Goal: Communication & Community: Answer question/provide support

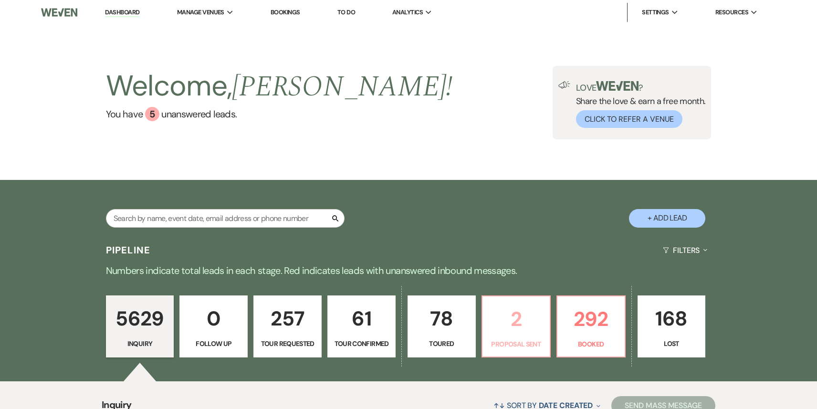
click at [509, 326] on p "2" at bounding box center [516, 319] width 56 height 32
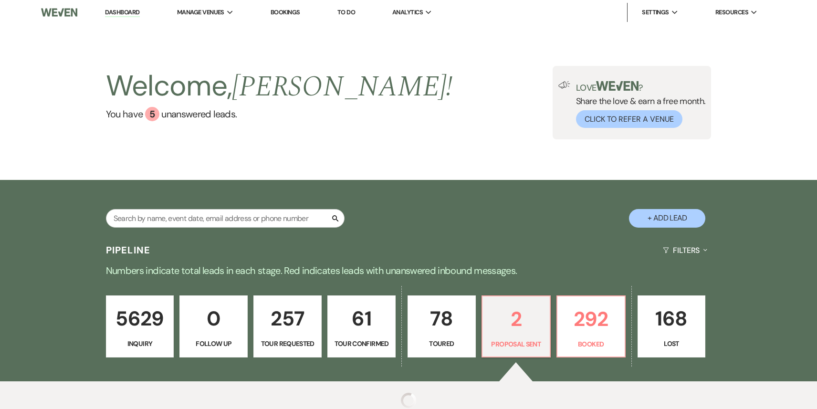
select select "6"
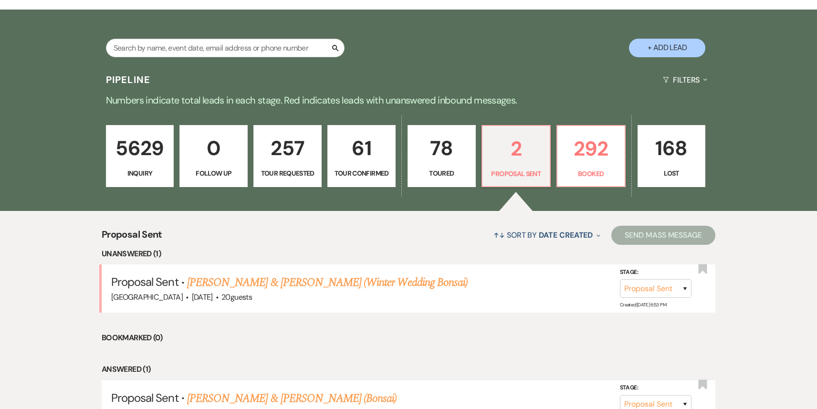
scroll to position [267, 0]
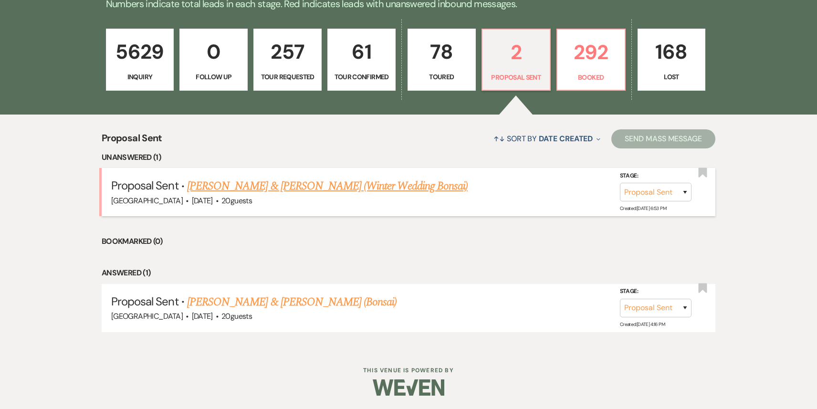
click at [318, 185] on link "[PERSON_NAME] & [PERSON_NAME] (Winter Wedding Bonsai)" at bounding box center [327, 186] width 281 height 17
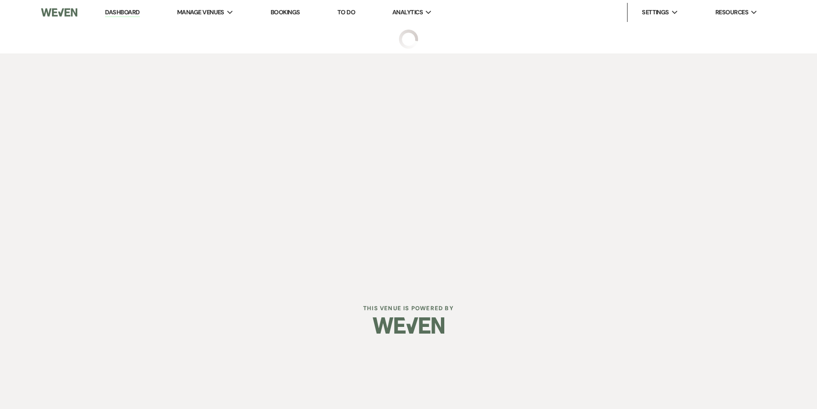
select select "6"
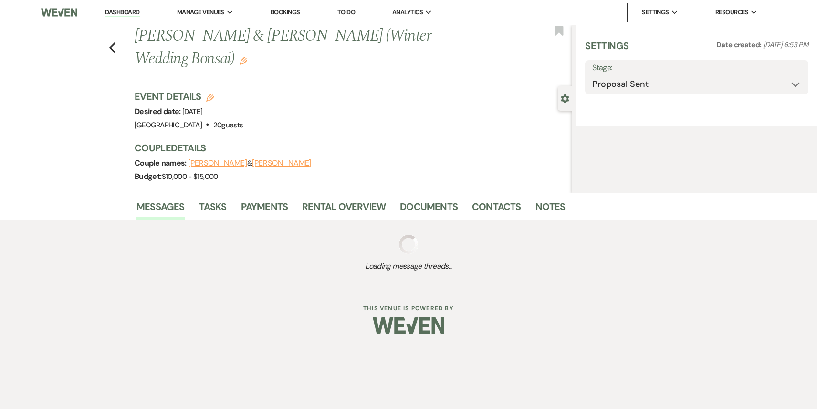
select select "5"
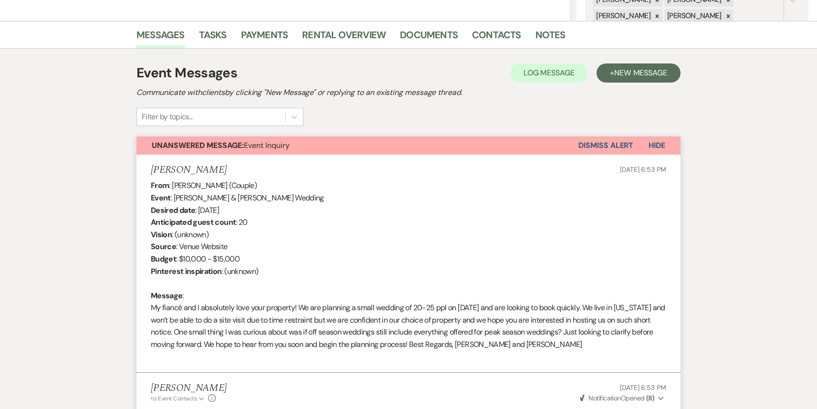
scroll to position [162, 0]
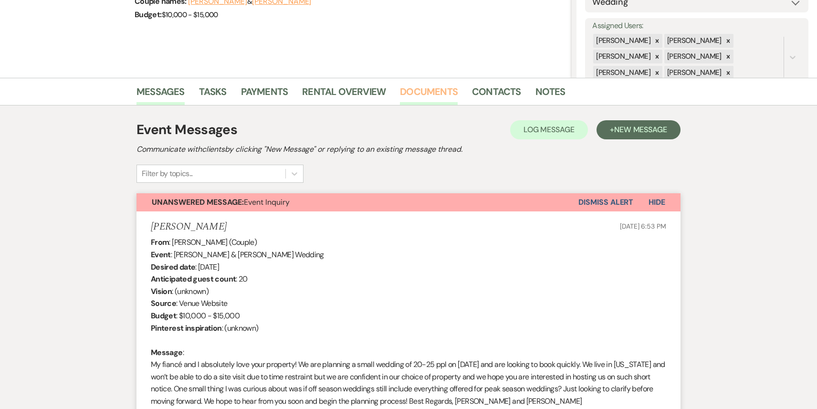
click at [434, 93] on link "Documents" at bounding box center [429, 94] width 58 height 21
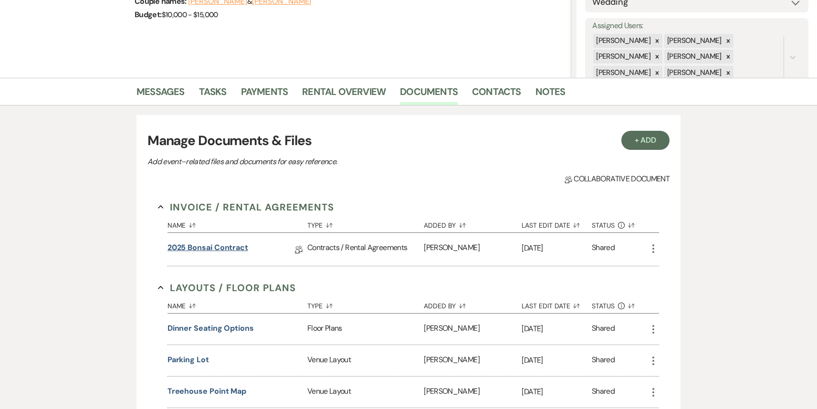
click at [217, 249] on link "2025 Bonsai Contract" at bounding box center [208, 249] width 81 height 15
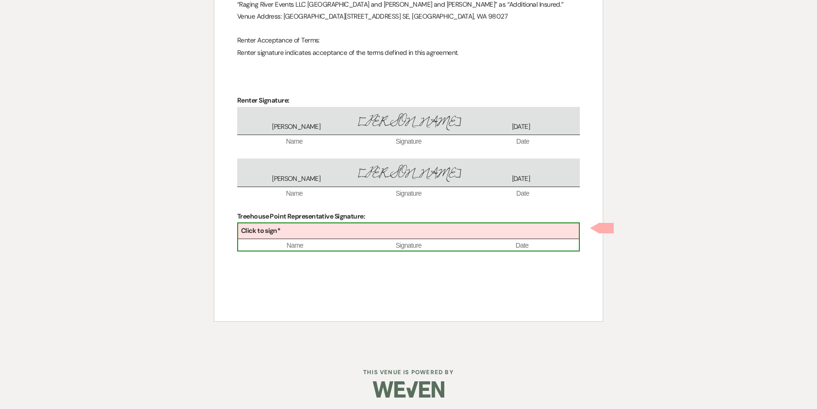
scroll to position [2929, 0]
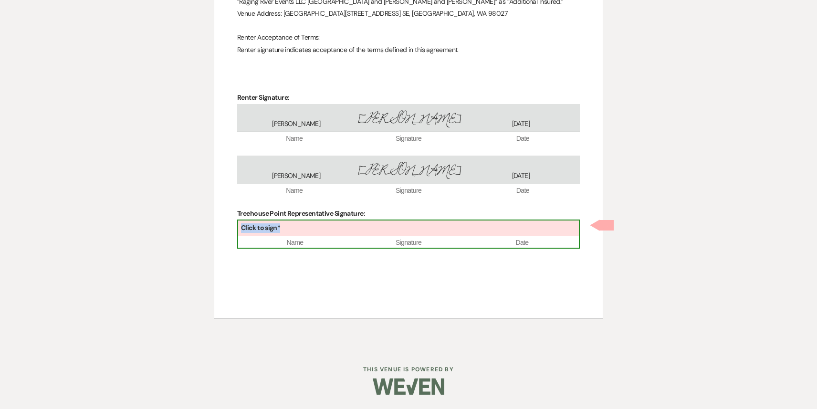
click at [398, 230] on div "Click to sign*" at bounding box center [408, 229] width 341 height 16
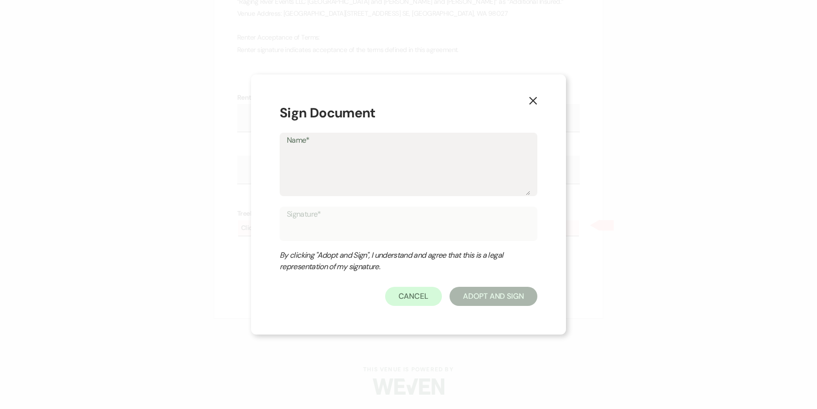
type textarea "P"
type input "P"
type textarea "Pa"
type input "Pa"
type textarea "Pat"
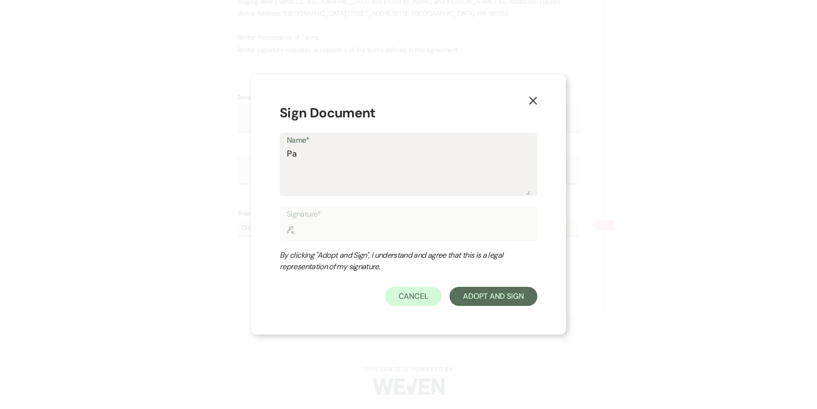
type input "Pat"
type textarea "Patr"
type input "Patr"
type textarea "Patri"
type input "Patri"
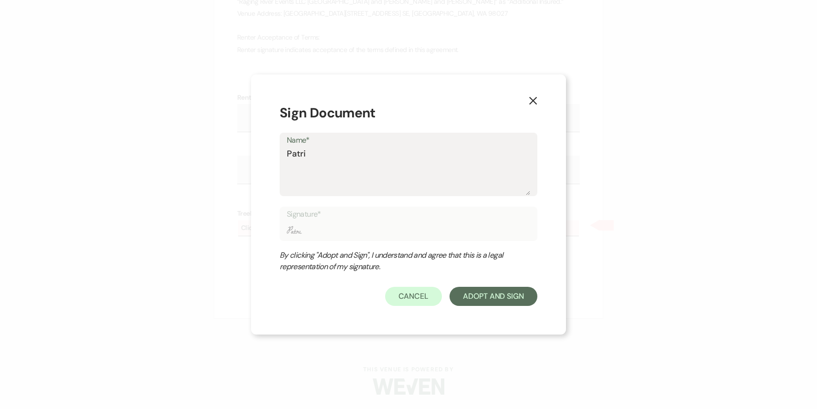
type textarea "Patric"
type input "Patric"
type textarea "[PERSON_NAME]"
type input "[PERSON_NAME]"
type textarea "[PERSON_NAME]"
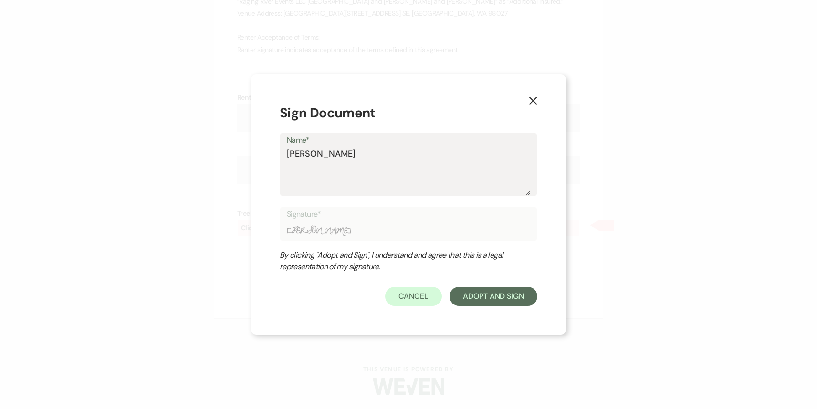
type input "[PERSON_NAME]"
type textarea "[PERSON_NAME]"
type input "[PERSON_NAME]"
type textarea "[PERSON_NAME]"
type input "[PERSON_NAME]"
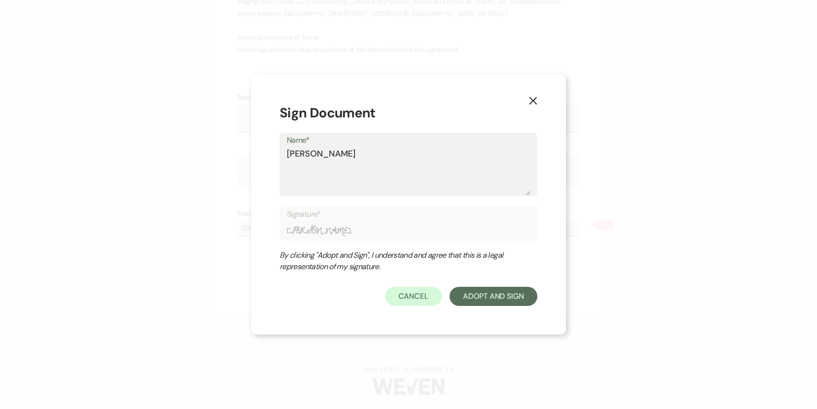
type textarea "[PERSON_NAME]"
type input "[PERSON_NAME]"
type textarea "[PERSON_NAME]"
type input "[PERSON_NAME]"
type textarea "[PERSON_NAME]"
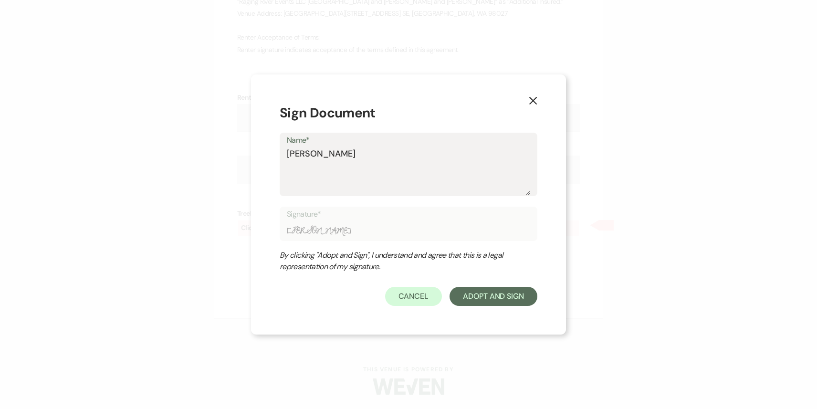
type input "[PERSON_NAME]"
type textarea "[PERSON_NAME]"
type input "[PERSON_NAME]"
type textarea "[PERSON_NAME]"
click at [505, 287] on button "Adopt And Sign" at bounding box center [494, 296] width 88 height 19
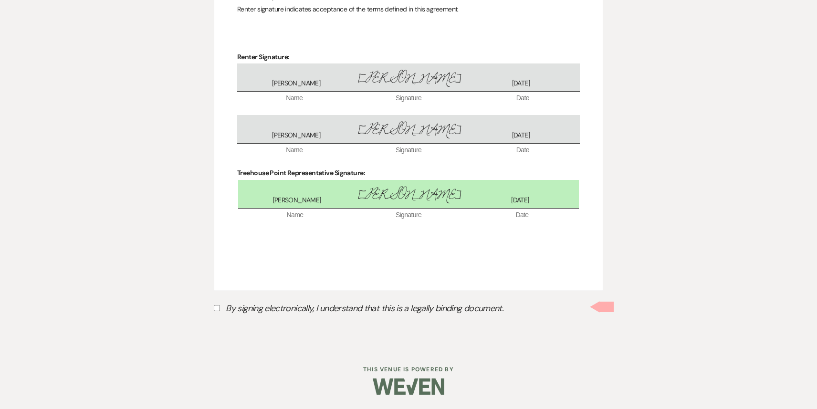
scroll to position [2969, 0]
click at [215, 311] on label "By signing electronically, I understand that this is a legally binding document." at bounding box center [408, 310] width 389 height 18
click at [215, 311] on input "By signing electronically, I understand that this is a legally binding document." at bounding box center [217, 308] width 6 height 6
checkbox input "true"
click at [256, 329] on button "Submit" at bounding box center [247, 331] width 67 height 17
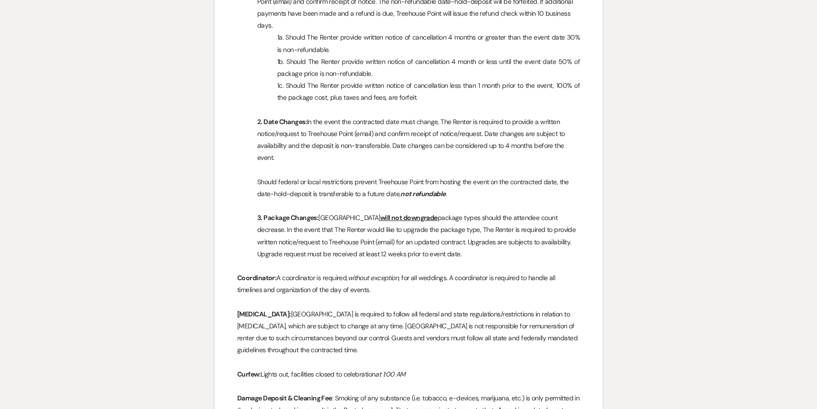
scroll to position [0, 0]
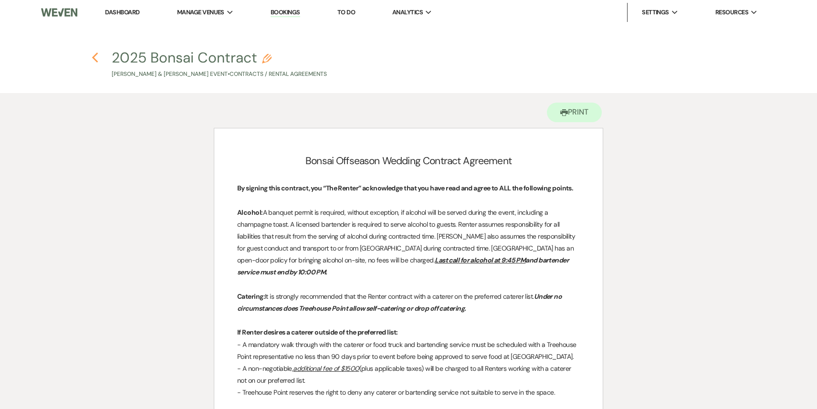
click at [92, 54] on icon "Previous" at bounding box center [95, 57] width 7 height 11
select select "6"
select select "5"
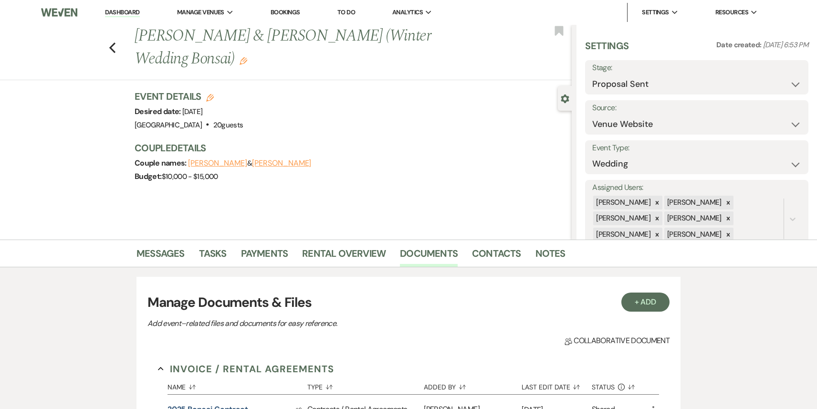
scroll to position [162, 0]
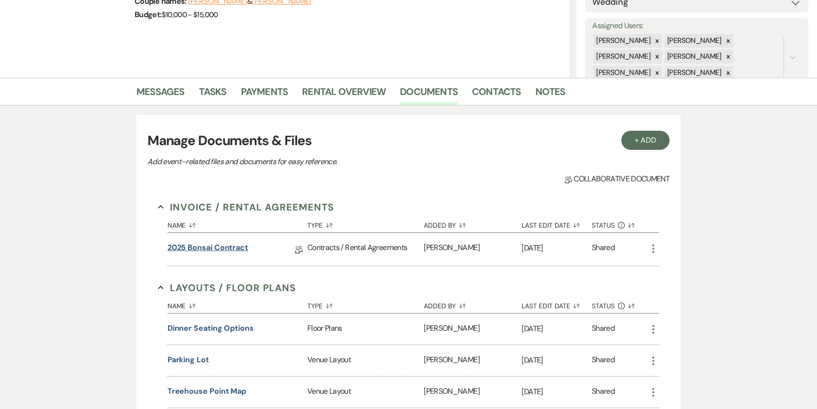
click at [222, 248] on link "2025 Bonsai Contract" at bounding box center [208, 249] width 81 height 15
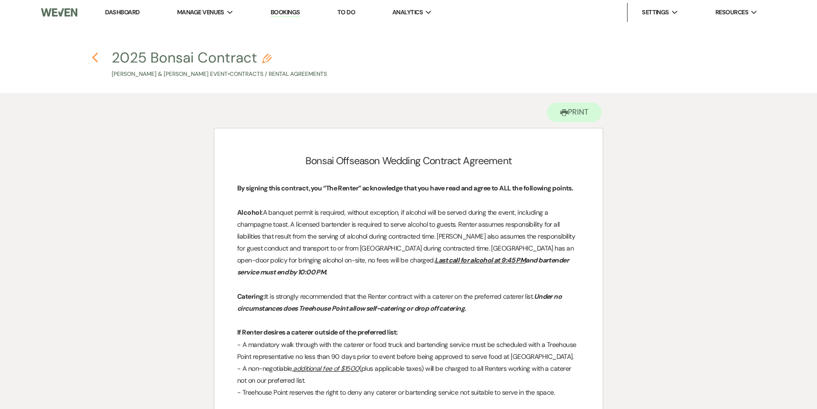
click at [96, 62] on icon "Previous" at bounding box center [95, 57] width 7 height 11
select select "6"
select select "5"
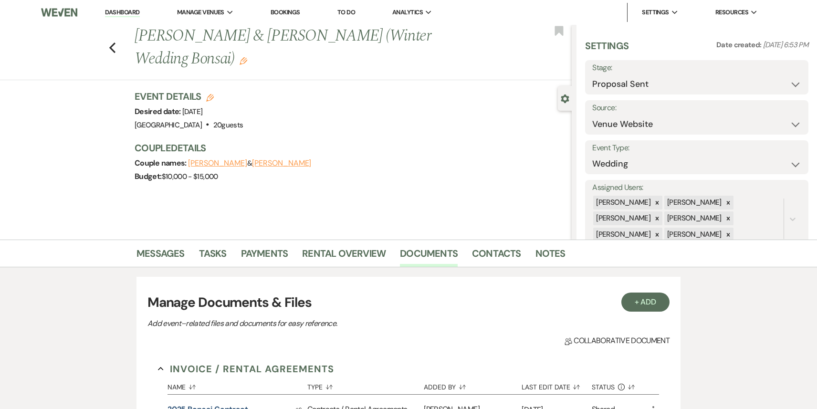
scroll to position [162, 0]
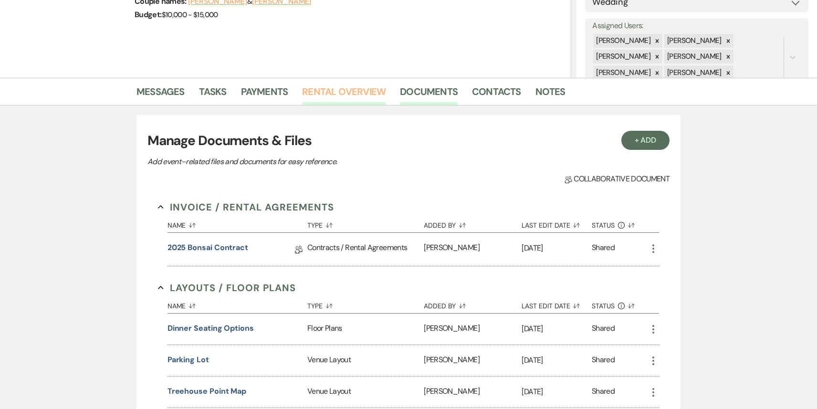
click at [335, 95] on link "Rental Overview" at bounding box center [344, 94] width 84 height 21
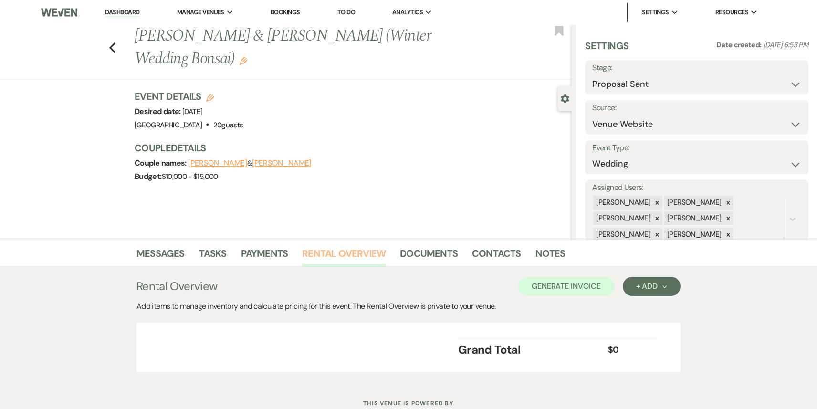
scroll to position [34, 0]
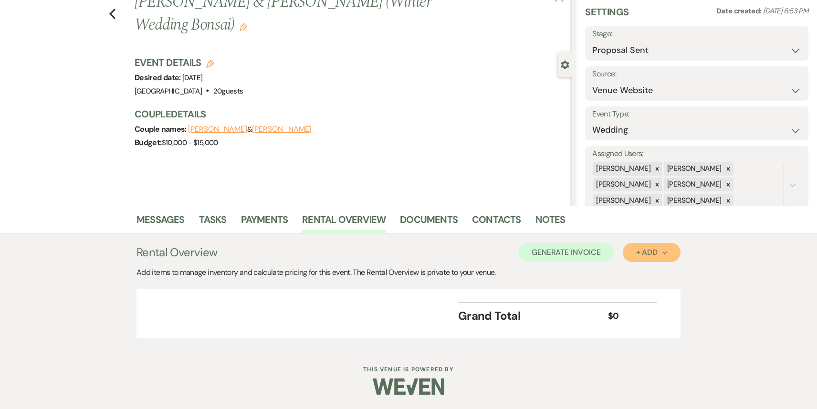
click at [643, 260] on button "+ Add Next" at bounding box center [652, 252] width 58 height 19
click at [642, 274] on button "Item" at bounding box center [647, 274] width 48 height 15
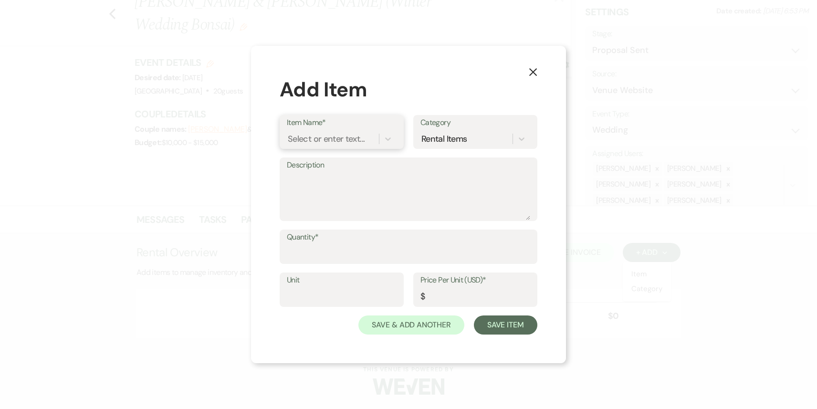
click at [320, 139] on div "Select or enter text..." at bounding box center [326, 139] width 77 height 13
type input "Winter Wedding Special Bonsia"
click at [335, 170] on div "+ Add "Winter Wedding Special Bonsia"" at bounding box center [350, 169] width 127 height 31
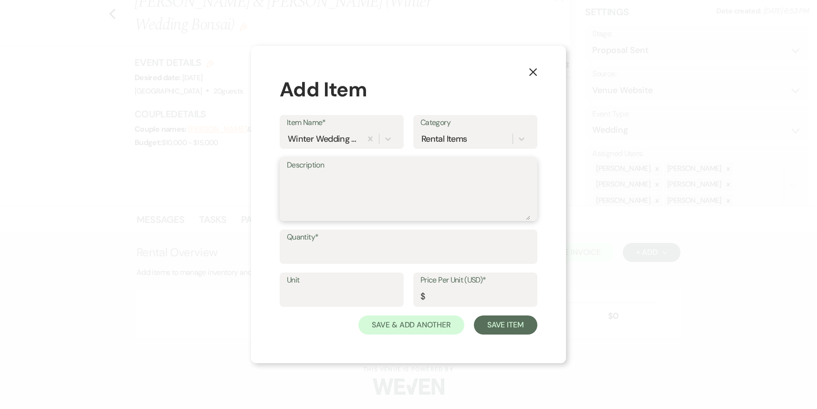
click at [317, 185] on textarea "Description" at bounding box center [408, 196] width 243 height 48
click at [297, 245] on input "Quantity*" at bounding box center [408, 253] width 243 height 19
type input "1"
click at [439, 295] on input "Price Per Unit (USD)*" at bounding box center [476, 296] width 110 height 19
type input "9750"
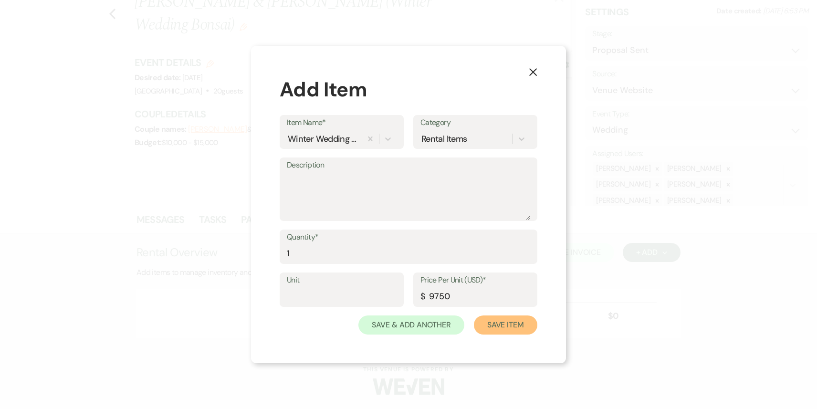
click at [503, 329] on button "Save Item" at bounding box center [505, 325] width 63 height 19
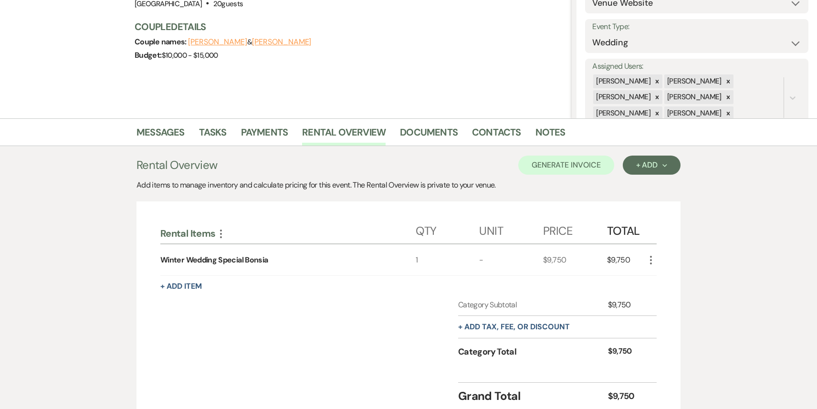
scroll to position [201, 0]
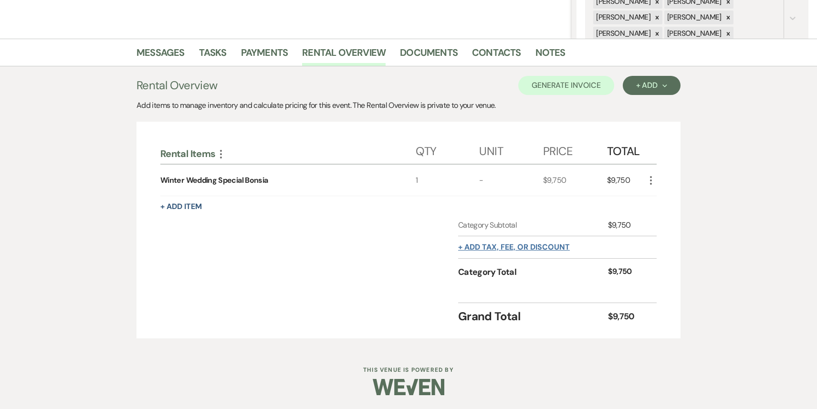
click at [512, 248] on button "+ Add tax, fee, or discount" at bounding box center [514, 247] width 112 height 8
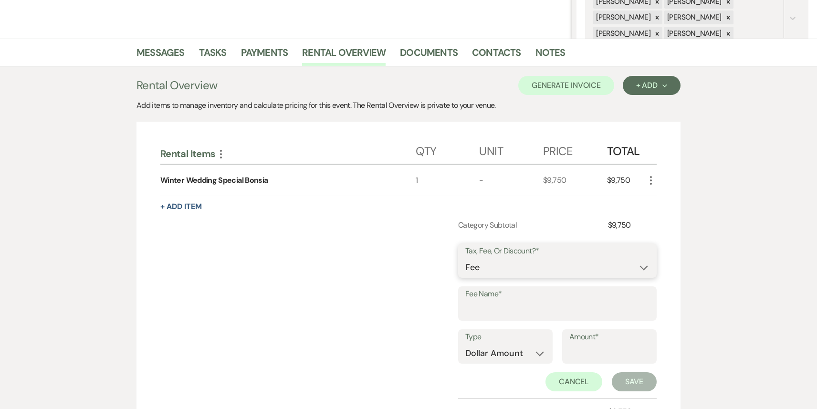
click at [503, 269] on select "Fee Discount Tax" at bounding box center [557, 267] width 184 height 19
select select "3"
click at [465, 258] on select "Fee Discount Tax" at bounding box center [557, 267] width 184 height 19
click at [503, 304] on input "Fee Name*" at bounding box center [557, 310] width 184 height 19
type input "Lodging and Sales tax"
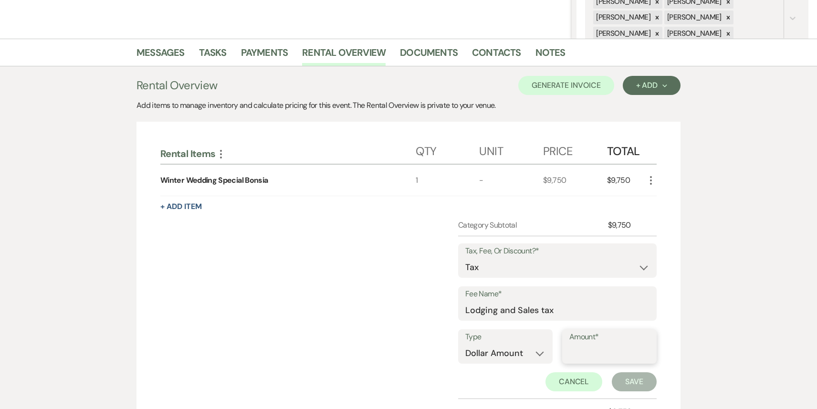
click at [582, 350] on input "Amount*" at bounding box center [609, 353] width 80 height 19
type input "492.80"
click at [626, 385] on button "Save" at bounding box center [634, 381] width 45 height 19
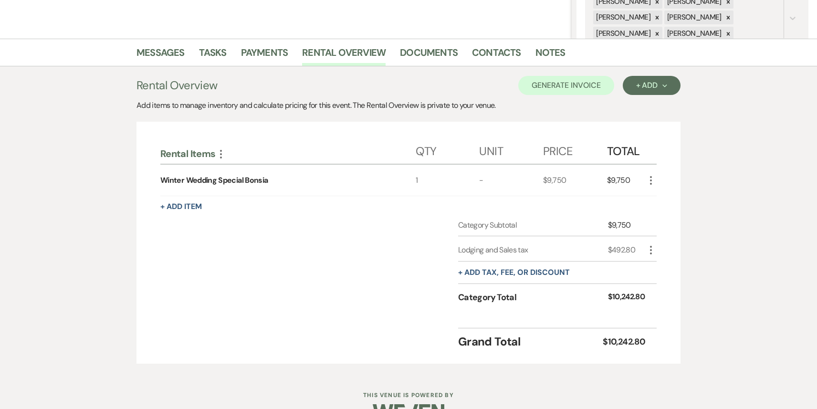
scroll to position [226, 0]
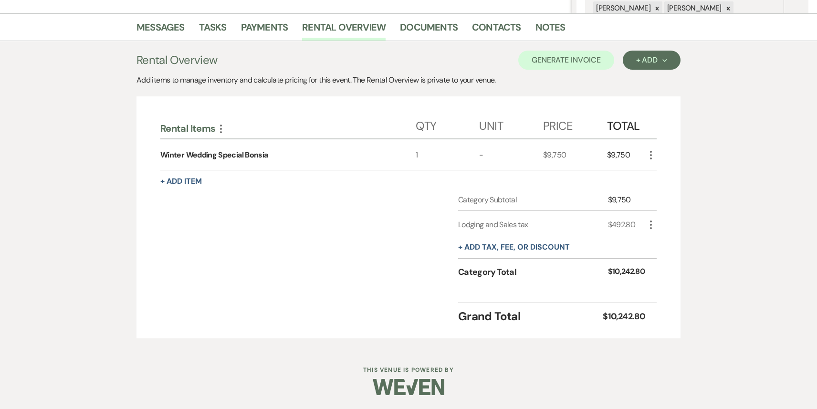
click at [651, 222] on icon "More" at bounding box center [650, 224] width 11 height 11
click at [656, 242] on icon "Pencil" at bounding box center [659, 243] width 6 height 7
select select "3"
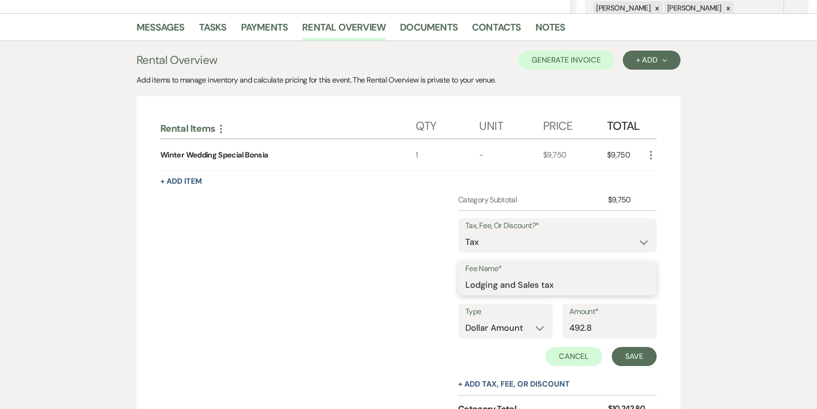
drag, startPoint x: 526, startPoint y: 286, endPoint x: 455, endPoint y: 293, distance: 71.4
click at [455, 293] on div "Category Subtotal $9,750 Tax, Fee, Or Discount?* Fee Discount Tax Fee Name* Lod…" at bounding box center [408, 313] width 496 height 238
click at [523, 287] on input "Lodging and Sales tax" at bounding box center [557, 285] width 184 height 19
drag, startPoint x: 526, startPoint y: 286, endPoint x: 454, endPoint y: 290, distance: 71.2
click at [454, 290] on div "Category Subtotal $9,750 Tax, Fee, Or Discount?* Fee Discount Tax Fee Name* Lod…" at bounding box center [408, 313] width 496 height 238
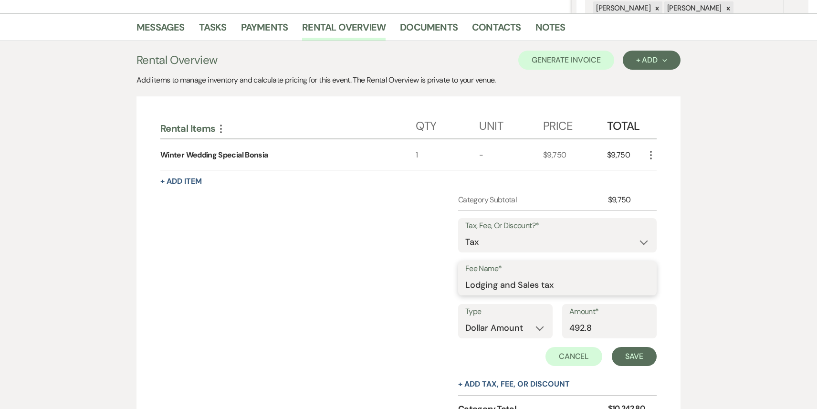
click at [524, 284] on input "Lodging and Sales tax" at bounding box center [557, 285] width 184 height 19
drag, startPoint x: 524, startPoint y: 284, endPoint x: 473, endPoint y: 284, distance: 51.6
click at [473, 284] on div "Fee Name* Lodging and Sales tax" at bounding box center [557, 278] width 199 height 34
type input "Sales tax"
click at [623, 352] on button "Save" at bounding box center [634, 356] width 45 height 19
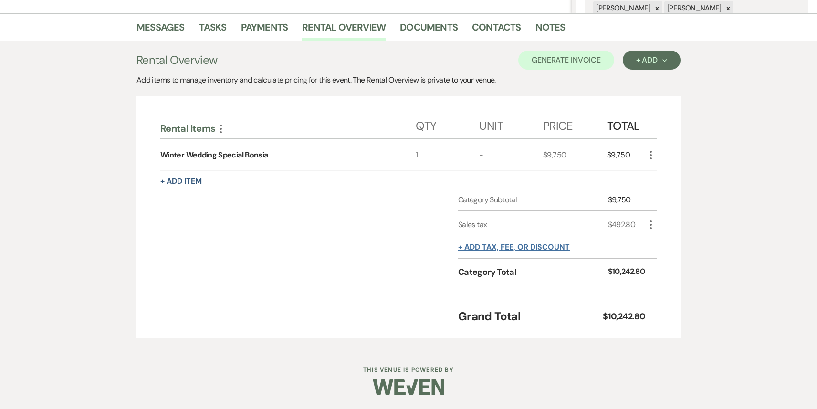
click at [526, 246] on button "+ Add tax, fee, or discount" at bounding box center [514, 247] width 112 height 8
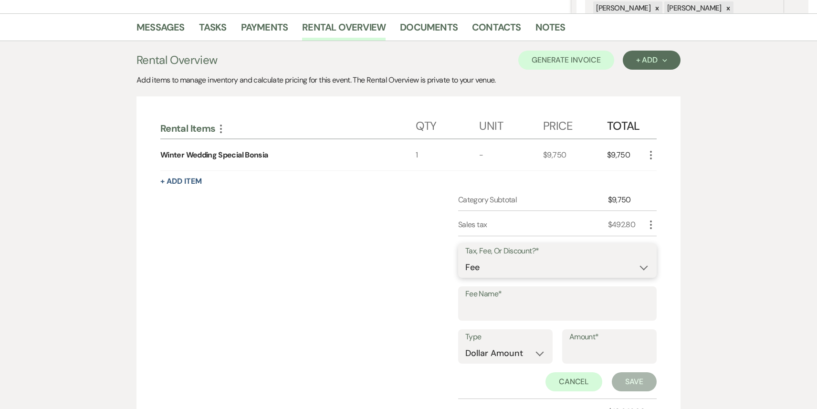
click at [513, 261] on select "Fee Discount Tax" at bounding box center [557, 267] width 184 height 19
select select "3"
click at [465, 258] on select "Fee Discount Tax" at bounding box center [557, 267] width 184 height 19
click at [505, 313] on input "Fee Name*" at bounding box center [557, 310] width 184 height 19
type input "Lodging Tax"
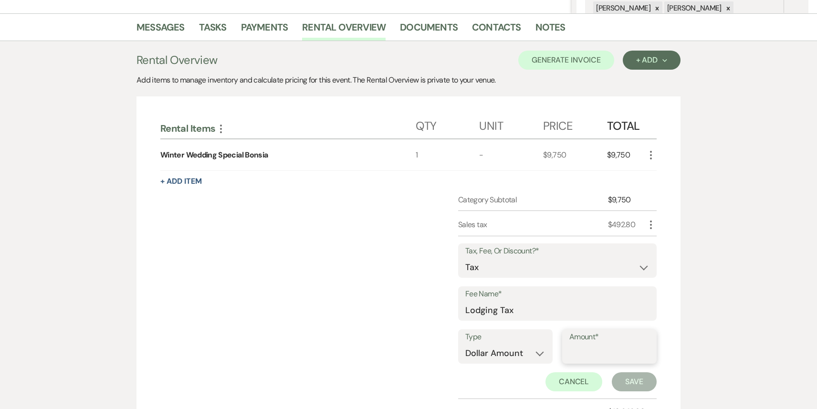
click at [593, 352] on input "Amount*" at bounding box center [609, 353] width 80 height 19
type input "468.95"
click at [631, 380] on button "Save" at bounding box center [634, 381] width 45 height 19
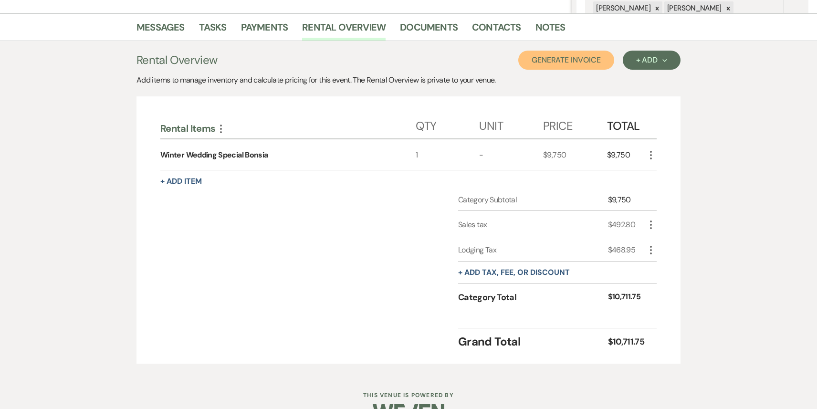
click at [571, 62] on button "Generate Invoice" at bounding box center [566, 60] width 96 height 19
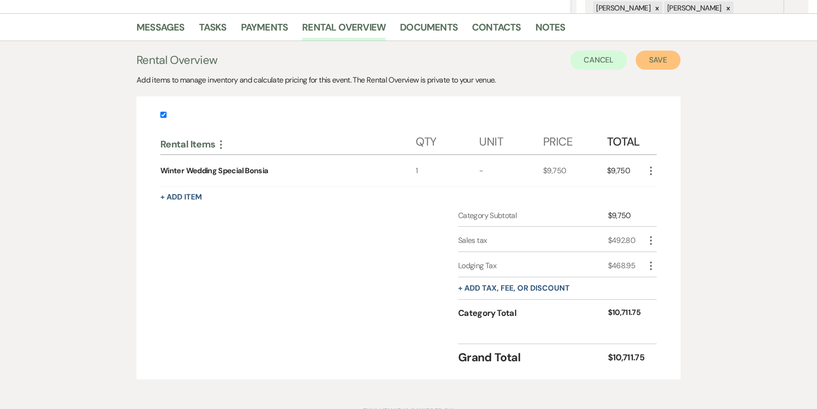
click at [654, 65] on button "Save" at bounding box center [658, 60] width 45 height 19
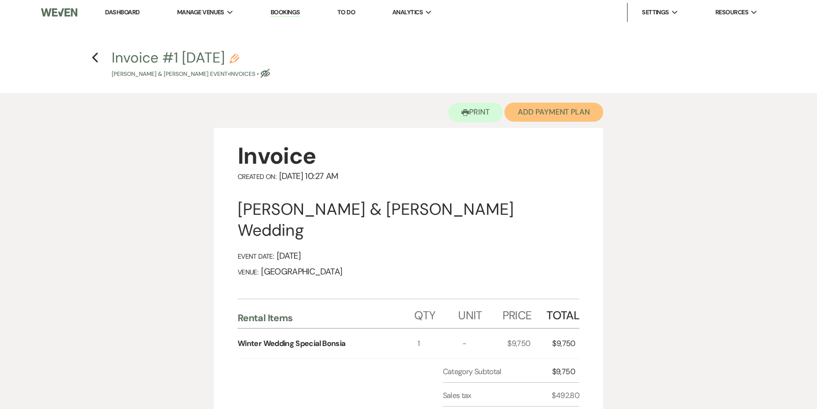
click at [540, 116] on button "Add Payment Plan" at bounding box center [554, 112] width 99 height 19
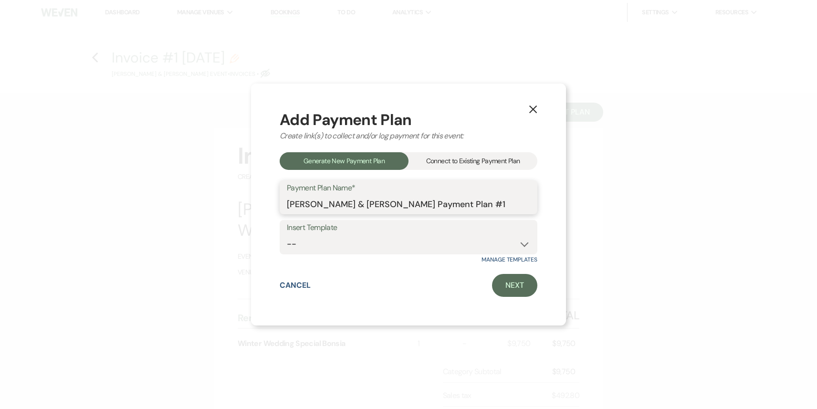
drag, startPoint x: 461, startPoint y: 205, endPoint x: 509, endPoint y: 208, distance: 48.3
click at [509, 208] on input "[PERSON_NAME] & [PERSON_NAME] Payment Plan #1" at bounding box center [408, 204] width 243 height 19
type input "[PERSON_NAME] & [PERSON_NAME] Payment Plan"
click at [527, 287] on link "Next" at bounding box center [514, 285] width 45 height 23
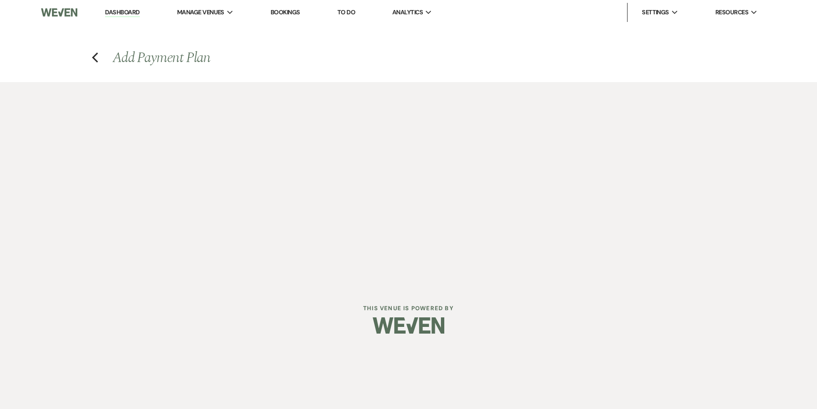
select select "27555"
select select "2"
select select "percentage"
select select "false"
select select "client"
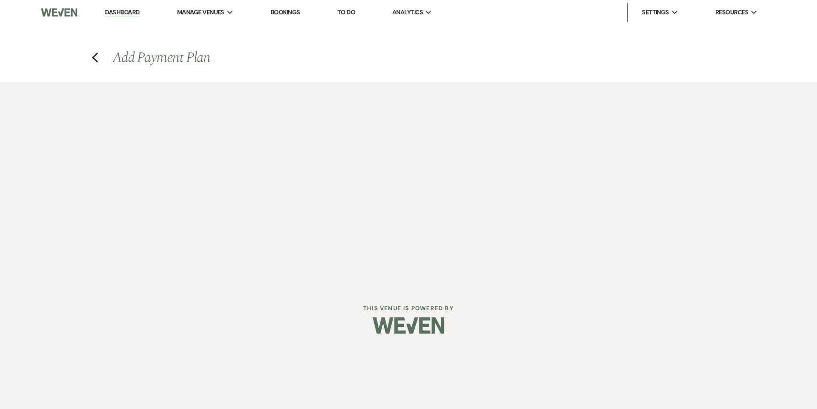
select select "weeks"
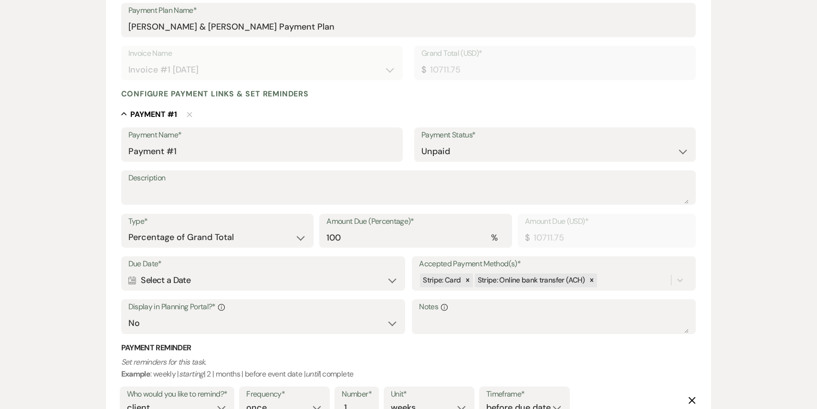
scroll to position [166, 0]
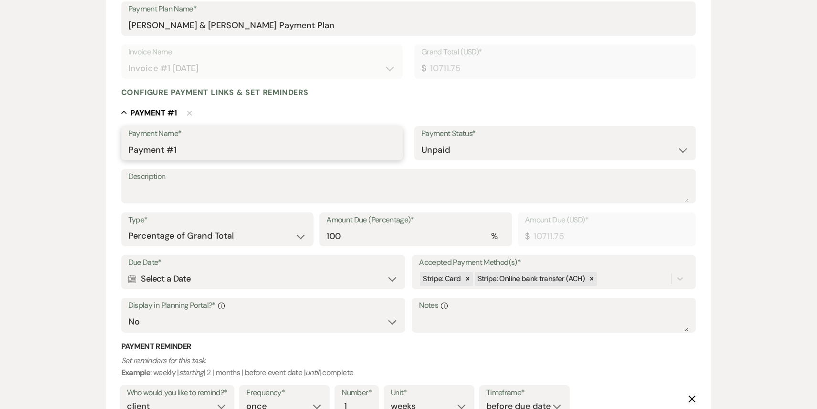
drag, startPoint x: 186, startPoint y: 152, endPoint x: 81, endPoint y: 155, distance: 105.0
click at [81, 155] on div "Add Payment Plan Create link(s) to collect and/or log payments for this event: …" at bounding box center [408, 207] width 687 height 582
type input "30% Non-Refundable Deposit"
drag, startPoint x: 254, startPoint y: 152, endPoint x: 126, endPoint y: 154, distance: 128.4
click at [126, 154] on div "Payment Name* 30% Non-Refundable Deposit" at bounding box center [262, 143] width 282 height 34
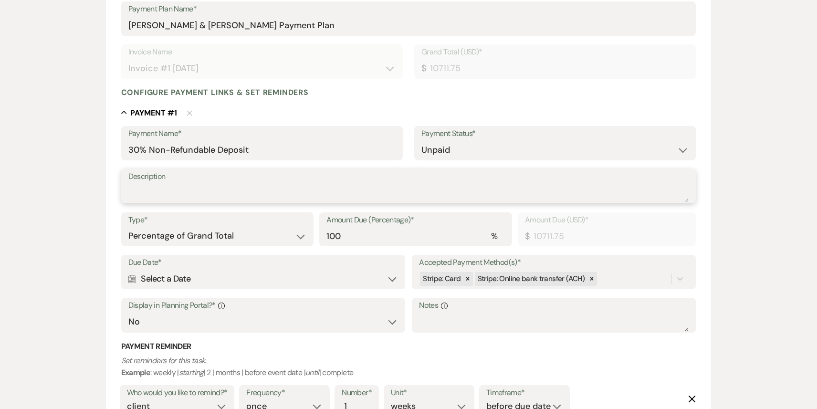
click at [140, 192] on textarea "Description" at bounding box center [408, 192] width 561 height 19
paste textarea "30% Non-Refundable Deposit"
type textarea "30% Non-Refundable Deposit"
drag, startPoint x: 335, startPoint y: 233, endPoint x: 255, endPoint y: 228, distance: 79.9
click at [255, 228] on div "Type* Dollar Amount Percentage of Grand Total Amount Due (Percentage)* % 100 Am…" at bounding box center [408, 233] width 575 height 43
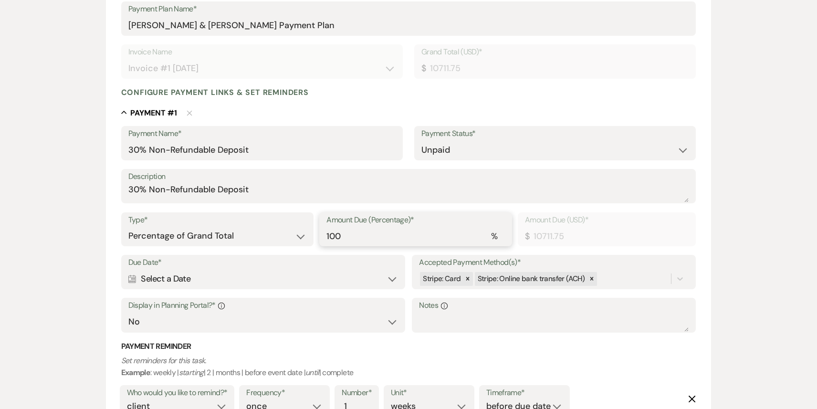
type input "30"
type input "3213.53"
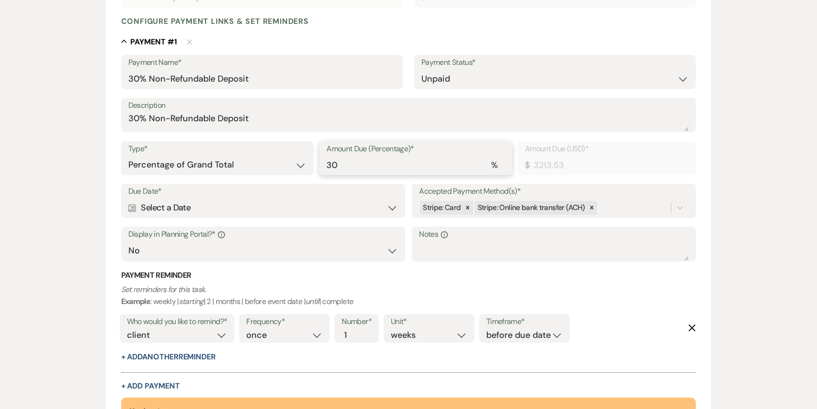
scroll to position [241, 0]
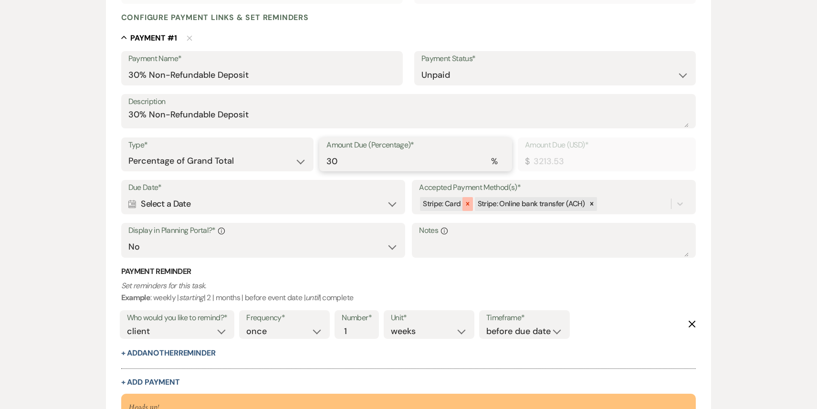
click at [467, 208] on div at bounding box center [468, 204] width 11 height 14
type input "30"
click at [148, 202] on div "Calendar Select a Date Expand" at bounding box center [263, 204] width 270 height 19
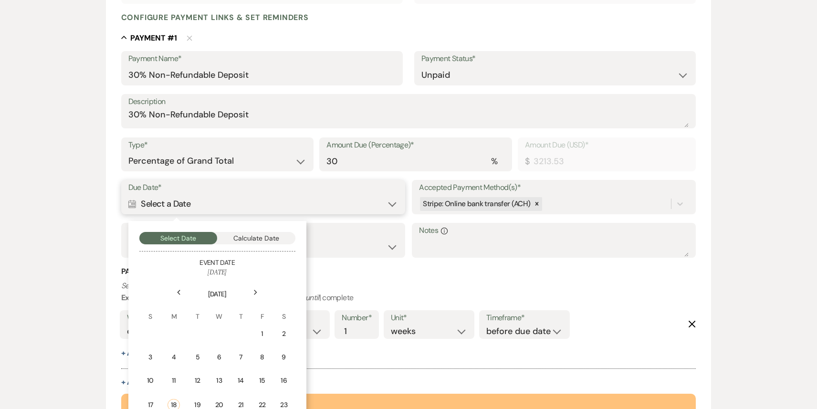
click at [256, 239] on button "Calculate Date" at bounding box center [256, 238] width 78 height 12
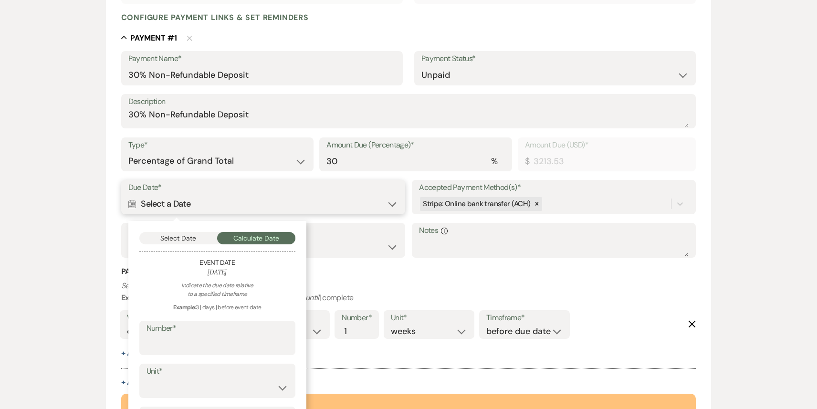
click at [189, 240] on button "Select Date" at bounding box center [178, 238] width 78 height 12
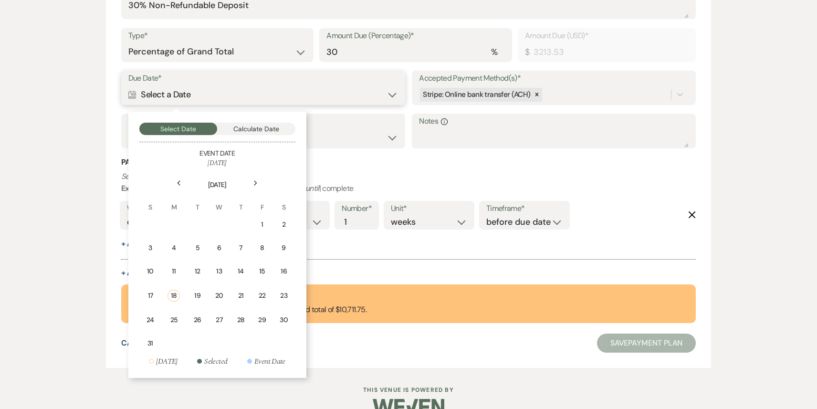
scroll to position [354, 0]
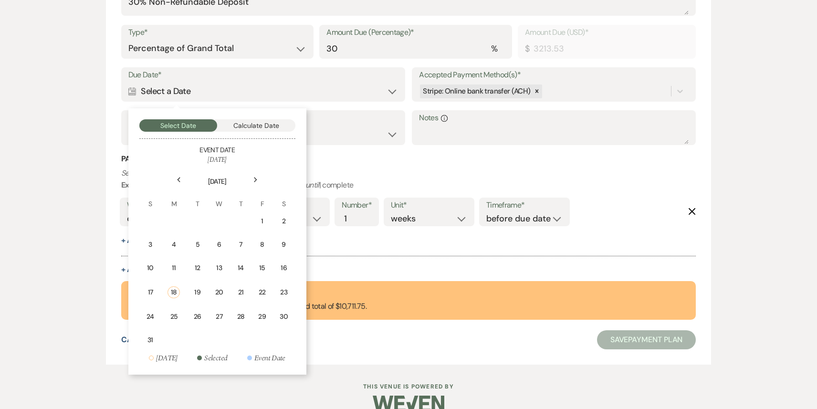
click at [254, 179] on icon "Next" at bounding box center [255, 180] width 5 height 6
click at [169, 220] on div "1" at bounding box center [172, 221] width 9 height 10
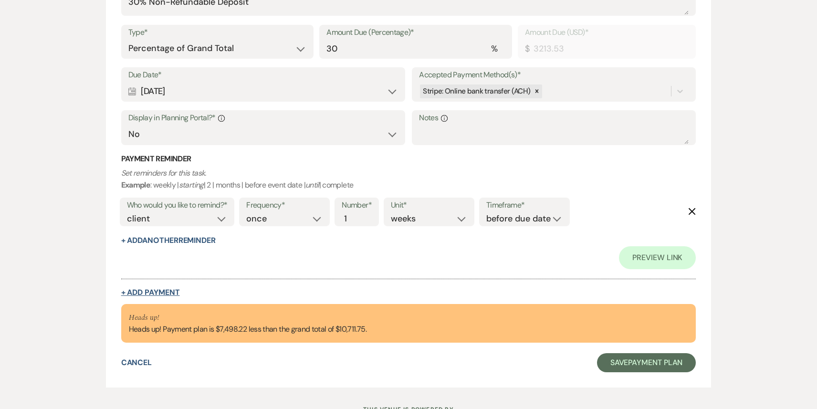
click at [156, 296] on button "+ Add Payment" at bounding box center [150, 293] width 59 height 8
select select "2"
select select "percentage"
select select "false"
select select "client"
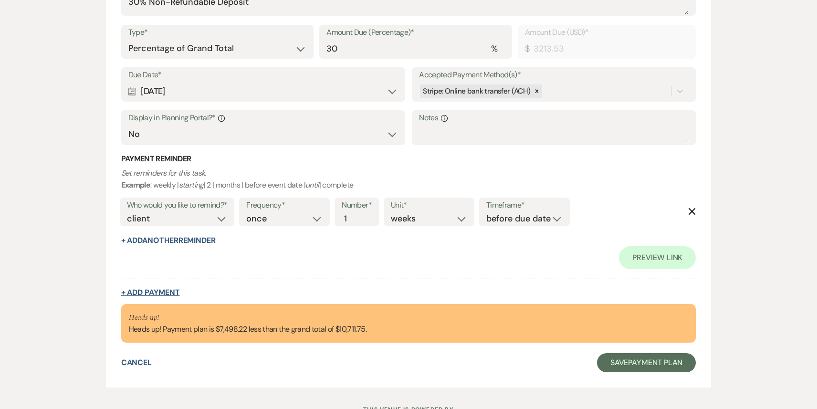
select select "weeks"
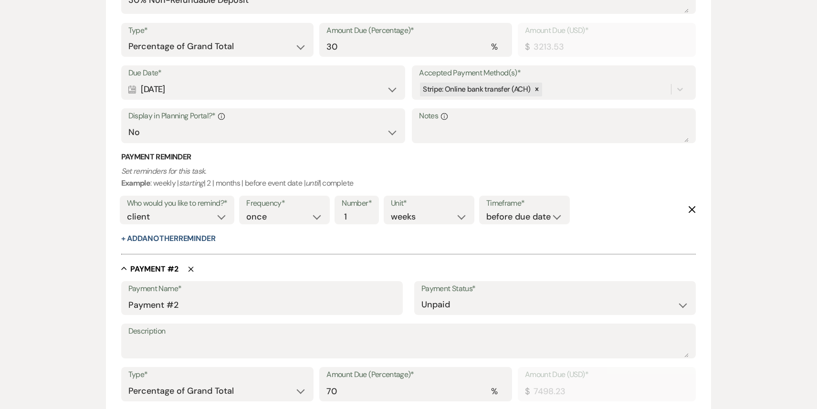
scroll to position [352, 0]
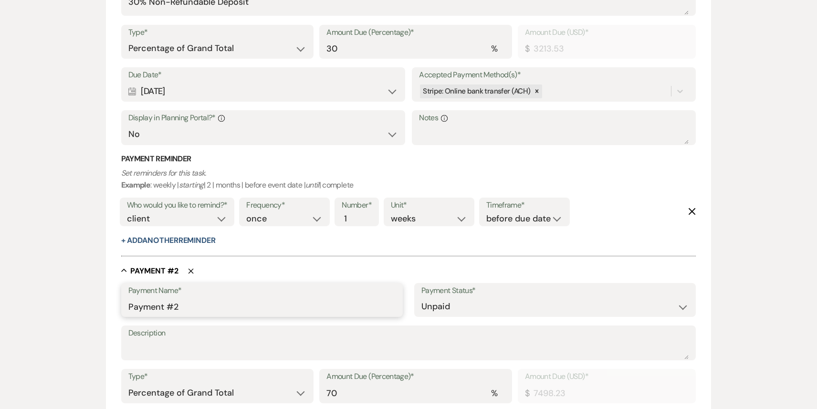
drag, startPoint x: 189, startPoint y: 304, endPoint x: 73, endPoint y: 313, distance: 115.9
click at [73, 313] on div "Add Payment Plan Create link(s) to collect and/or log payments for this event: …" at bounding box center [408, 215] width 687 height 971
drag, startPoint x: 184, startPoint y: 305, endPoint x: 100, endPoint y: 301, distance: 84.6
click at [100, 301] on div "Add Payment Plan Create link(s) to collect and/or log payments for this event: …" at bounding box center [408, 215] width 687 height 971
type input "Final Payment"
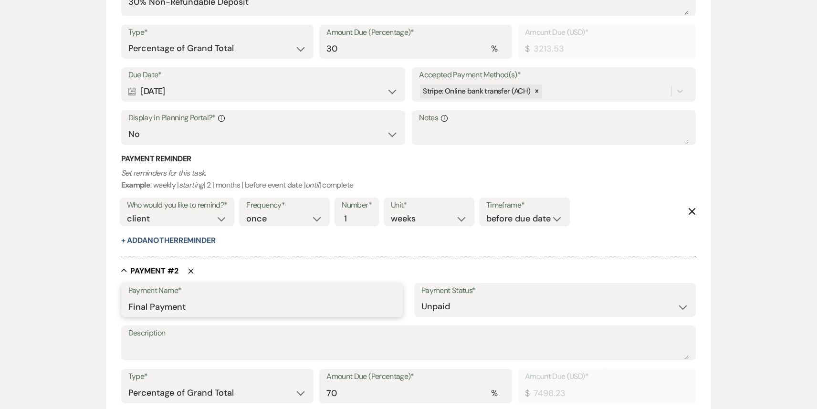
drag, startPoint x: 193, startPoint y: 309, endPoint x: 112, endPoint y: 310, distance: 81.2
click at [112, 310] on form "Add Payment Plan Create link(s) to collect and/or log payments for this event: …" at bounding box center [409, 221] width 606 height 961
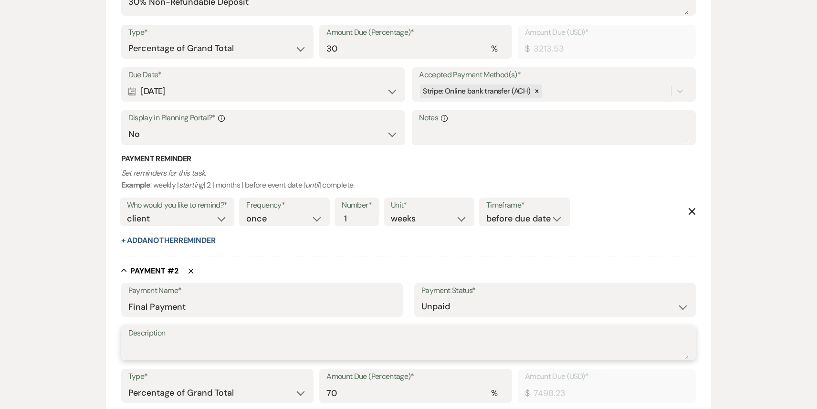
click at [129, 349] on textarea "Description" at bounding box center [408, 349] width 561 height 19
paste textarea "Final Payment"
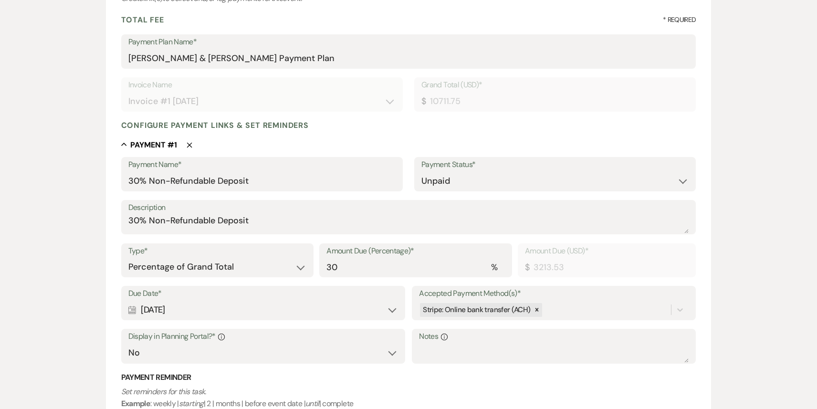
scroll to position [100, 0]
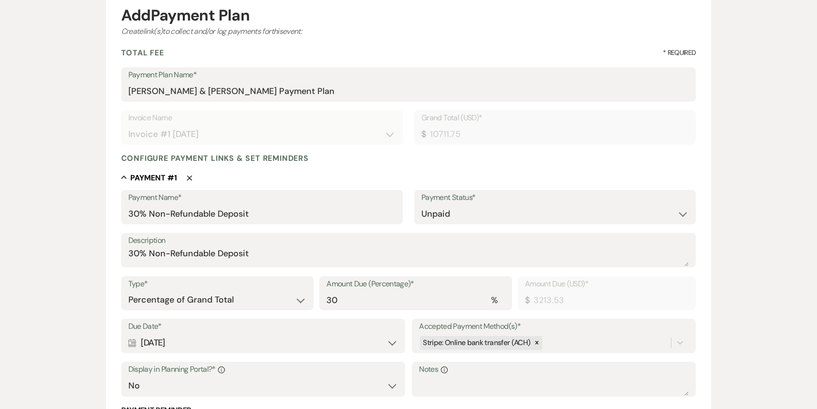
type textarea "Final Payment"
drag, startPoint x: 240, startPoint y: 93, endPoint x: 101, endPoint y: 93, distance: 138.9
click at [275, 218] on input "30% Non-Refundable Deposit" at bounding box center [261, 214] width 267 height 19
paste input "[PERSON_NAME] & [PERSON_NAME]"
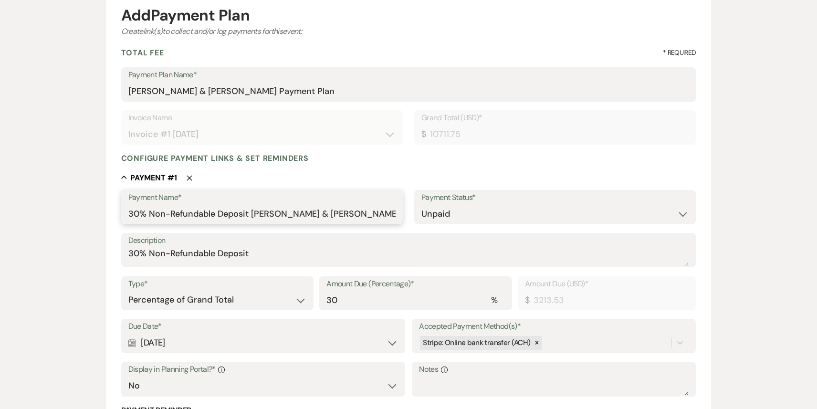
type input "30% Non-Refundable Deposit [PERSON_NAME] & [PERSON_NAME]"
click at [281, 254] on textarea "30% Non-Refundable Deposit" at bounding box center [408, 256] width 561 height 19
paste textarea "[PERSON_NAME] & [PERSON_NAME]"
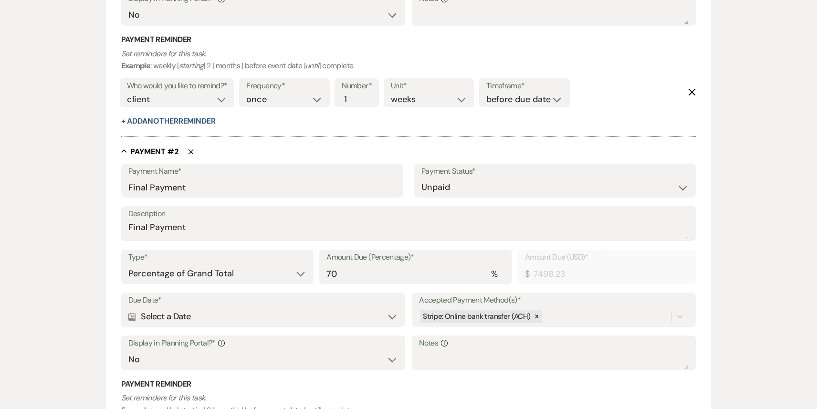
scroll to position [485, 0]
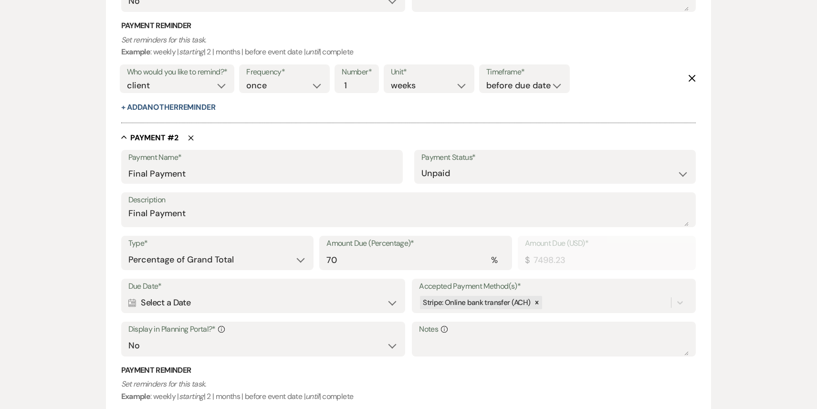
type textarea "30% Non-Refundable Deposit [PERSON_NAME] & [PERSON_NAME]"
click at [228, 169] on input "Final Payment" at bounding box center [261, 173] width 267 height 19
paste input "[PERSON_NAME] & [PERSON_NAME]"
type input "Final Payment [PERSON_NAME] & [PERSON_NAME]"
click at [216, 219] on textarea "Final Payment" at bounding box center [408, 216] width 561 height 19
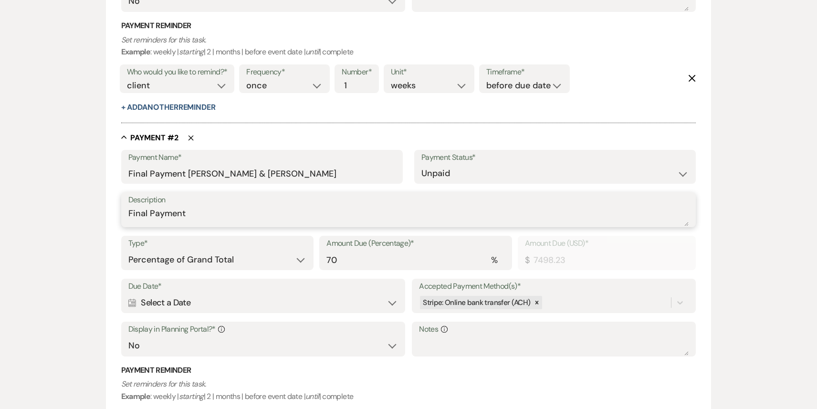
paste textarea "[PERSON_NAME] & [PERSON_NAME]"
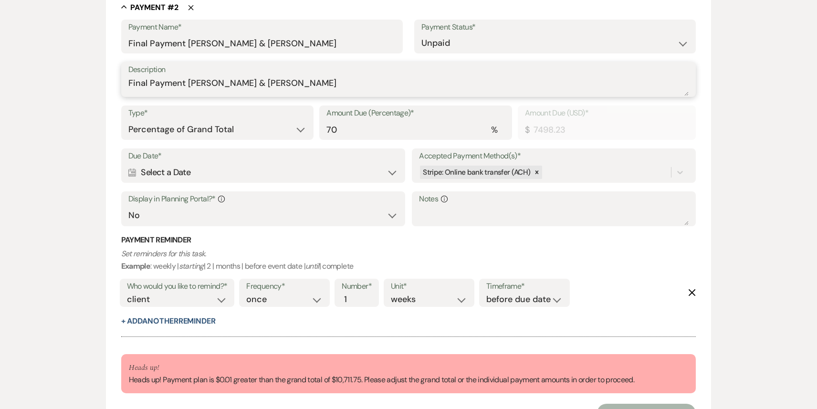
scroll to position [613, 0]
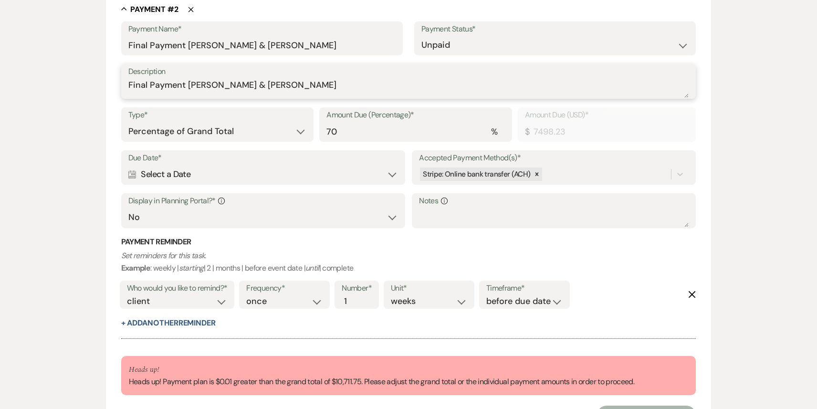
type textarea "Final Payment [PERSON_NAME] & [PERSON_NAME]"
click at [243, 124] on select "Dollar Amount Percentage of Grand Total" at bounding box center [217, 131] width 179 height 19
select select "flat"
click at [128, 122] on select "Dollar Amount Percentage of Grand Total" at bounding box center [217, 131] width 179 height 19
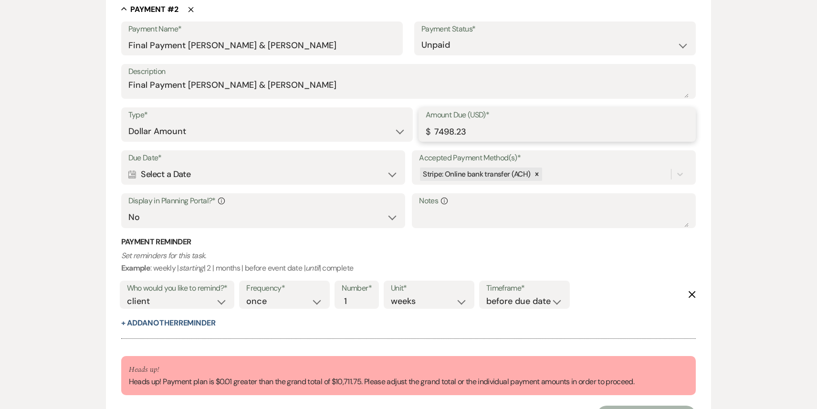
click at [473, 133] on input "7498.23" at bounding box center [557, 131] width 263 height 19
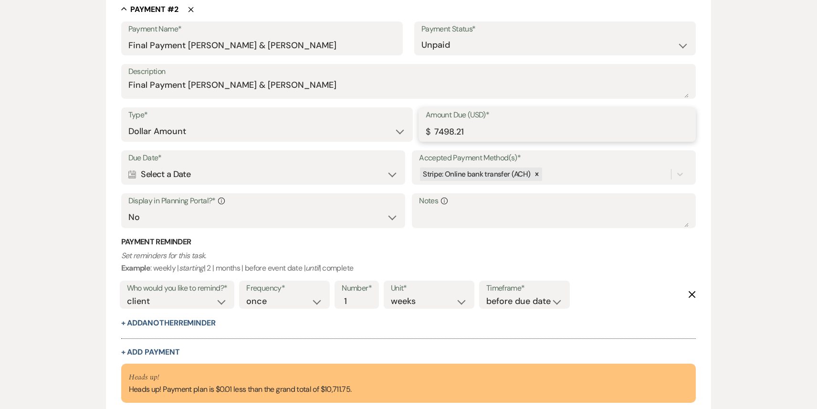
type input "7498.21"
click at [128, 174] on icon "Calendar" at bounding box center [132, 174] width 8 height 9
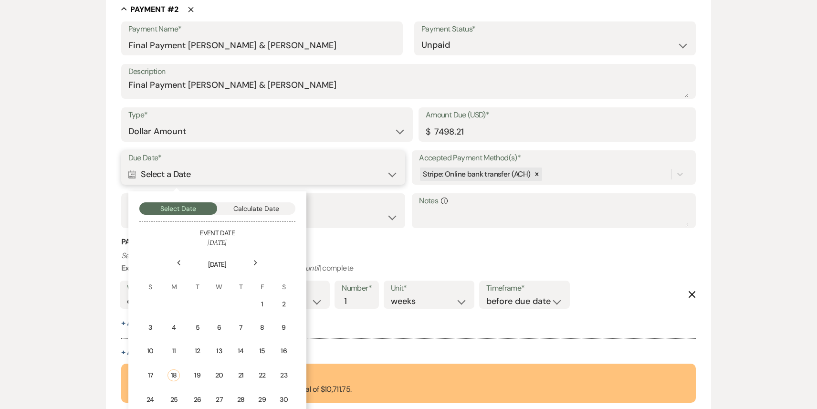
click at [243, 210] on button "Calculate Date" at bounding box center [256, 208] width 78 height 12
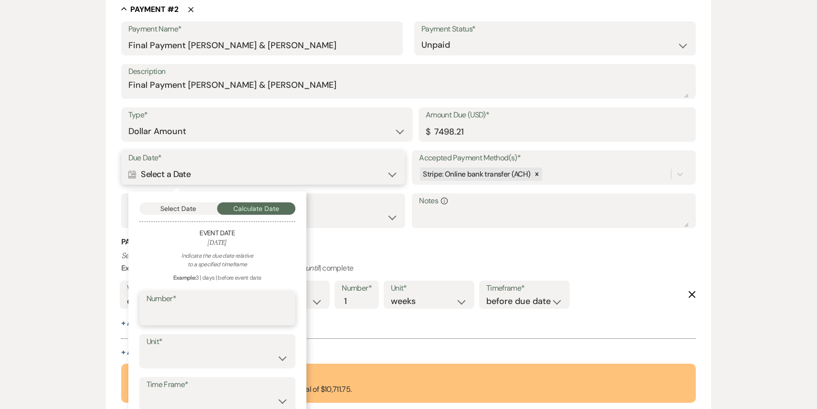
click at [204, 310] on input "Number*" at bounding box center [218, 315] width 142 height 19
type input "6"
click at [188, 364] on select "days weeks months" at bounding box center [218, 358] width 142 height 19
select select "week"
click at [147, 349] on select "days weeks months" at bounding box center [218, 358] width 142 height 19
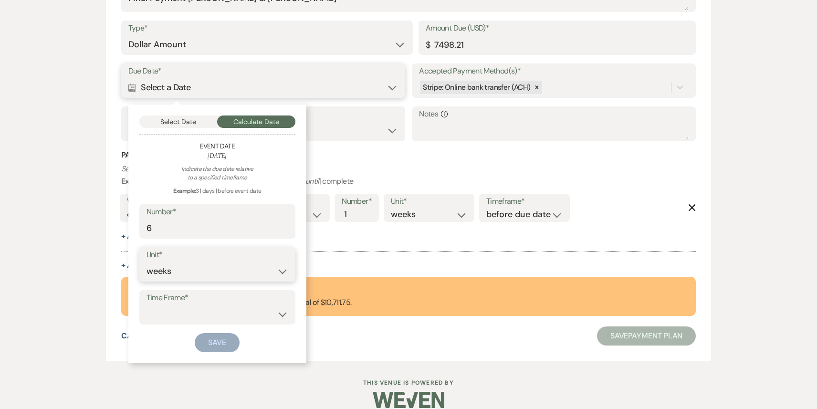
scroll to position [713, 0]
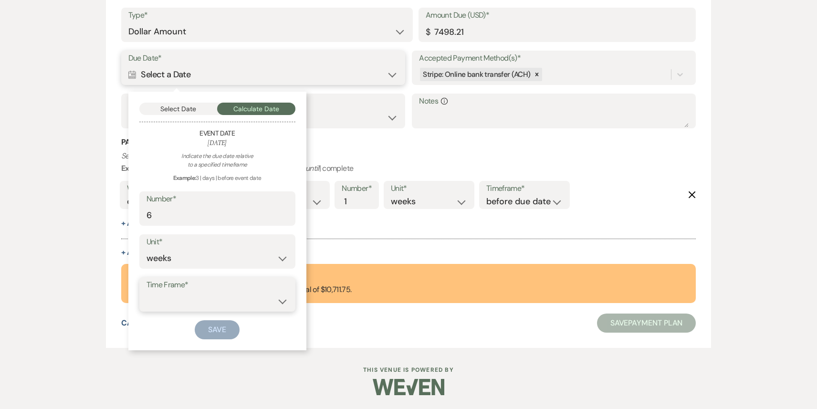
click at [180, 303] on select "before event date after event date after [DATE] date" at bounding box center [218, 301] width 142 height 19
select select "beforeEventDate"
click at [147, 292] on select "before event date after event date after [DATE] date" at bounding box center [218, 301] width 142 height 19
click at [215, 330] on button "Save" at bounding box center [217, 329] width 45 height 19
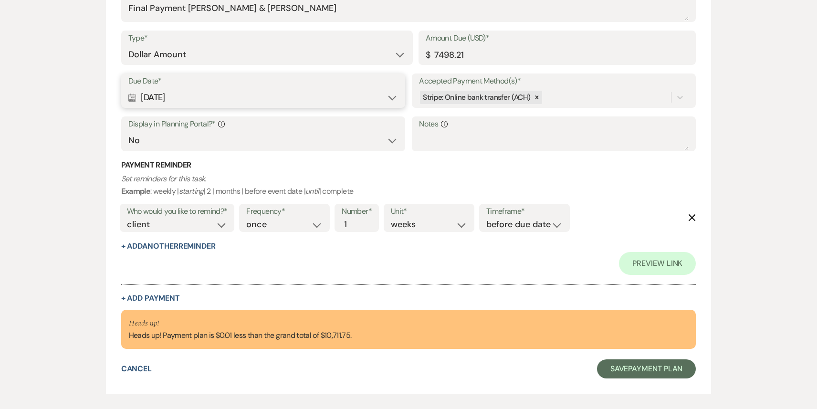
scroll to position [736, 0]
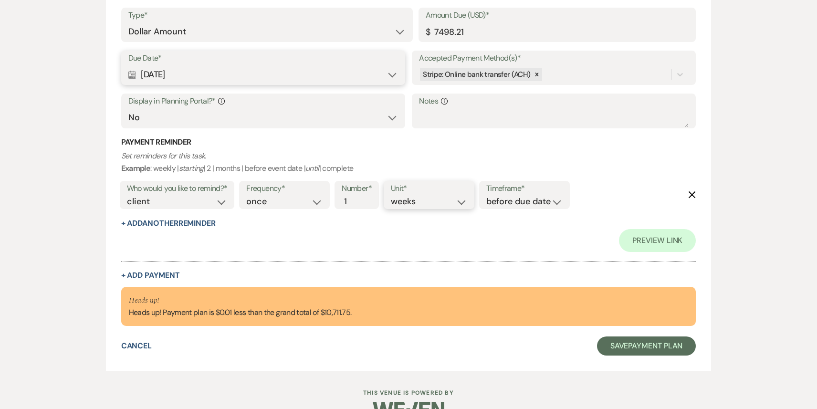
click at [439, 205] on select "days weeks months" at bounding box center [429, 201] width 76 height 13
select select "months"
click at [393, 195] on select "days weeks months" at bounding box center [429, 201] width 76 height 13
click at [200, 223] on button "+ Add Another Reminder" at bounding box center [168, 224] width 95 height 8
select select "client"
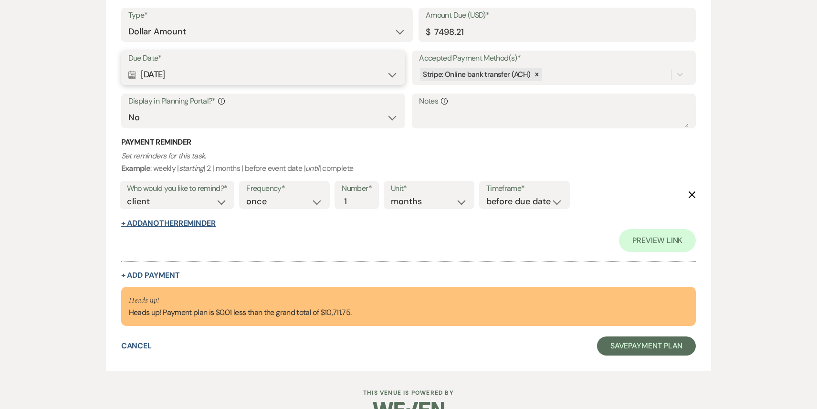
select select "days"
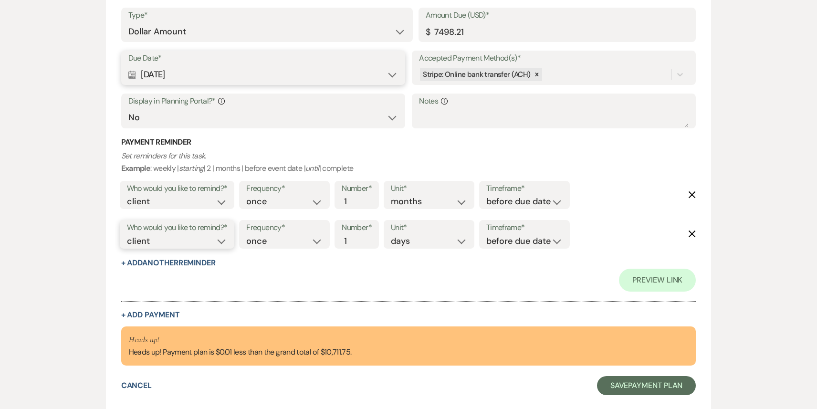
click at [225, 244] on select "client venue both" at bounding box center [177, 241] width 101 height 13
select select "both"
click at [127, 235] on select "client venue both" at bounding box center [177, 241] width 101 height 13
click at [423, 242] on select "days weeks months" at bounding box center [429, 241] width 76 height 13
click at [393, 235] on select "days weeks months" at bounding box center [429, 241] width 76 height 13
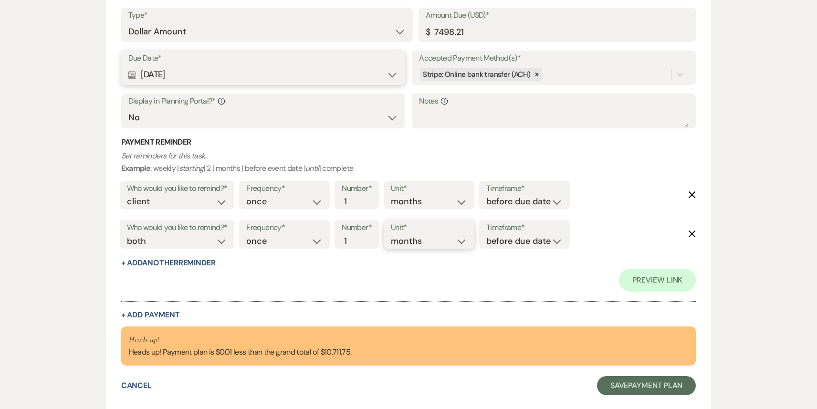
click at [418, 243] on select "days weeks months" at bounding box center [429, 241] width 76 height 13
select select "weeks"
click at [393, 235] on select "days weeks months" at bounding box center [429, 241] width 76 height 13
click at [175, 120] on select "Yes No" at bounding box center [263, 117] width 270 height 19
click at [128, 108] on select "Yes No" at bounding box center [263, 117] width 270 height 19
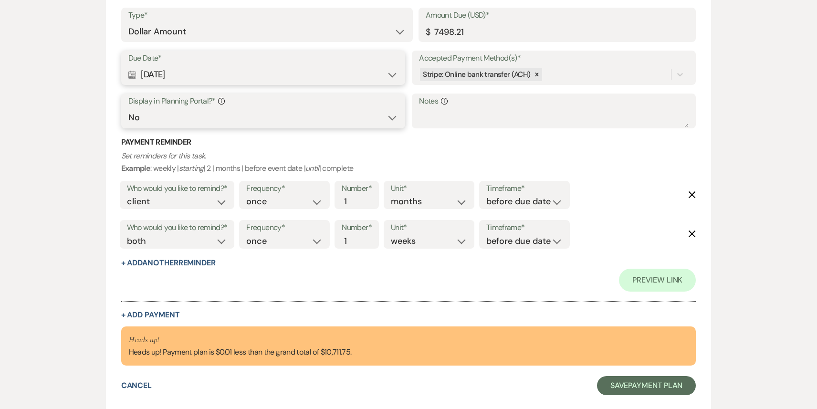
click at [175, 112] on select "Yes No" at bounding box center [263, 117] width 270 height 19
select select "true"
click at [128, 108] on select "Yes No" at bounding box center [263, 117] width 270 height 19
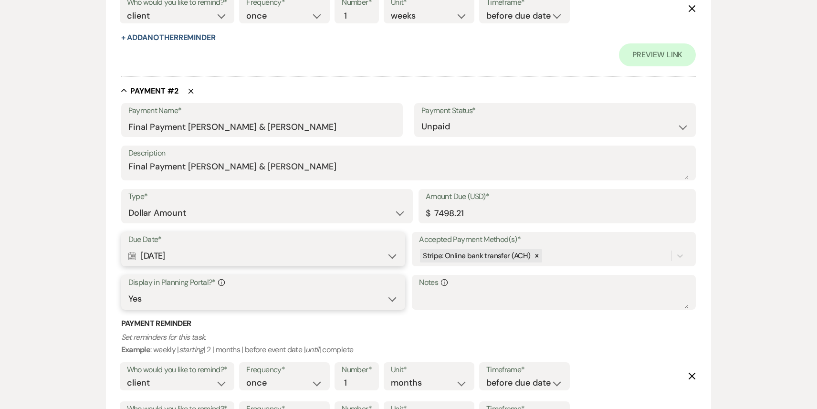
scroll to position [517, 0]
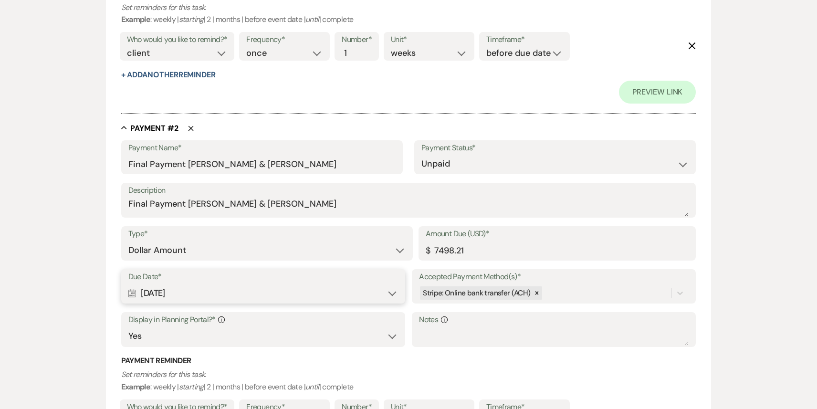
click at [183, 60] on div "Who would you like to remind?* client venue both" at bounding box center [177, 46] width 115 height 29
click at [184, 51] on select "client venue both" at bounding box center [177, 53] width 101 height 13
click at [127, 47] on select "client venue both" at bounding box center [177, 53] width 101 height 13
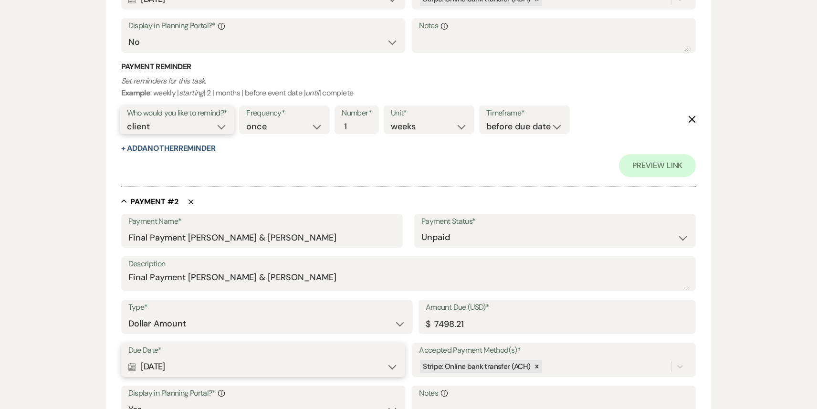
scroll to position [383, 0]
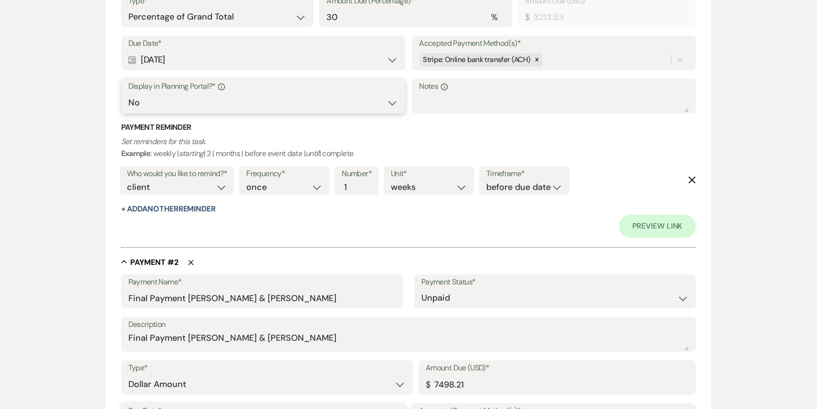
click at [174, 104] on select "Yes No" at bounding box center [263, 103] width 270 height 19
select select "true"
click at [128, 94] on select "Yes No" at bounding box center [263, 103] width 270 height 19
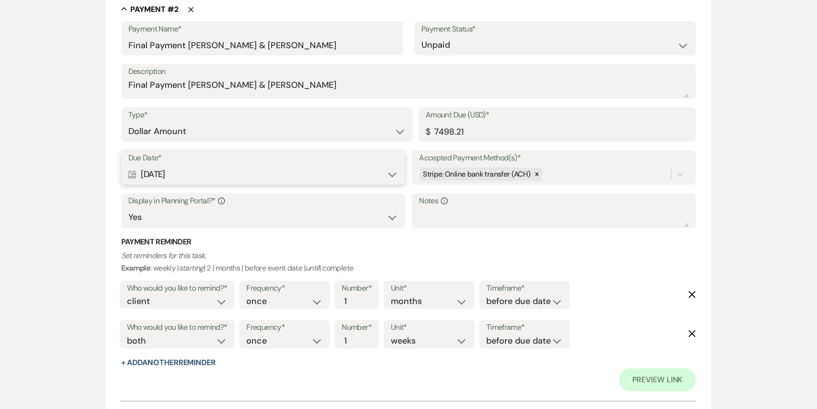
scroll to position [798, 0]
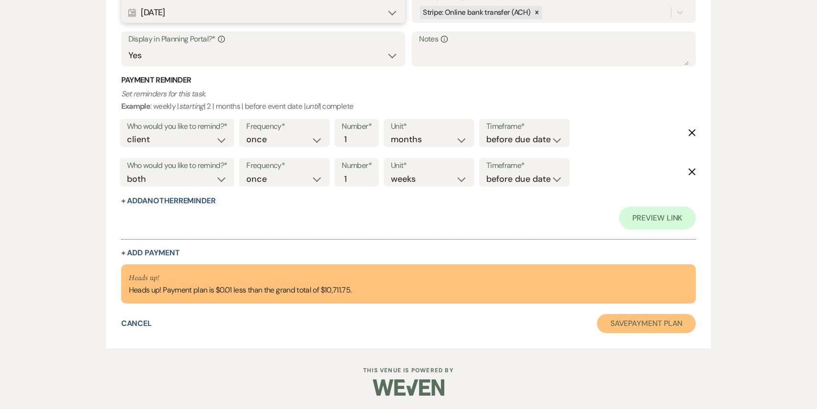
click at [626, 326] on button "Save Payment Plan" at bounding box center [646, 323] width 99 height 19
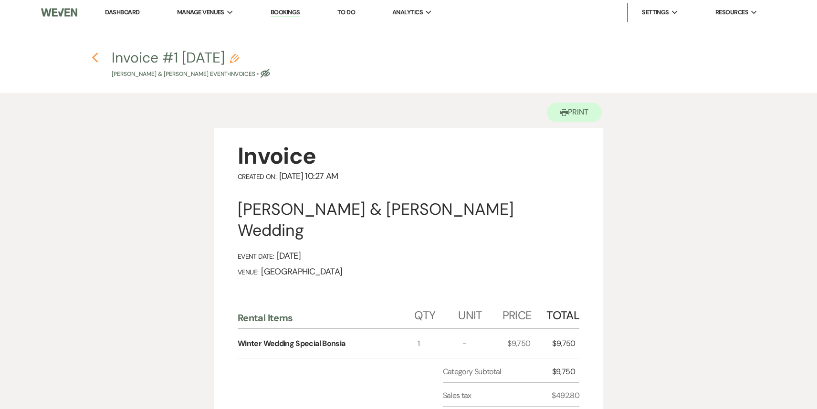
click at [95, 60] on use "button" at bounding box center [95, 58] width 6 height 11
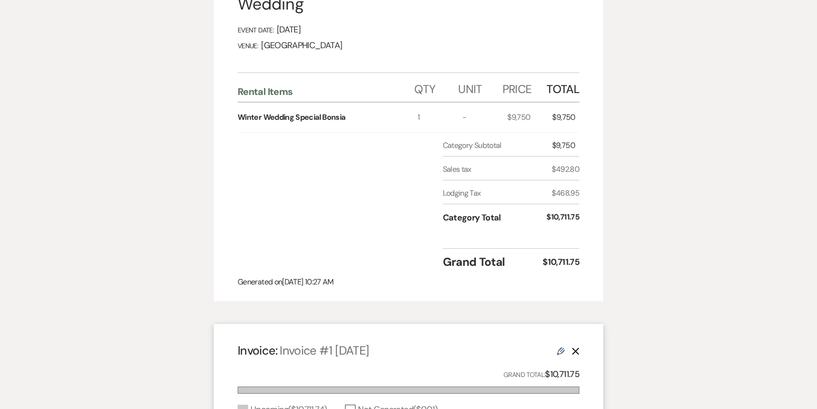
select select "6"
select select "5"
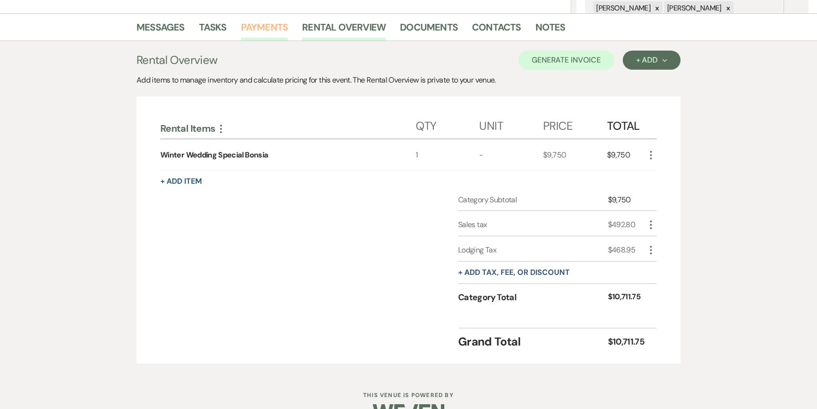
click at [251, 32] on link "Payments" at bounding box center [264, 30] width 47 height 21
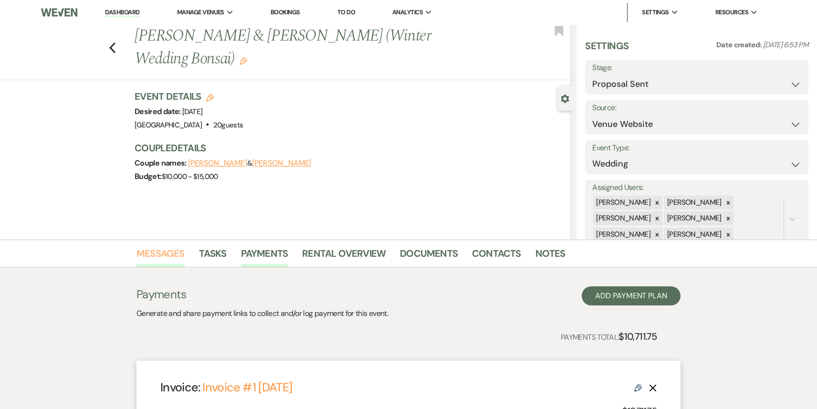
click at [168, 252] on link "Messages" at bounding box center [161, 256] width 48 height 21
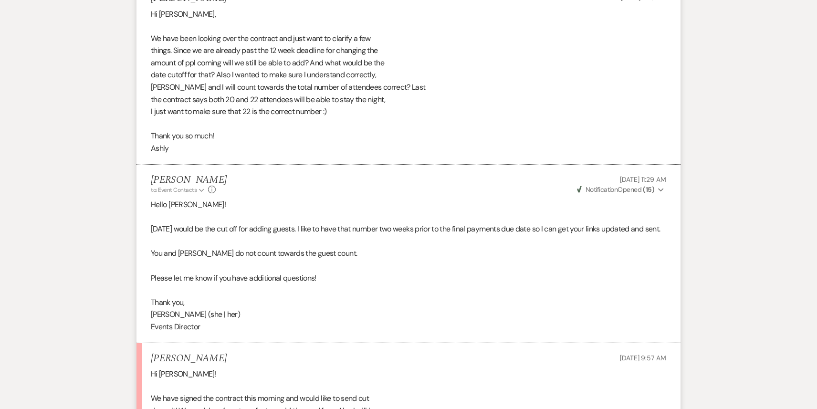
scroll to position [4317, 0]
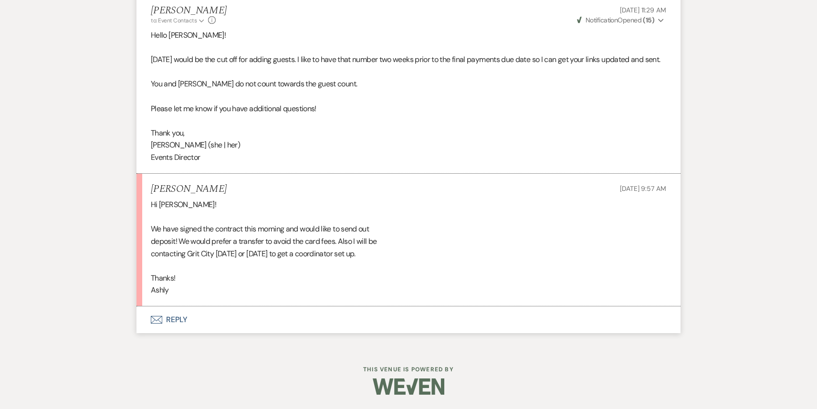
click at [186, 315] on button "Envelope Reply" at bounding box center [409, 319] width 544 height 27
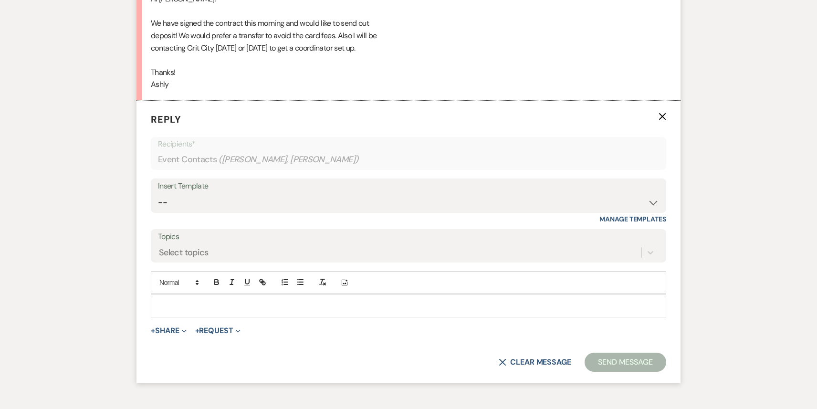
scroll to position [4534, 0]
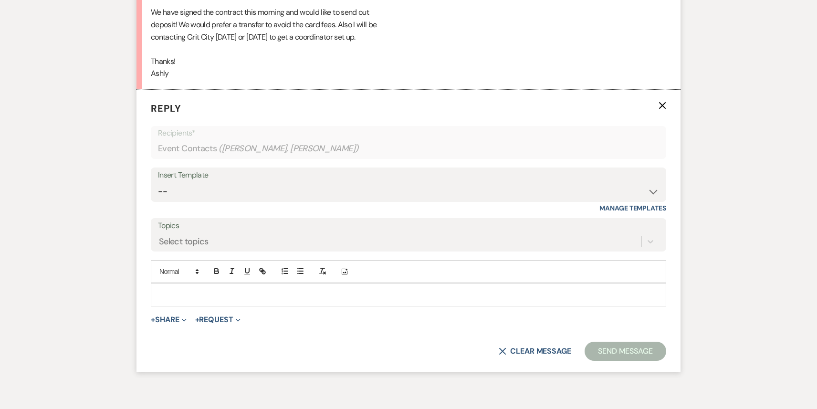
click at [177, 290] on p at bounding box center [408, 294] width 500 height 11
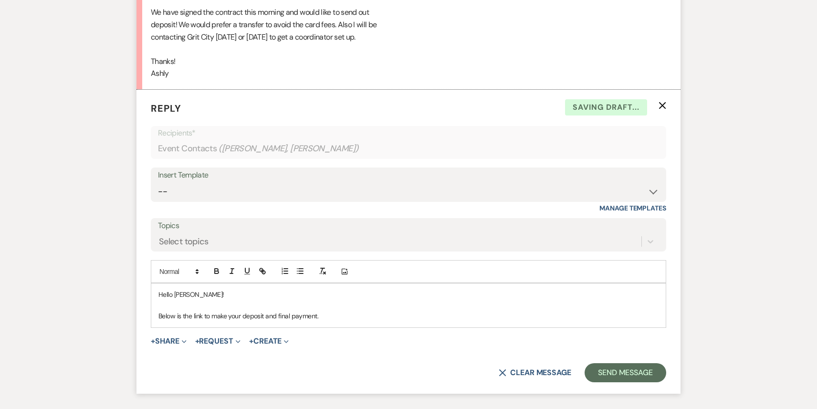
click at [203, 316] on p "Below is the link to make your deposit and final payment." at bounding box center [408, 316] width 500 height 11
click at [328, 315] on p "Below is the links to make your deposit and final payment." at bounding box center [408, 316] width 500 height 11
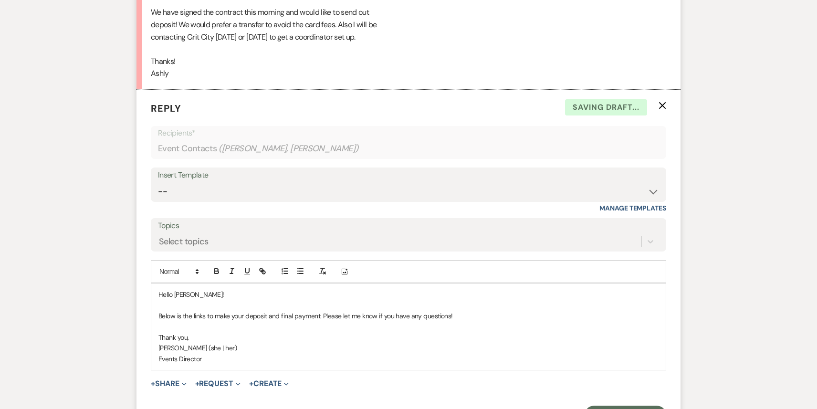
scroll to position [4648, 0]
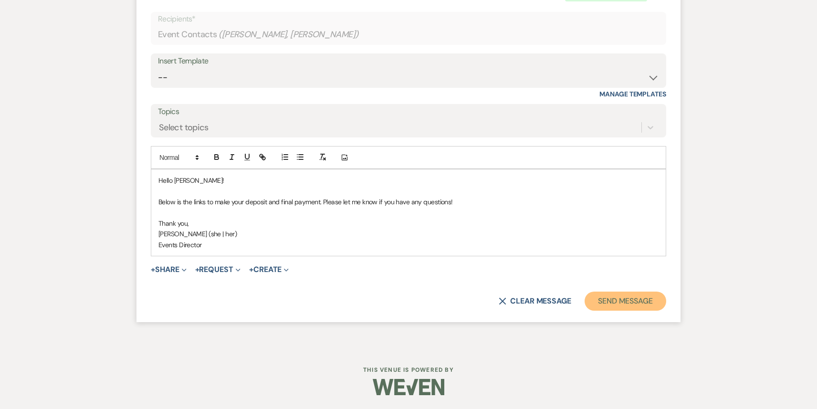
click at [638, 298] on button "Send Message" at bounding box center [626, 301] width 82 height 19
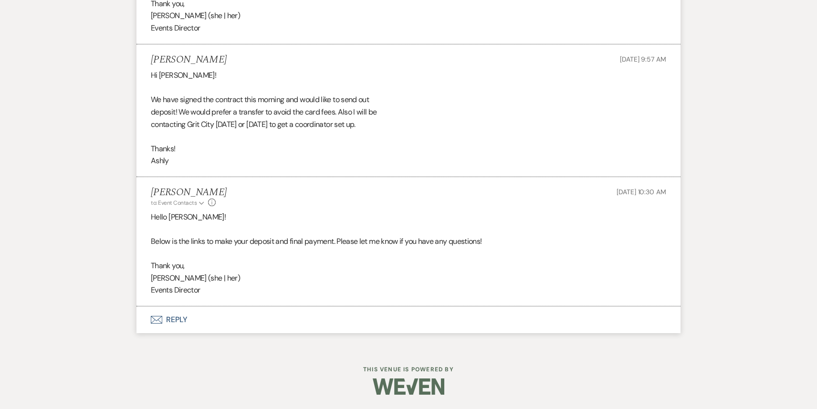
scroll to position [4567, 0]
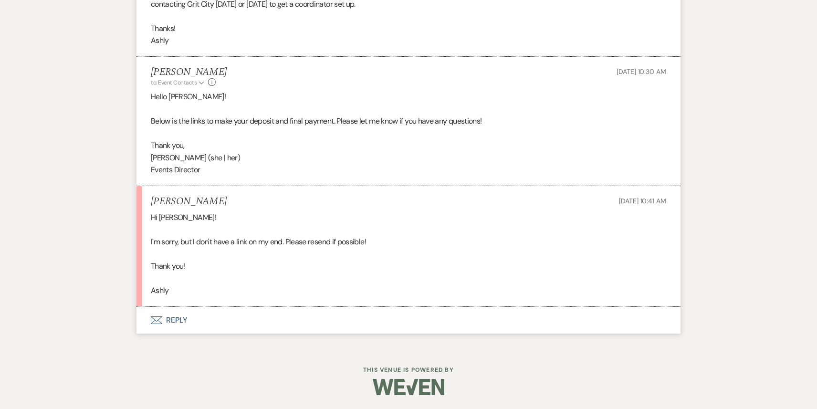
click at [210, 326] on button "Envelope Reply" at bounding box center [409, 320] width 544 height 27
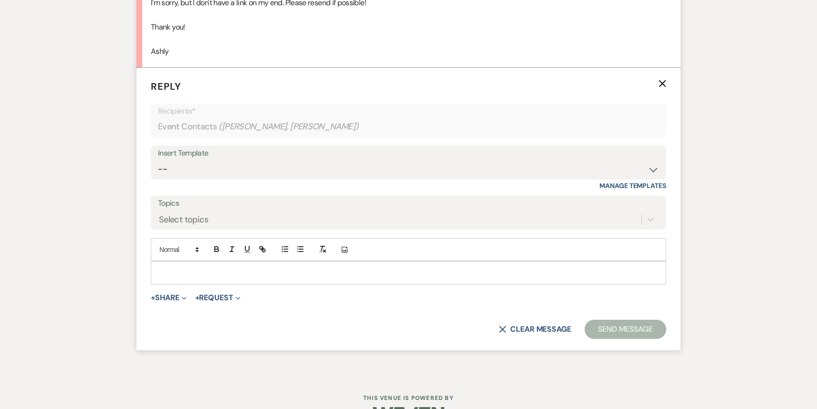
scroll to position [4810, 0]
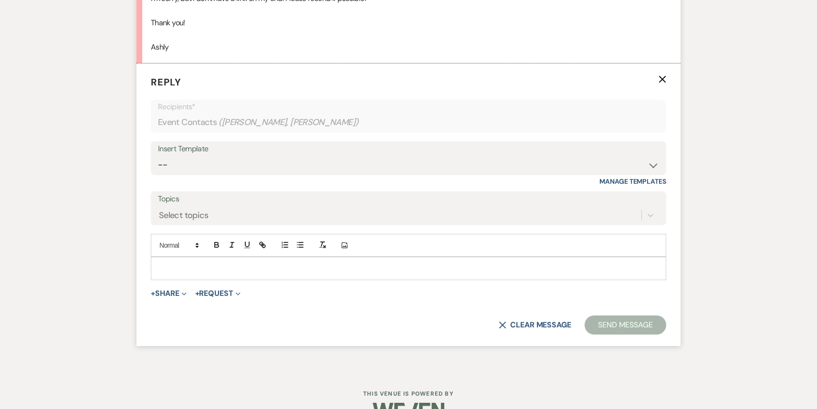
click at [197, 262] on div at bounding box center [408, 268] width 515 height 22
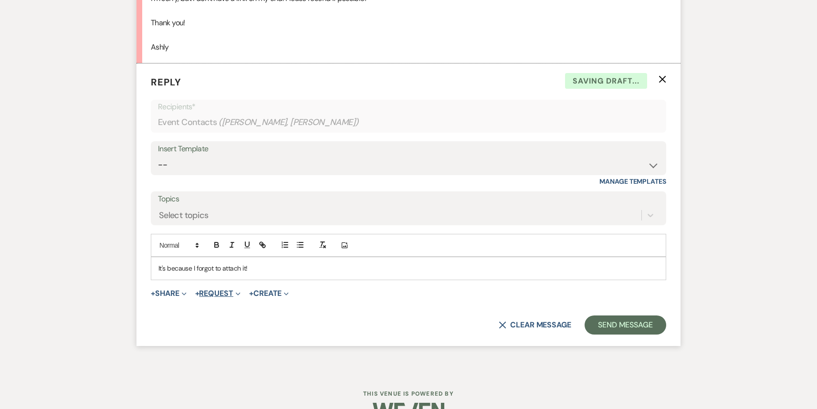
click at [229, 296] on button "+ Request Expand" at bounding box center [217, 294] width 45 height 8
click at [232, 310] on button "Generate Payment Payment" at bounding box center [262, 312] width 134 height 17
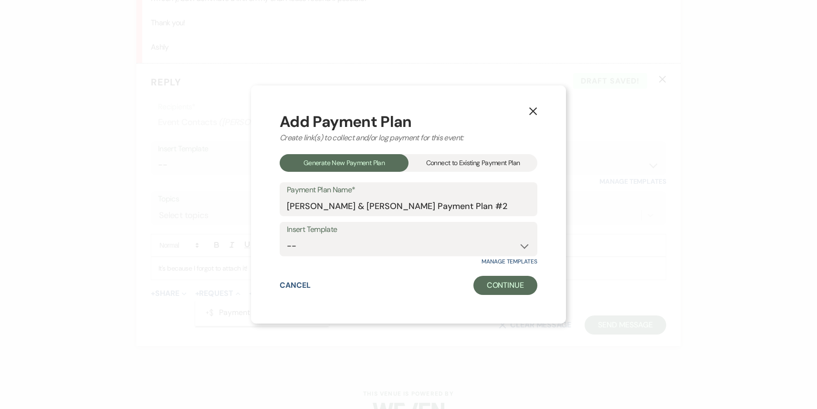
click at [466, 167] on div "Connect to Existing Payment Plan" at bounding box center [473, 163] width 129 height 18
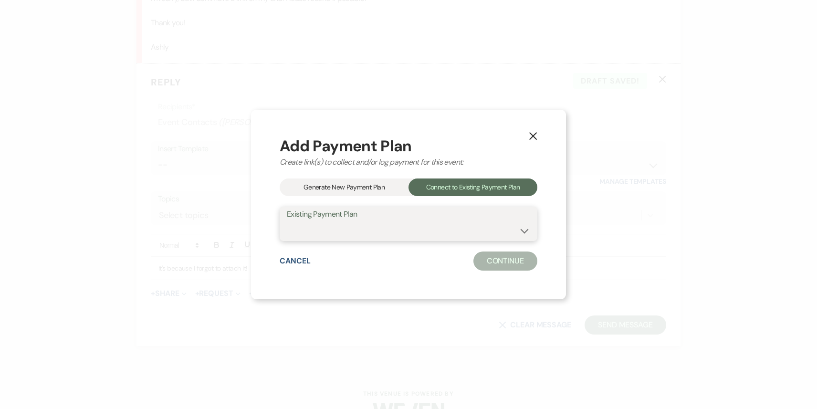
click at [395, 237] on select "[PERSON_NAME] & [PERSON_NAME] Payment Plan" at bounding box center [408, 230] width 243 height 19
select select "24795"
click at [287, 221] on select "[PERSON_NAME] & [PERSON_NAME] Payment Plan" at bounding box center [408, 230] width 243 height 19
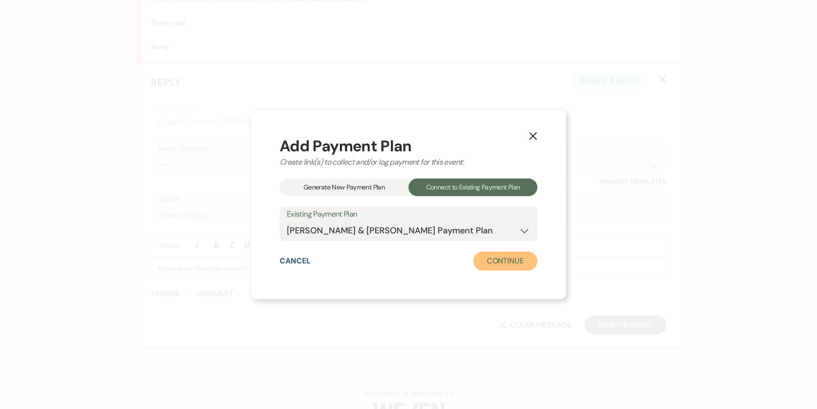
click at [520, 262] on button "Continue" at bounding box center [505, 261] width 64 height 19
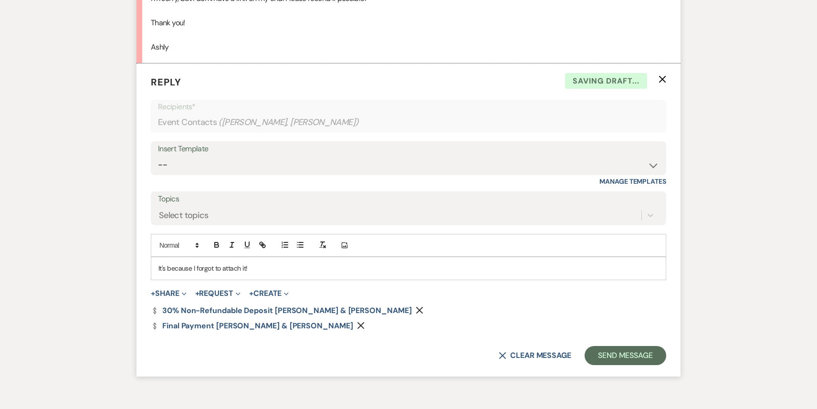
click at [302, 270] on p "It's because I forgot to attach it!" at bounding box center [408, 268] width 500 height 11
click at [614, 361] on button "Send Message" at bounding box center [626, 355] width 82 height 19
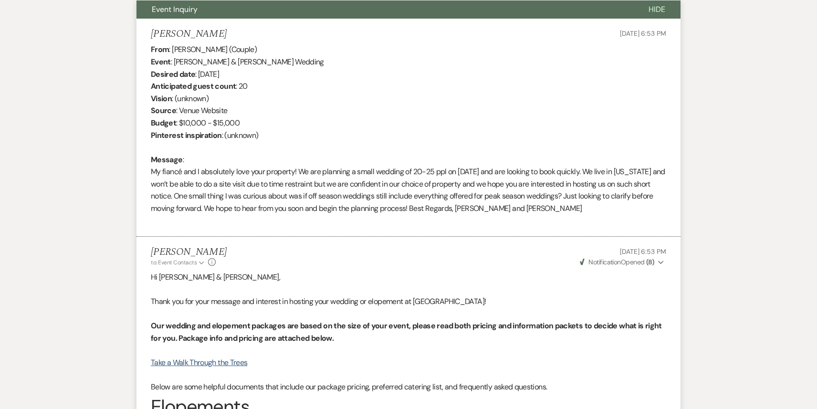
scroll to position [0, 0]
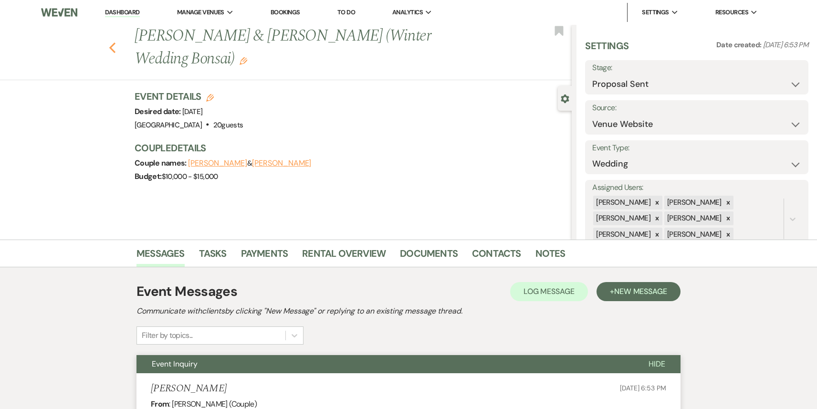
click at [112, 42] on use "button" at bounding box center [112, 47] width 6 height 11
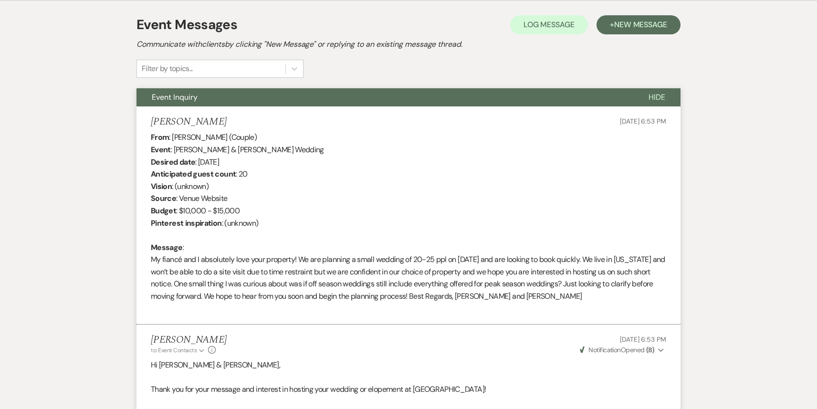
select select "6"
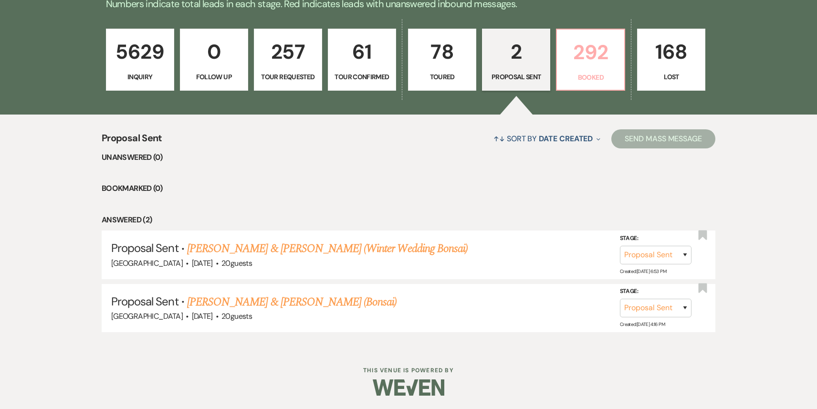
click at [584, 52] on p "292" at bounding box center [591, 52] width 56 height 32
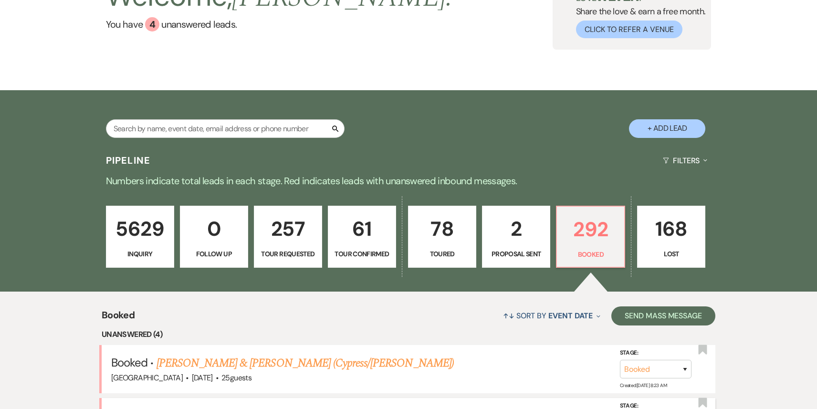
scroll to position [267, 0]
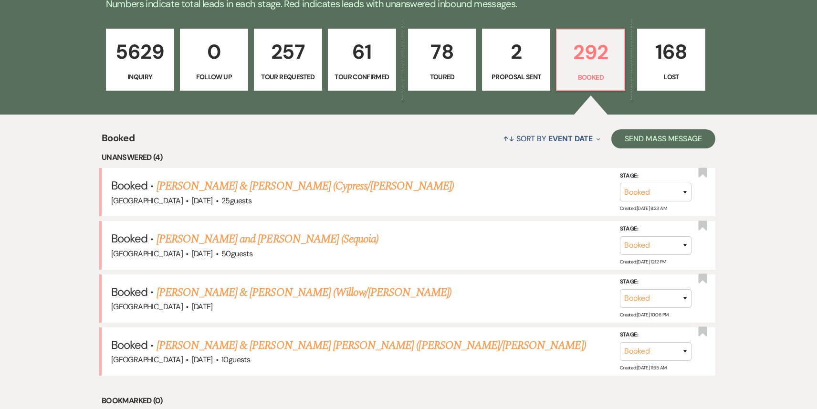
click at [490, 68] on link "2 Proposal Sent" at bounding box center [516, 60] width 68 height 62
select select "6"
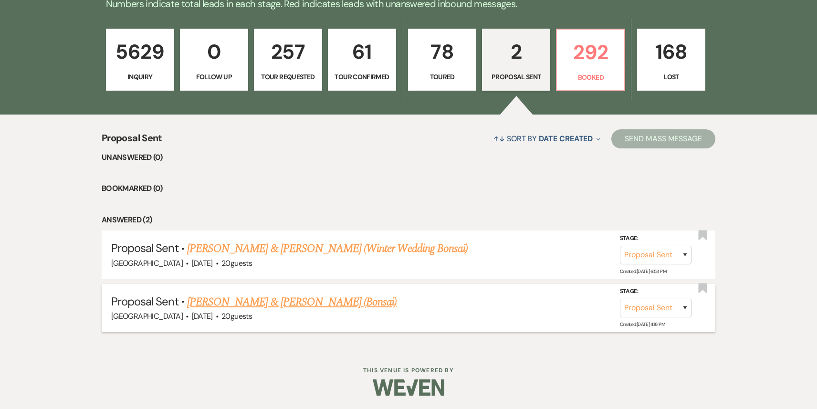
click at [305, 308] on link "[PERSON_NAME] & [PERSON_NAME] (Bonsai)" at bounding box center [292, 302] width 210 height 17
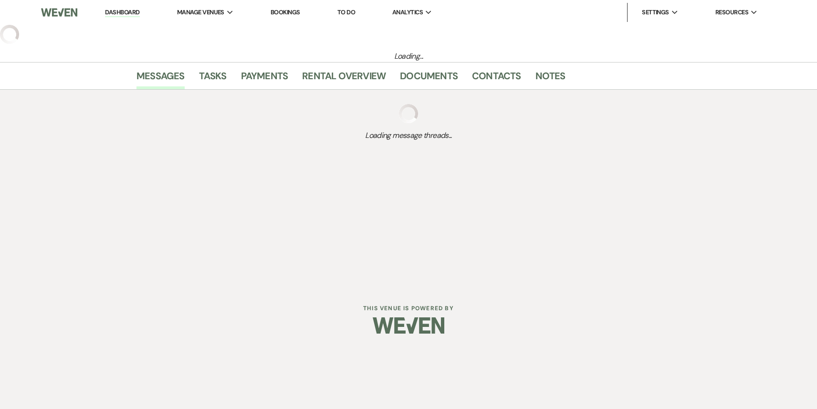
select select "6"
select select "5"
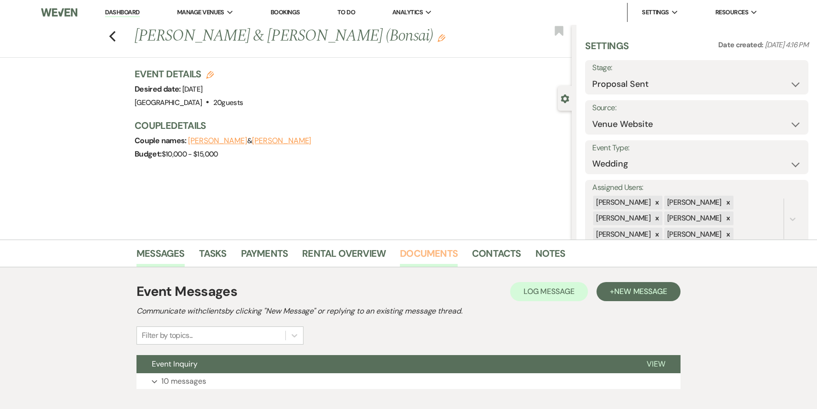
click at [441, 249] on link "Documents" at bounding box center [429, 256] width 58 height 21
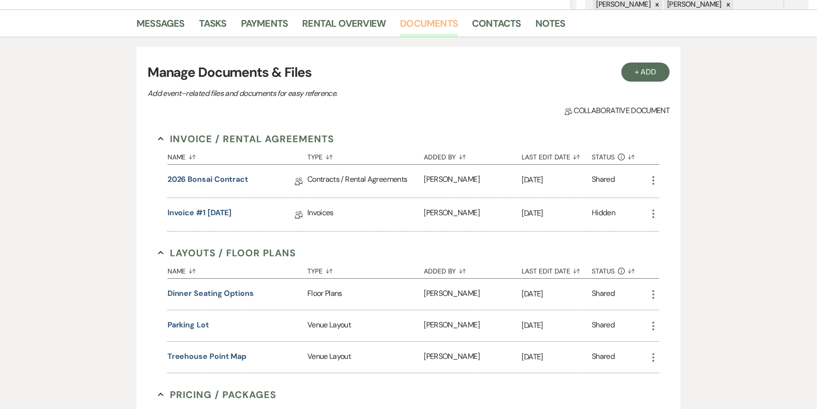
scroll to position [245, 0]
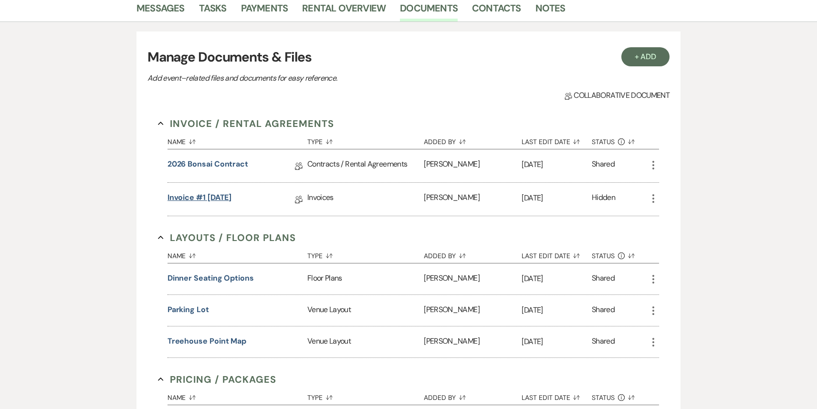
click at [208, 197] on link "Invoice #1 [DATE]" at bounding box center [200, 199] width 64 height 15
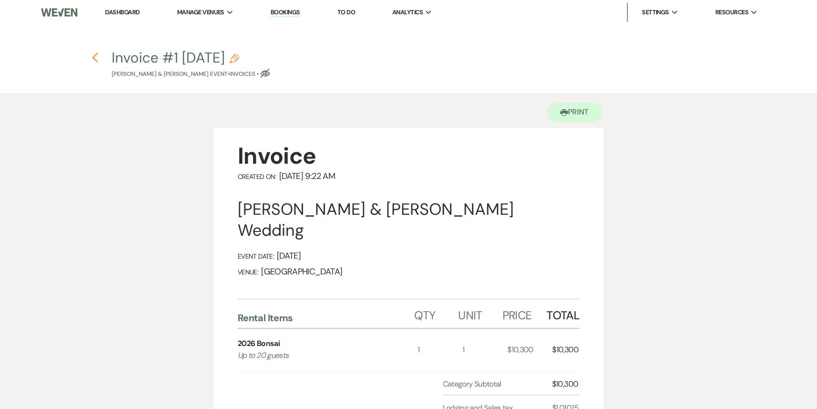
click at [94, 57] on use "button" at bounding box center [95, 58] width 6 height 11
select select "6"
select select "5"
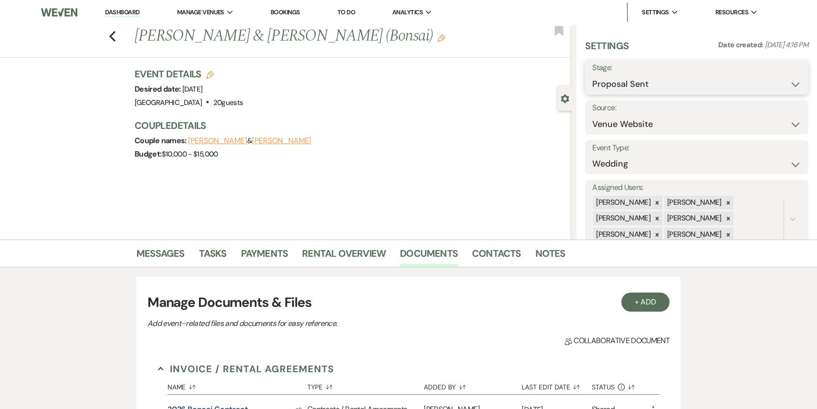
click at [634, 86] on select "Inquiry Follow Up Tour Requested Tour Confirmed Toured Proposal Sent Booked Lost" at bounding box center [696, 84] width 209 height 19
select select "7"
click at [592, 75] on select "Inquiry Follow Up Tour Requested Tour Confirmed Toured Proposal Sent Booked Lost" at bounding box center [696, 84] width 209 height 19
click at [794, 81] on button "Save" at bounding box center [784, 77] width 47 height 19
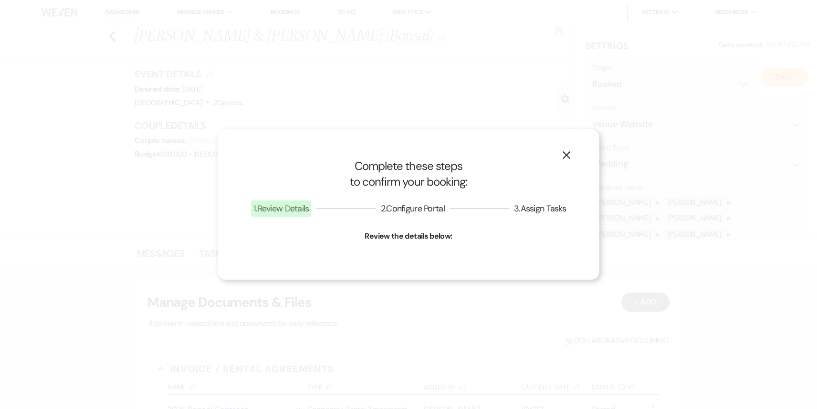
select select "1"
select select "590"
select select "false"
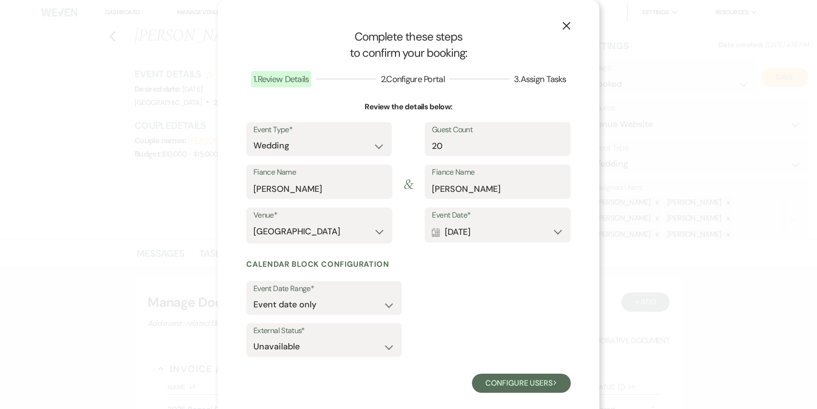
scroll to position [12, 0]
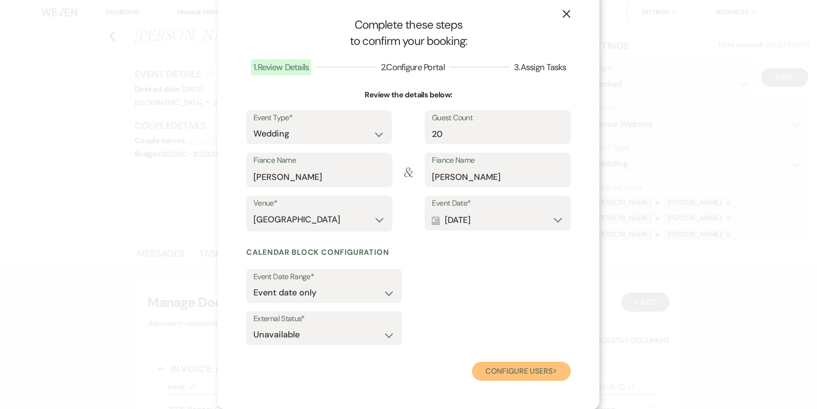
click at [528, 374] on button "Configure users Next" at bounding box center [521, 371] width 99 height 19
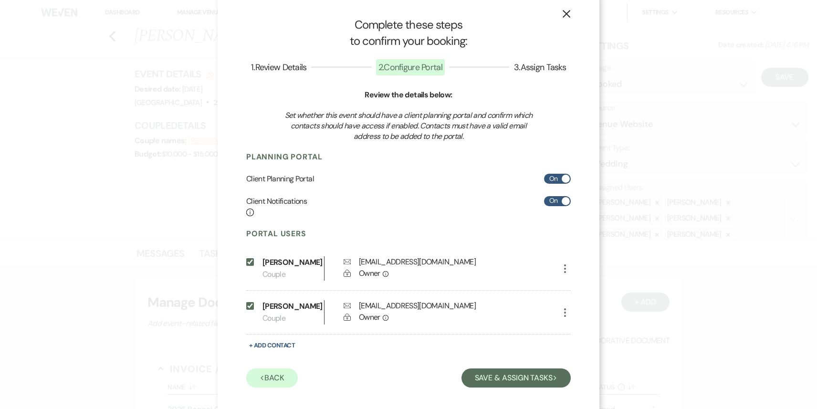
scroll to position [19, 0]
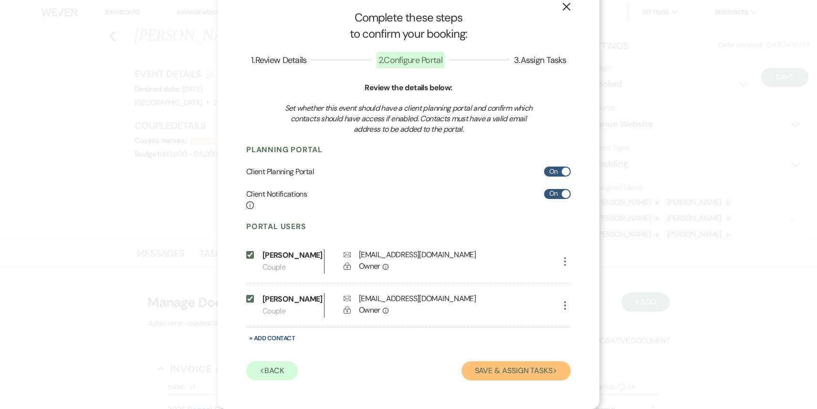
click at [511, 373] on button "Save & Assign Tasks Next" at bounding box center [516, 370] width 109 height 19
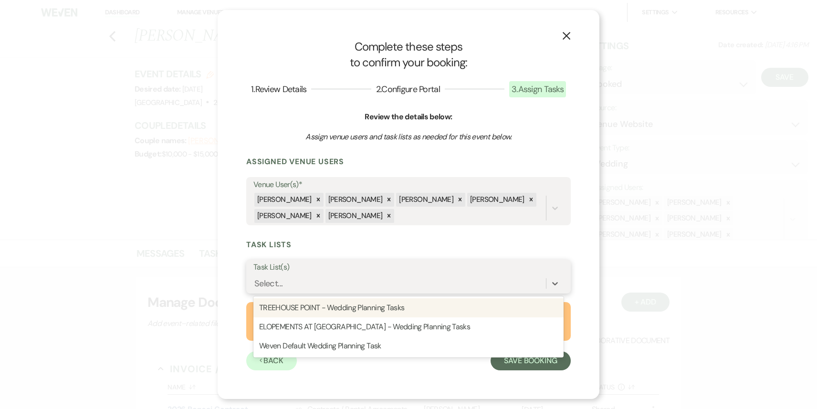
click at [304, 281] on div "Select..." at bounding box center [399, 283] width 293 height 17
click at [310, 310] on div "TREEHOUSE POINT - Wedding Planning Tasks" at bounding box center [408, 307] width 310 height 19
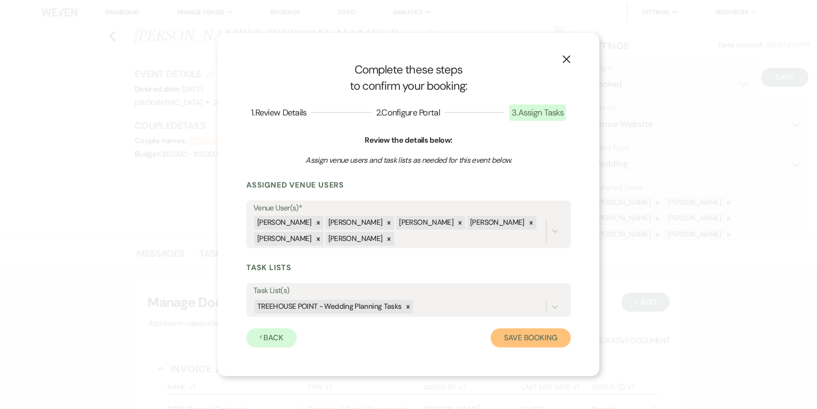
click at [539, 340] on button "Save Booking" at bounding box center [531, 337] width 80 height 19
select select "1410"
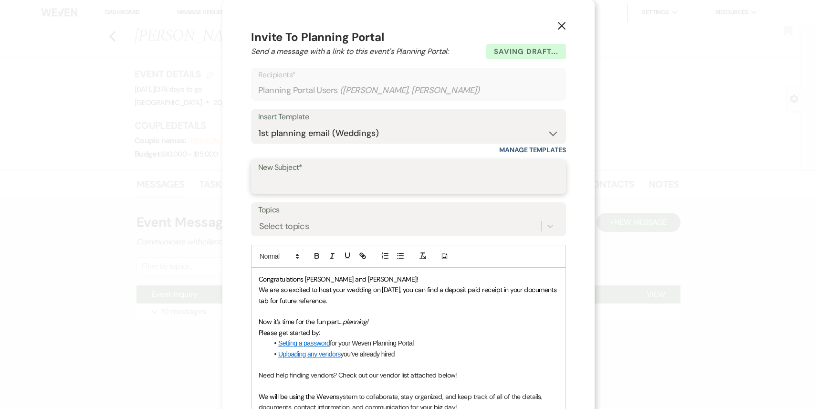
click at [314, 180] on input "New Subject*" at bounding box center [408, 183] width 301 height 19
type input "Welcome!"
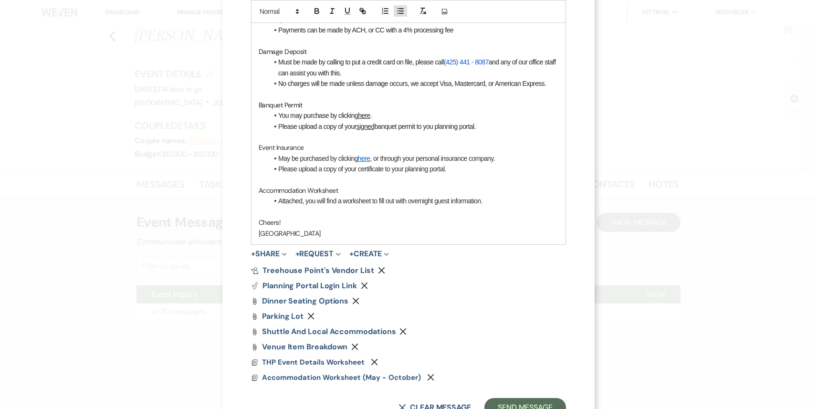
scroll to position [596, 0]
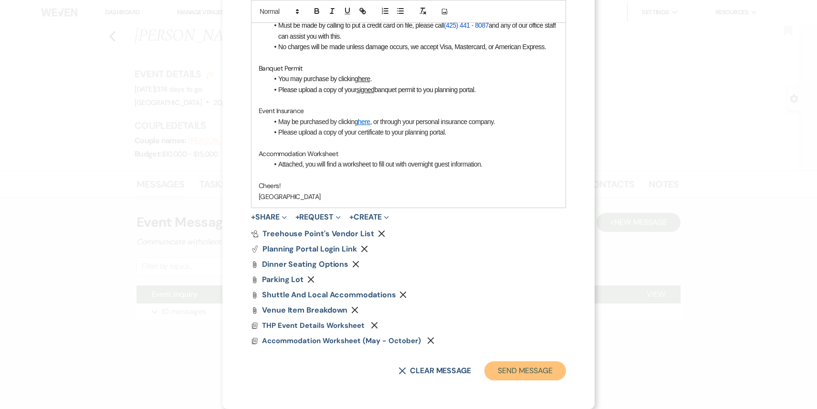
click at [519, 376] on button "Send Message" at bounding box center [525, 370] width 82 height 19
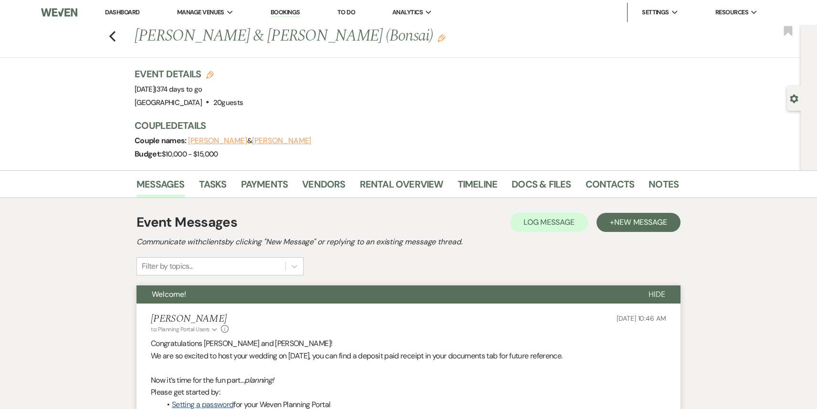
click at [122, 14] on link "Dashboard" at bounding box center [122, 12] width 34 height 8
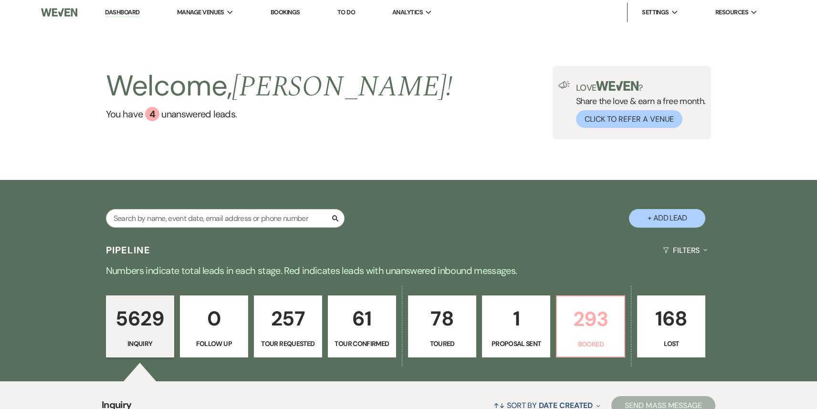
click at [588, 313] on p "293" at bounding box center [591, 319] width 56 height 32
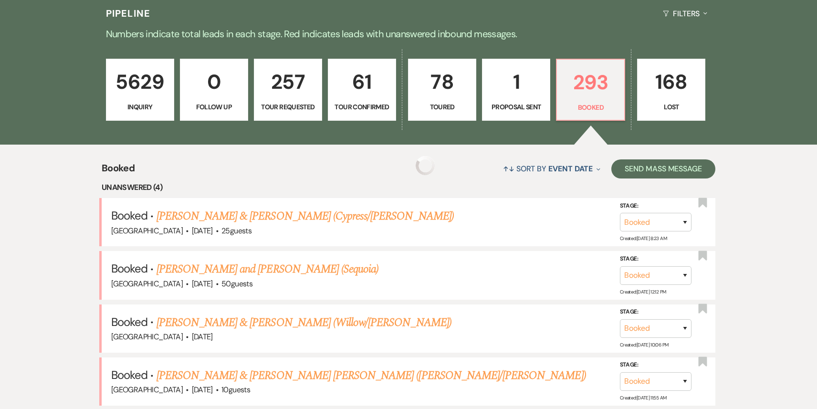
scroll to position [256, 0]
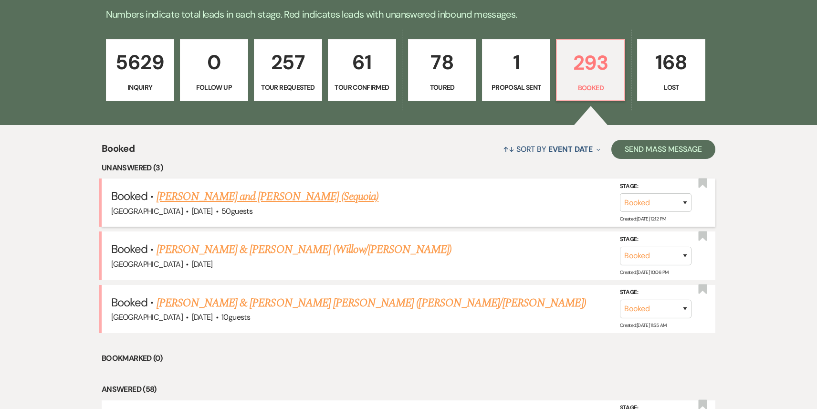
click at [263, 200] on link "[PERSON_NAME] and [PERSON_NAME] (Sequoia)" at bounding box center [268, 196] width 222 height 17
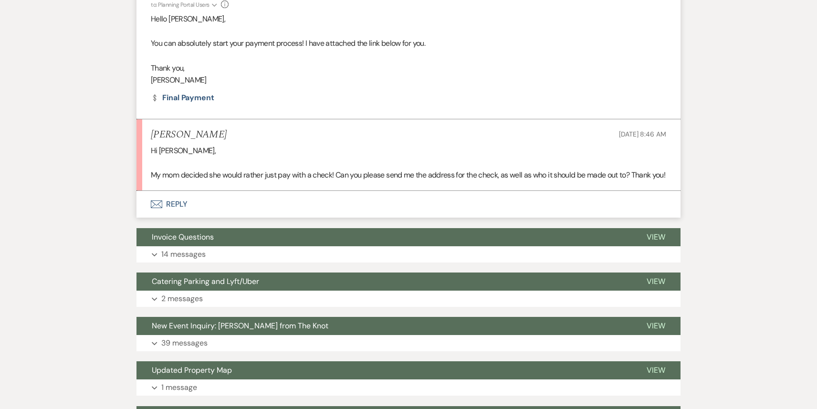
scroll to position [451, 0]
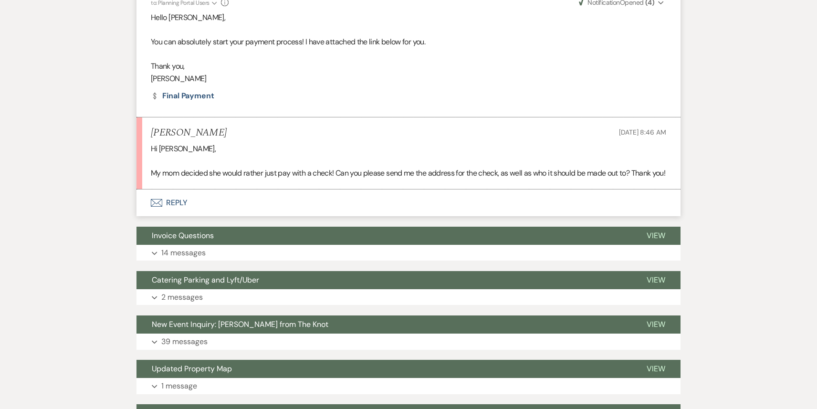
click at [270, 203] on button "Envelope Reply" at bounding box center [409, 202] width 544 height 27
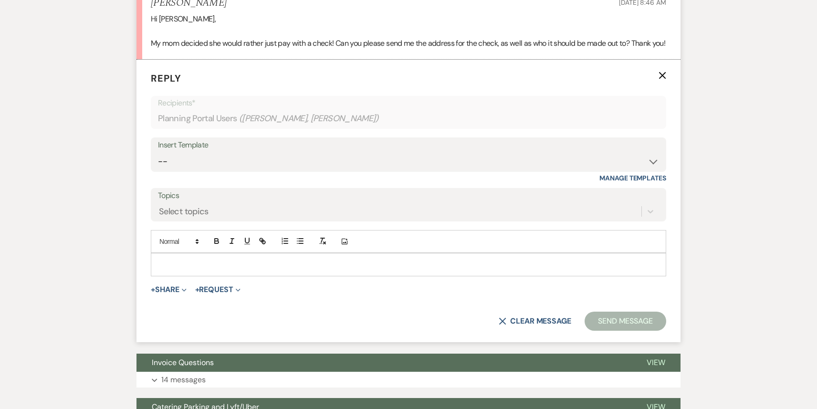
scroll to position [589, 0]
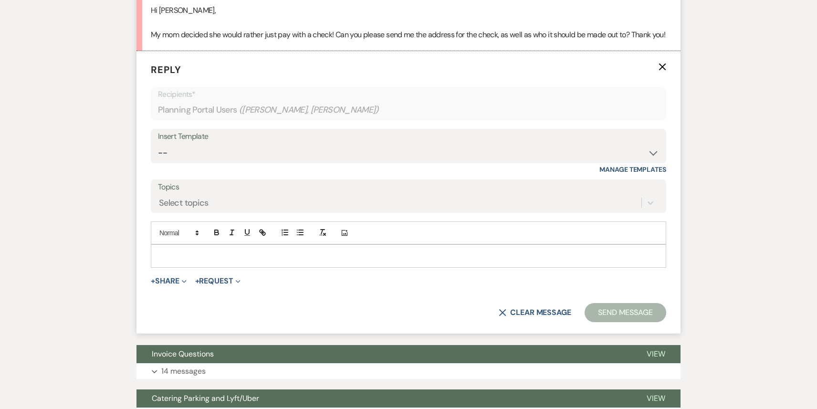
click at [196, 261] on p at bounding box center [408, 256] width 500 height 11
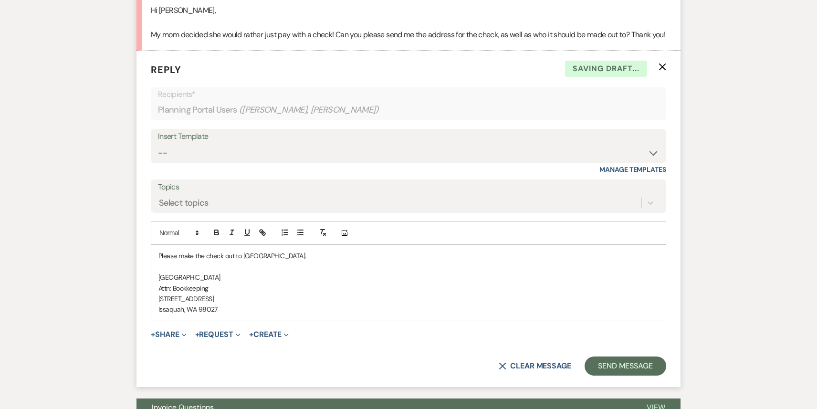
click at [313, 262] on div "Please make the check out to [GEOGRAPHIC_DATA]. [GEOGRAPHIC_DATA] Attn: Bookkee…" at bounding box center [408, 282] width 515 height 75
click at [306, 261] on p "Please make the check out to [GEOGRAPHIC_DATA]." at bounding box center [408, 256] width 500 height 11
click at [630, 374] on button "Send Message" at bounding box center [626, 366] width 82 height 19
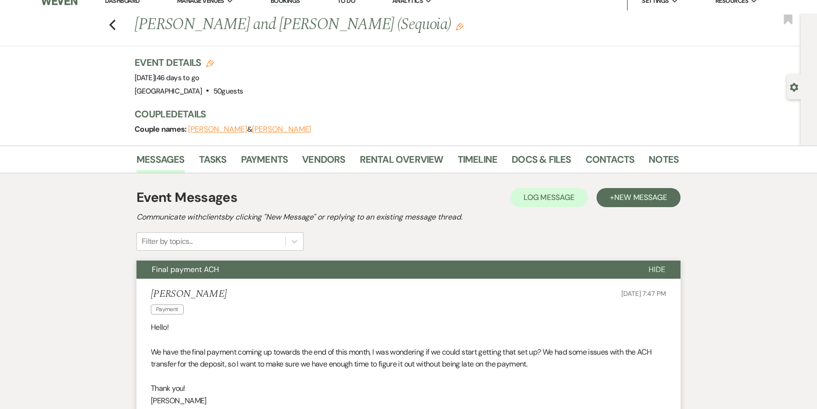
scroll to position [0, 0]
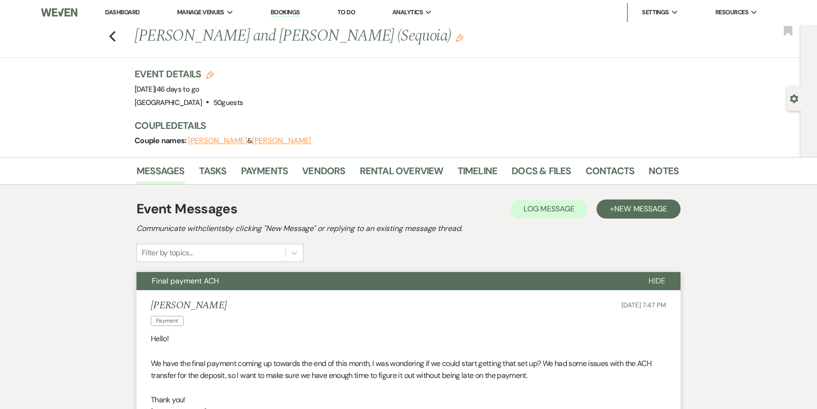
click at [117, 38] on div "Previous [PERSON_NAME] and [PERSON_NAME] (Sequoia) Edit Bookmark" at bounding box center [398, 41] width 806 height 33
click at [111, 37] on use "button" at bounding box center [112, 36] width 6 height 11
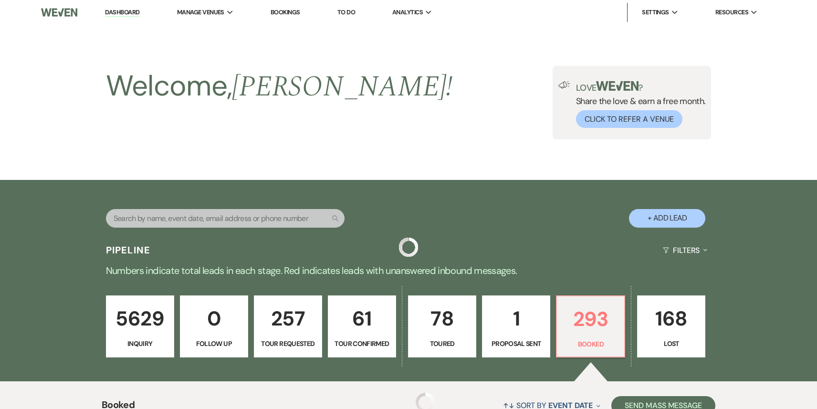
scroll to position [256, 0]
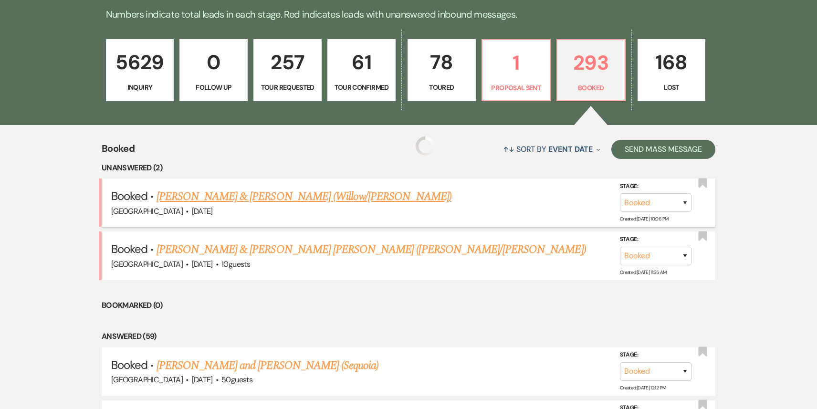
click at [236, 194] on link "[PERSON_NAME] & [PERSON_NAME] (Willow/[PERSON_NAME])" at bounding box center [304, 196] width 295 height 17
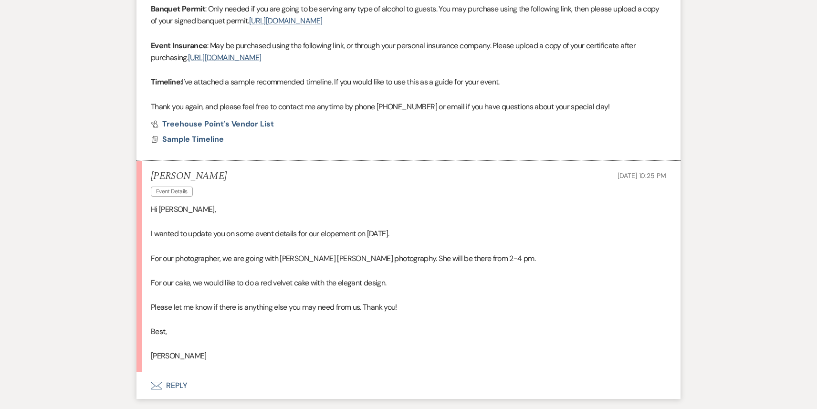
scroll to position [1186, 0]
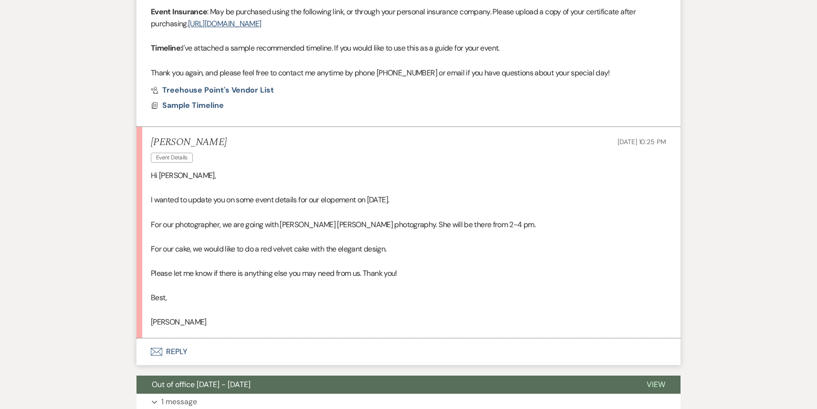
click at [309, 338] on button "Envelope Reply" at bounding box center [409, 351] width 544 height 27
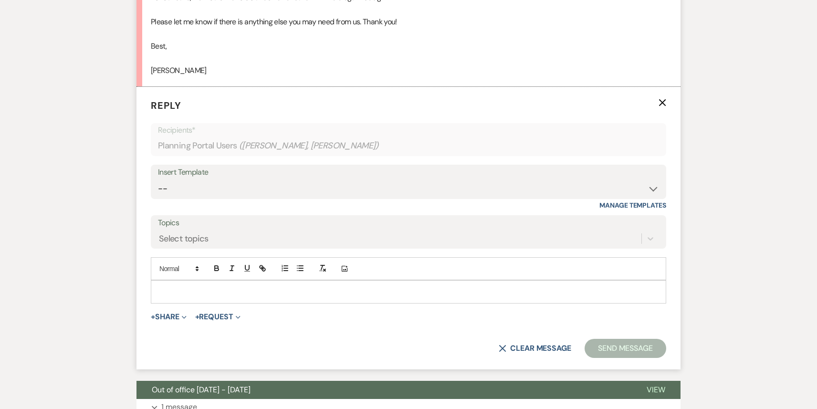
scroll to position [1438, 0]
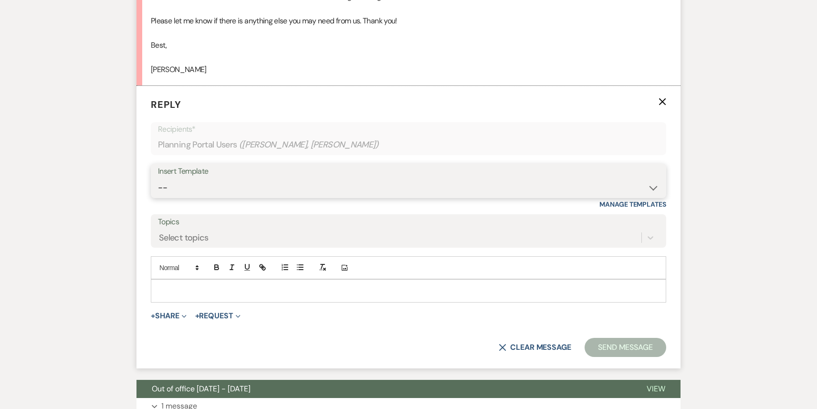
click at [329, 179] on select "-- Weven Planning Portal Introduction (Booked Events) 1st planning email ([PERS…" at bounding box center [408, 188] width 501 height 19
select select "626"
click at [158, 179] on select "-- Weven Planning Portal Introduction (Booked Events) 1st planning email ([PERS…" at bounding box center [408, 188] width 501 height 19
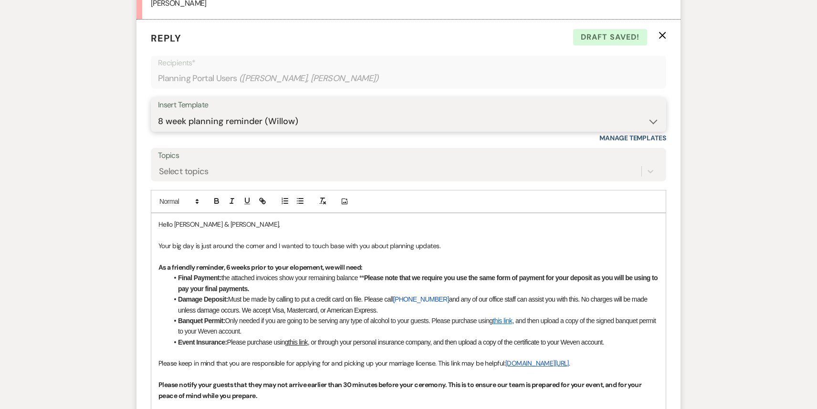
scroll to position [1532, 0]
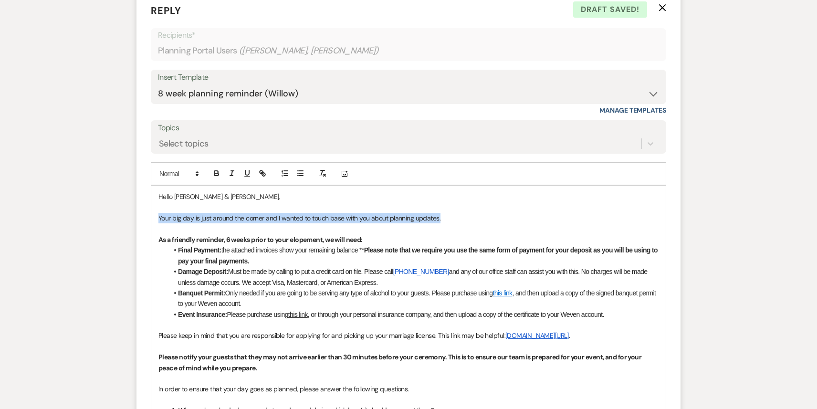
drag, startPoint x: 450, startPoint y: 195, endPoint x: 142, endPoint y: 190, distance: 307.4
click at [142, 190] on form "Reply X Draft saved! Recipients* Planning Portal Users ( [PERSON_NAME], [PERSON…" at bounding box center [409, 363] width 544 height 742
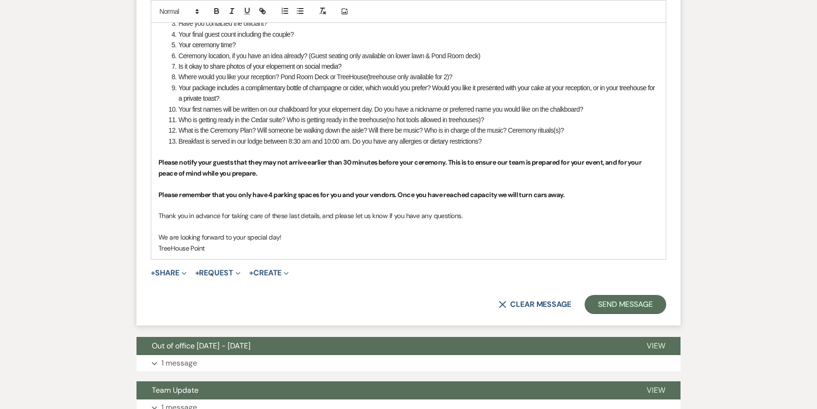
scroll to position [1953, 0]
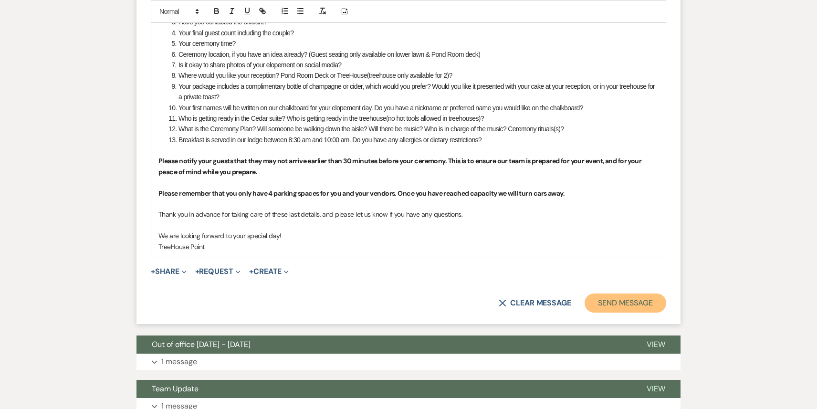
click at [633, 294] on button "Send Message" at bounding box center [626, 303] width 82 height 19
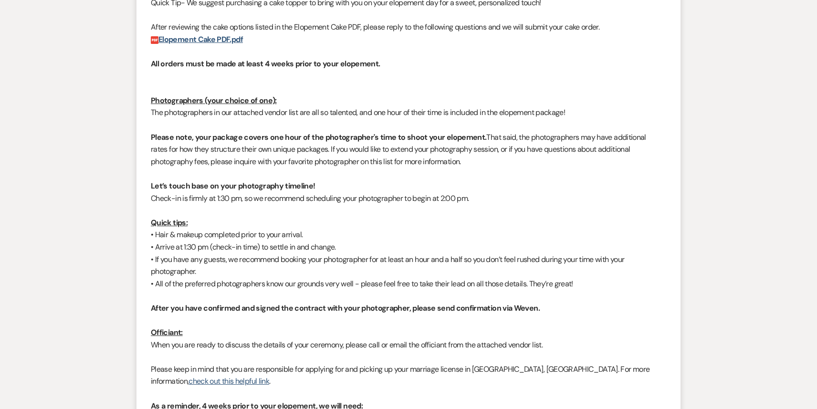
scroll to position [0, 0]
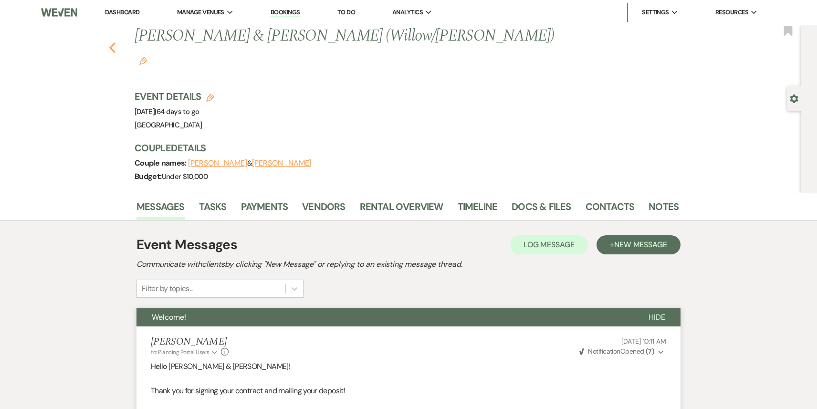
click at [111, 42] on icon "Previous" at bounding box center [112, 47] width 7 height 11
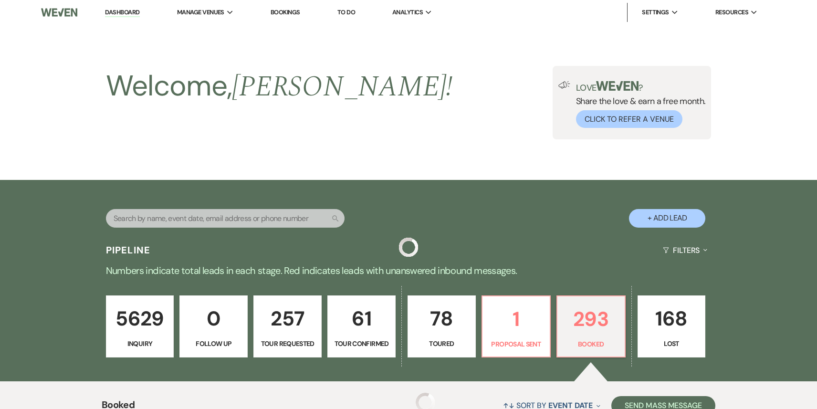
scroll to position [256, 0]
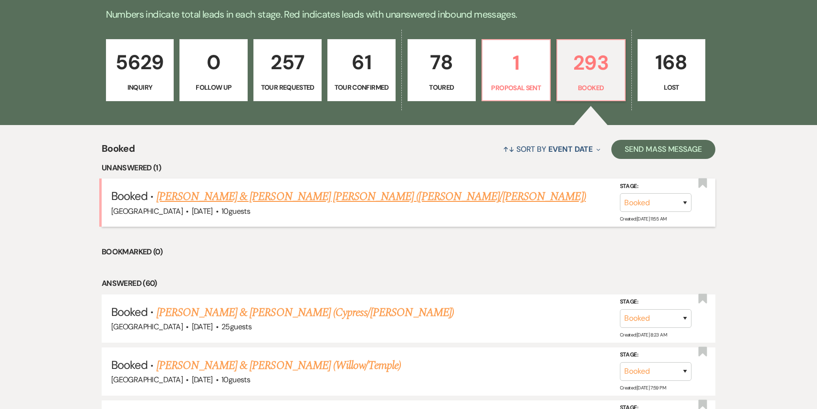
click at [309, 203] on link "[PERSON_NAME] & [PERSON_NAME] [PERSON_NAME] ([PERSON_NAME]/[PERSON_NAME])" at bounding box center [372, 196] width 430 height 17
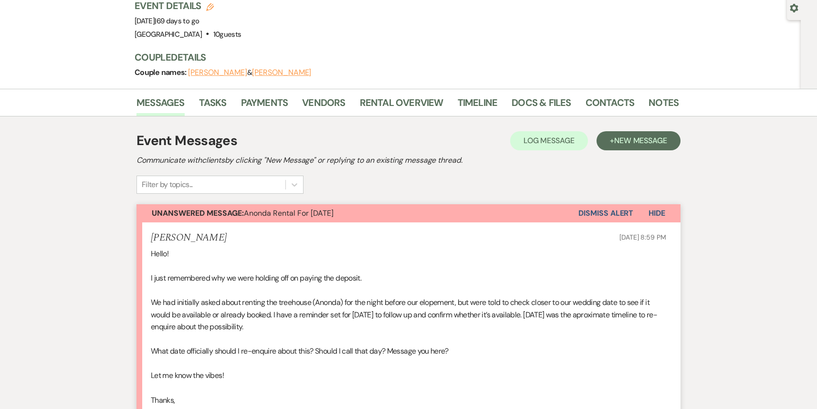
scroll to position [229, 0]
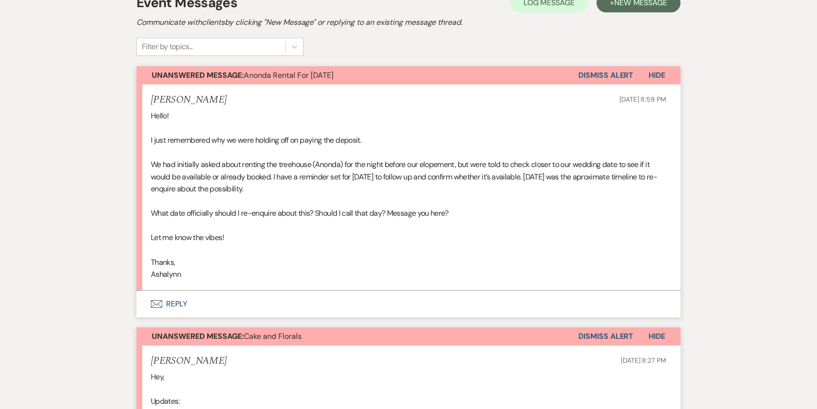
click at [239, 291] on button "Envelope Reply" at bounding box center [409, 304] width 544 height 27
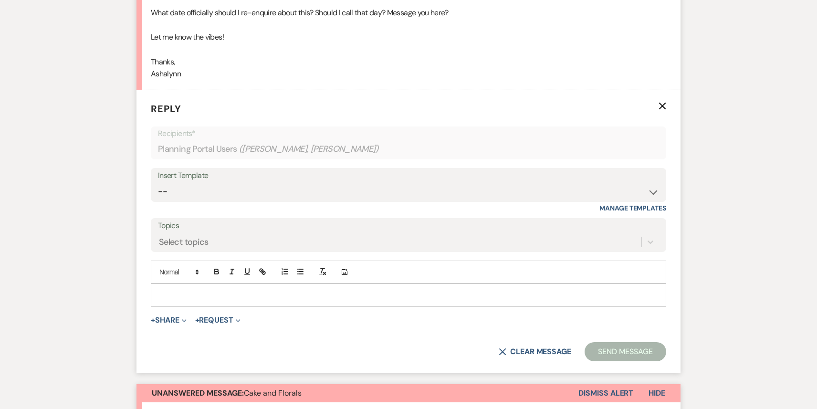
scroll to position [433, 0]
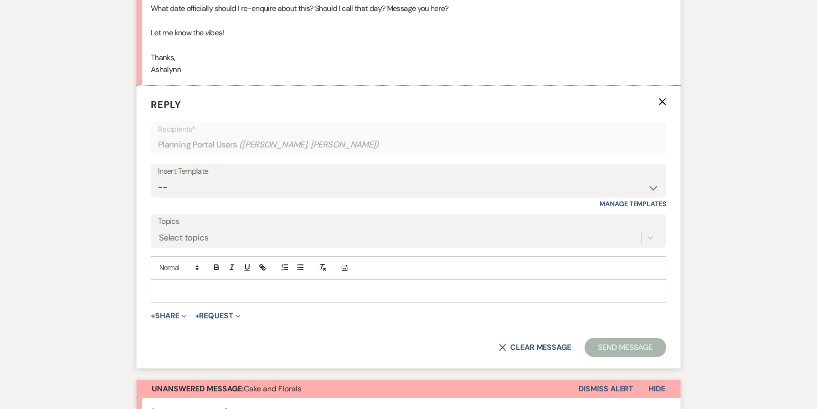
click at [186, 285] on p at bounding box center [408, 290] width 500 height 11
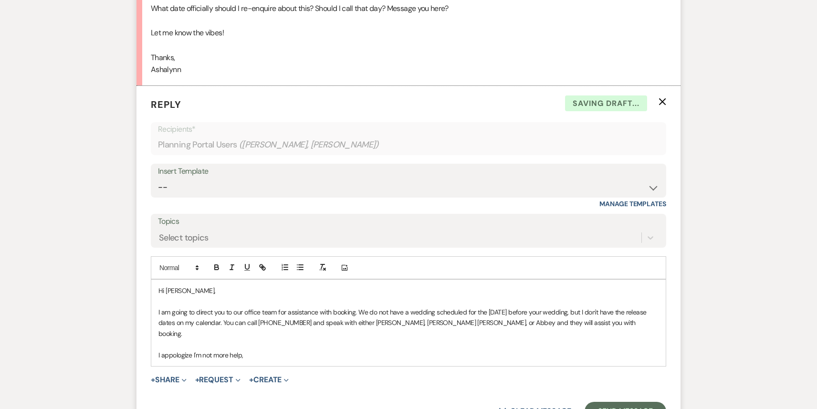
click at [171, 350] on p "I appologize I'm not more help," at bounding box center [408, 355] width 500 height 11
click at [253, 350] on p "I apologize I'm not more help," at bounding box center [408, 355] width 500 height 11
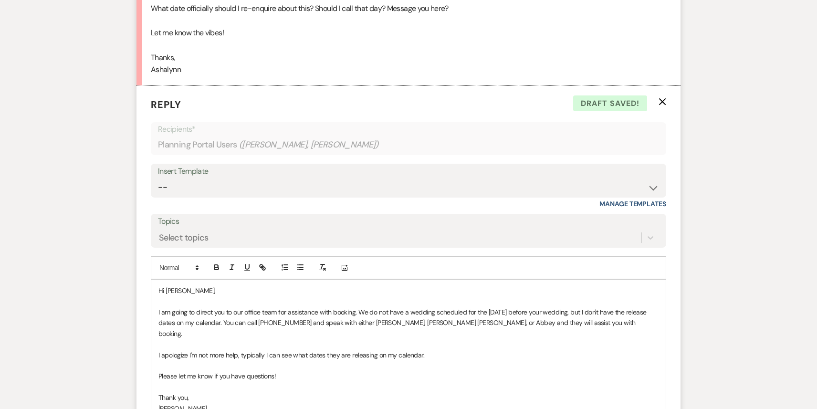
click at [563, 307] on p "I am going to direct you to our office team for assistance with booking. We do …" at bounding box center [408, 323] width 500 height 32
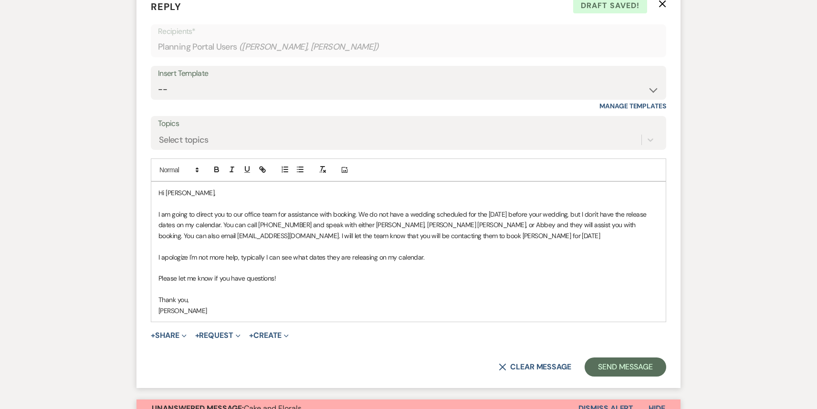
scroll to position [511, 0]
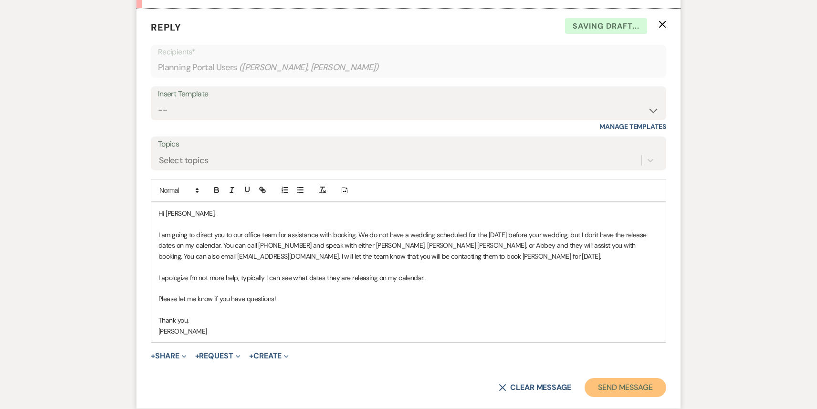
click at [627, 378] on button "Send Message" at bounding box center [626, 387] width 82 height 19
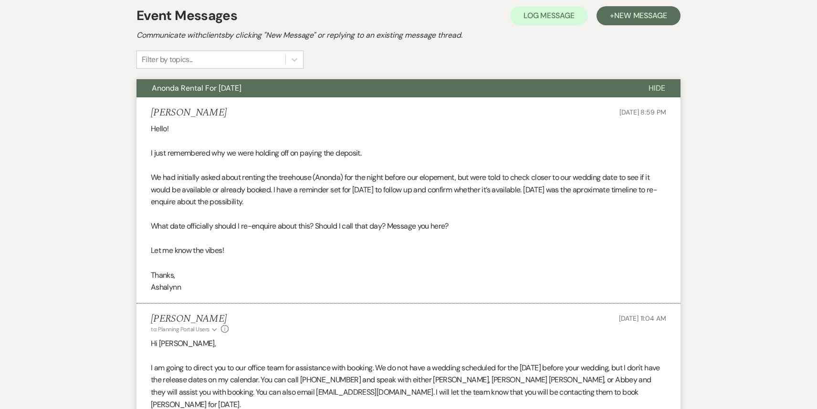
scroll to position [0, 0]
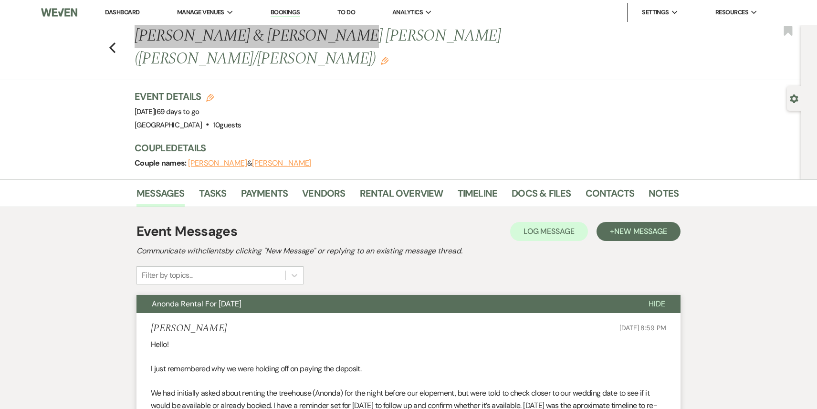
drag, startPoint x: 310, startPoint y: 35, endPoint x: 134, endPoint y: 35, distance: 176.6
click at [134, 35] on div "Previous [PERSON_NAME] & [PERSON_NAME] [PERSON_NAME] ([PERSON_NAME]/[PERSON_NAM…" at bounding box center [402, 47] width 544 height 45
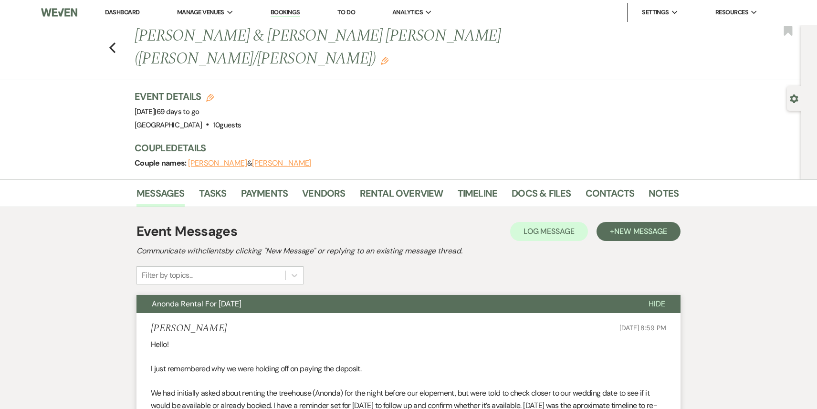
click at [315, 45] on h1 "[PERSON_NAME] & [PERSON_NAME] [PERSON_NAME] ([PERSON_NAME]/[PERSON_NAME]) Edit" at bounding box center [349, 47] width 428 height 45
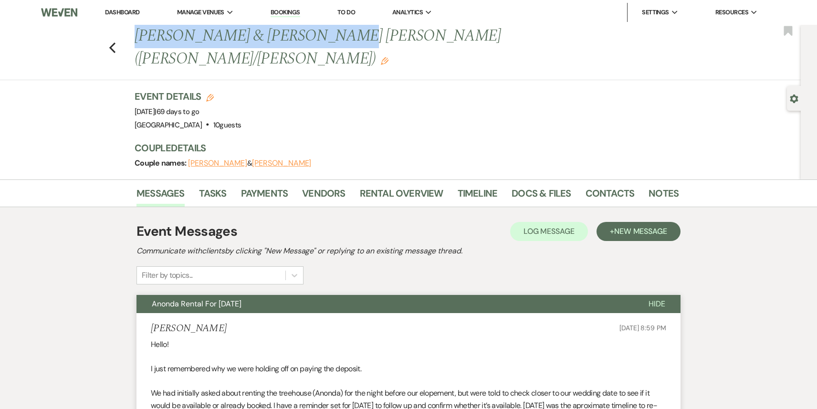
drag, startPoint x: 313, startPoint y: 36, endPoint x: 135, endPoint y: 45, distance: 178.3
click at [135, 45] on h1 "[PERSON_NAME] & [PERSON_NAME] [PERSON_NAME] ([PERSON_NAME]/[PERSON_NAME]) Edit" at bounding box center [349, 47] width 428 height 45
copy h1 "[PERSON_NAME] & [PERSON_NAME]"
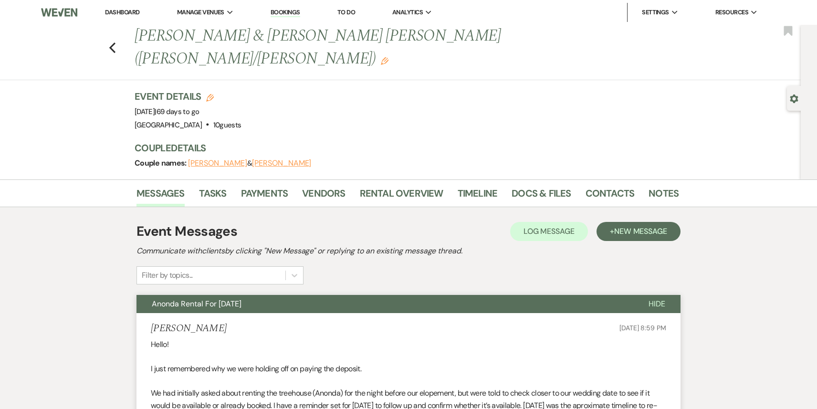
click at [359, 90] on div "Event Details Edit Event Date: [DATE] | 69 days to go Venue: [GEOGRAPHIC_DATA] …" at bounding box center [402, 111] width 535 height 42
click at [534, 186] on link "Docs & Files" at bounding box center [541, 196] width 59 height 21
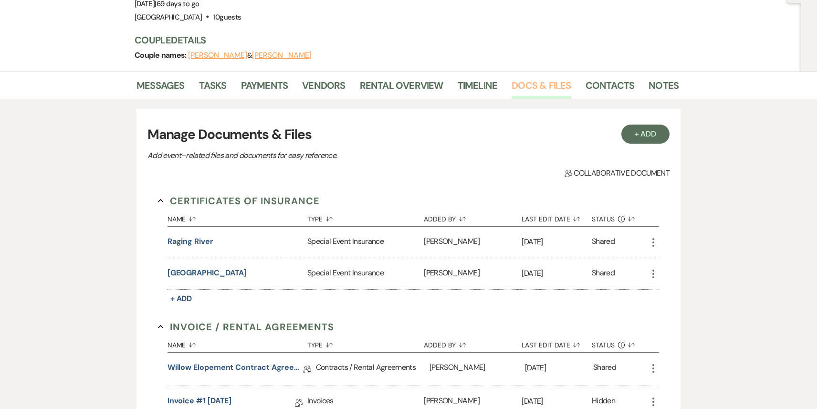
scroll to position [108, 0]
click at [206, 361] on link "Willow Elopement Contract Agreement" at bounding box center [236, 368] width 136 height 15
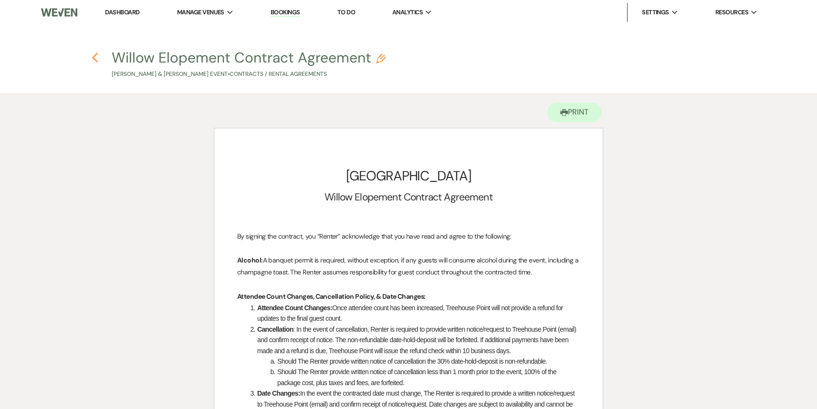
click at [94, 58] on use "button" at bounding box center [95, 58] width 6 height 11
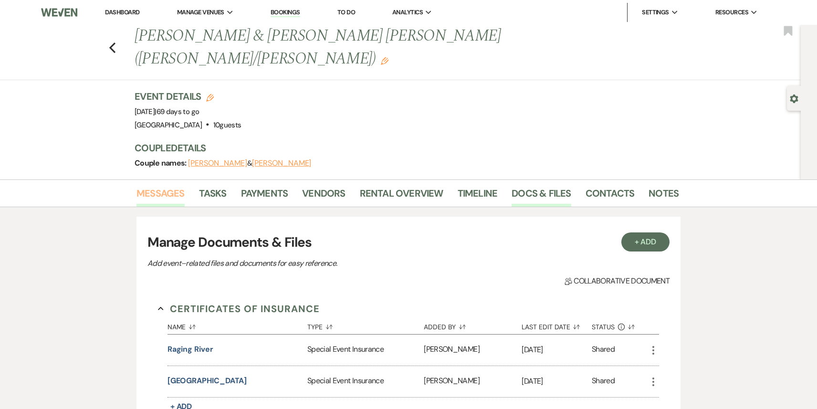
click at [160, 186] on link "Messages" at bounding box center [161, 196] width 48 height 21
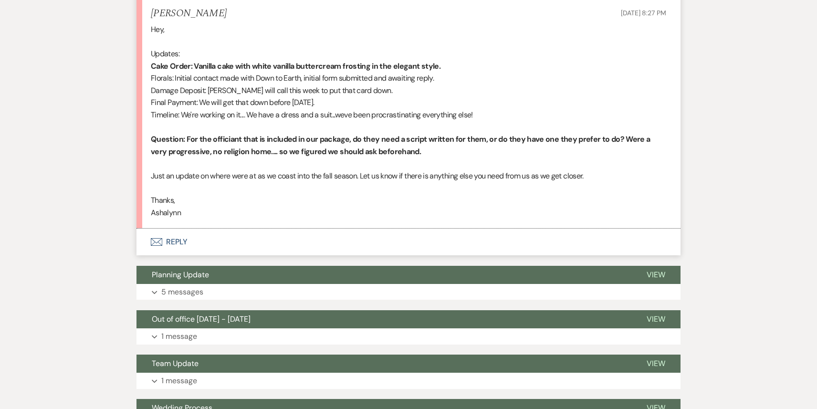
scroll to position [343, 0]
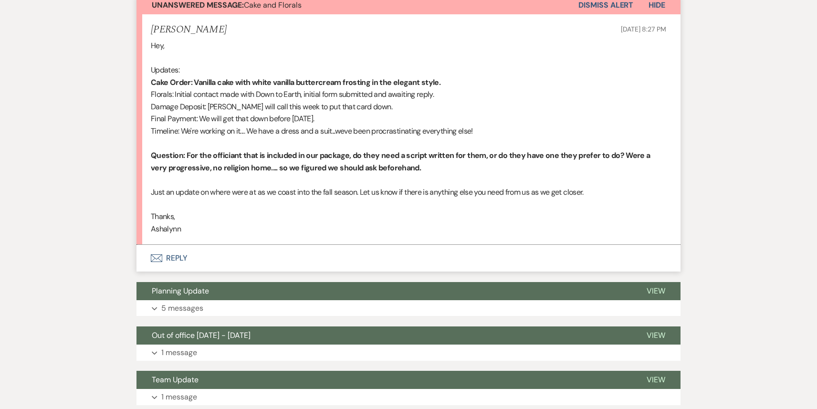
click at [247, 245] on button "Envelope Reply" at bounding box center [409, 258] width 544 height 27
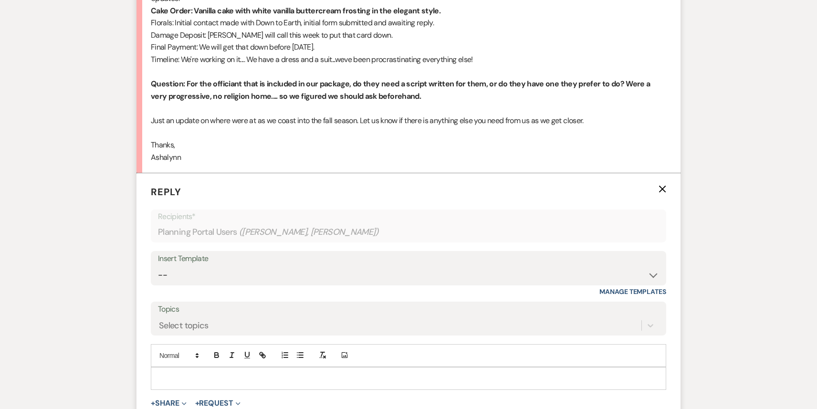
scroll to position [410, 0]
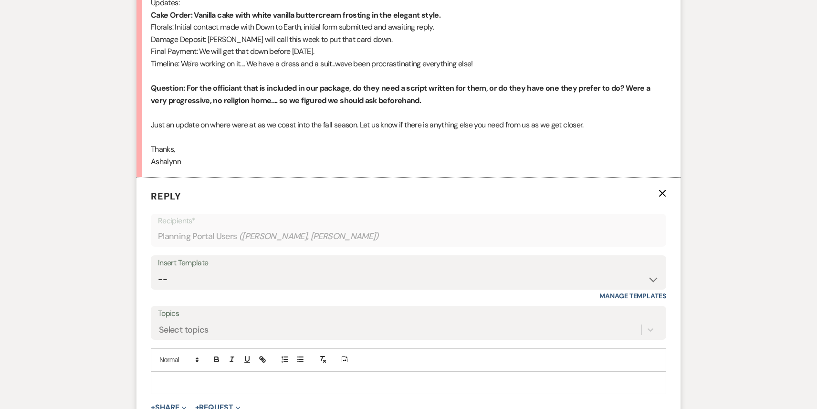
click at [204, 372] on div at bounding box center [408, 383] width 515 height 22
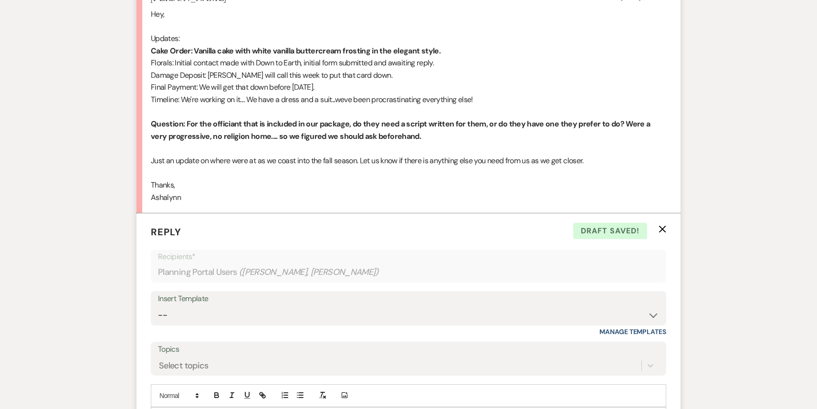
scroll to position [575, 0]
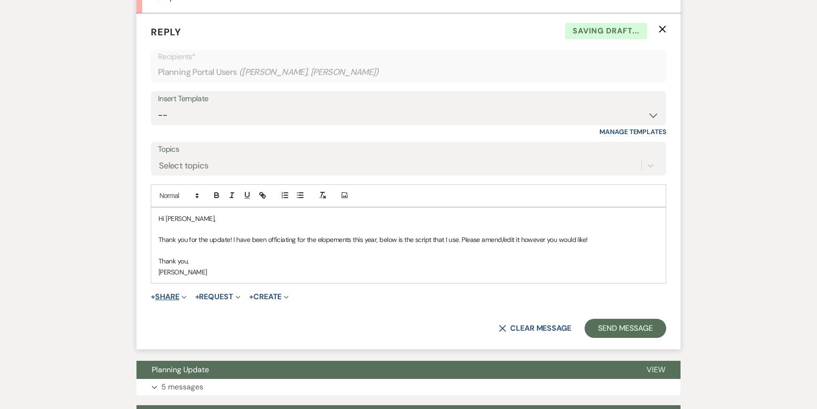
click at [186, 295] on icon "Expand" at bounding box center [184, 297] width 5 height 5
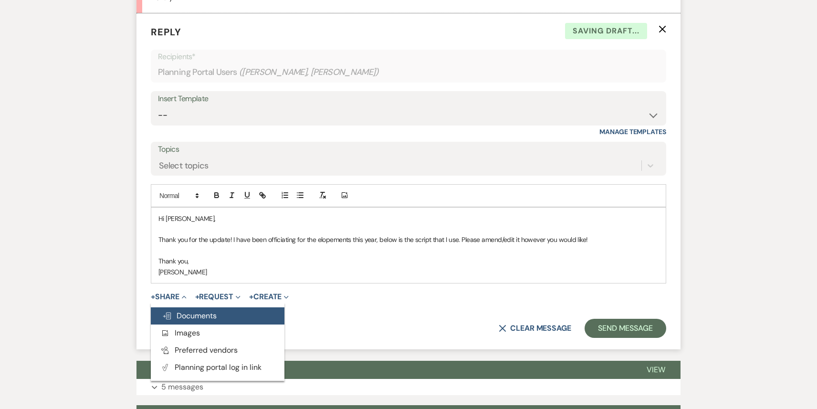
click at [188, 311] on span "Doc Upload Documents" at bounding box center [189, 316] width 54 height 10
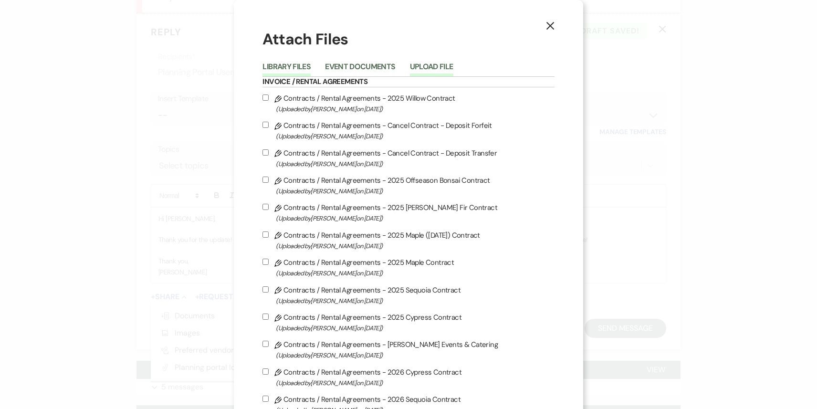
click at [444, 67] on button "Upload File" at bounding box center [431, 69] width 43 height 13
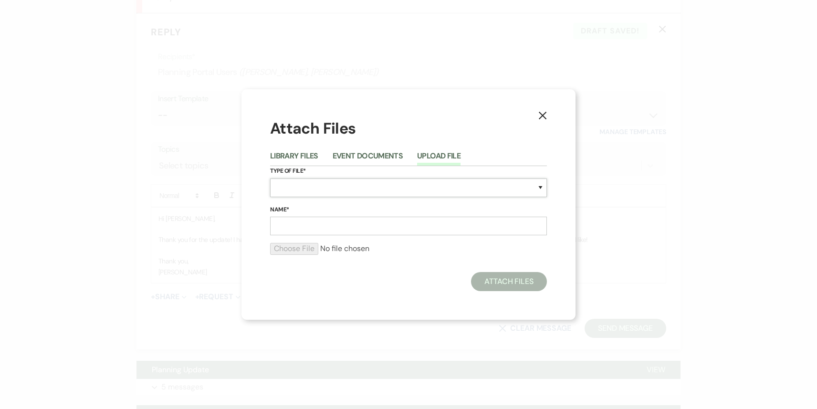
click at [313, 188] on select "Special Event Insurance Vendor Certificate of Insurance Contracts / Rental Agre…" at bounding box center [408, 188] width 277 height 19
select select "0"
click at [270, 179] on select "Special Event Insurance Vendor Certificate of Insurance Contracts / Rental Agre…" at bounding box center [408, 188] width 277 height 19
click at [317, 225] on input "Name*" at bounding box center [408, 226] width 277 height 19
type input "Vows"
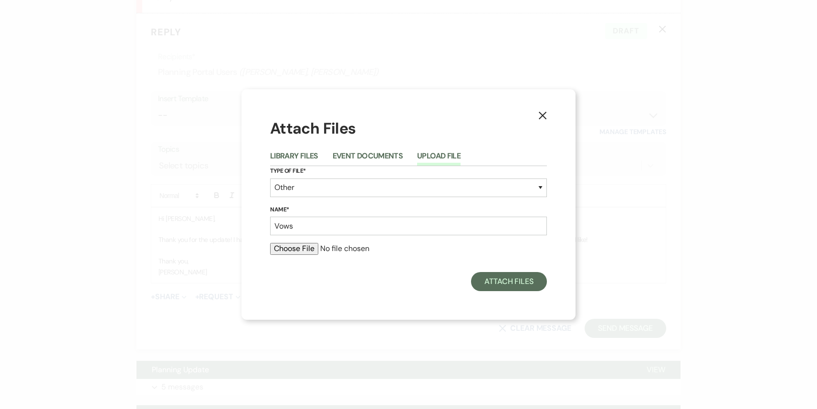
click at [293, 252] on input "file" at bounding box center [408, 248] width 277 height 11
type input "C:\fakepath\[PERSON_NAME] and [PERSON_NAME].docx"
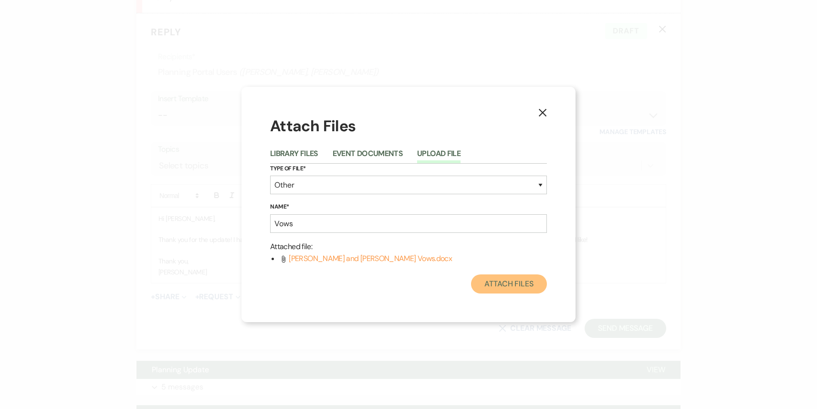
click at [487, 286] on button "Attach Files" at bounding box center [509, 283] width 76 height 19
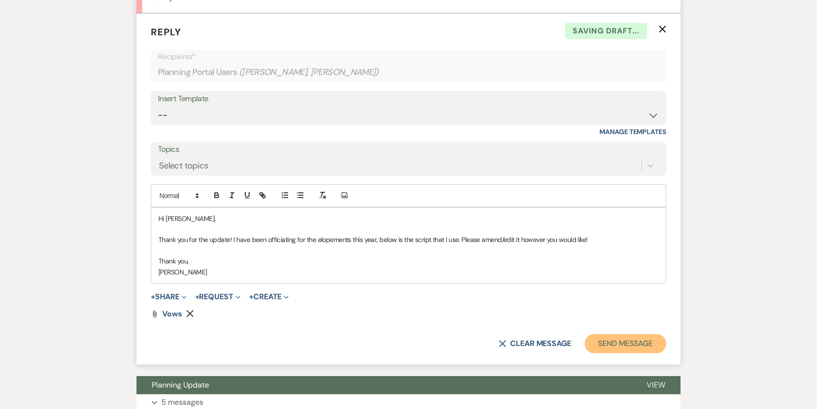
click at [613, 334] on button "Send Message" at bounding box center [626, 343] width 82 height 19
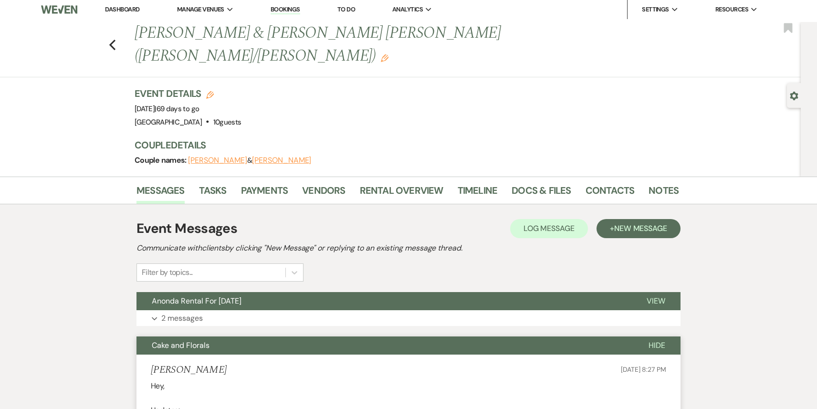
scroll to position [0, 0]
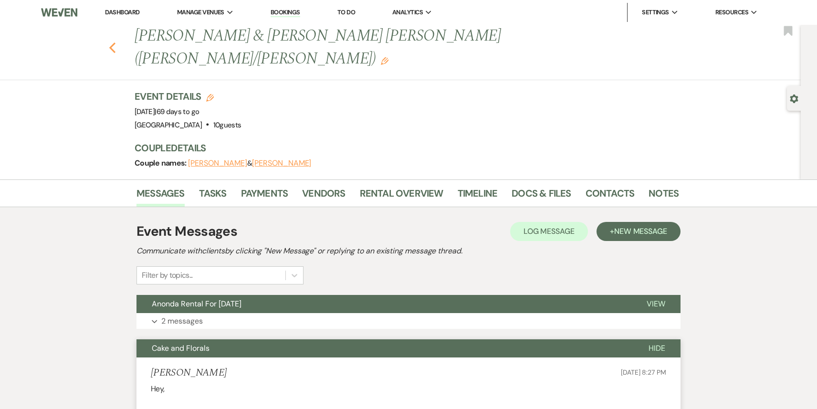
click at [110, 42] on icon "Previous" at bounding box center [112, 47] width 7 height 11
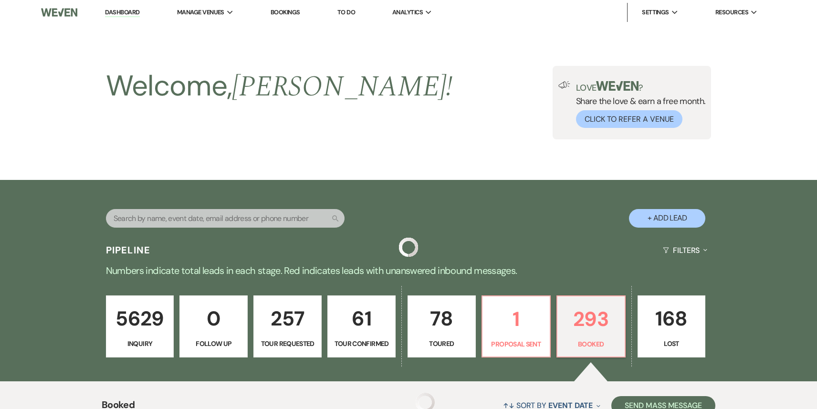
scroll to position [256, 0]
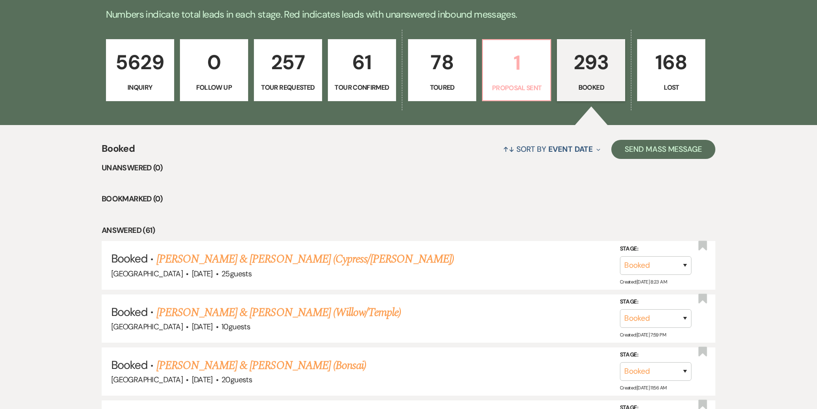
click at [522, 85] on p "Proposal Sent" at bounding box center [517, 88] width 56 height 11
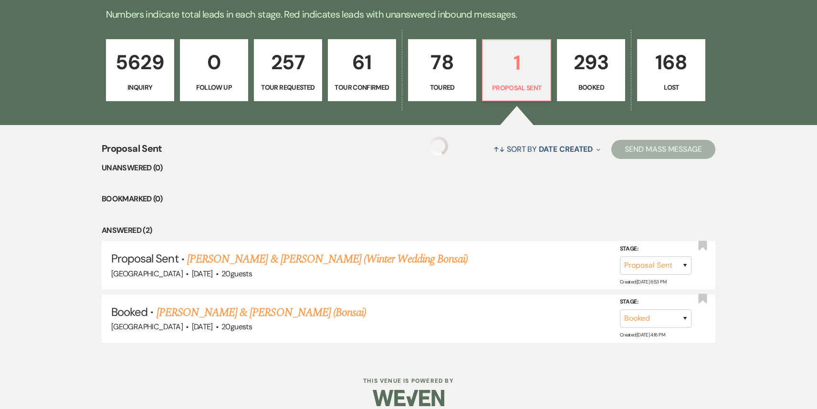
scroll to position [210, 0]
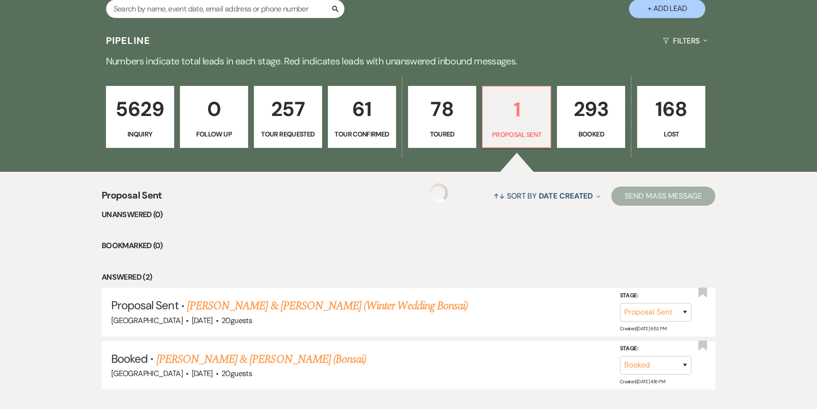
select select "6"
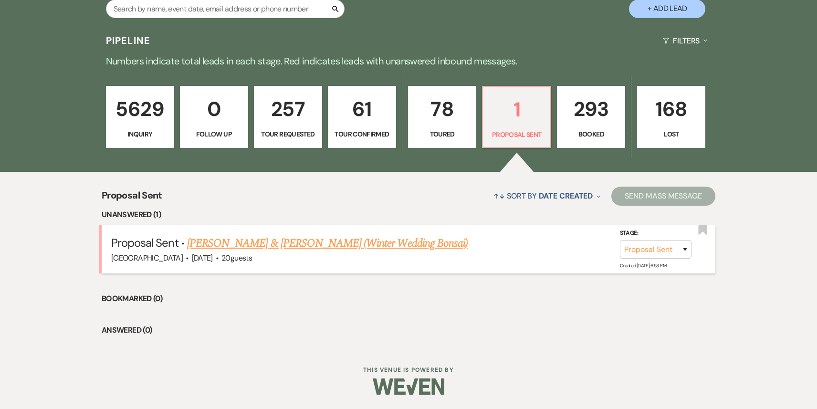
click at [280, 247] on link "[PERSON_NAME] & [PERSON_NAME] (Winter Wedding Bonsai)" at bounding box center [327, 243] width 281 height 17
select select "6"
select select "5"
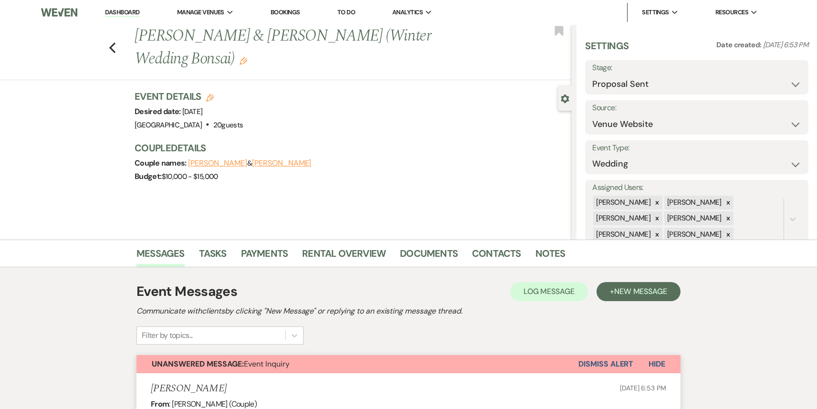
click at [592, 365] on button "Dismiss Alert" at bounding box center [606, 364] width 55 height 18
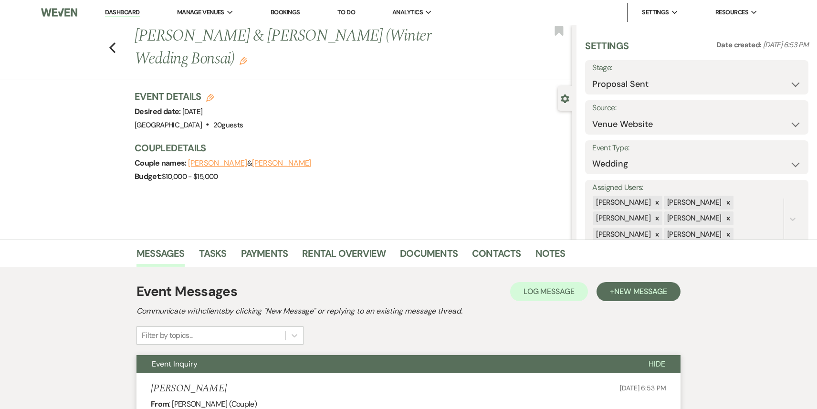
click at [126, 19] on li "Dashboard" at bounding box center [122, 12] width 44 height 19
click at [128, 12] on link "Dashboard" at bounding box center [122, 12] width 34 height 9
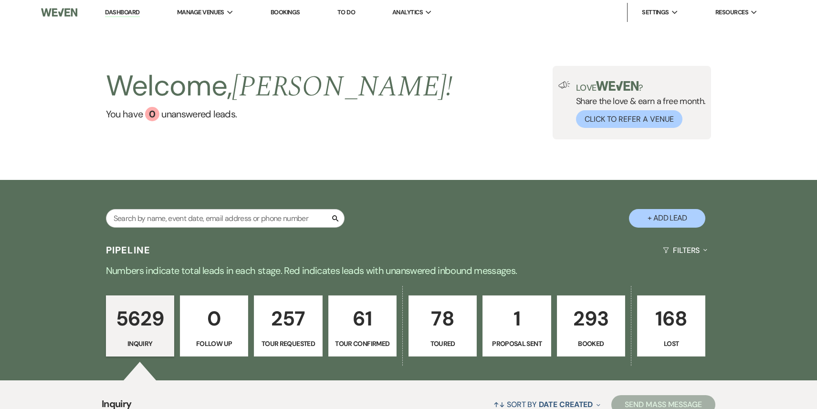
click at [591, 326] on p "293" at bounding box center [591, 319] width 56 height 32
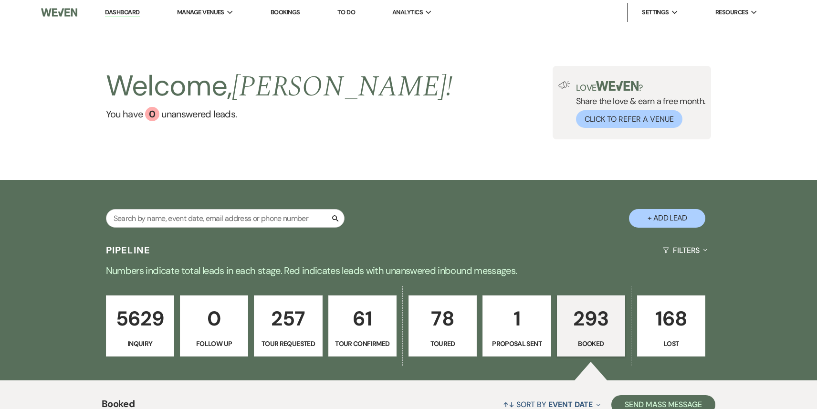
click at [527, 327] on p "1" at bounding box center [517, 319] width 56 height 32
select select "6"
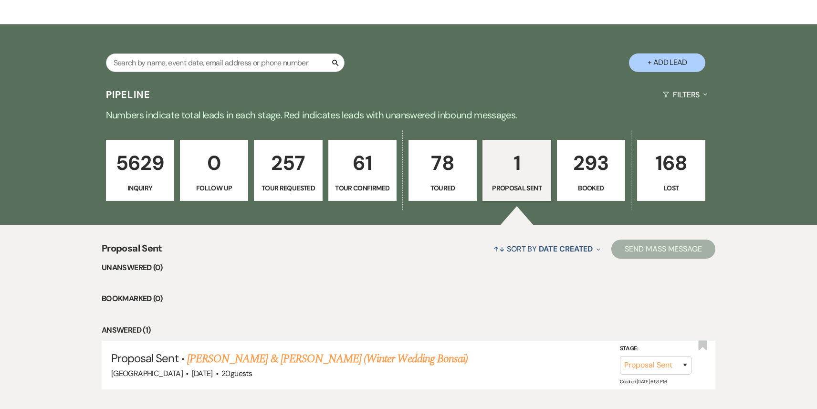
scroll to position [213, 0]
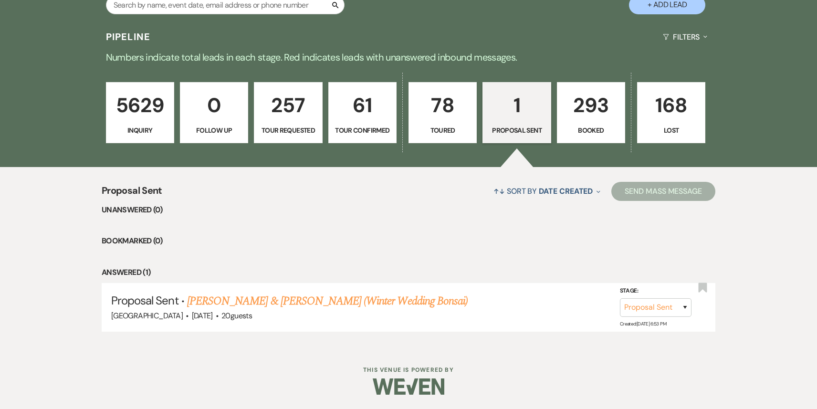
click at [595, 117] on p "293" at bounding box center [591, 105] width 56 height 32
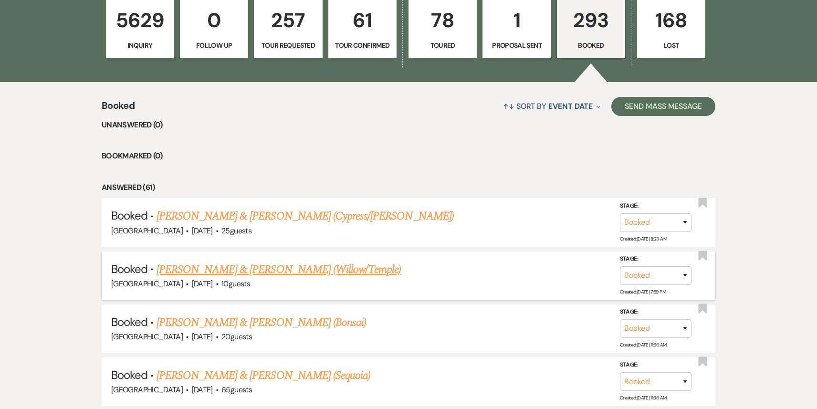
scroll to position [341, 0]
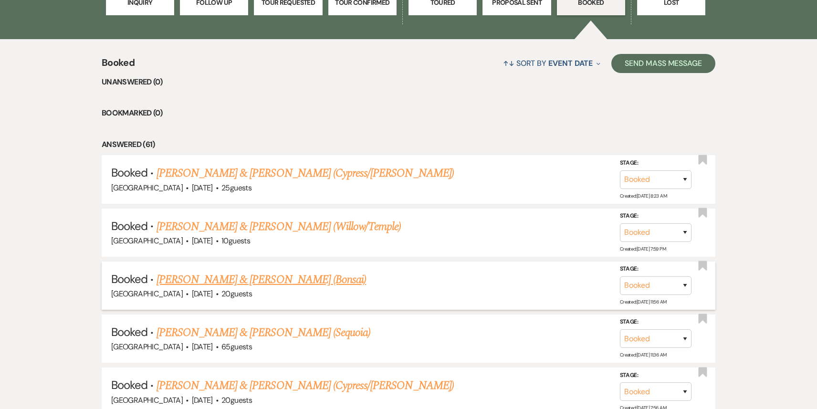
click at [296, 281] on link "[PERSON_NAME] & [PERSON_NAME] (Bonsai)" at bounding box center [262, 279] width 210 height 17
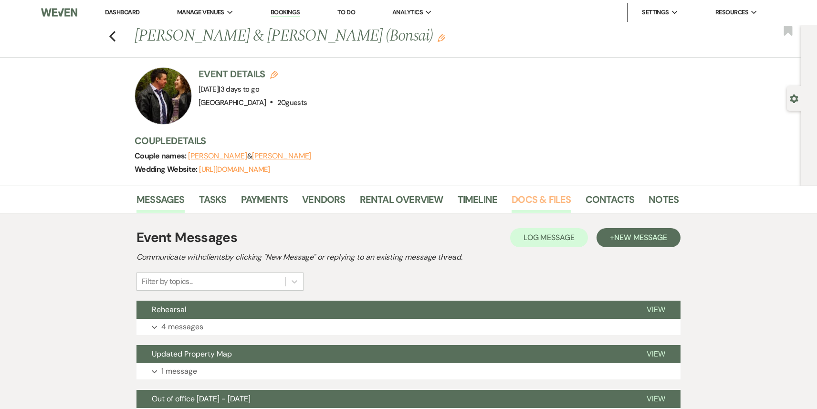
click at [541, 200] on link "Docs & Files" at bounding box center [541, 202] width 59 height 21
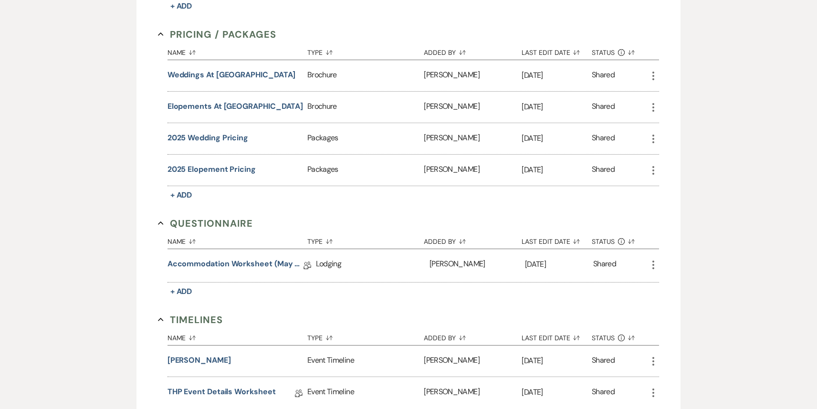
scroll to position [836, 0]
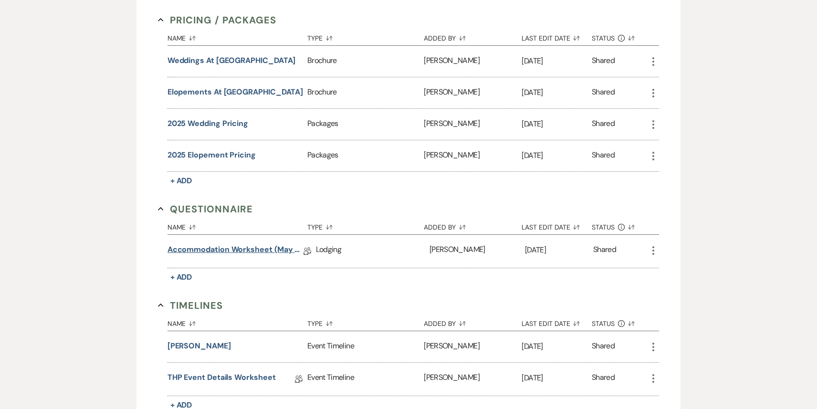
click at [240, 244] on link "Accommodation Worksheet (May - October)" at bounding box center [236, 251] width 136 height 15
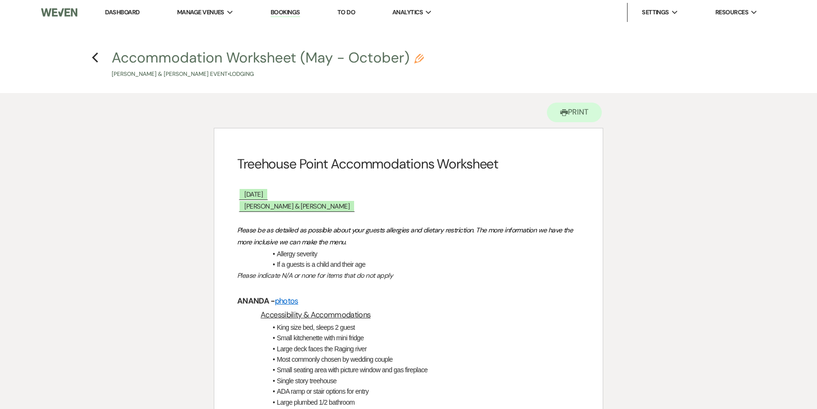
click at [117, 12] on link "Dashboard" at bounding box center [122, 12] width 34 height 8
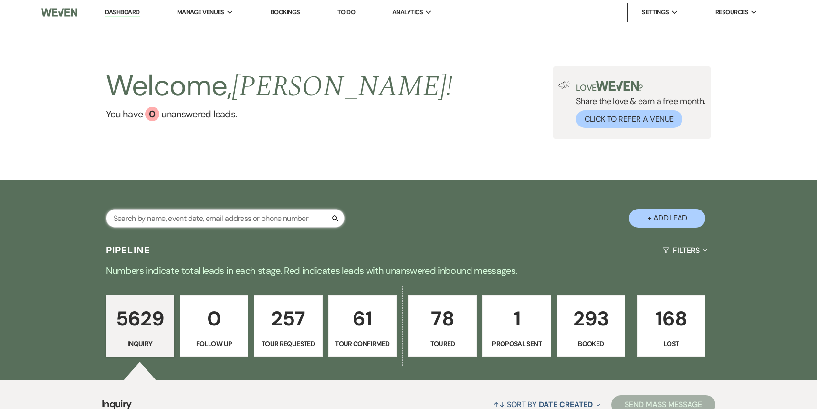
click at [182, 220] on input "text" at bounding box center [225, 218] width 239 height 19
paste input "[EMAIL_ADDRESS][PERSON_NAME][DOMAIN_NAME]"
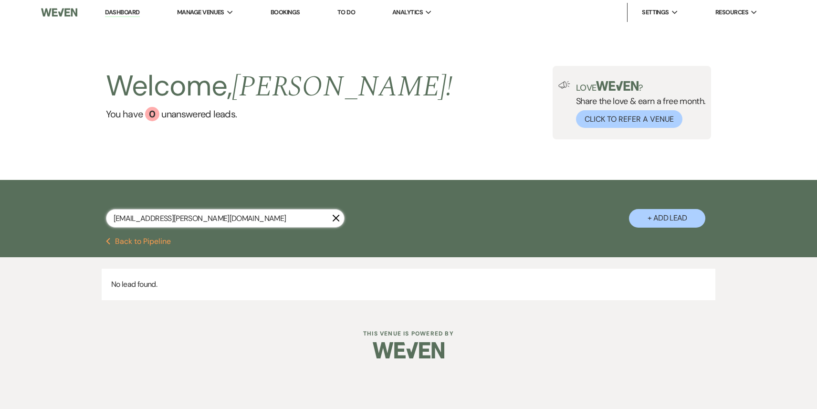
type input "[EMAIL_ADDRESS][PERSON_NAME][DOMAIN_NAME]"
click at [649, 221] on button "+ Add Lead" at bounding box center [667, 218] width 76 height 19
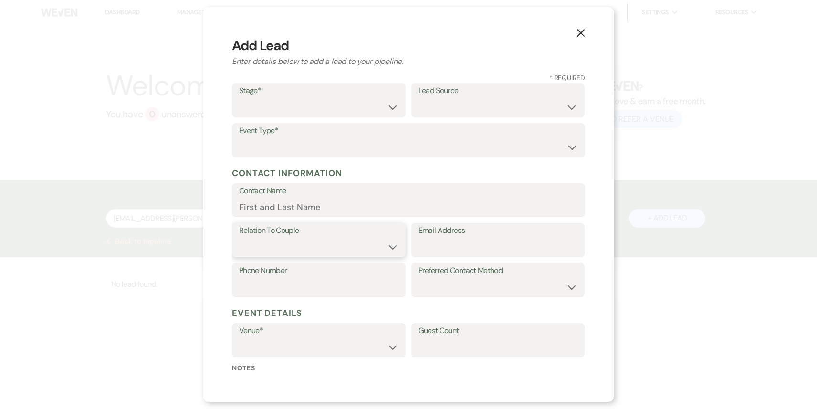
click at [270, 240] on select "Couple Planner Parent of Couple Family Member Friend Other" at bounding box center [318, 247] width 159 height 19
click at [426, 244] on input "Email Address" at bounding box center [498, 247] width 159 height 19
paste input "[EMAIL_ADDRESS][PERSON_NAME][DOMAIN_NAME]"
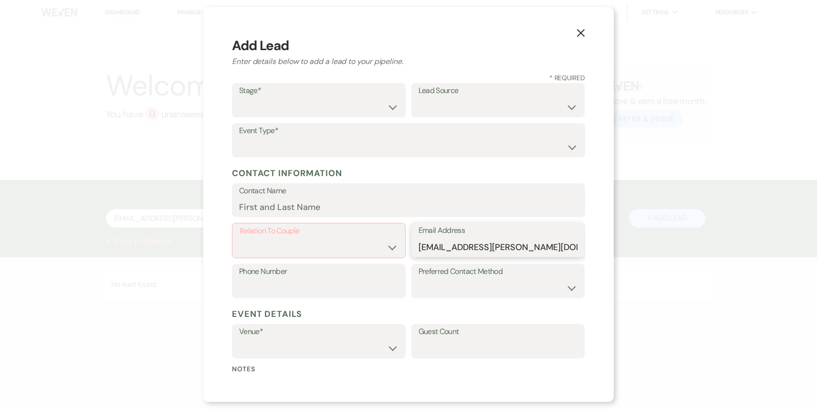
type input "[EMAIL_ADDRESS][PERSON_NAME][DOMAIN_NAME]"
click at [269, 110] on select "Inquiry Follow Up Tour Requested Tour Confirmed Toured Proposal Sent Booked Lost" at bounding box center [318, 107] width 159 height 19
select select "1"
click at [239, 98] on select "Inquiry Follow Up Tour Requested Tour Confirmed Toured Proposal Sent Booked Lost" at bounding box center [318, 107] width 159 height 19
click at [307, 135] on label "Event Type*" at bounding box center [408, 131] width 339 height 14
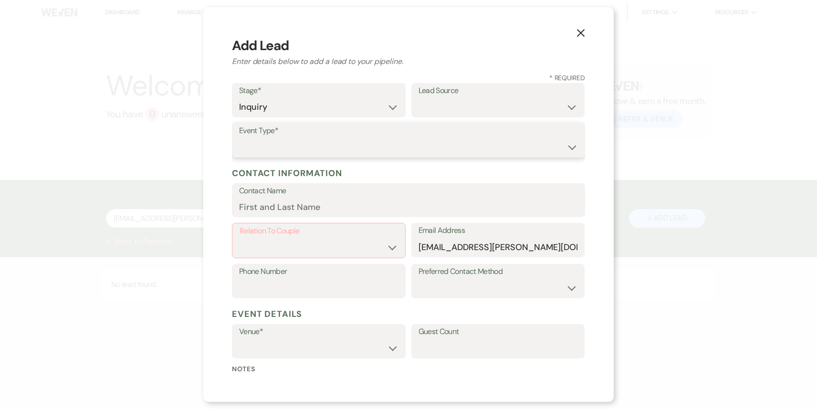
click at [305, 149] on select "Wedding Anniversary Party Baby Shower Bachelorette / Bachelor Party Birthday Pa…" at bounding box center [408, 147] width 339 height 19
select select "1"
click at [239, 138] on select "Wedding Anniversary Party Baby Shower Bachelorette / Bachelor Party Birthday Pa…" at bounding box center [408, 147] width 339 height 19
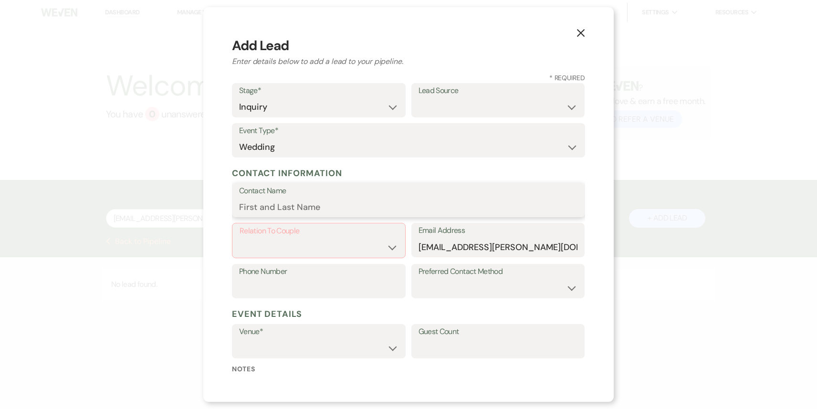
click at [280, 210] on input "Contact Name" at bounding box center [408, 207] width 339 height 19
paste input "[PERSON_NAME]"
click at [255, 209] on input "[PERSON_NAME]" at bounding box center [408, 207] width 339 height 19
type input "[PERSON_NAME]"
click at [269, 239] on select "Couple Planner Parent of Couple Family Member Friend Other" at bounding box center [319, 247] width 158 height 19
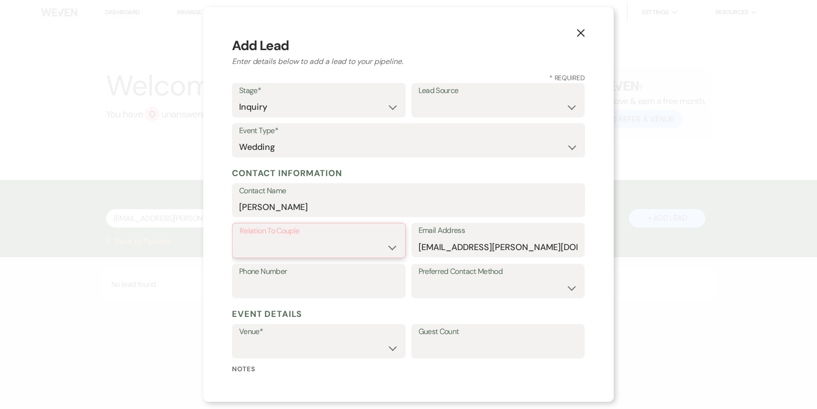
select select "1"
click at [240, 238] on select "Couple Planner Parent of Couple Family Member Friend Other" at bounding box center [319, 247] width 158 height 19
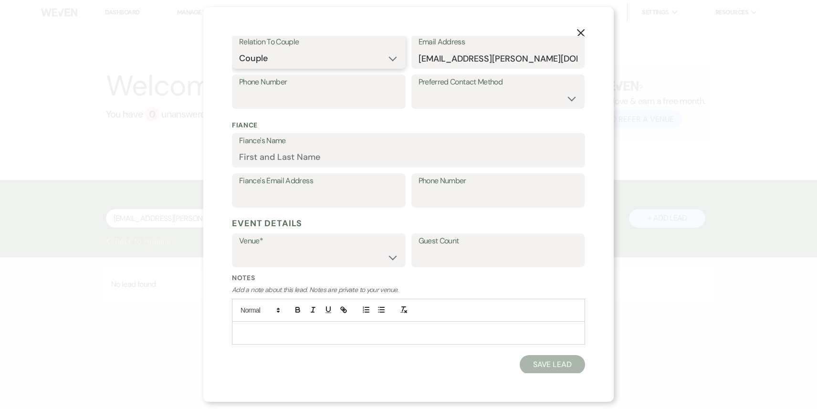
scroll to position [189, 0]
click at [292, 252] on select "Treehouse Point Elopements at [GEOGRAPHIC_DATA]" at bounding box center [318, 256] width 159 height 19
select select "590"
click at [239, 247] on select "Treehouse Point Elopements at [GEOGRAPHIC_DATA]" at bounding box center [318, 256] width 159 height 19
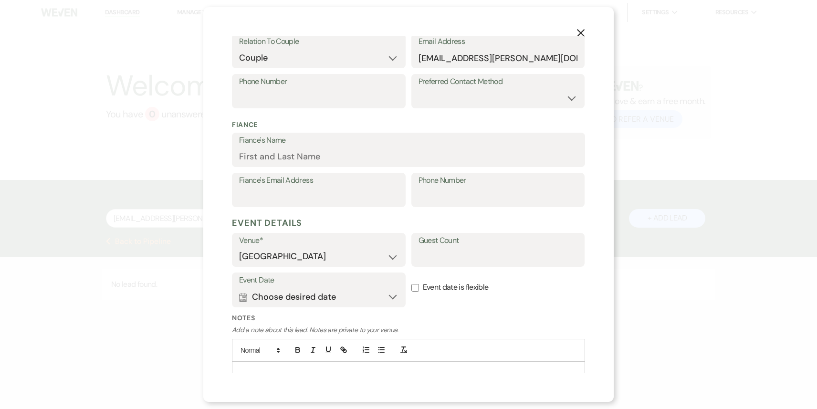
click at [420, 286] on label "Event date is flexible" at bounding box center [498, 288] width 174 height 30
click at [419, 286] on input "Event date is flexible" at bounding box center [415, 288] width 8 height 8
checkbox input "true"
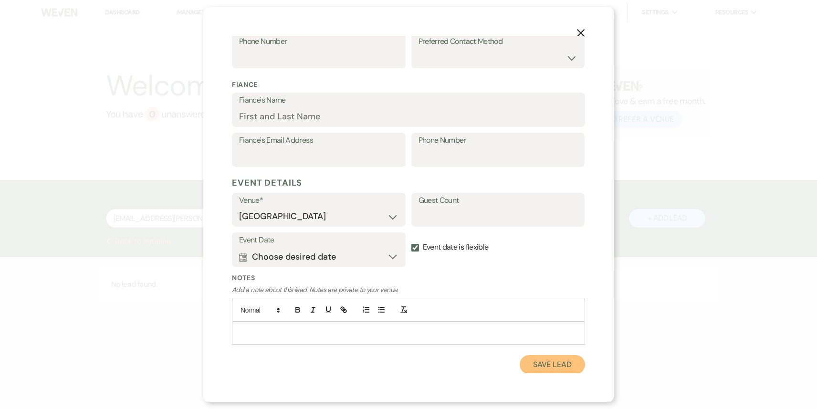
click at [541, 368] on button "Save Lead" at bounding box center [552, 364] width 65 height 19
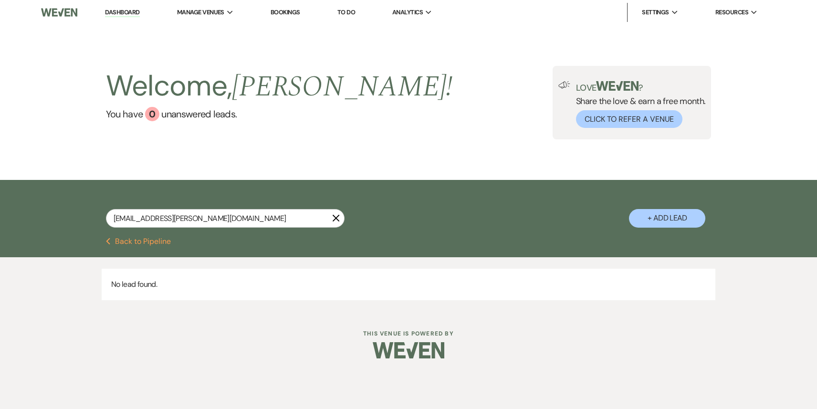
click at [137, 241] on button "Previous Back to Pipeline" at bounding box center [138, 242] width 65 height 8
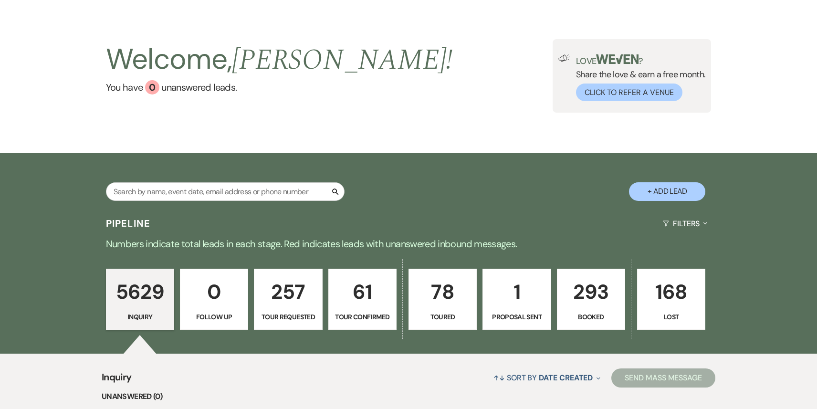
scroll to position [209, 0]
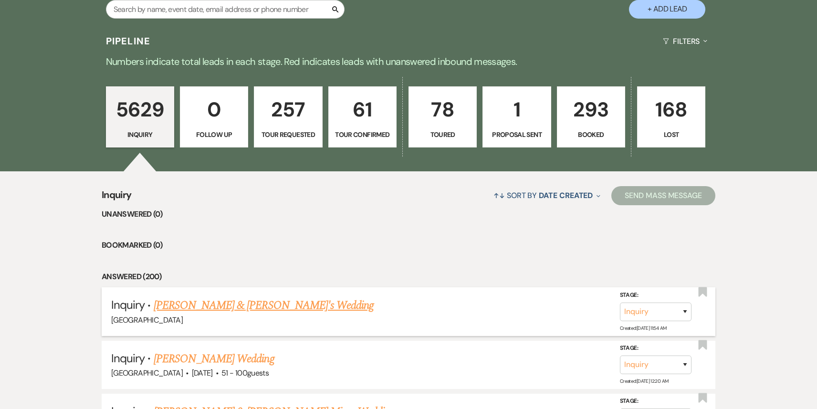
click at [230, 303] on link "[PERSON_NAME] & [PERSON_NAME]'s Wedding" at bounding box center [264, 305] width 221 height 17
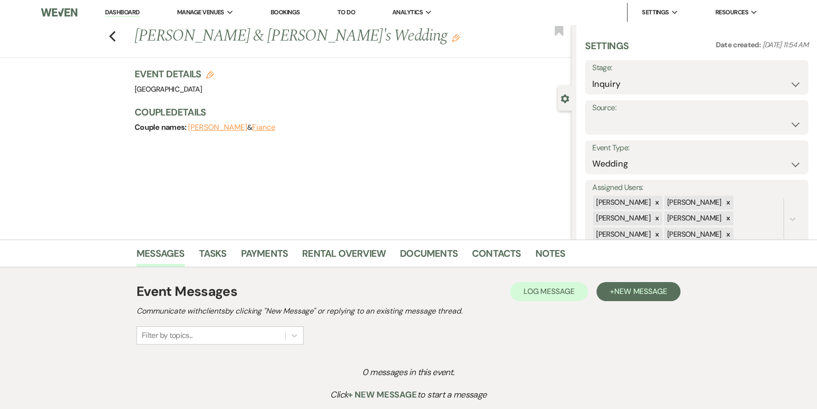
click at [643, 302] on div "Event Messages Log Log Message + New Message Communicate with clients by clicki…" at bounding box center [409, 313] width 544 height 63
click at [643, 298] on button "+ New Message" at bounding box center [639, 291] width 84 height 19
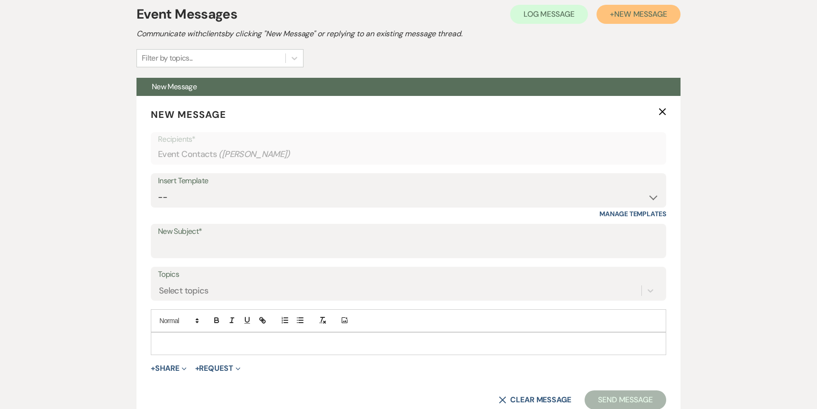
scroll to position [411, 0]
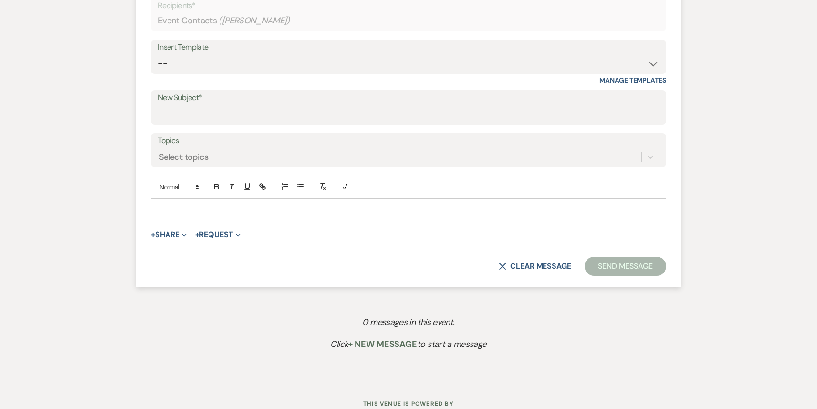
click at [347, 79] on div "Insert Template -- Weven Planning Portal Introduction (Booked Events) 1st plann…" at bounding box center [408, 62] width 515 height 45
click at [347, 74] on div "Insert Template -- Weven Planning Portal Introduction (Booked Events) 1st plann…" at bounding box center [408, 62] width 515 height 45
click at [346, 63] on select "-- Weven Planning Portal Introduction (Booked Events) 1st planning email ([PERS…" at bounding box center [408, 63] width 501 height 19
select select "772"
click at [158, 54] on select "-- Weven Planning Portal Introduction (Booked Events) 1st planning email ([PERS…" at bounding box center [408, 63] width 501 height 19
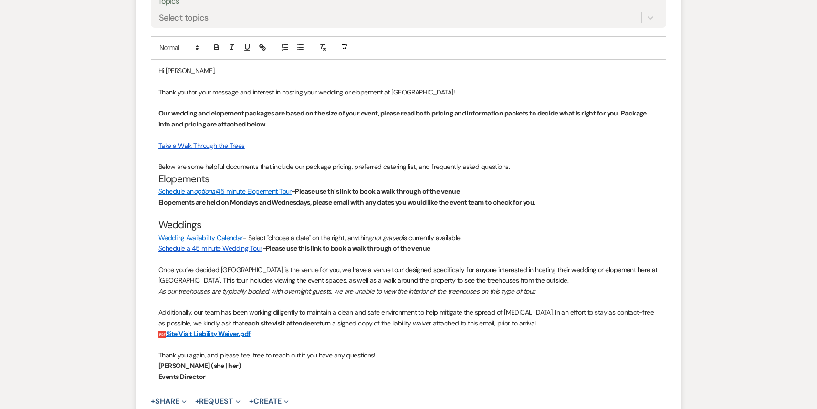
scroll to position [288, 0]
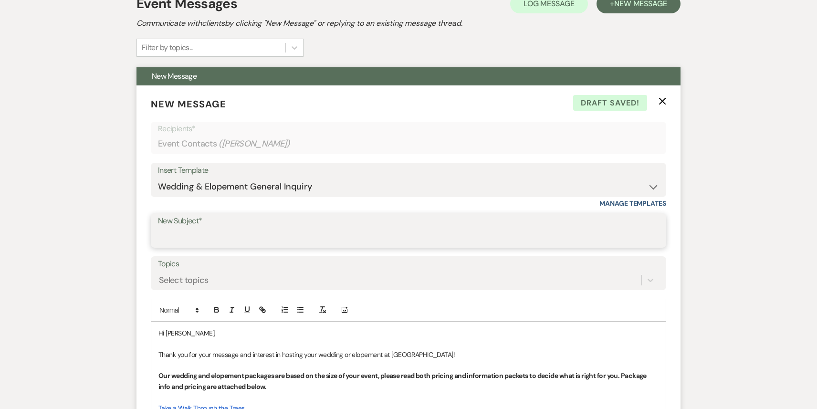
click at [238, 237] on input "New Subject*" at bounding box center [408, 237] width 501 height 19
type input "Inquiry"
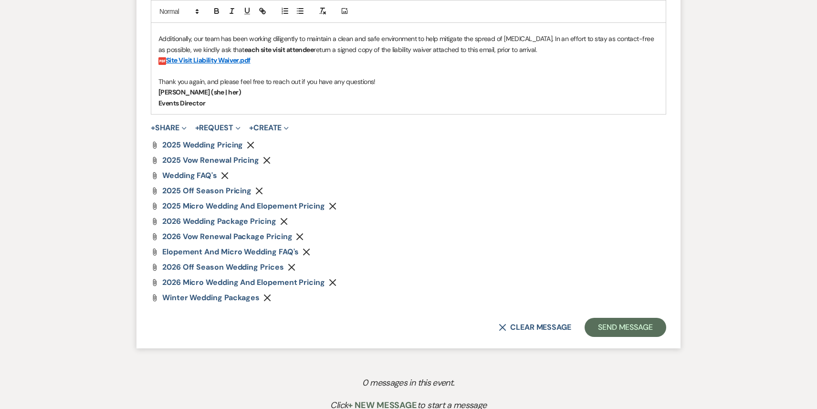
scroll to position [919, 0]
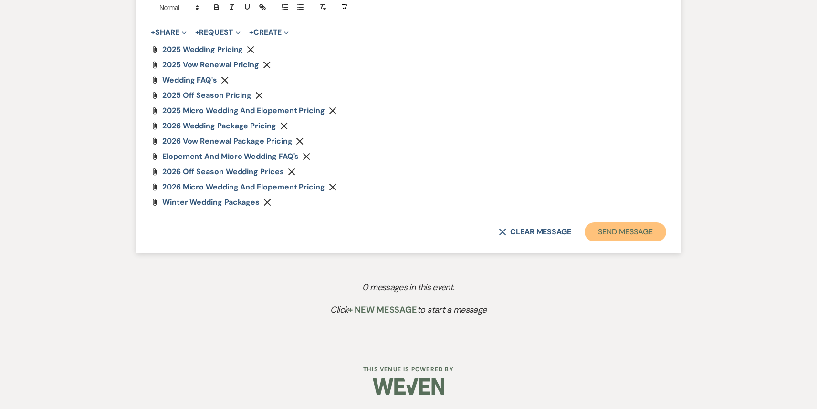
click at [632, 238] on button "Send Message" at bounding box center [626, 231] width 82 height 19
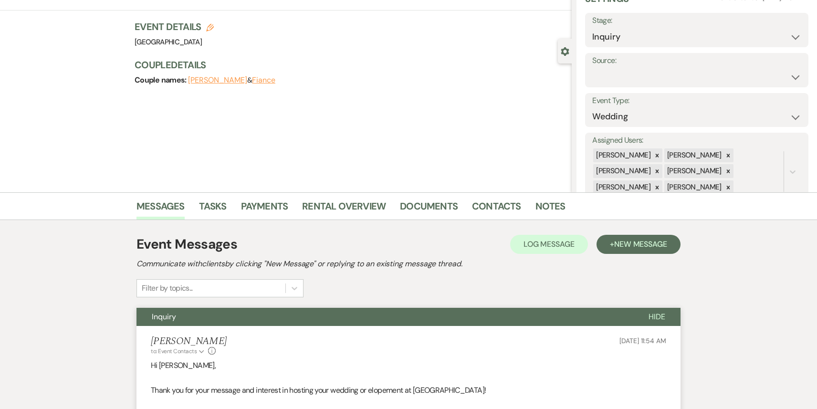
scroll to position [0, 0]
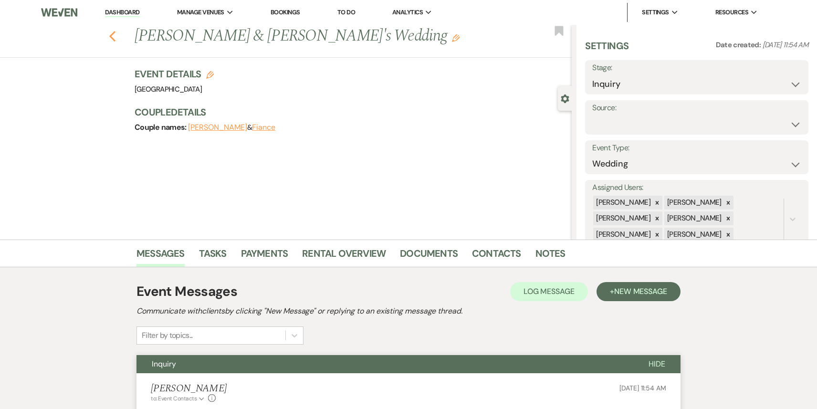
click at [110, 41] on icon "Previous" at bounding box center [112, 36] width 7 height 11
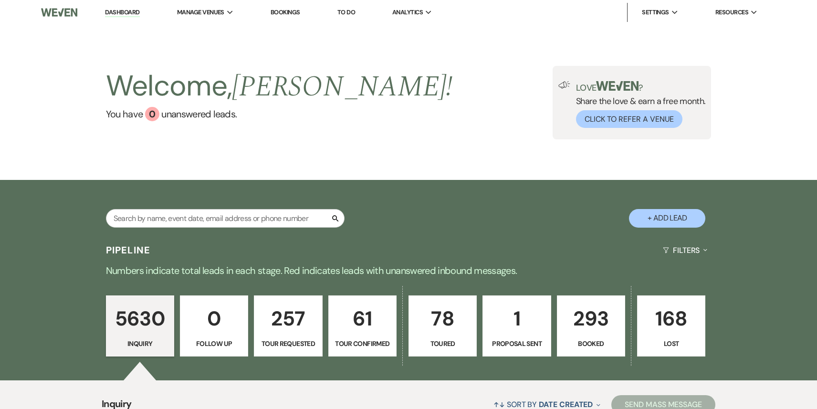
scroll to position [4, 0]
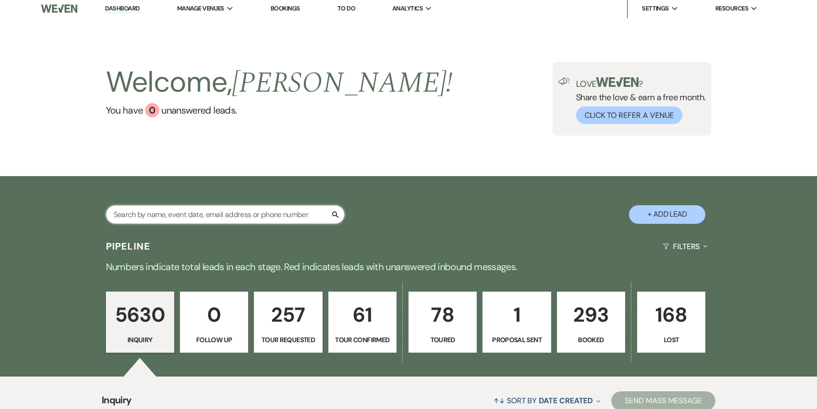
click at [200, 214] on input "text" at bounding box center [225, 214] width 239 height 19
type input "Ashly"
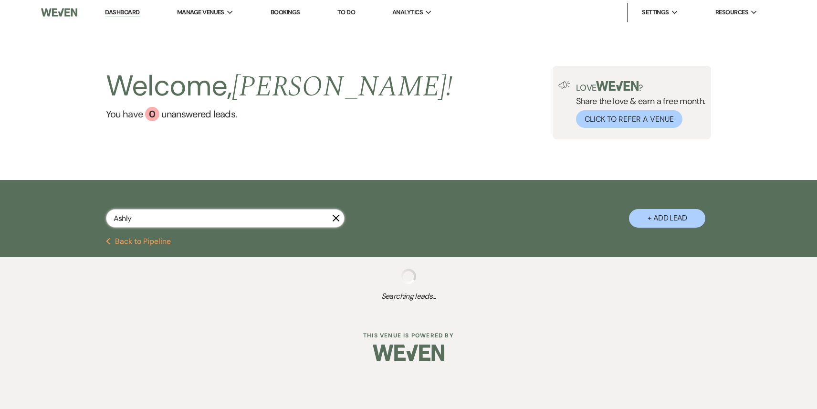
select select "6"
select select "8"
select select "11"
type input "[PERSON_NAME]"
select select "8"
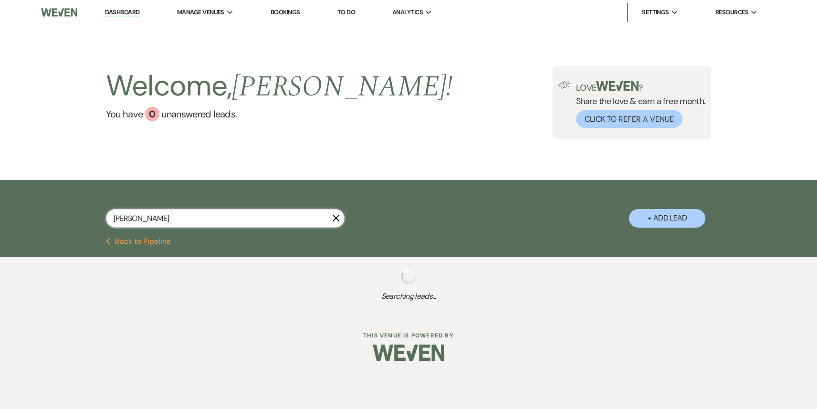
select select "4"
select select "8"
select select "4"
select select "8"
select select "4"
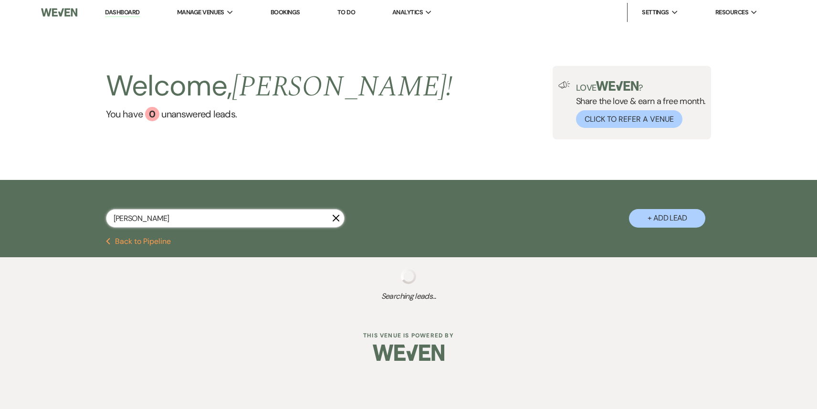
select select "8"
select select "4"
select select "8"
select select "4"
select select "8"
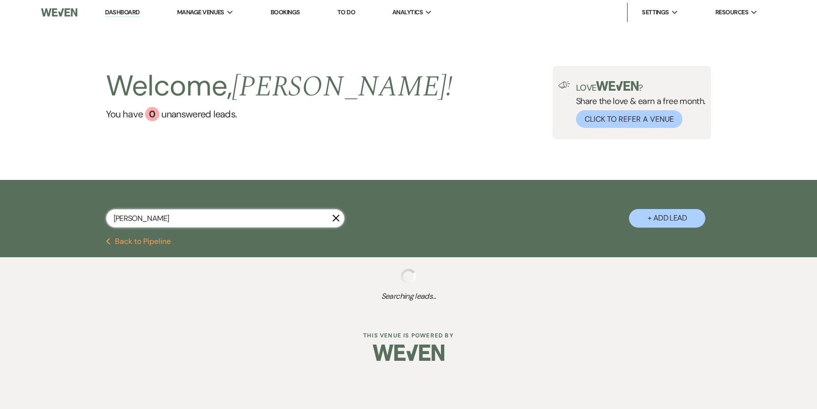
select select "4"
select select "8"
select select "4"
select select "8"
select select "4"
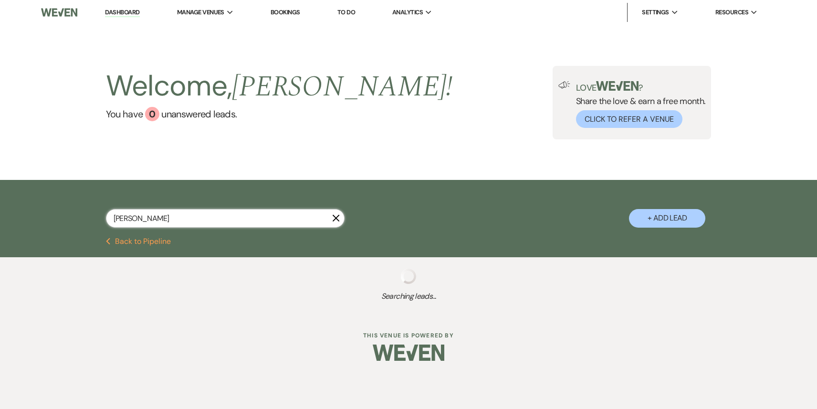
select select "8"
select select "4"
select select "8"
select select "4"
select select "8"
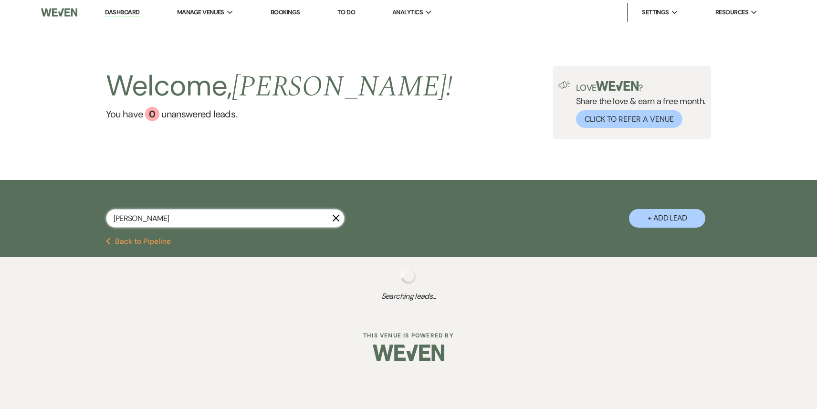
select select "4"
select select "8"
select select "4"
select select "8"
select select "4"
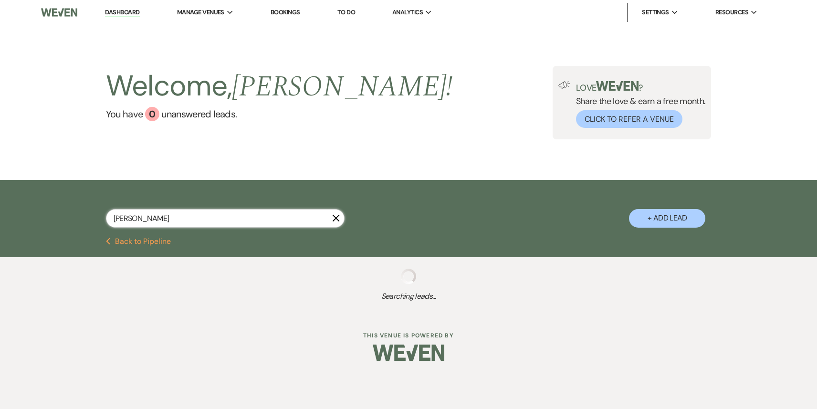
select select "8"
select select "4"
select select "8"
select select "4"
select select "8"
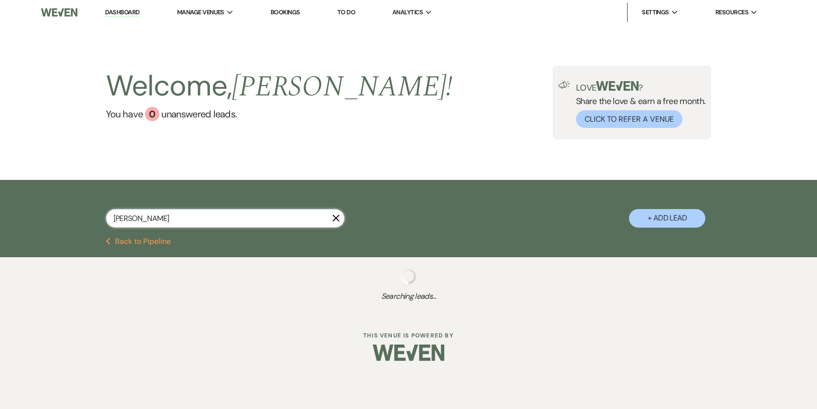
select select "4"
select select "8"
select select "4"
select select "8"
select select "4"
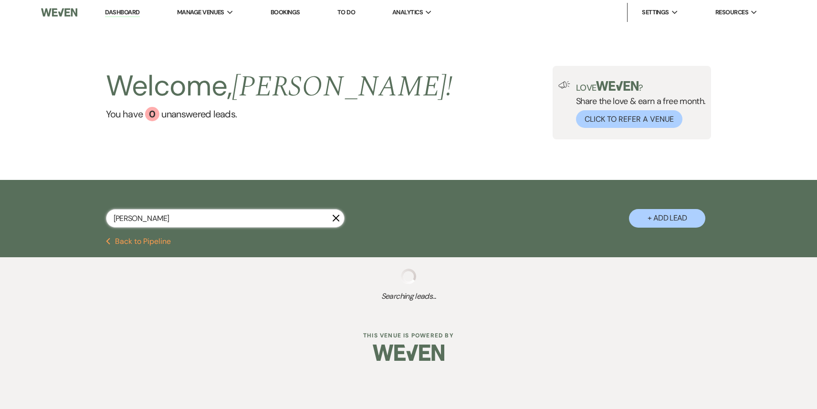
select select "8"
select select "4"
select select "8"
select select "4"
select select "8"
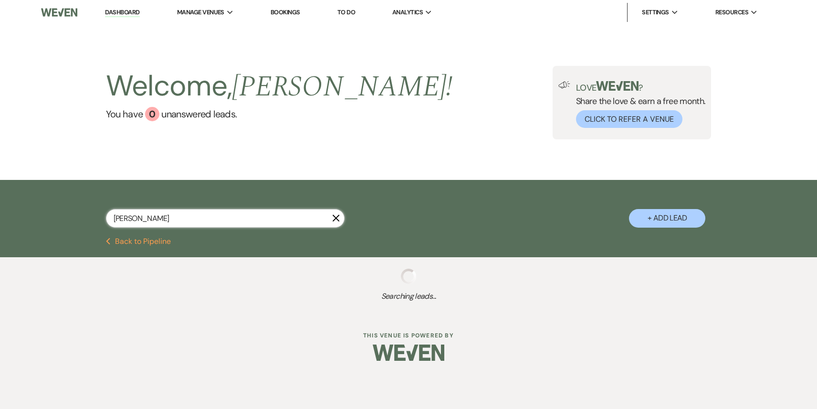
select select "4"
select select "8"
select select "4"
select select "8"
select select "4"
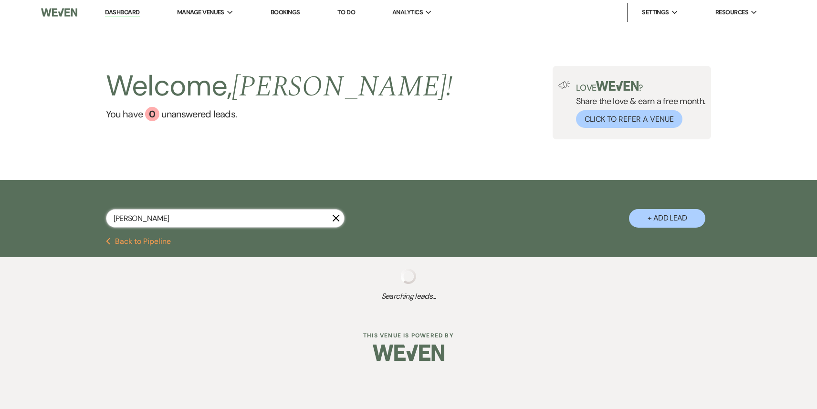
select select "8"
select select "4"
select select "8"
select select "4"
select select "8"
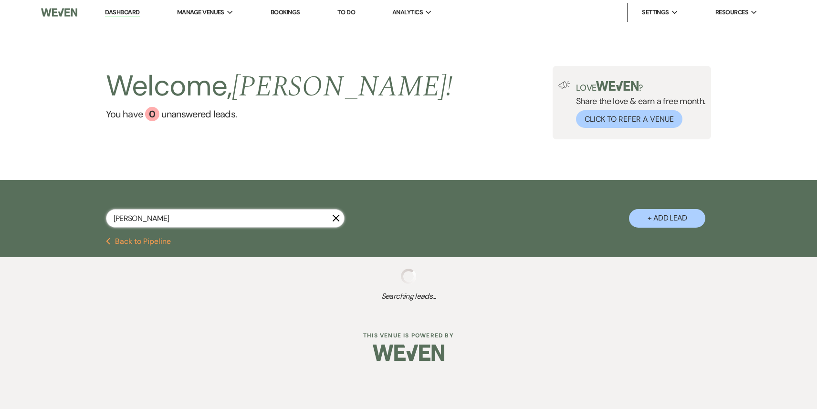
select select "4"
select select "8"
select select "4"
select select "8"
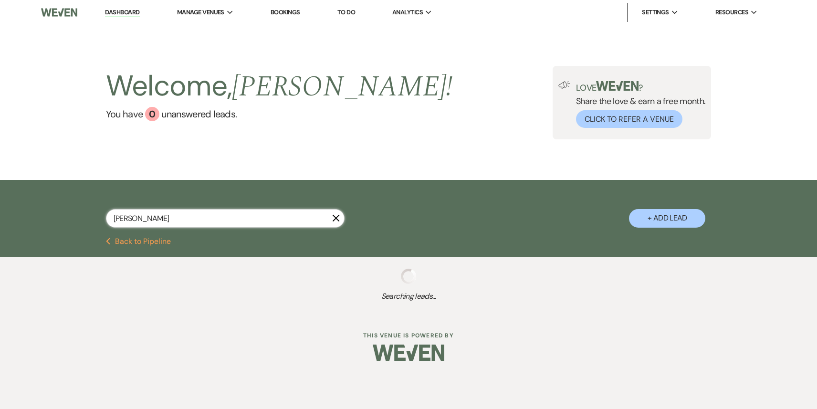
select select "5"
select select "8"
select select "4"
select select "5"
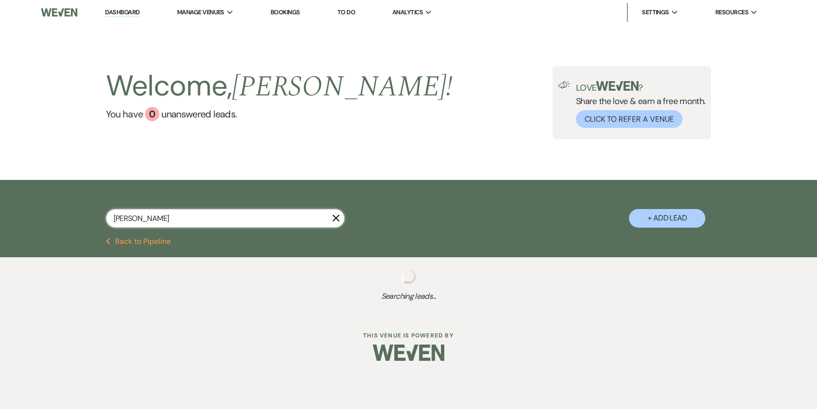
select select "8"
select select "6"
select select "8"
select select "4"
select select "8"
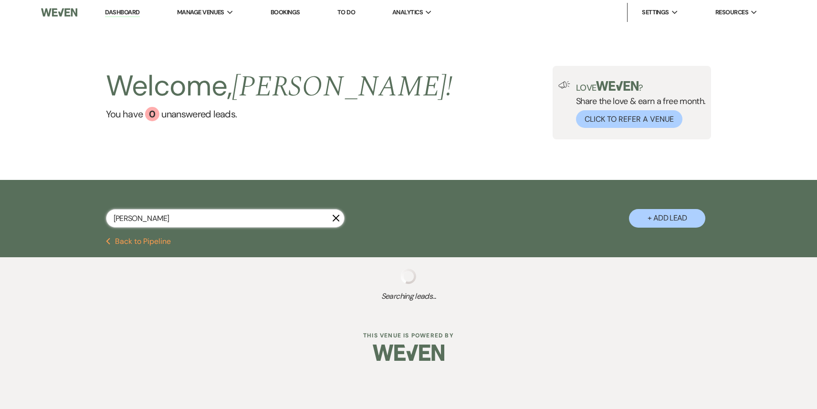
select select "5"
select select "8"
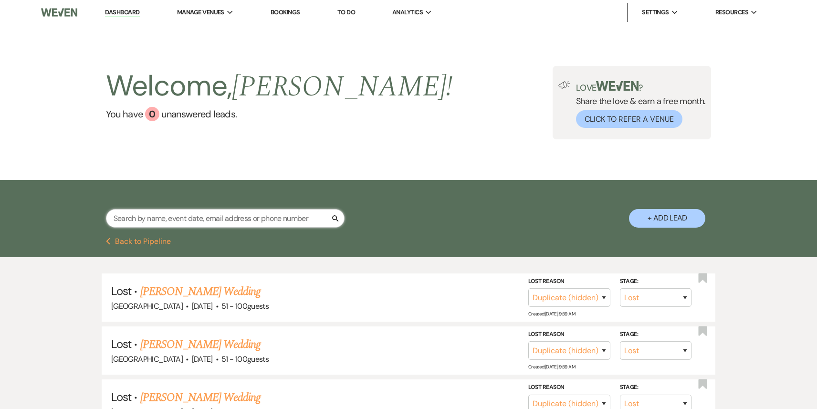
paste input "[PERSON_NAME]"
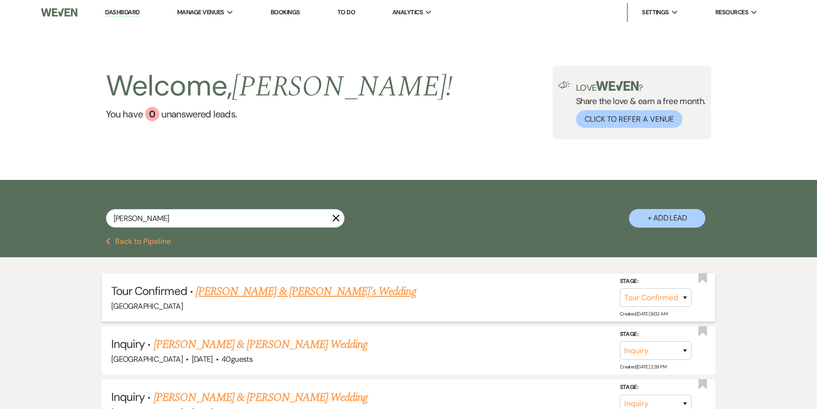
click at [270, 290] on link "[PERSON_NAME] & [PERSON_NAME]'s Wedding" at bounding box center [306, 291] width 221 height 17
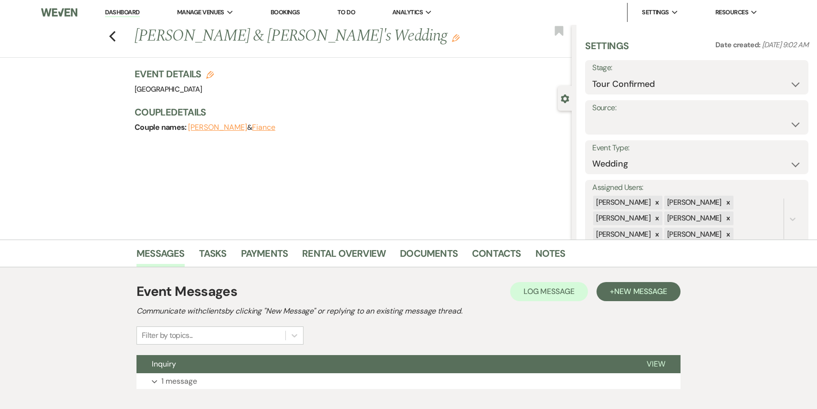
scroll to position [56, 0]
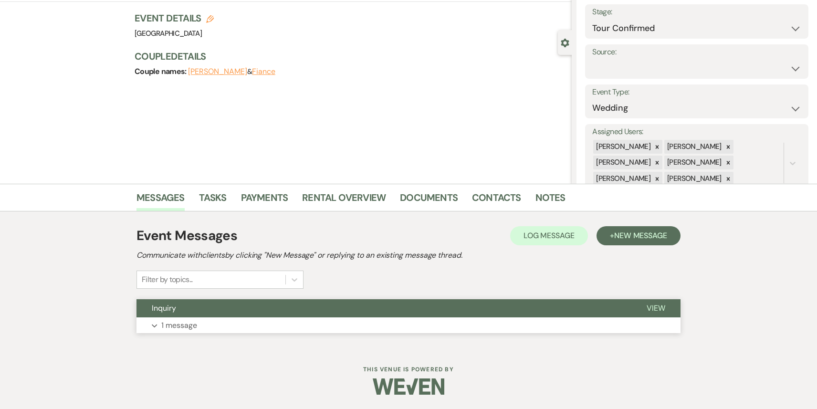
click at [267, 323] on button "Expand 1 message" at bounding box center [409, 325] width 544 height 16
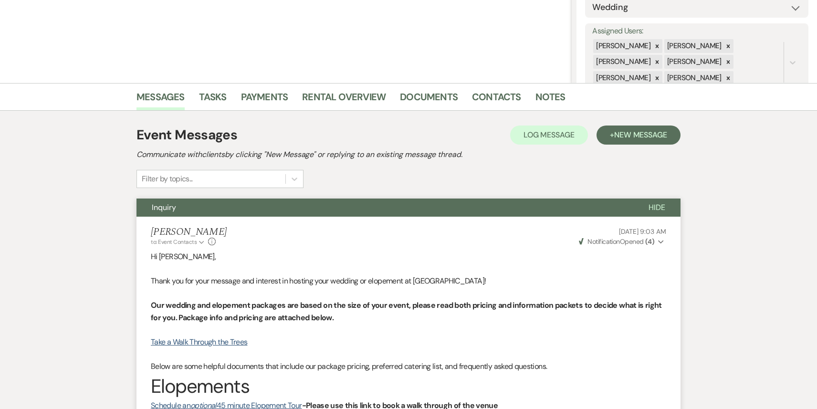
scroll to position [0, 0]
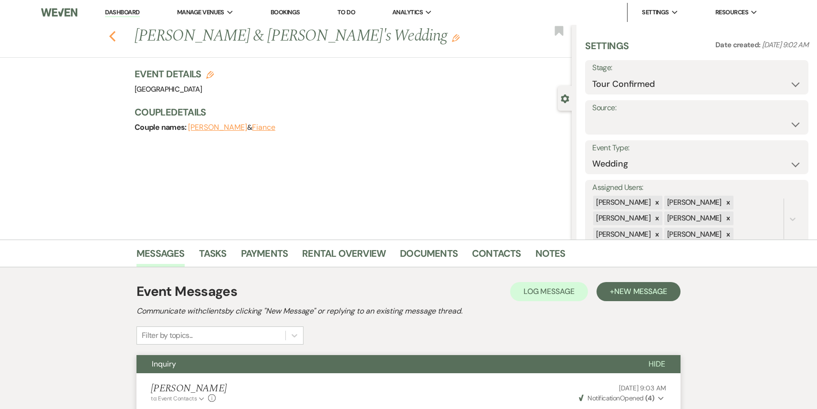
click at [111, 37] on use "button" at bounding box center [112, 36] width 6 height 11
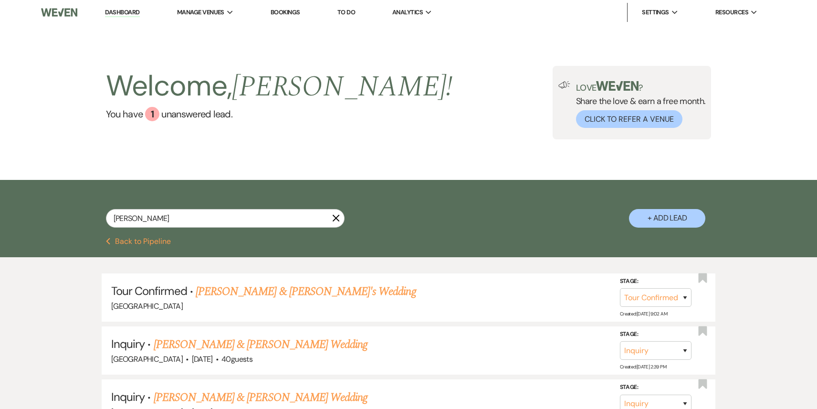
click at [119, 15] on link "Dashboard" at bounding box center [122, 12] width 34 height 9
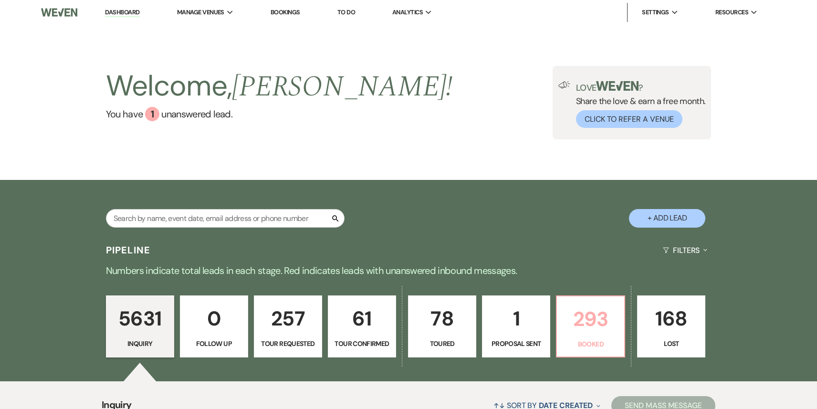
click at [589, 322] on p "293" at bounding box center [591, 319] width 56 height 32
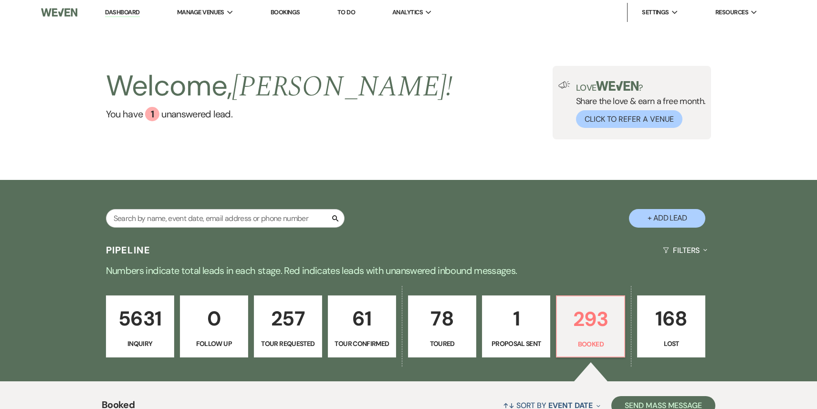
scroll to position [348, 0]
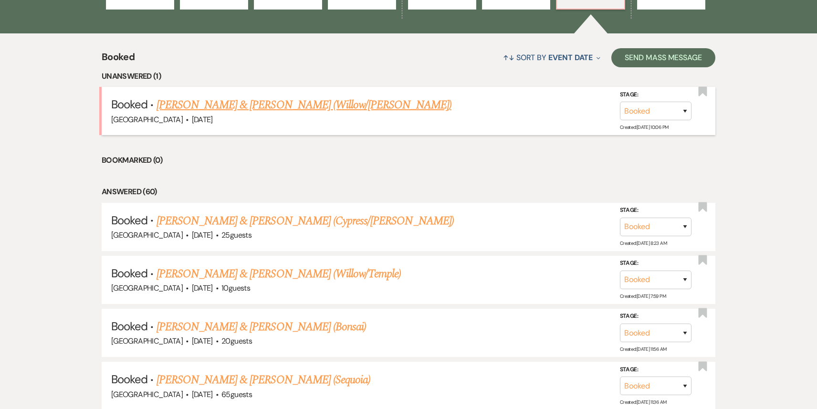
click at [302, 106] on link "[PERSON_NAME] & [PERSON_NAME] (Willow/[PERSON_NAME])" at bounding box center [304, 104] width 295 height 17
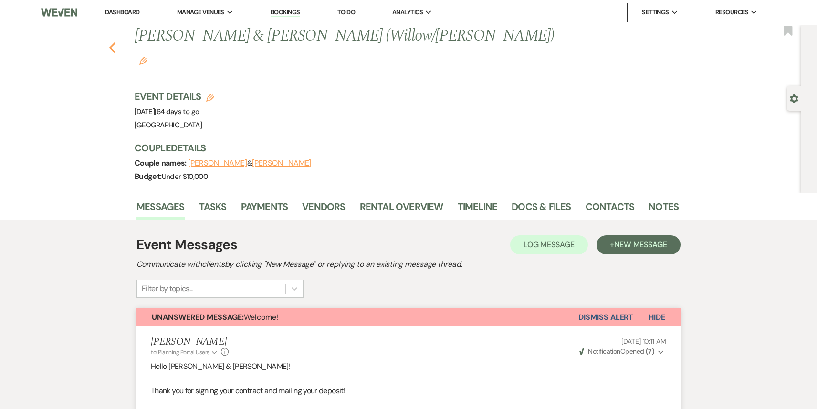
click at [111, 42] on icon "Previous" at bounding box center [112, 47] width 7 height 11
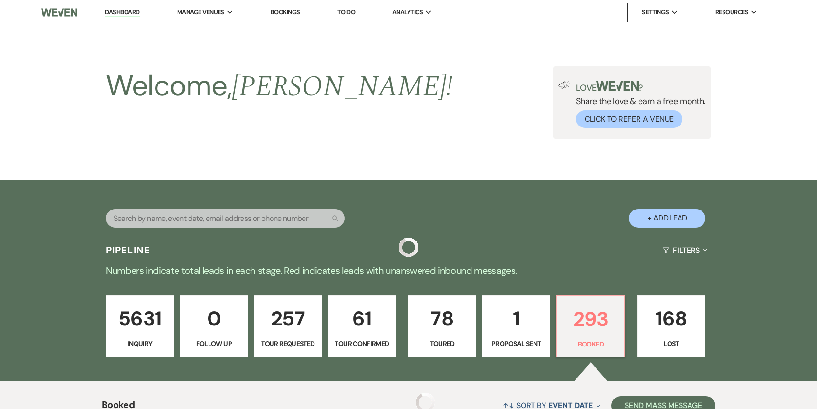
scroll to position [348, 0]
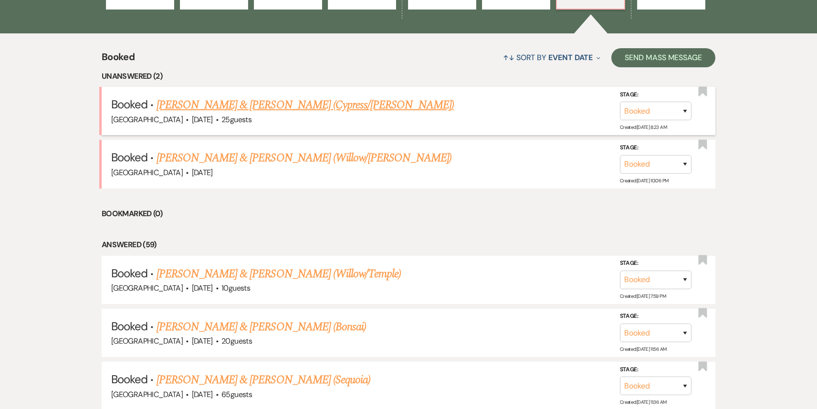
click at [277, 108] on link "[PERSON_NAME] & [PERSON_NAME] (Cypress/[PERSON_NAME])" at bounding box center [305, 104] width 297 height 17
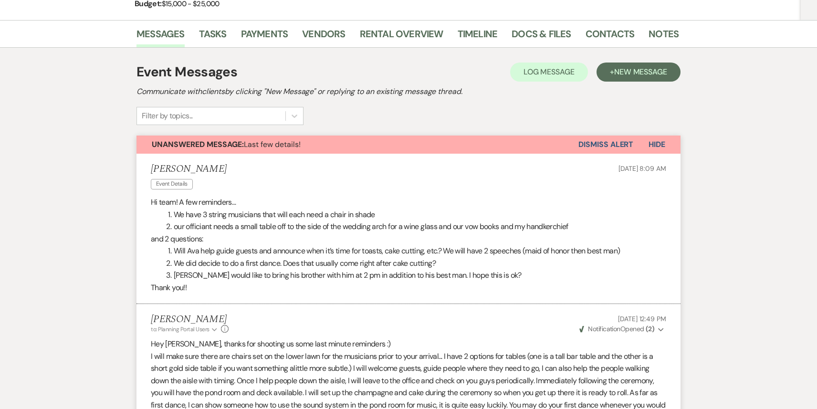
scroll to position [114, 0]
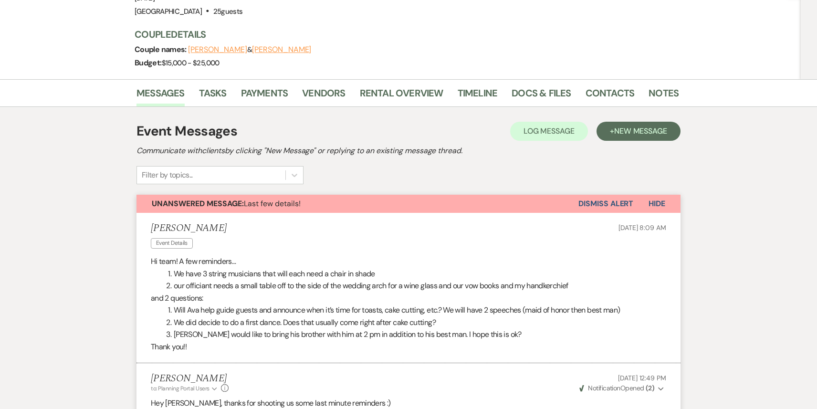
click at [622, 195] on button "Dismiss Alert" at bounding box center [606, 204] width 55 height 18
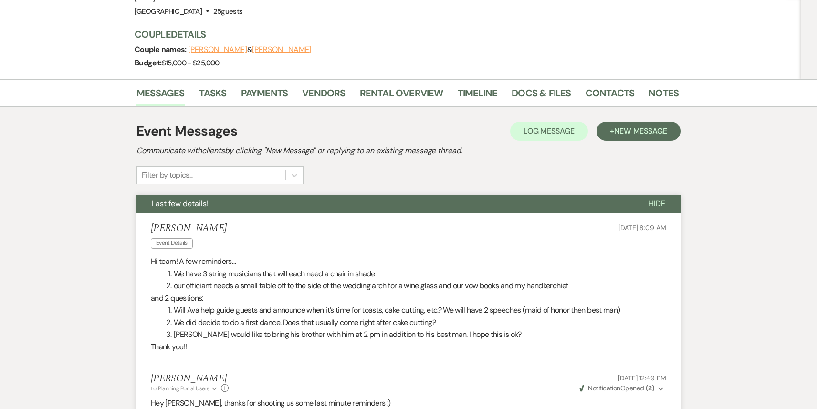
scroll to position [0, 0]
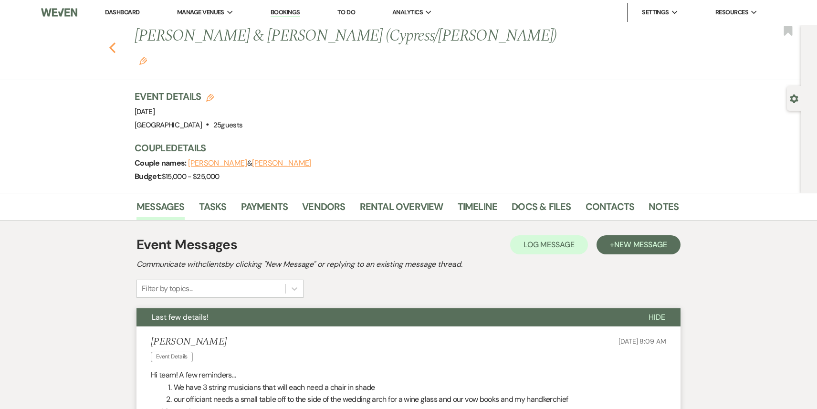
click at [114, 42] on icon "Previous" at bounding box center [112, 47] width 7 height 11
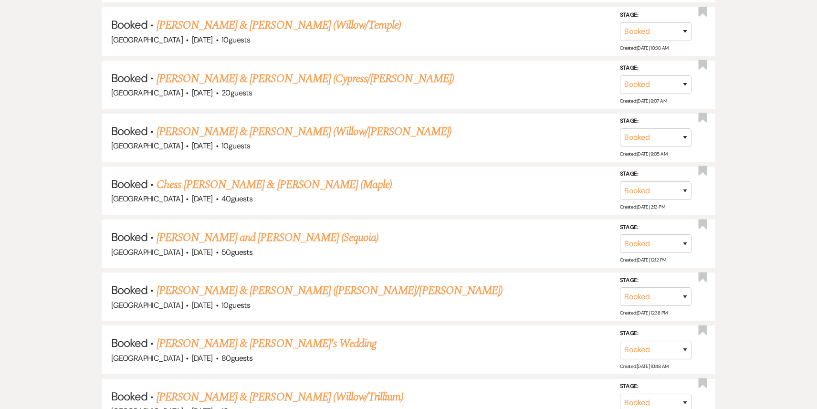
scroll to position [1348, 0]
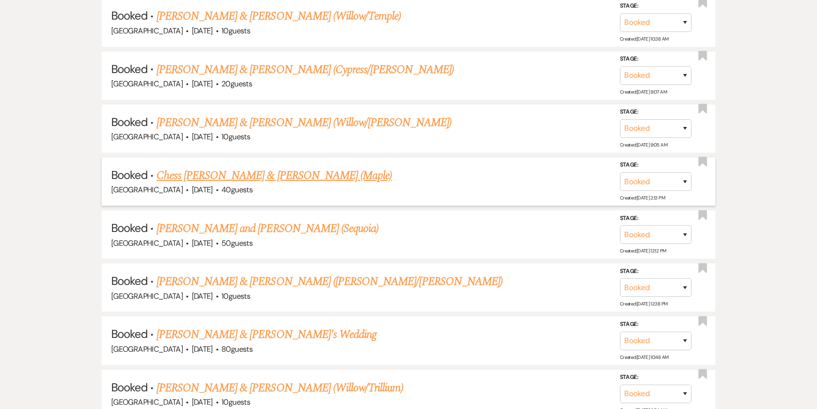
click at [301, 168] on link "Chess [PERSON_NAME] & [PERSON_NAME] (Maple)" at bounding box center [275, 175] width 236 height 17
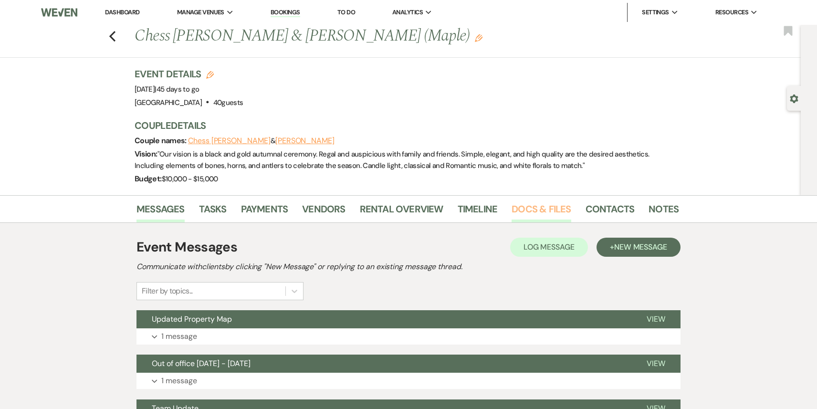
click at [525, 219] on link "Docs & Files" at bounding box center [541, 211] width 59 height 21
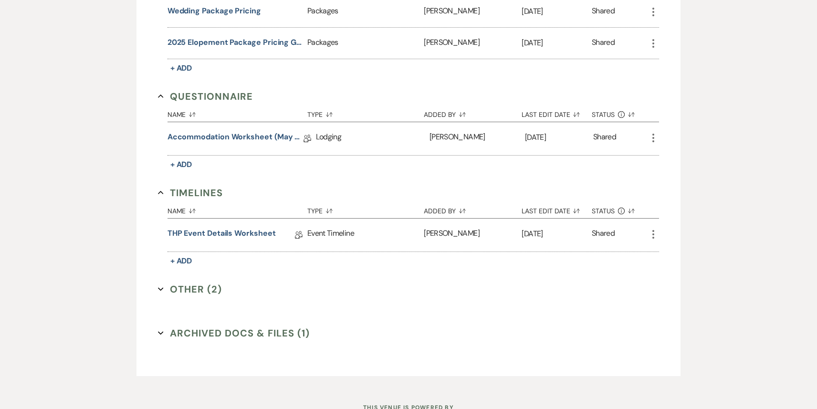
scroll to position [769, 0]
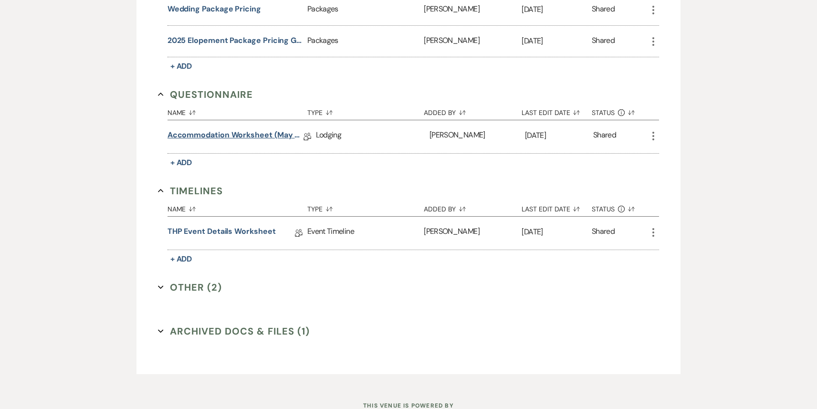
click at [246, 130] on link "Accommodation Worksheet (May - October)" at bounding box center [236, 136] width 136 height 15
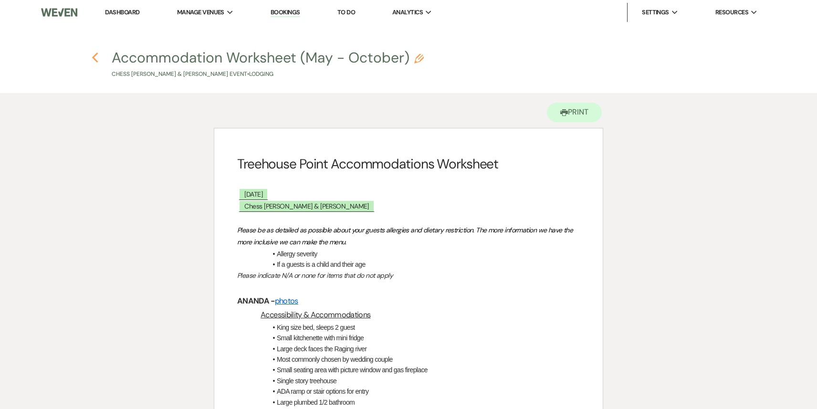
click at [96, 56] on icon "Previous" at bounding box center [95, 57] width 7 height 11
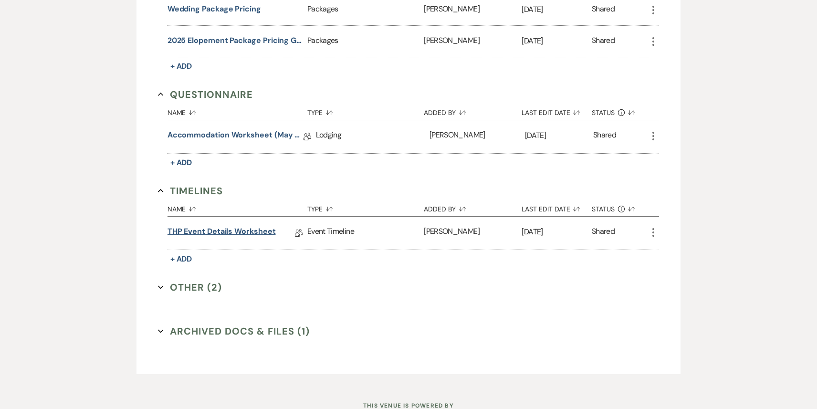
click at [204, 230] on link "THP Event Details Worksheet" at bounding box center [222, 233] width 108 height 15
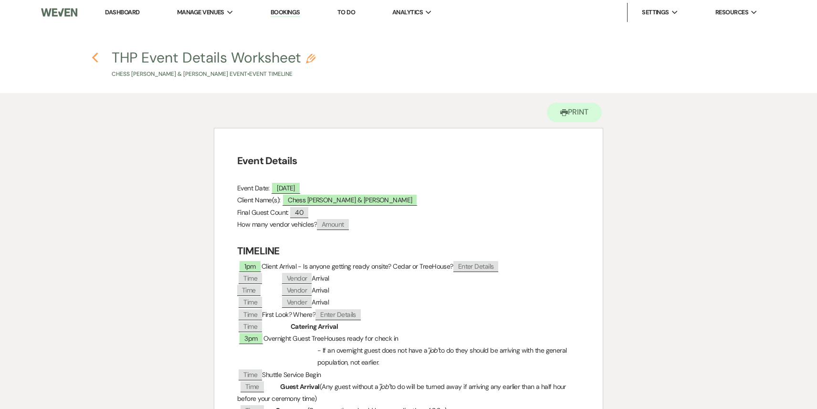
click at [95, 59] on icon "Previous" at bounding box center [95, 57] width 7 height 11
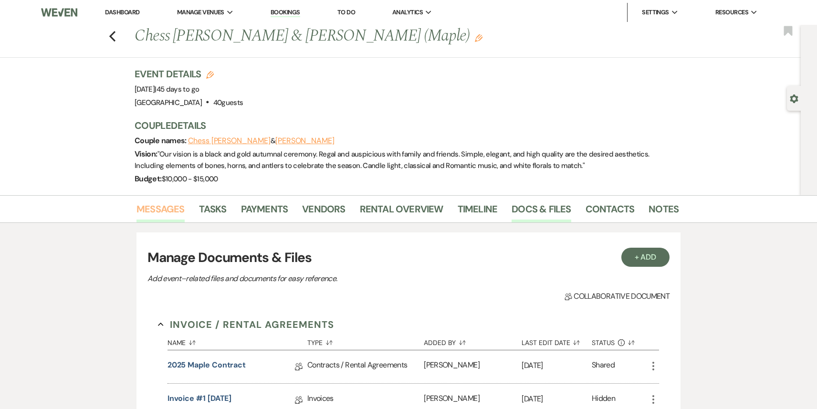
click at [168, 212] on link "Messages" at bounding box center [161, 211] width 48 height 21
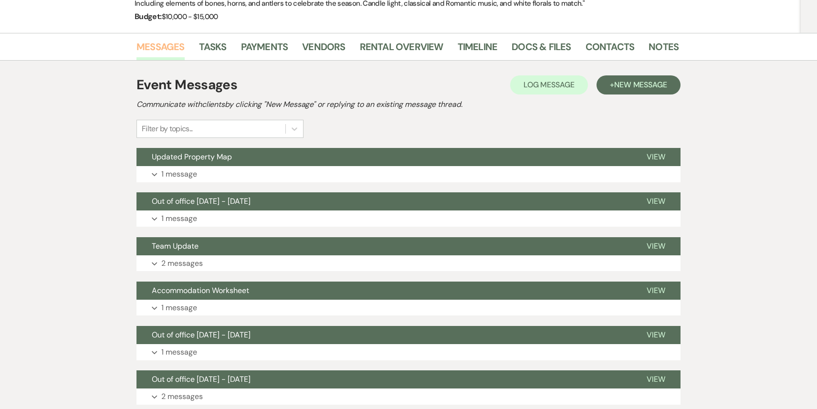
scroll to position [167, 0]
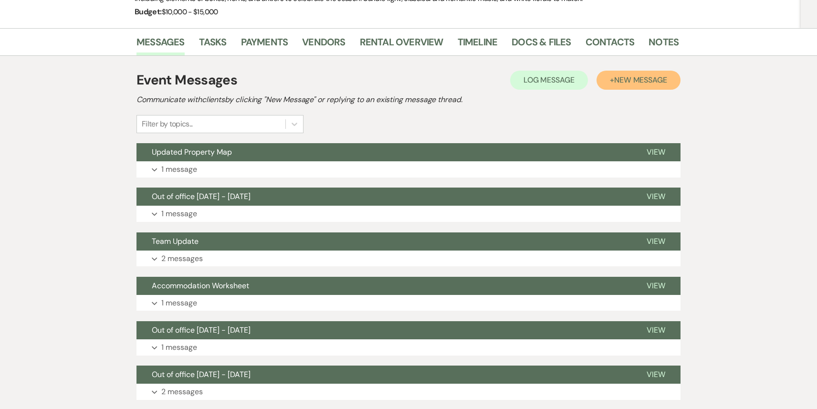
click at [638, 74] on button "+ New Message" at bounding box center [639, 80] width 84 height 19
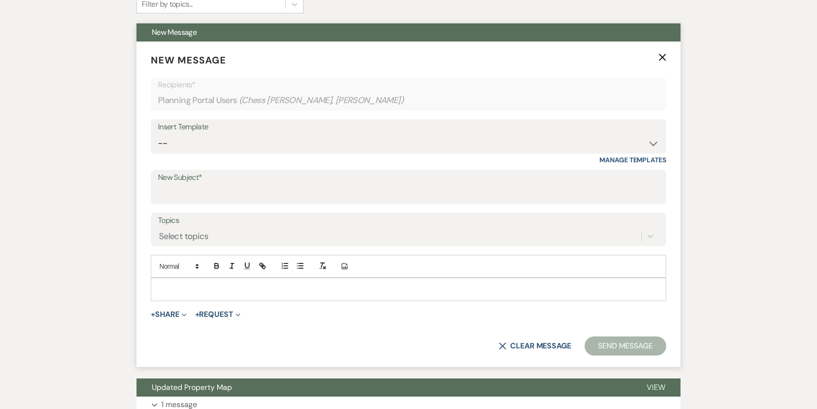
scroll to position [288, 0]
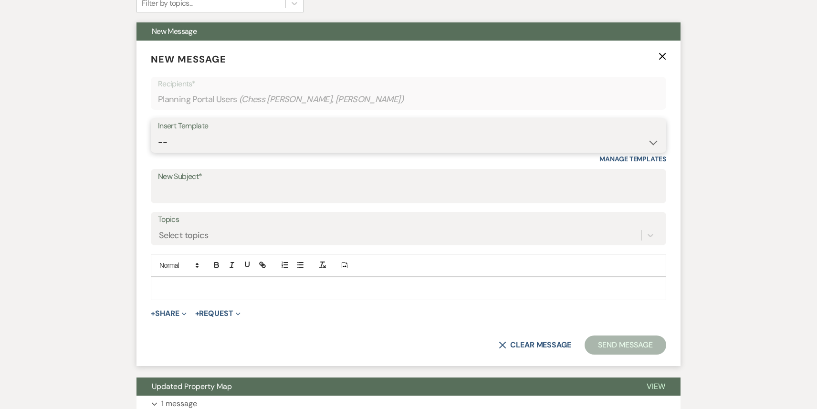
click at [311, 141] on select "-- Weven Planning Portal Introduction (Booked Events) 1st planning email ([PERS…" at bounding box center [408, 142] width 501 height 19
click at [158, 133] on select "-- Weven Planning Portal Introduction (Booked Events) 1st planning email ([PERS…" at bounding box center [408, 142] width 501 height 19
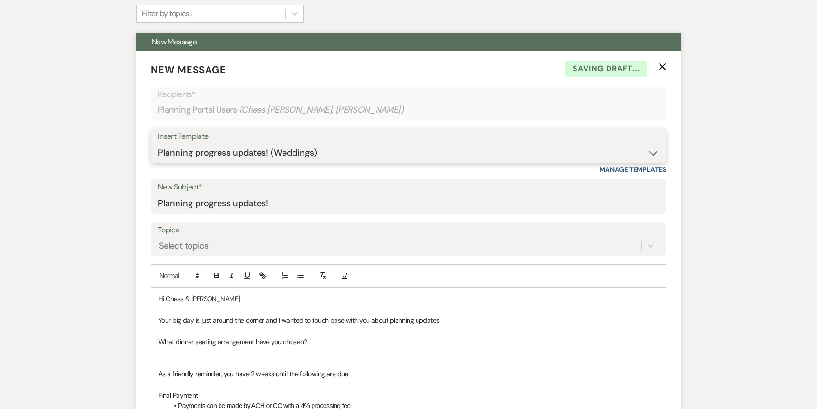
scroll to position [0, 0]
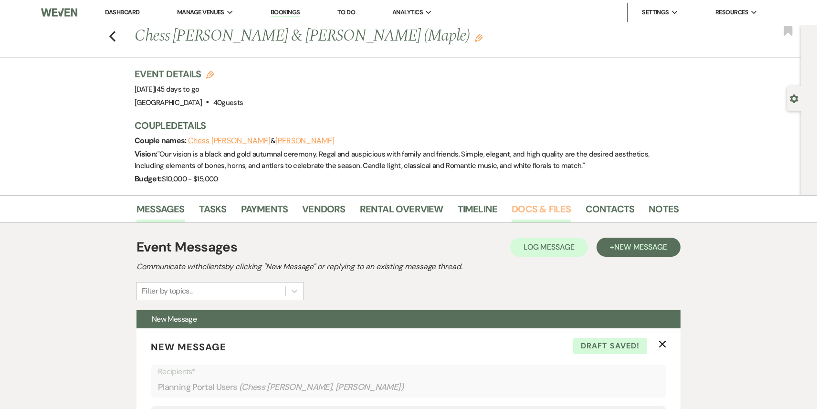
click at [554, 202] on link "Docs & Files" at bounding box center [541, 211] width 59 height 21
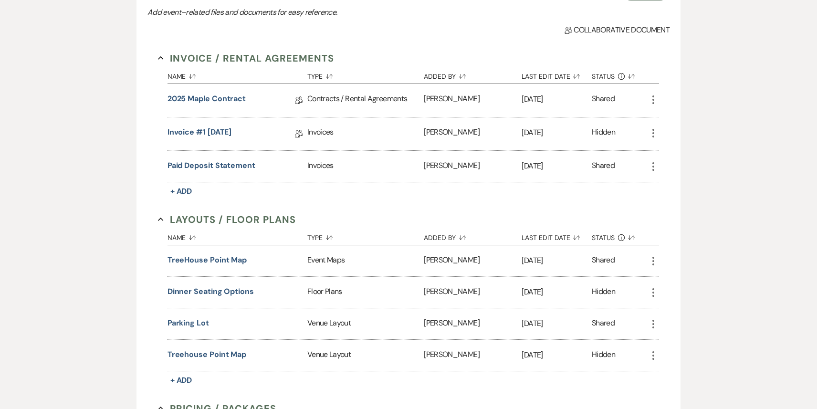
scroll to position [267, 0]
click at [221, 98] on link "2025 Maple Contract" at bounding box center [207, 100] width 78 height 15
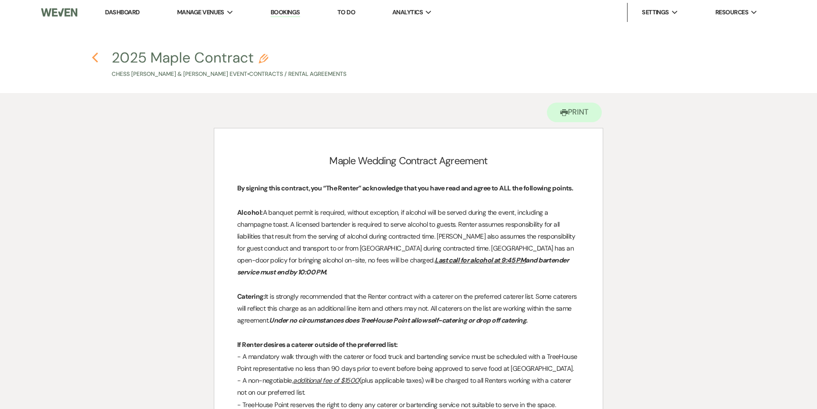
click at [93, 56] on icon "Previous" at bounding box center [95, 57] width 7 height 11
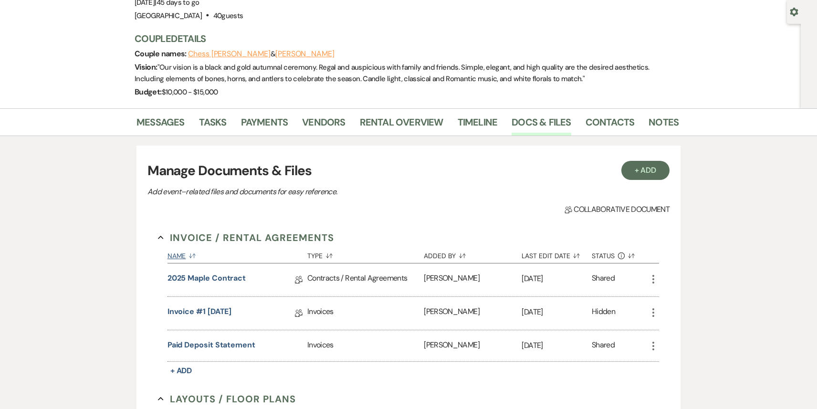
scroll to position [35, 0]
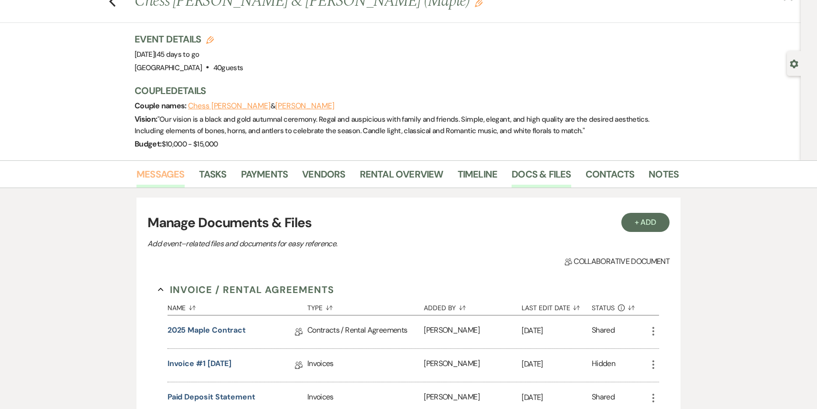
click at [159, 168] on link "Messages" at bounding box center [161, 177] width 48 height 21
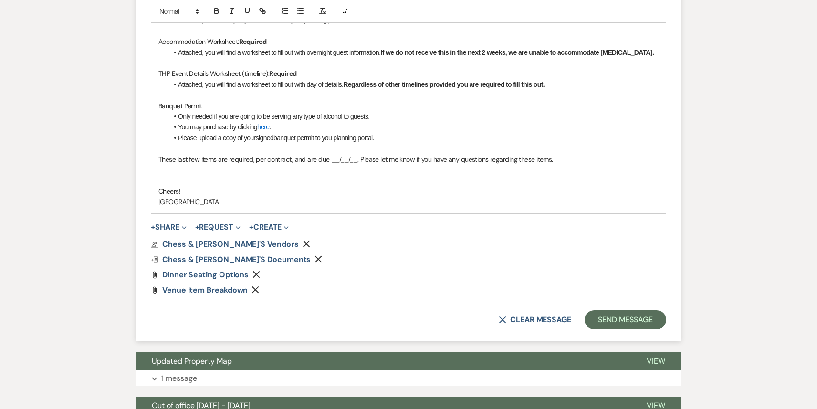
scroll to position [760, 0]
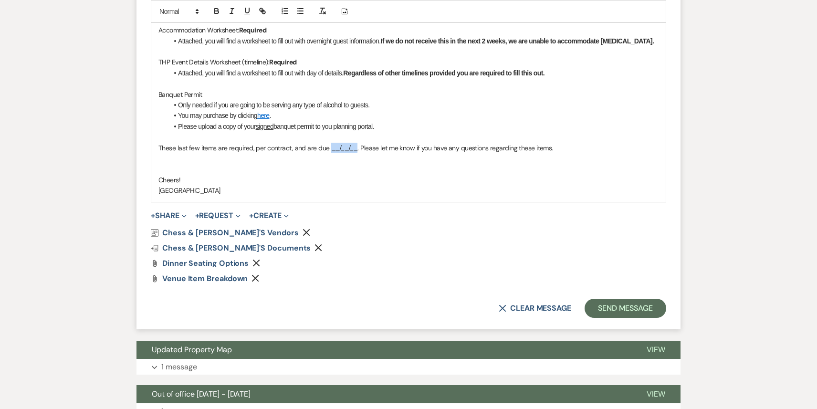
drag, startPoint x: 354, startPoint y: 148, endPoint x: 328, endPoint y: 147, distance: 25.8
click at [328, 147] on p "These last few items are required, per contract, and are due __/__/__. Please l…" at bounding box center [408, 148] width 500 height 11
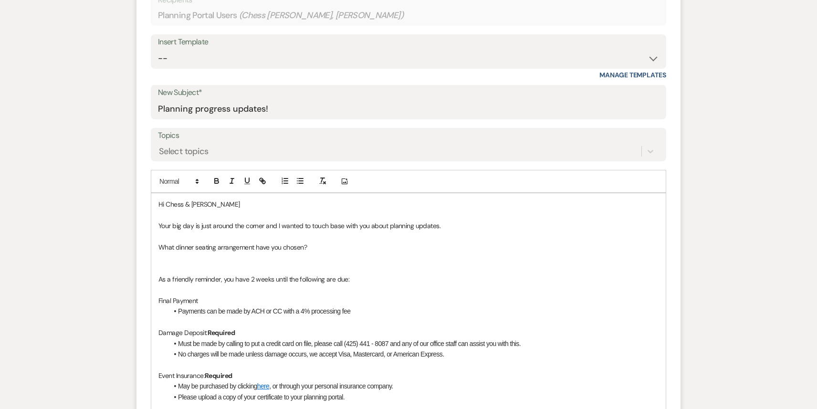
scroll to position [367, 0]
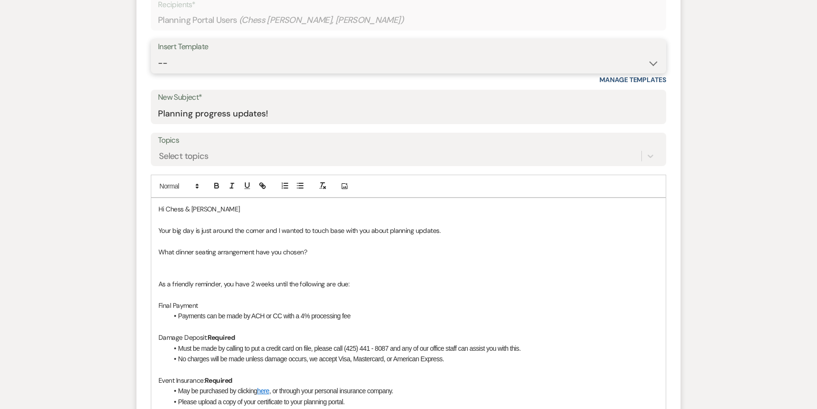
click at [249, 54] on select "-- Weven Planning Portal Introduction (Booked Events) 1st planning email ([PERS…" at bounding box center [408, 63] width 501 height 19
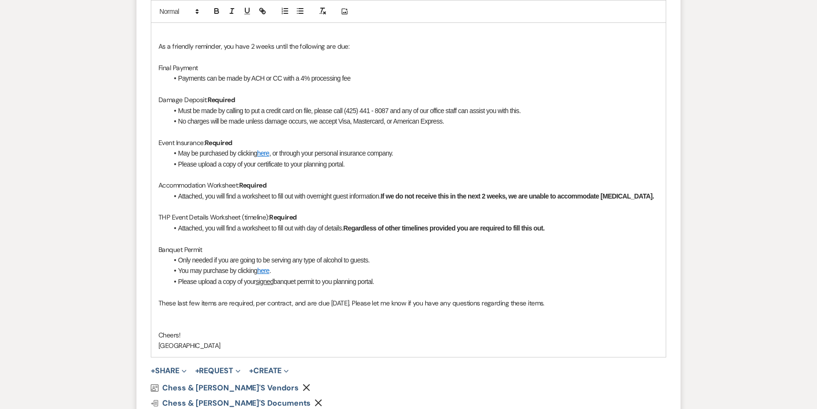
scroll to position [699, 0]
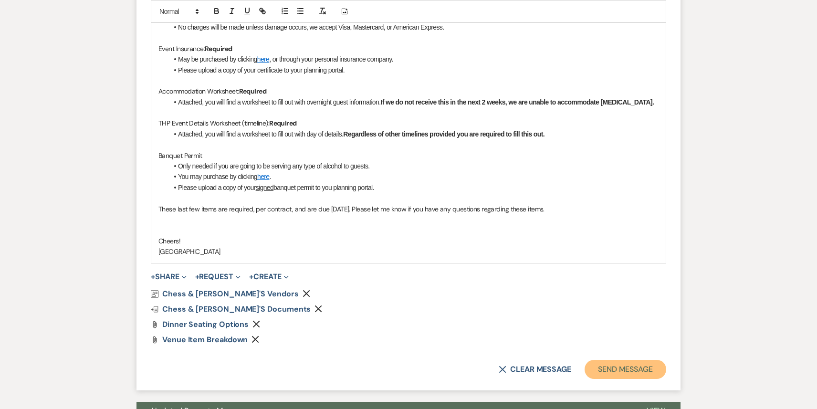
click at [645, 370] on button "Send Message" at bounding box center [626, 369] width 82 height 19
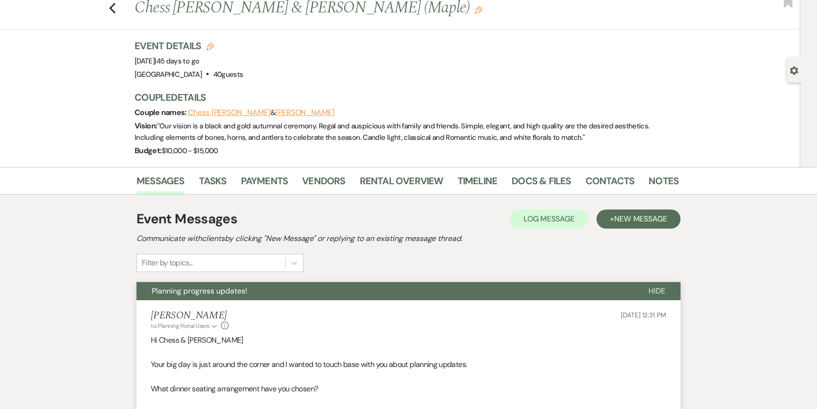
scroll to position [0, 0]
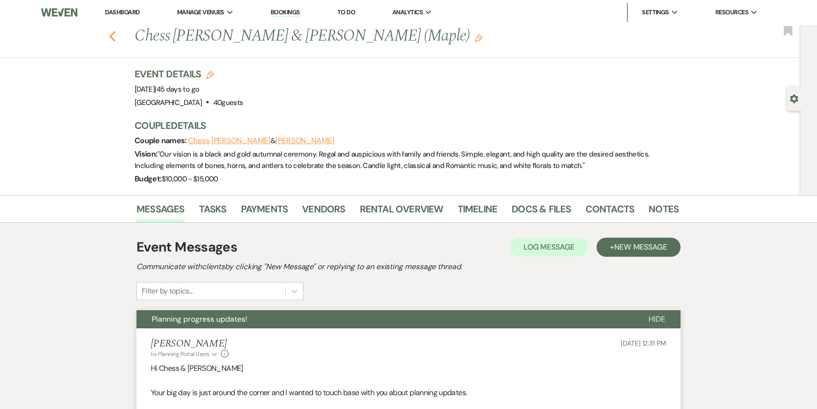
click at [111, 38] on use "button" at bounding box center [112, 36] width 6 height 11
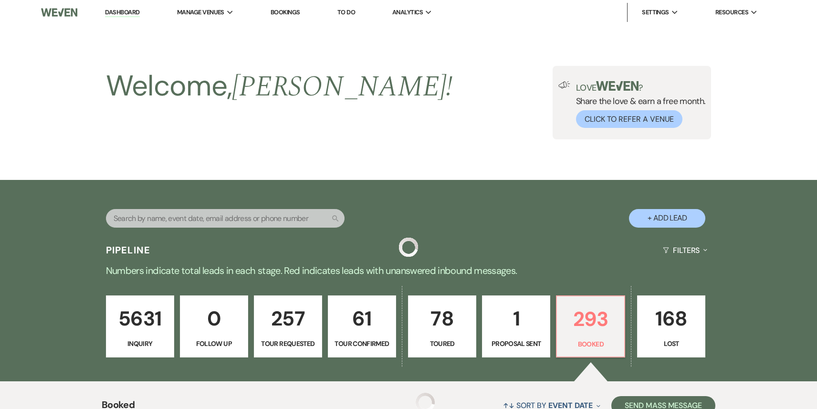
scroll to position [1348, 0]
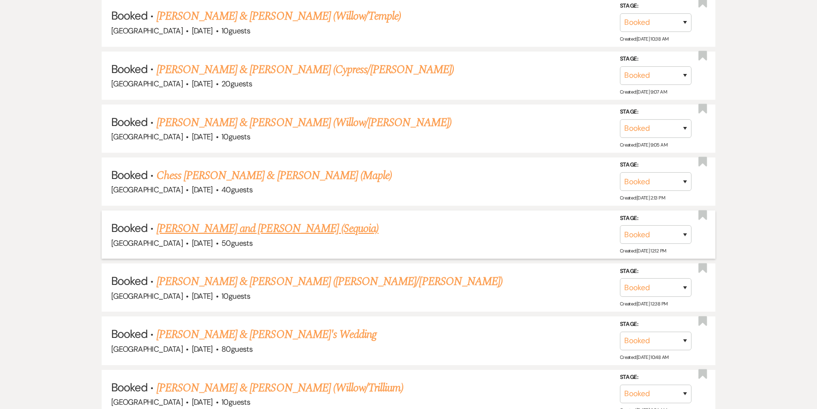
click at [269, 223] on link "[PERSON_NAME] and [PERSON_NAME] (Sequoia)" at bounding box center [268, 228] width 222 height 17
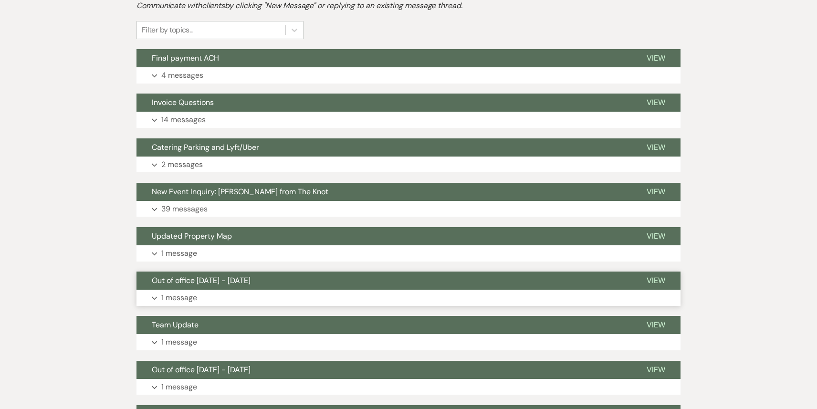
scroll to position [76, 0]
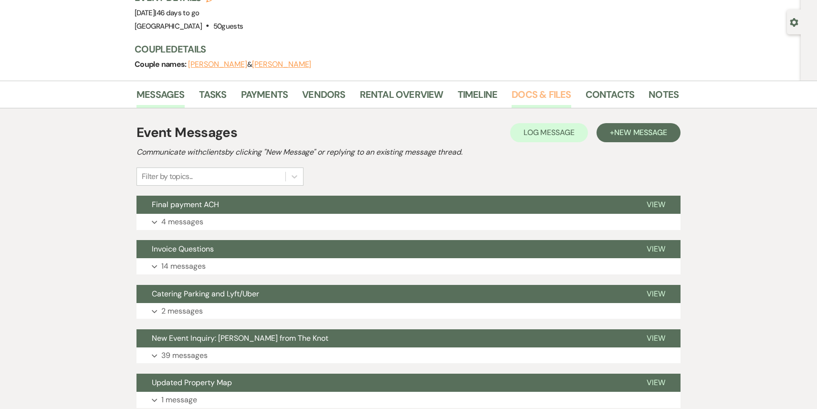
click at [547, 95] on link "Docs & Files" at bounding box center [541, 97] width 59 height 21
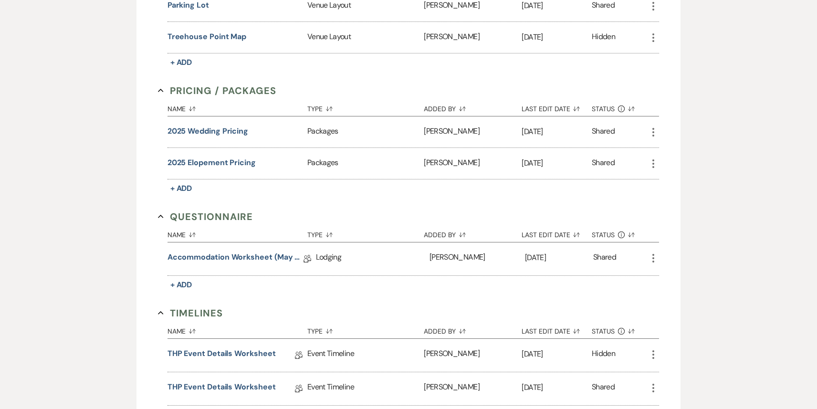
scroll to position [694, 0]
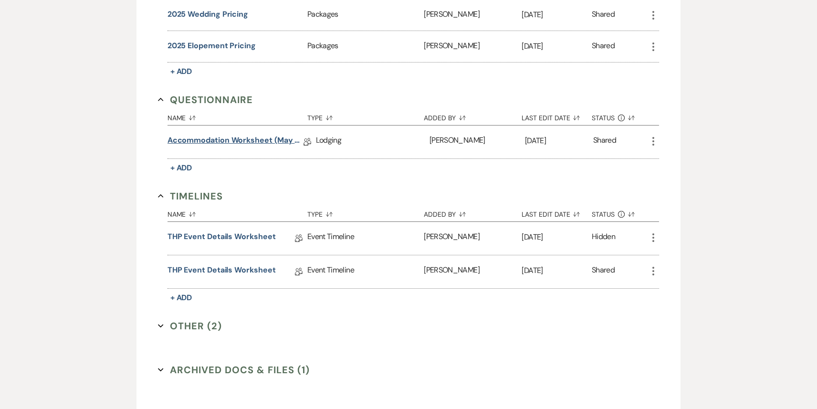
click at [254, 140] on link "Accommodation Worksheet (May - October)" at bounding box center [236, 142] width 136 height 15
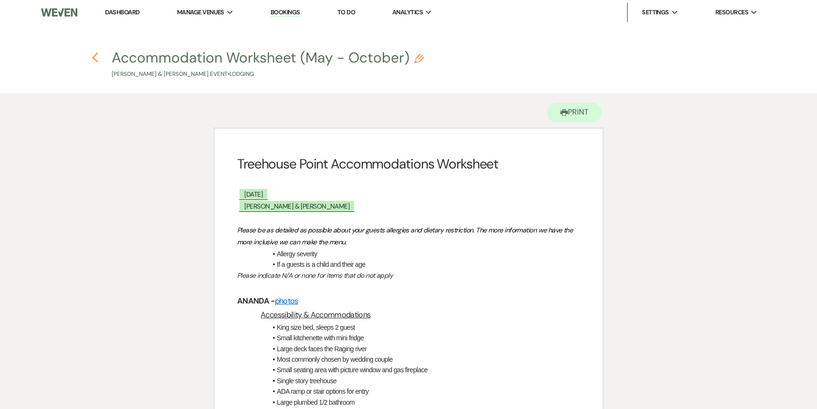
click at [94, 59] on use "button" at bounding box center [95, 58] width 6 height 11
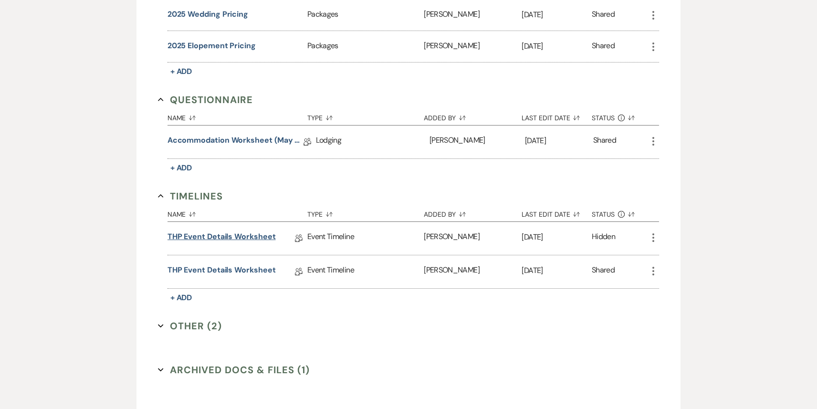
click at [224, 234] on link "THP Event Details Worksheet" at bounding box center [222, 238] width 108 height 15
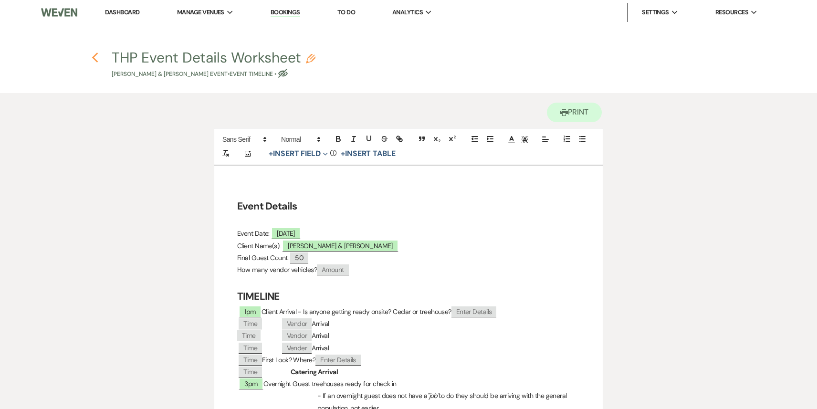
click at [92, 55] on icon "Previous" at bounding box center [95, 57] width 7 height 11
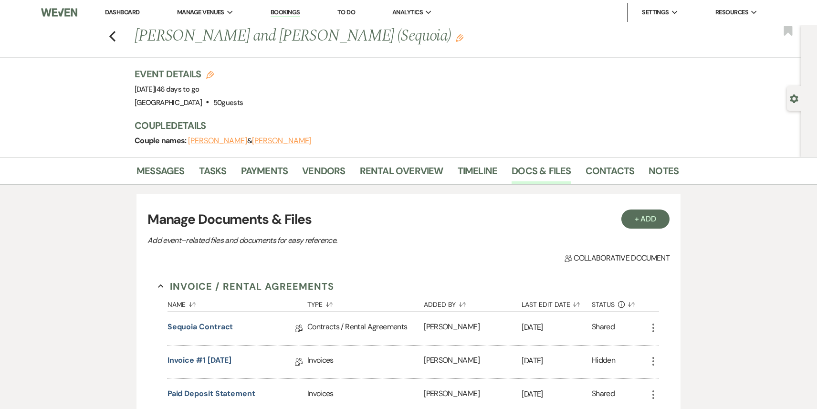
scroll to position [694, 0]
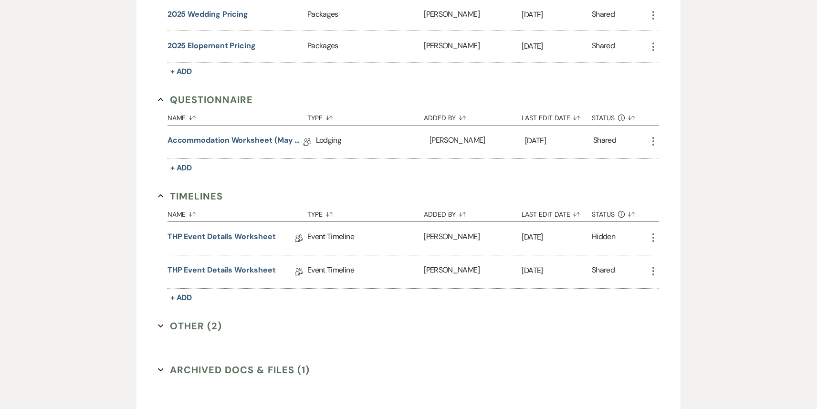
click at [225, 260] on div "THP Event Details Worksheet Collab Doc" at bounding box center [238, 271] width 140 height 33
click at [225, 268] on link "THP Event Details Worksheet" at bounding box center [222, 271] width 108 height 15
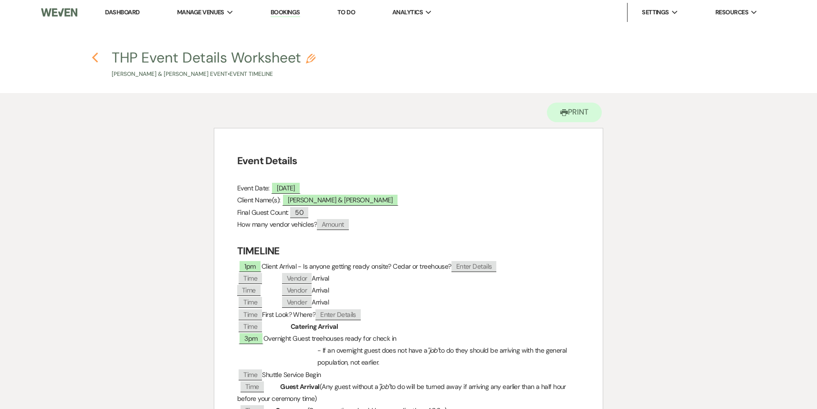
click at [94, 55] on icon "Previous" at bounding box center [95, 57] width 7 height 11
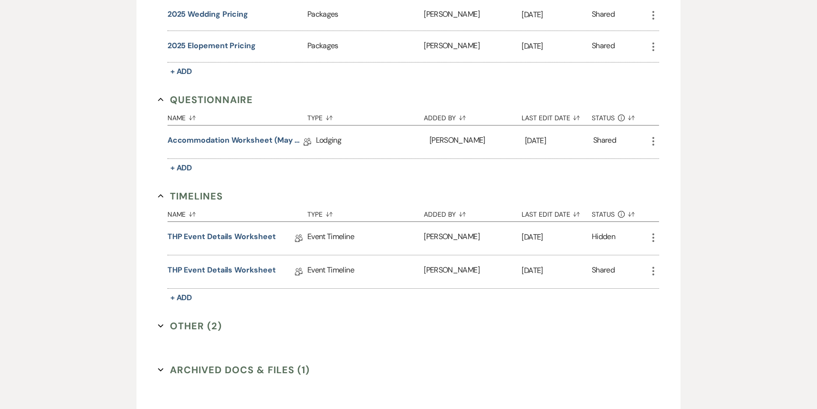
click at [653, 266] on icon "More" at bounding box center [653, 270] width 11 height 11
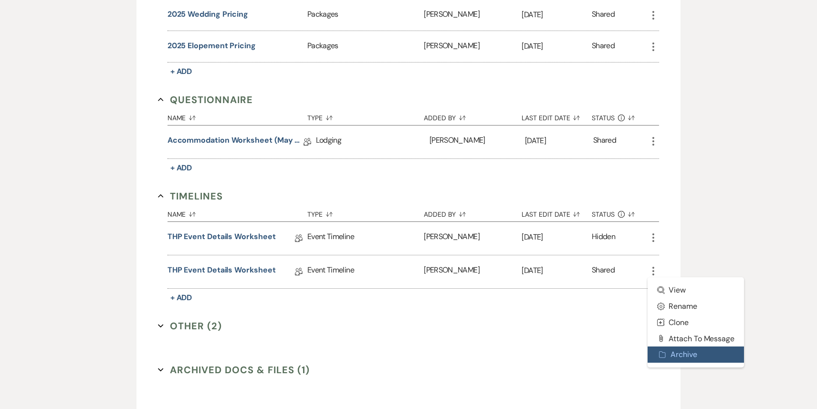
click at [702, 349] on button "Archive Archive" at bounding box center [696, 355] width 96 height 16
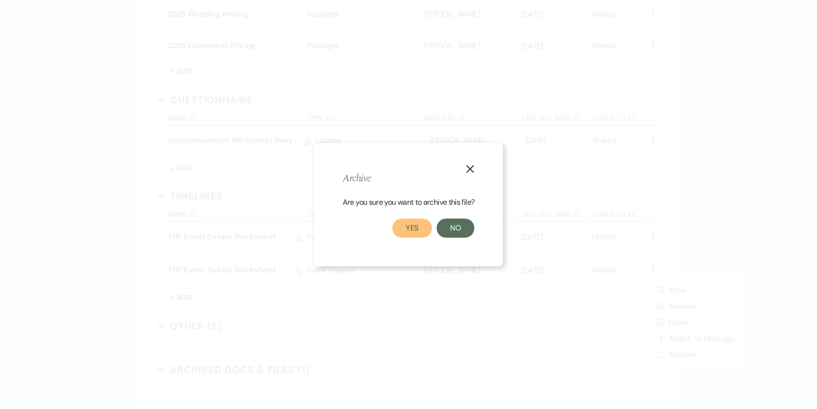
click at [411, 231] on button "Yes" at bounding box center [412, 228] width 40 height 19
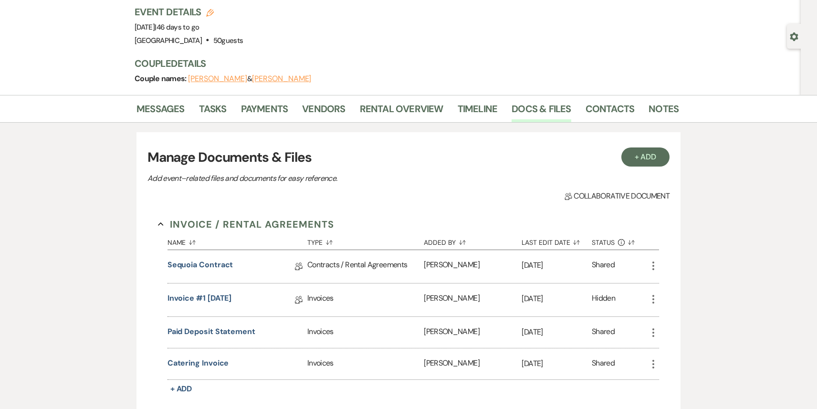
scroll to position [0, 0]
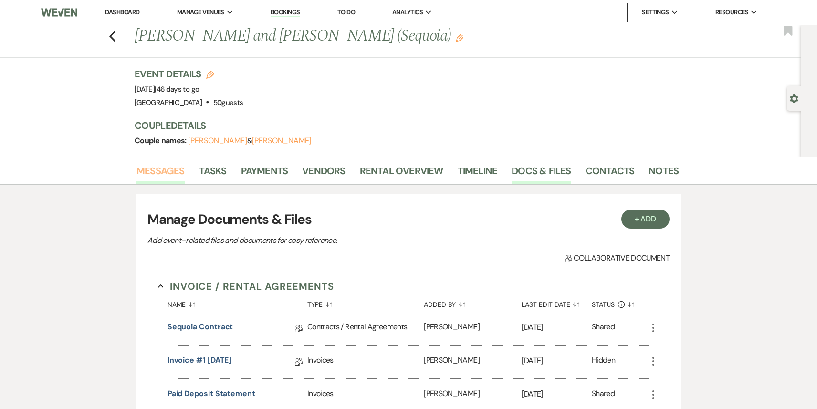
click at [159, 169] on link "Messages" at bounding box center [161, 173] width 48 height 21
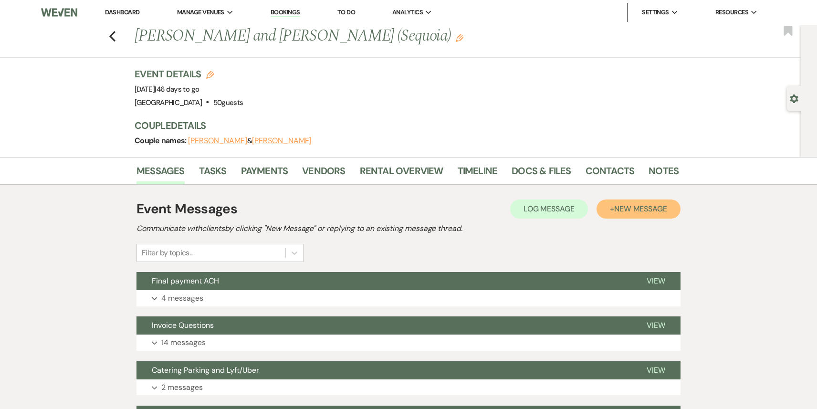
click at [625, 209] on span "New Message" at bounding box center [640, 209] width 53 height 10
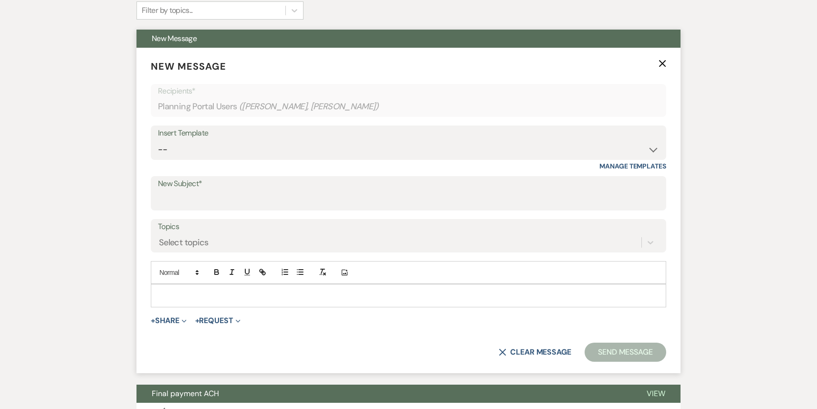
scroll to position [268, 0]
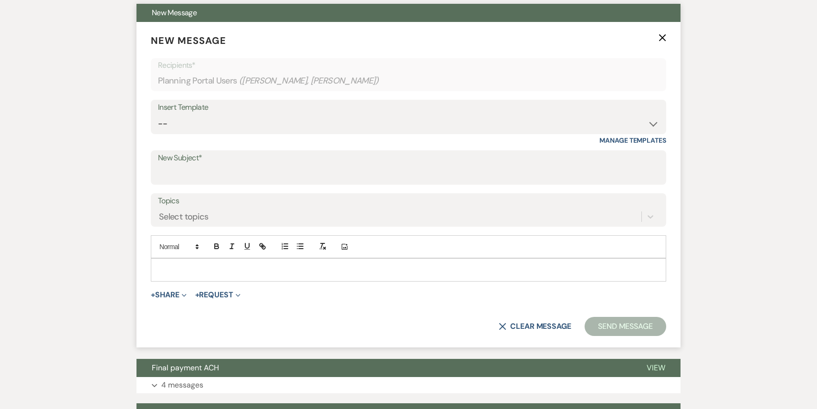
click at [293, 111] on div "Insert Template" at bounding box center [408, 108] width 501 height 14
click at [288, 125] on select "-- Weven Planning Portal Introduction (Booked Events) 1st planning email ([PERS…" at bounding box center [408, 124] width 501 height 19
click at [158, 115] on select "-- Weven Planning Portal Introduction (Booked Events) 1st planning email ([PERS…" at bounding box center [408, 124] width 501 height 19
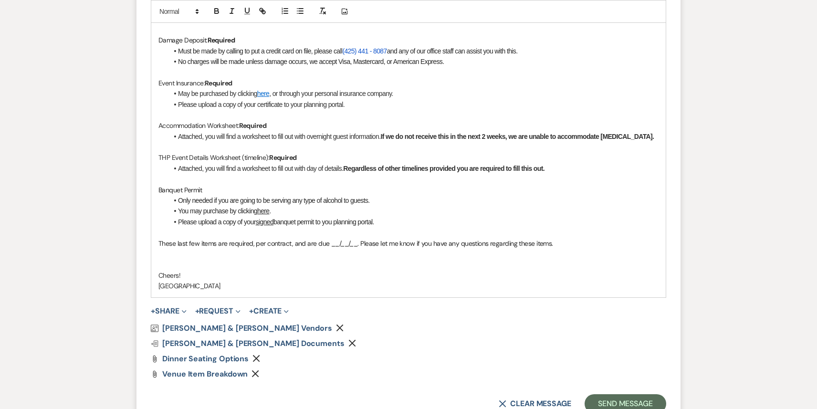
scroll to position [654, 0]
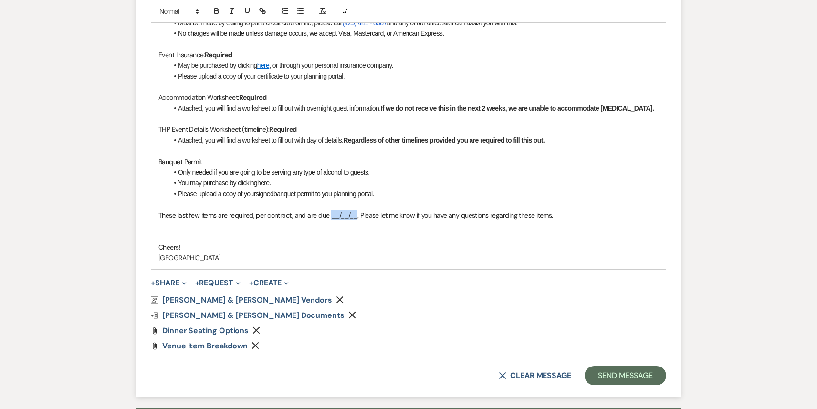
drag, startPoint x: 355, startPoint y: 216, endPoint x: 330, endPoint y: 212, distance: 25.0
click at [329, 212] on span "These last few items are required, per contract, and are due __/__/__. Please l…" at bounding box center [355, 215] width 395 height 9
click at [606, 373] on button "Send Message" at bounding box center [626, 375] width 82 height 19
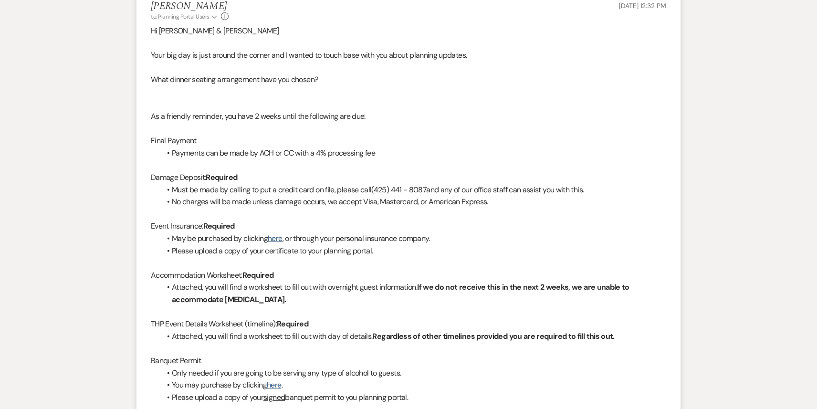
scroll to position [0, 0]
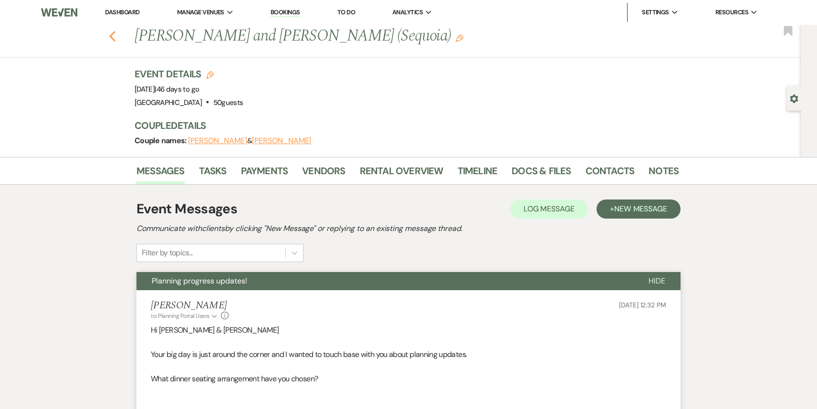
click at [114, 32] on use "button" at bounding box center [112, 36] width 6 height 11
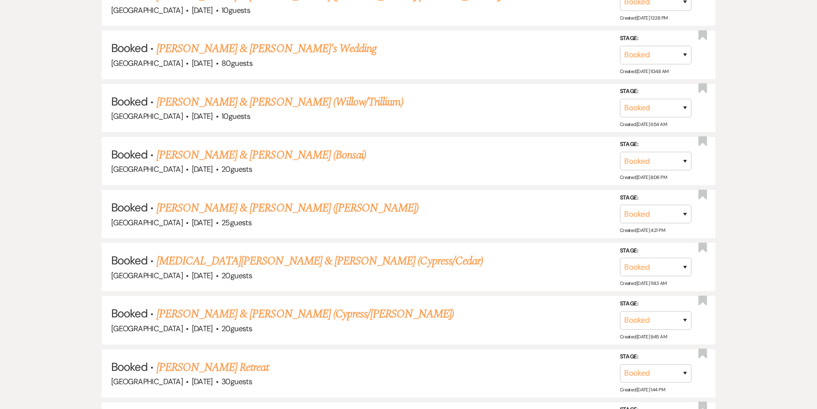
scroll to position [1635, 0]
click at [273, 146] on link "[PERSON_NAME] & [PERSON_NAME] (Bonsai)" at bounding box center [262, 154] width 210 height 17
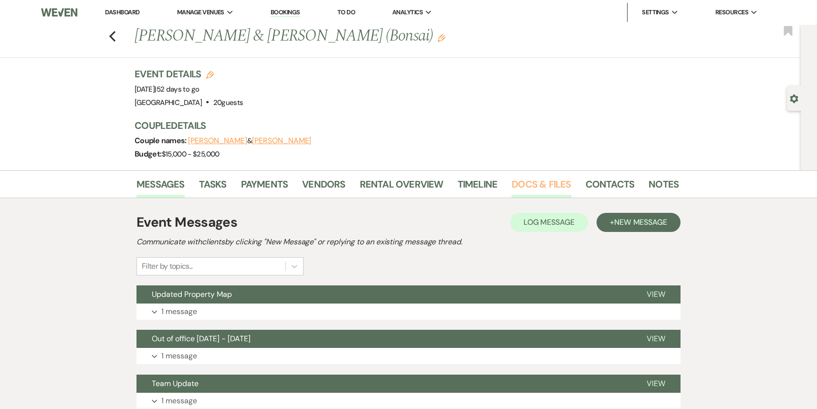
click at [533, 184] on link "Docs & Files" at bounding box center [541, 187] width 59 height 21
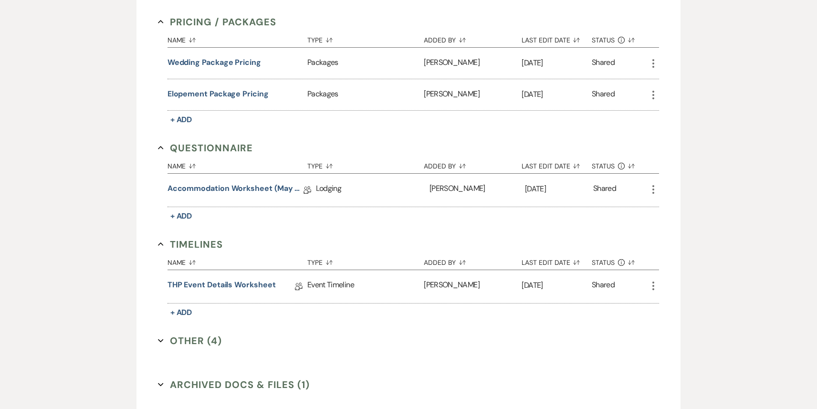
scroll to position [680, 0]
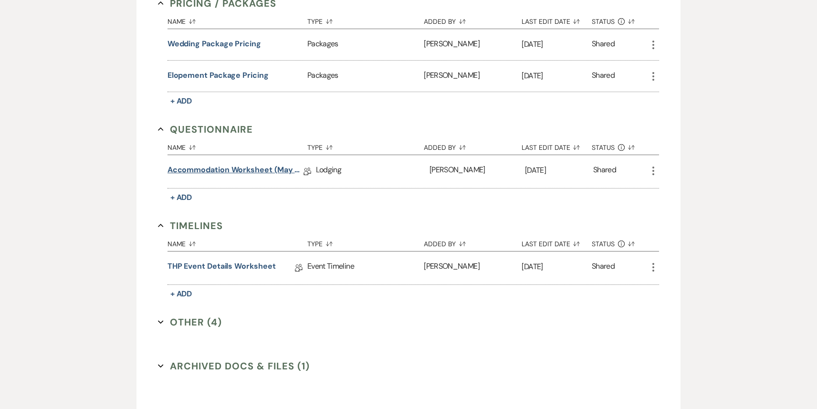
click at [242, 168] on link "Accommodation Worksheet (May - October)" at bounding box center [236, 171] width 136 height 15
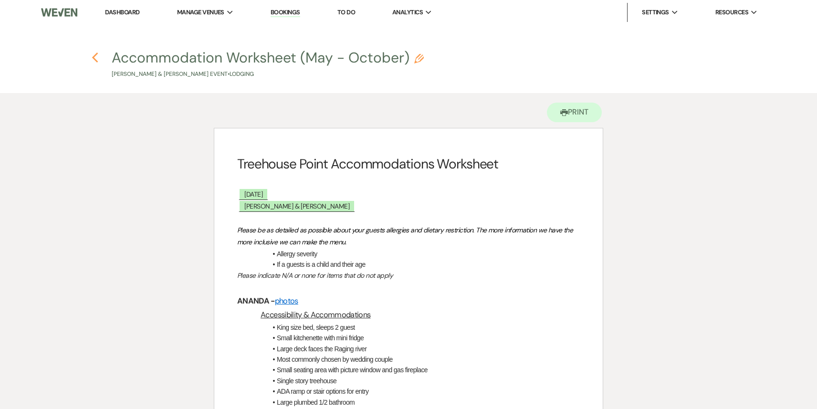
click at [92, 53] on icon "Previous" at bounding box center [95, 57] width 7 height 11
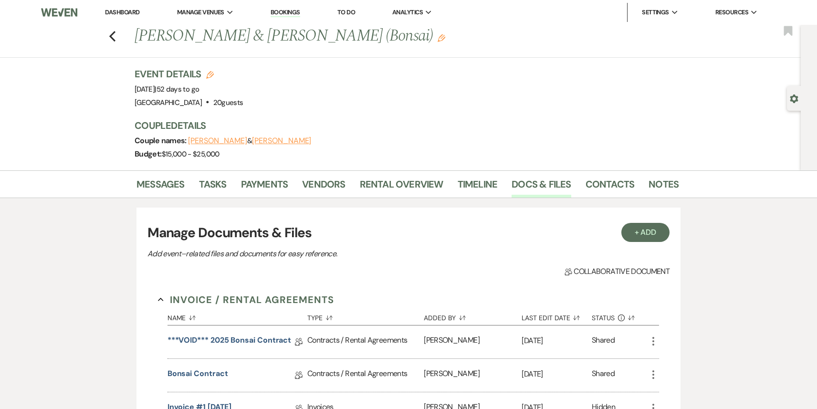
scroll to position [680, 0]
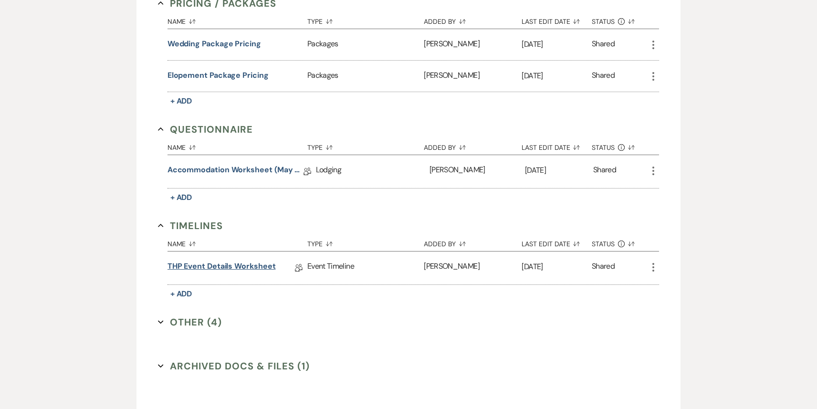
click at [240, 263] on link "THP Event Details Worksheet" at bounding box center [222, 268] width 108 height 15
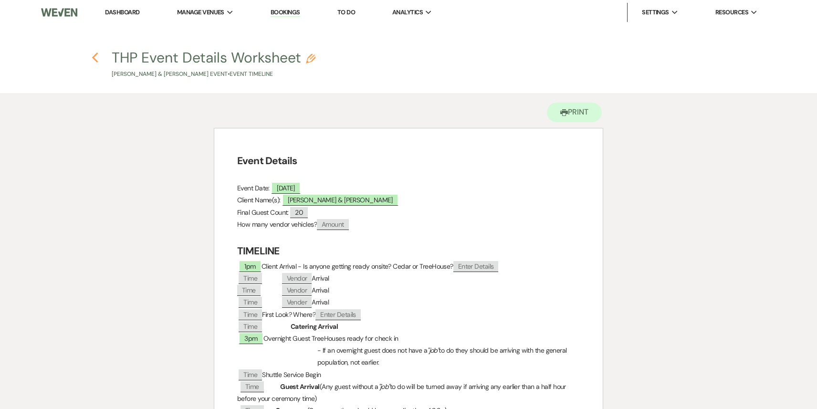
click at [95, 62] on icon "Previous" at bounding box center [95, 57] width 7 height 11
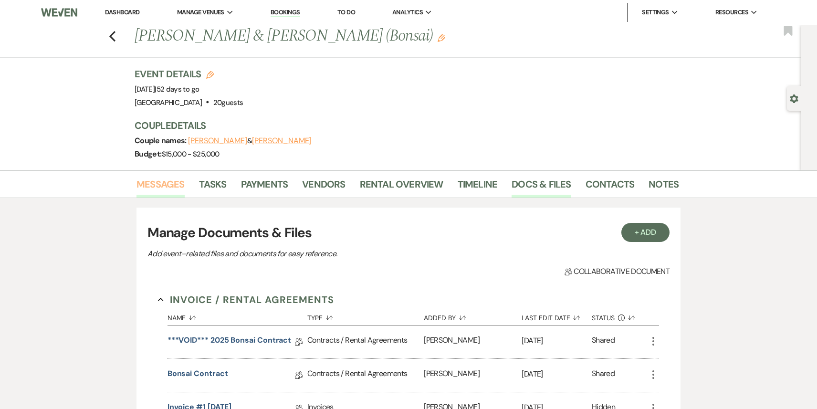
click at [172, 185] on link "Messages" at bounding box center [161, 187] width 48 height 21
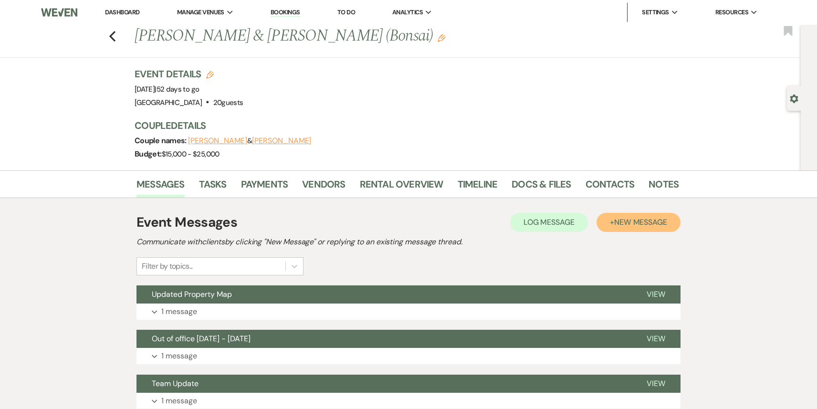
click at [630, 227] on span "New Message" at bounding box center [640, 222] width 53 height 10
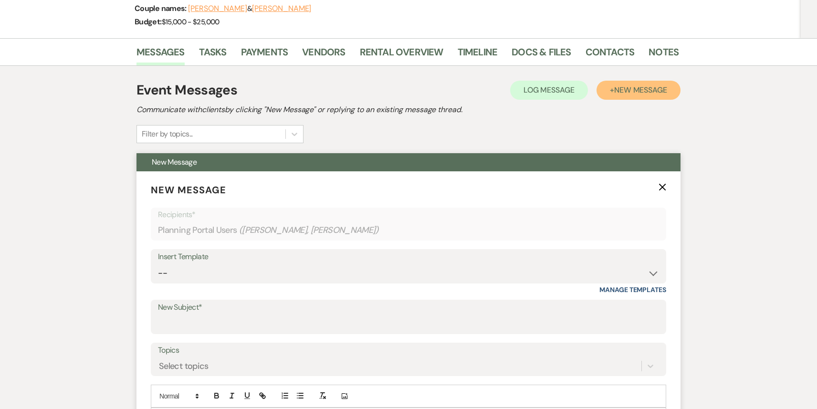
scroll to position [249, 0]
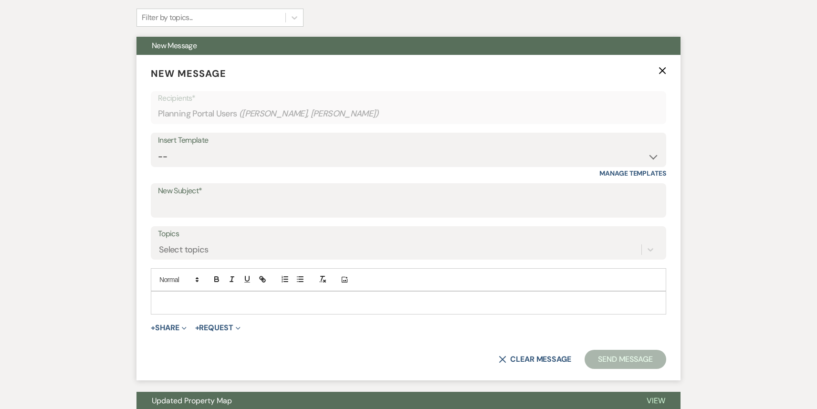
click at [307, 147] on div "Insert Template" at bounding box center [408, 141] width 501 height 14
click at [308, 151] on select "-- Weven Planning Portal Introduction (Booked Events) 1st planning email ([PERS…" at bounding box center [408, 156] width 501 height 19
click at [158, 147] on select "-- Weven Planning Portal Introduction (Booked Events) 1st planning email ([PERS…" at bounding box center [408, 156] width 501 height 19
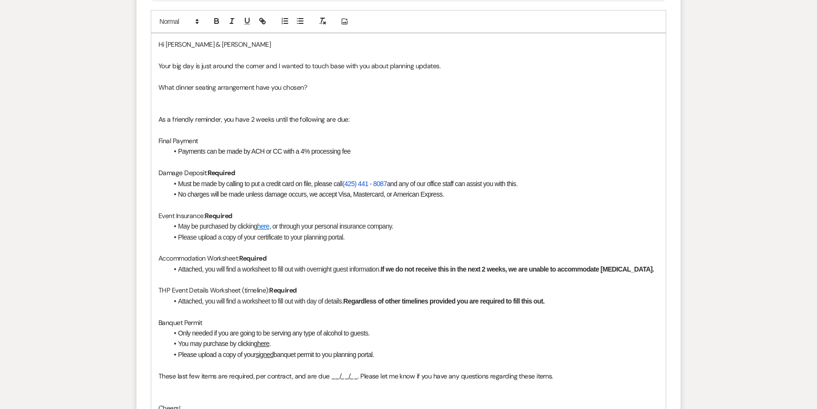
scroll to position [696, 0]
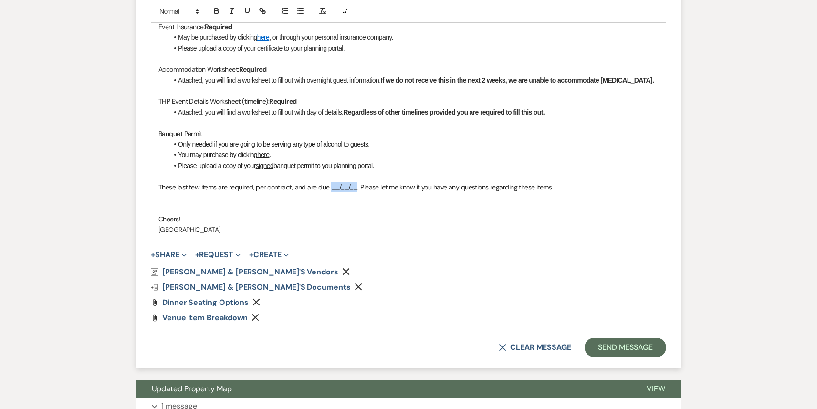
drag, startPoint x: 355, startPoint y: 188, endPoint x: 328, endPoint y: 188, distance: 26.7
click at [328, 188] on span "These last few items are required, per contract, and are due __/__/__. Please l…" at bounding box center [355, 187] width 395 height 9
click at [615, 350] on button "Send Message" at bounding box center [626, 347] width 82 height 19
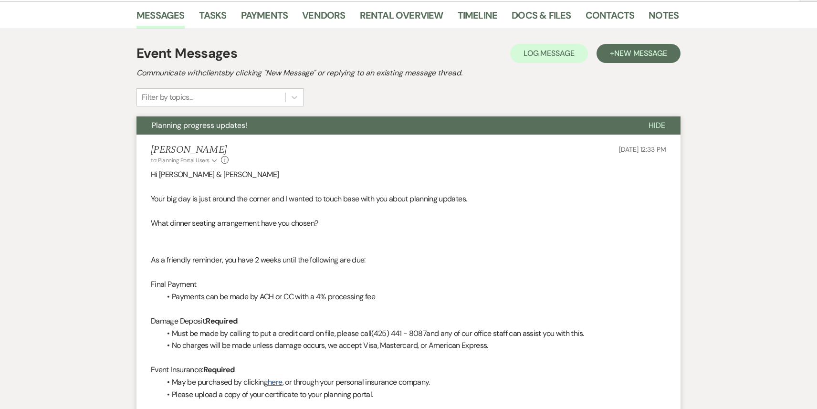
scroll to position [0, 0]
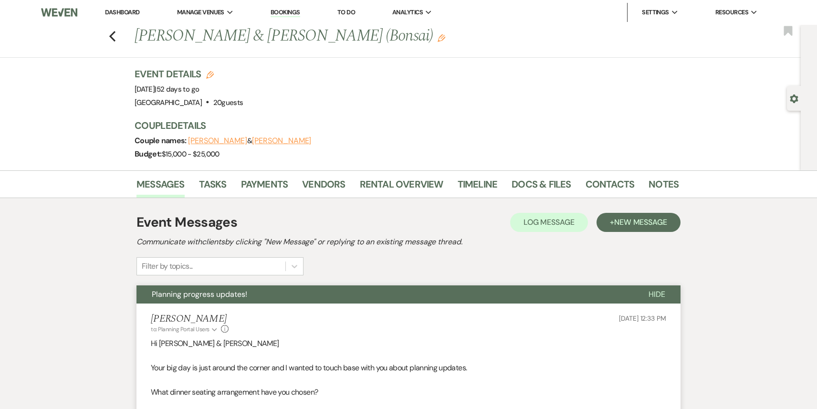
click at [116, 33] on div "Previous [PERSON_NAME] & [PERSON_NAME] (Bonsai) Edit Bookmark" at bounding box center [398, 41] width 806 height 33
click at [107, 39] on div "Previous [PERSON_NAME] & [PERSON_NAME] (Bonsai) Edit Bookmark" at bounding box center [398, 41] width 806 height 33
click at [112, 36] on icon "Previous" at bounding box center [112, 36] width 7 height 11
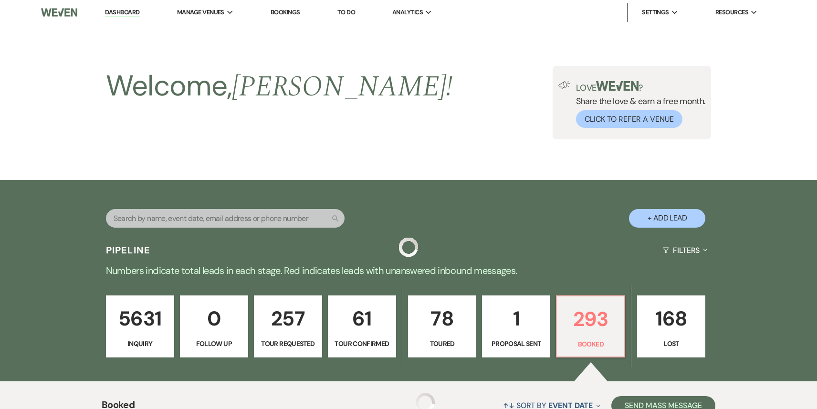
scroll to position [1635, 0]
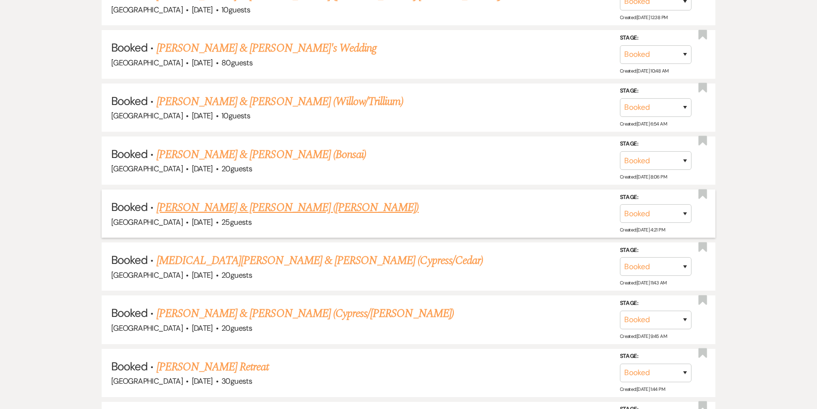
click at [286, 199] on link "[PERSON_NAME] & [PERSON_NAME] ([PERSON_NAME])" at bounding box center [288, 207] width 263 height 17
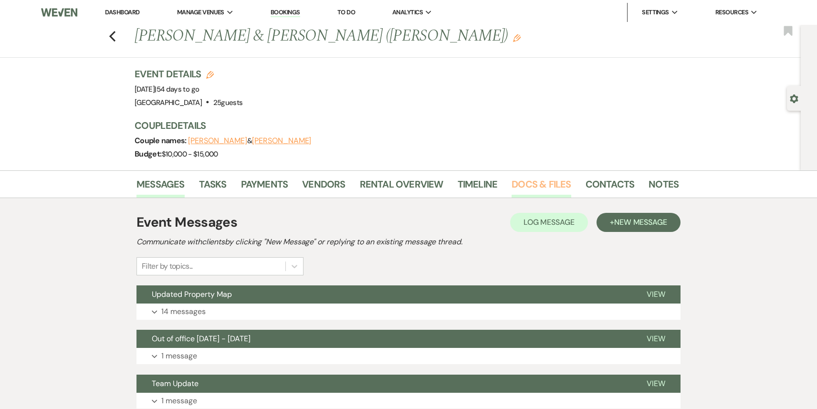
click at [541, 178] on link "Docs & Files" at bounding box center [541, 187] width 59 height 21
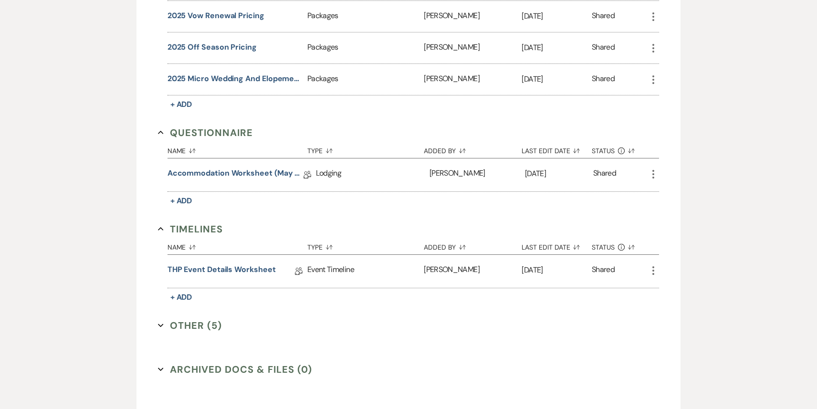
scroll to position [757, 0]
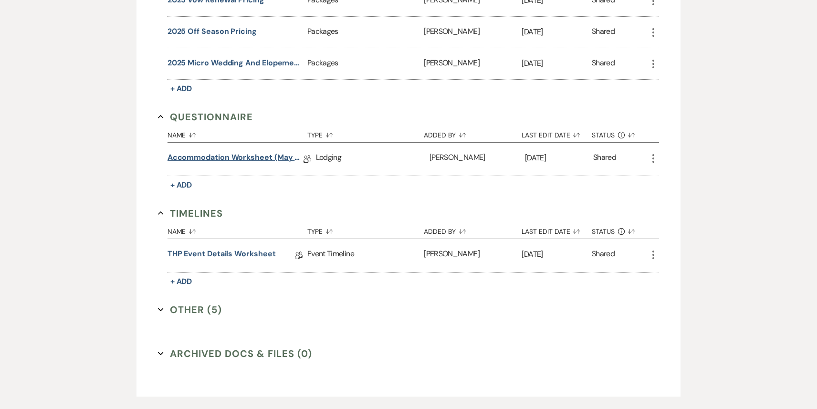
click at [265, 157] on link "Accommodation Worksheet (May - October)" at bounding box center [236, 159] width 136 height 15
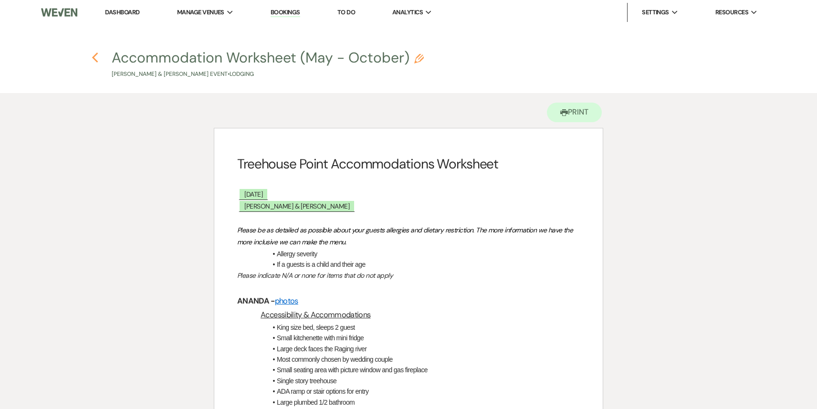
click at [95, 57] on icon "Previous" at bounding box center [95, 57] width 7 height 11
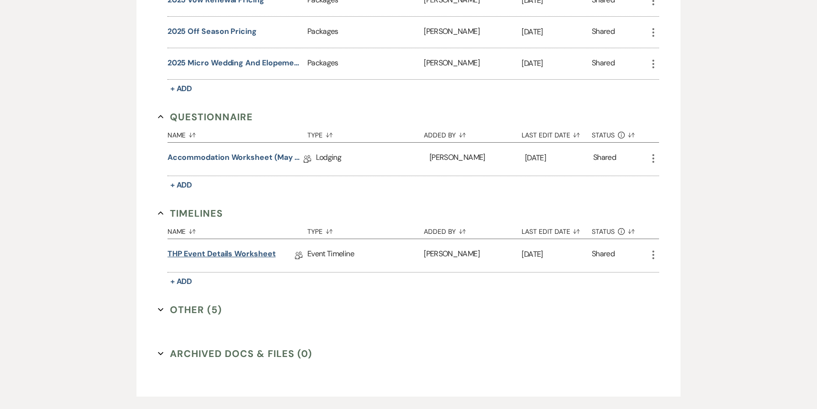
click at [207, 252] on link "THP Event Details Worksheet" at bounding box center [222, 255] width 108 height 15
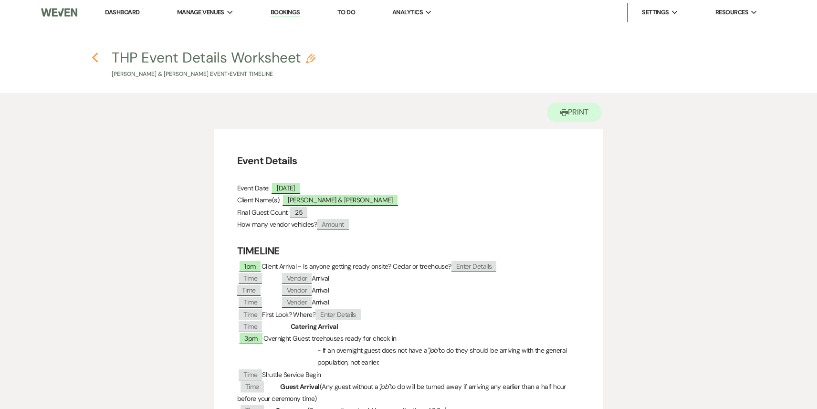
click at [98, 59] on icon "Previous" at bounding box center [95, 57] width 7 height 11
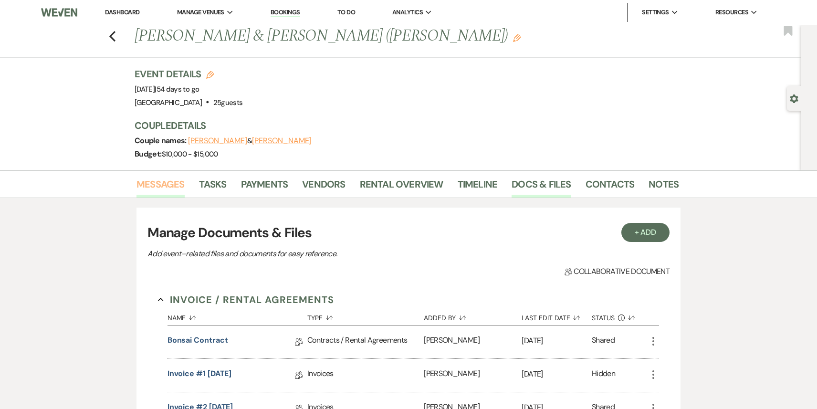
click at [167, 183] on link "Messages" at bounding box center [161, 187] width 48 height 21
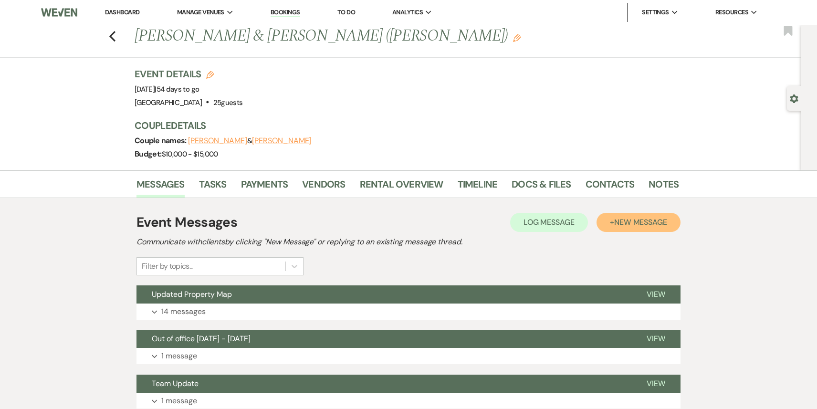
click at [620, 227] on span "New Message" at bounding box center [640, 222] width 53 height 10
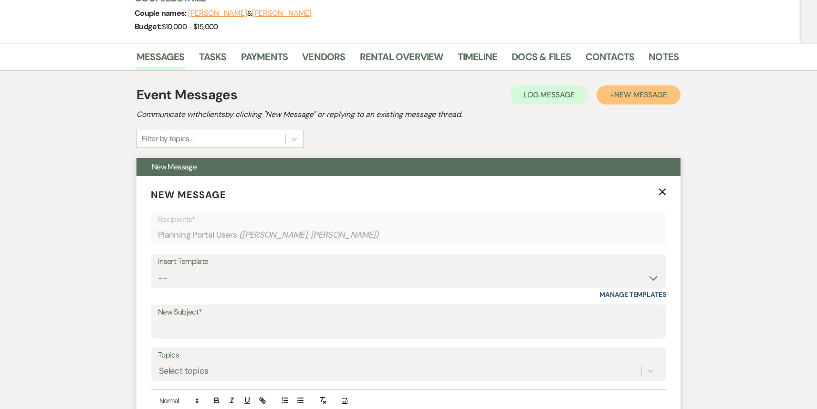
scroll to position [210, 0]
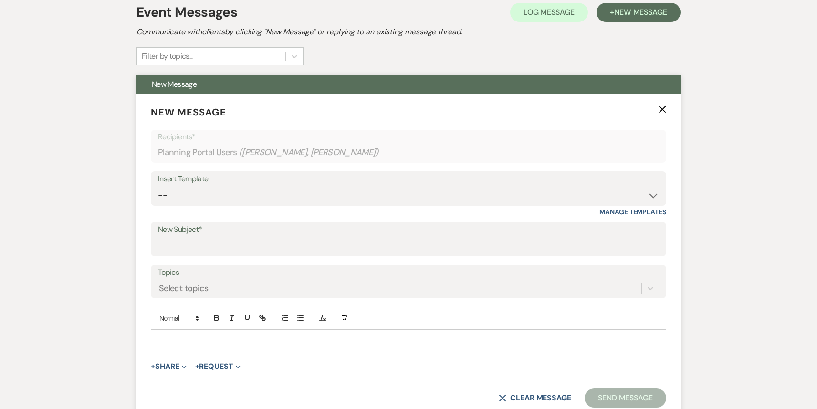
click at [331, 185] on div "Insert Template" at bounding box center [408, 179] width 501 height 14
click at [331, 196] on select "-- Weven Planning Portal Introduction (Booked Events) 1st planning email ([PERS…" at bounding box center [408, 195] width 501 height 19
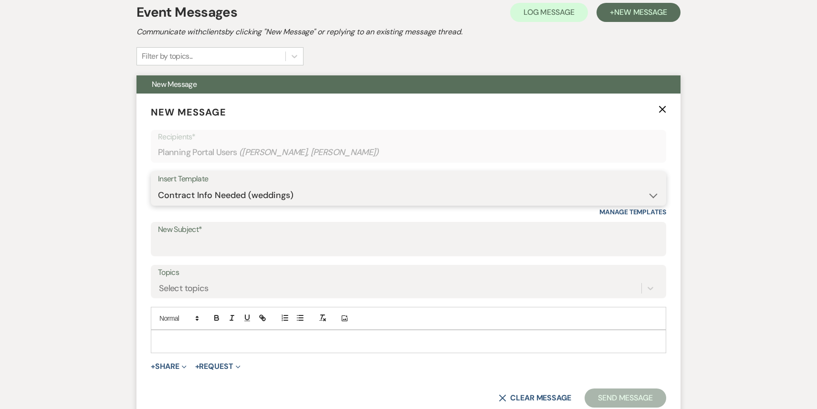
click at [158, 186] on select "-- Weven Planning Portal Introduction (Booked Events) 1st planning email ([PERS…" at bounding box center [408, 195] width 501 height 19
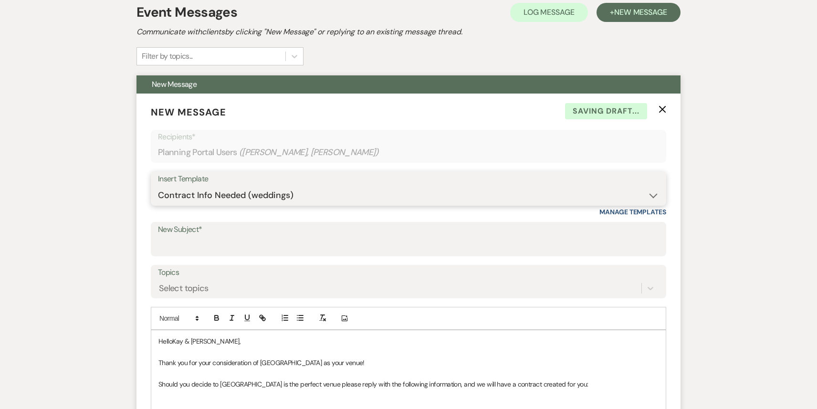
click at [325, 196] on select "-- Weven Planning Portal Introduction (Booked Events) 1st planning email ([PERS…" at bounding box center [408, 195] width 501 height 19
click at [158, 186] on select "-- Weven Planning Portal Introduction (Booked Events) 1st planning email ([PERS…" at bounding box center [408, 195] width 501 height 19
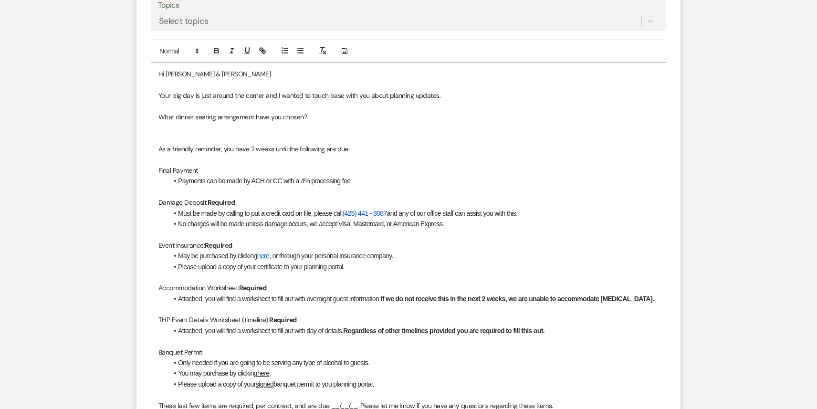
scroll to position [600, 0]
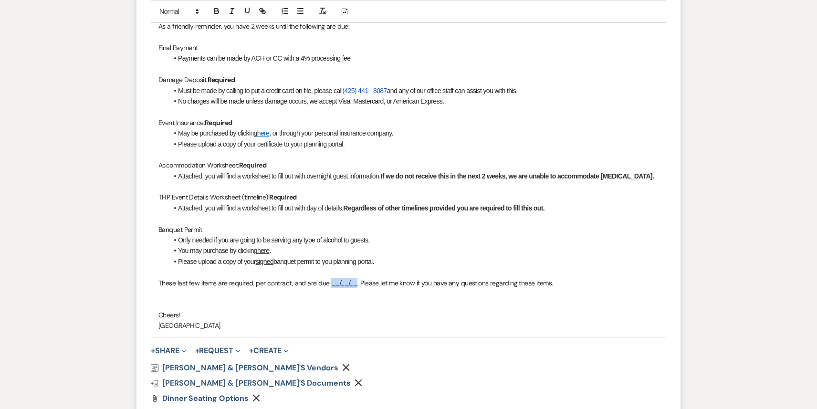
drag, startPoint x: 355, startPoint y: 284, endPoint x: 330, endPoint y: 282, distance: 24.9
click at [330, 282] on span "These last few items are required, per contract, and are due __/__/__. Please l…" at bounding box center [355, 283] width 395 height 9
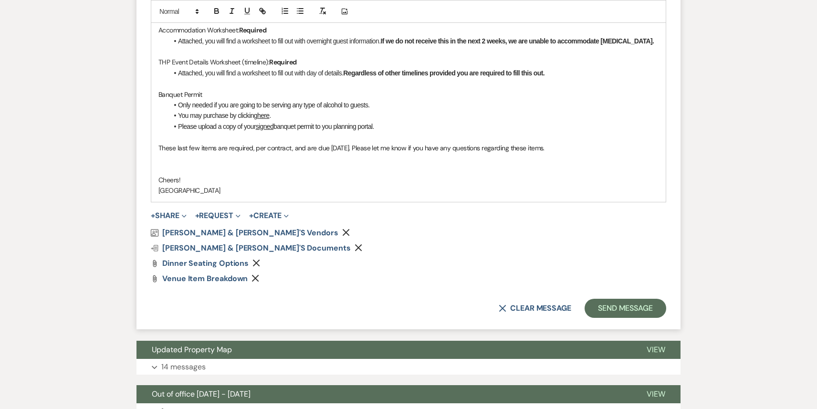
scroll to position [773, 0]
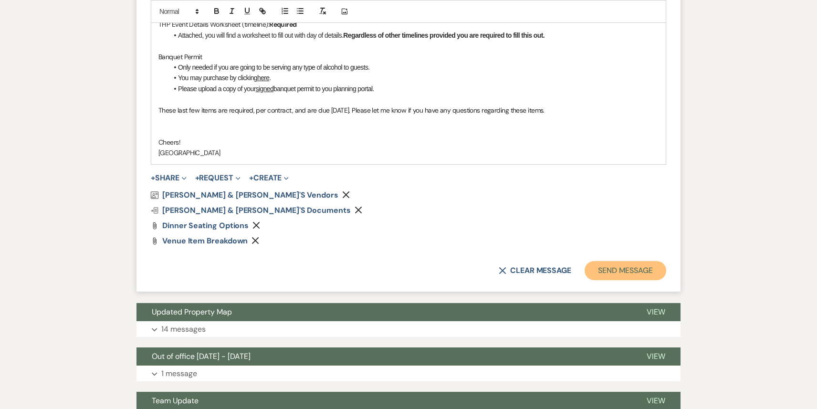
click at [619, 269] on button "Send Message" at bounding box center [626, 270] width 82 height 19
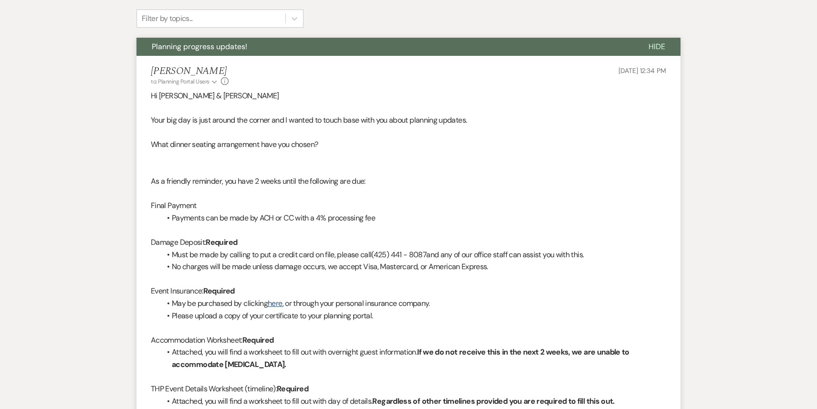
scroll to position [0, 0]
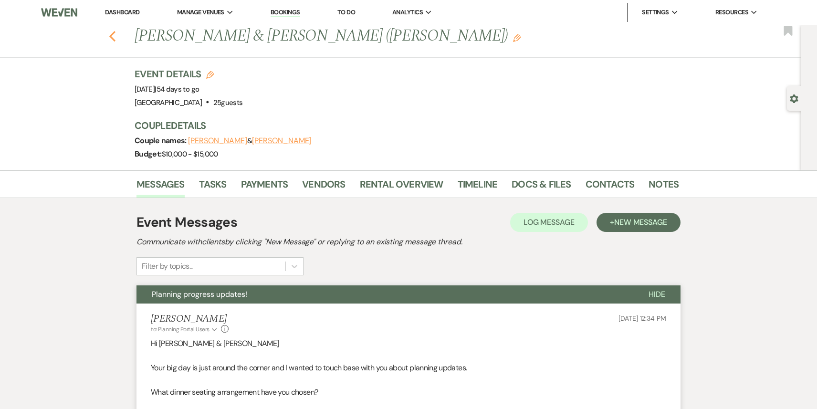
click at [112, 37] on use "button" at bounding box center [112, 36] width 6 height 11
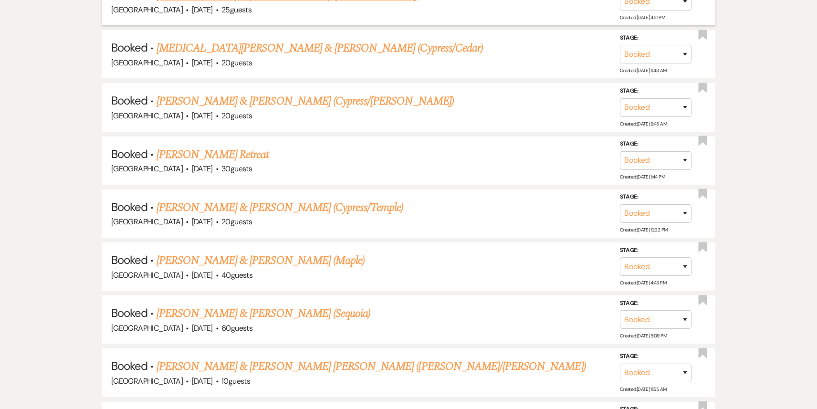
scroll to position [1851, 0]
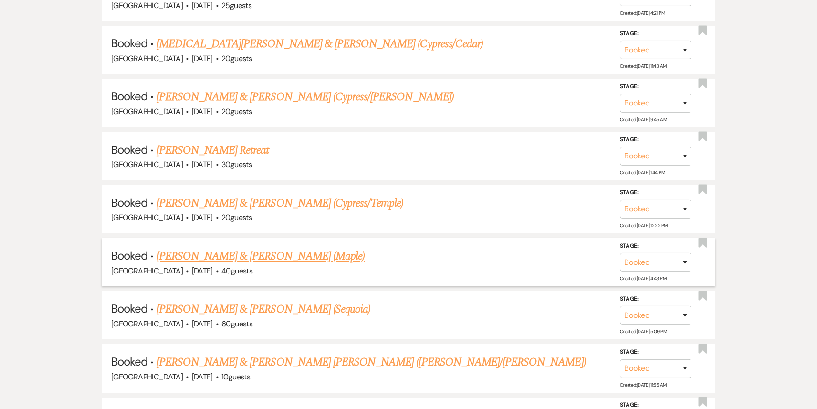
click at [255, 248] on link "[PERSON_NAME] & [PERSON_NAME] (Maple)" at bounding box center [261, 256] width 208 height 17
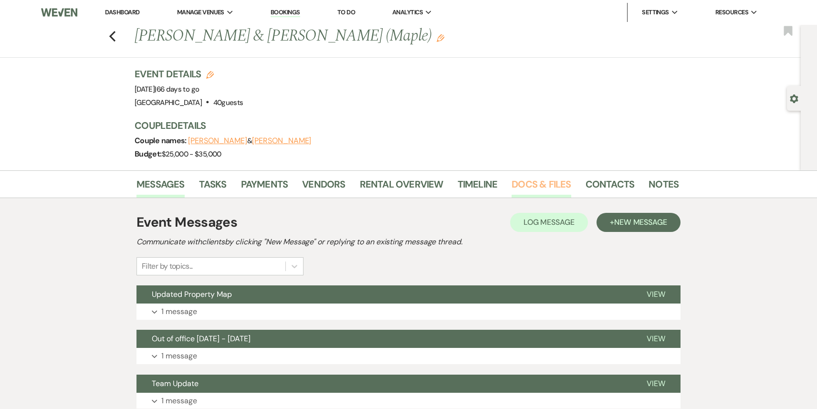
click at [514, 188] on link "Docs & Files" at bounding box center [541, 187] width 59 height 21
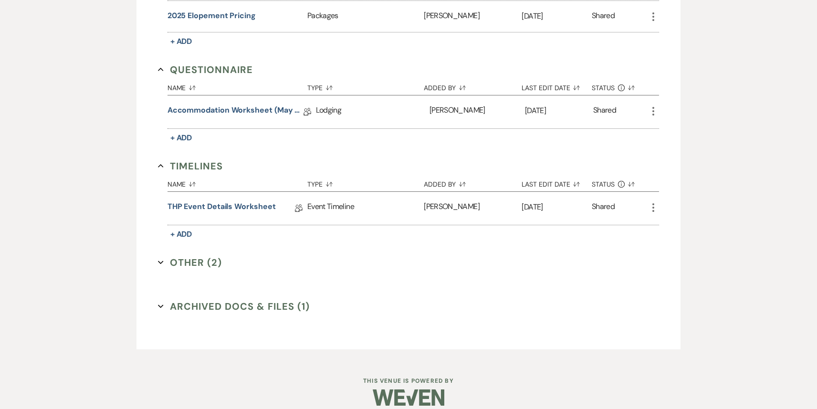
scroll to position [804, 0]
click at [275, 104] on link "Accommodation Worksheet (May - October)" at bounding box center [236, 111] width 136 height 15
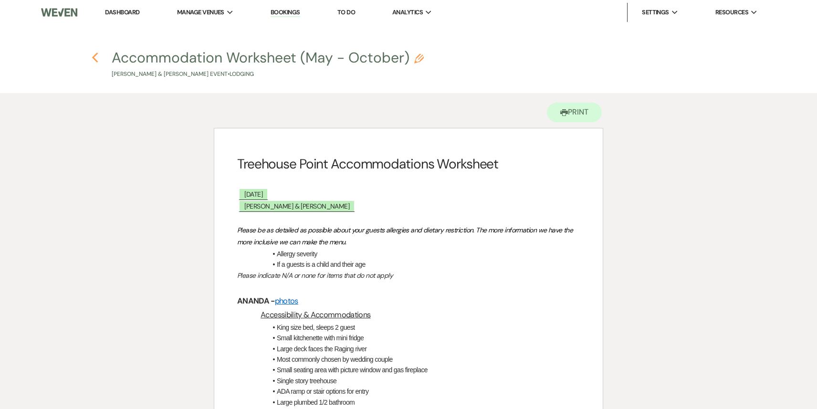
click at [97, 56] on icon "Previous" at bounding box center [95, 57] width 7 height 11
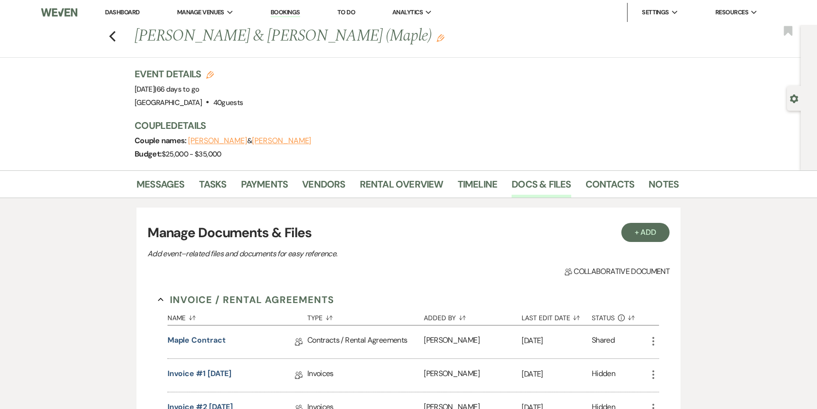
scroll to position [804, 0]
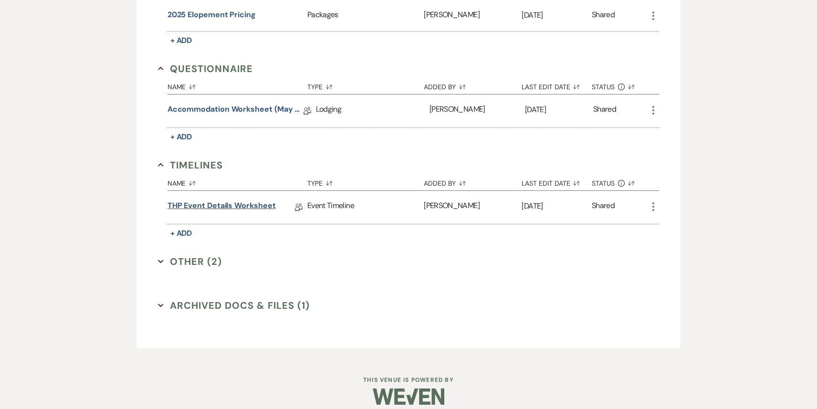
click at [259, 201] on link "THP Event Details Worksheet" at bounding box center [222, 207] width 108 height 15
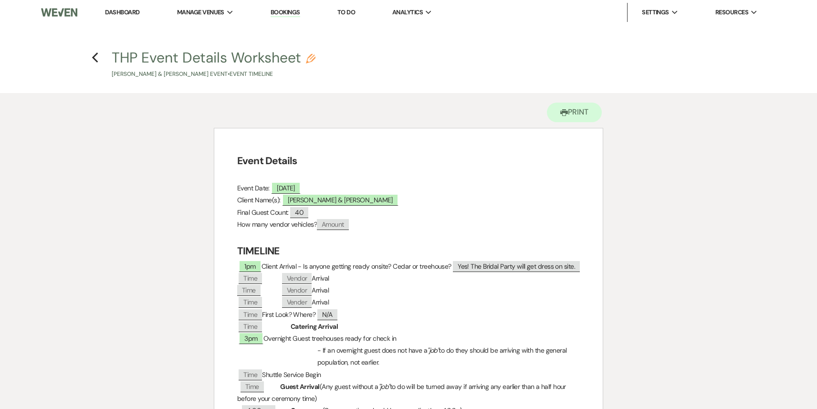
click at [91, 58] on h4 "Previous THP Event Details Worksheet Pencil [PERSON_NAME] & [PERSON_NAME] Event…" at bounding box center [408, 63] width 687 height 31
click at [95, 59] on use "button" at bounding box center [95, 58] width 6 height 11
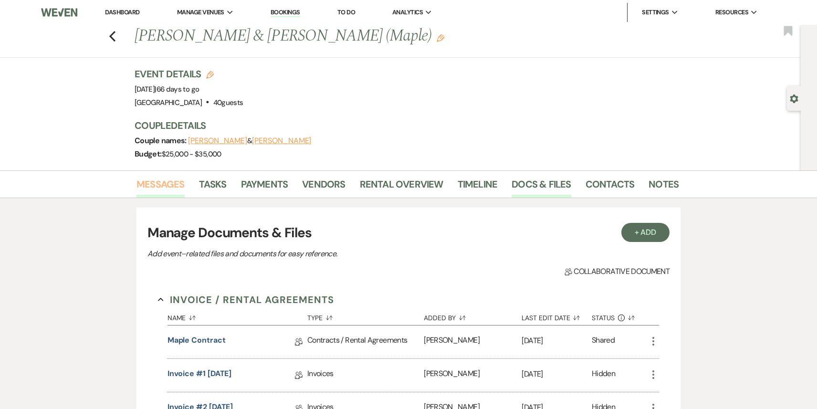
click at [154, 190] on link "Messages" at bounding box center [161, 187] width 48 height 21
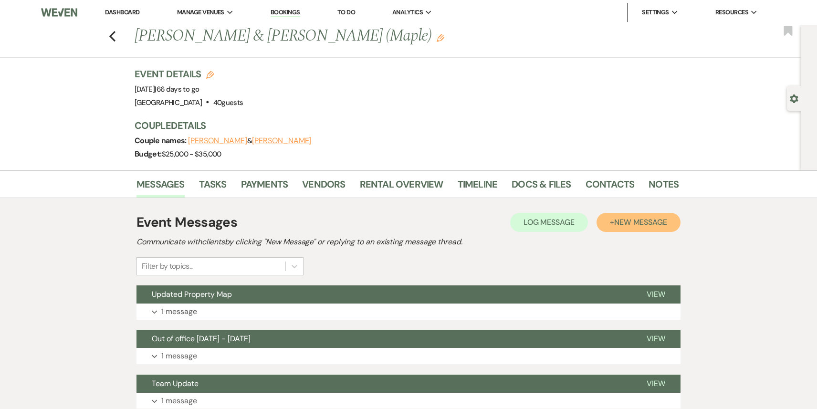
click at [656, 219] on span "New Message" at bounding box center [640, 222] width 53 height 10
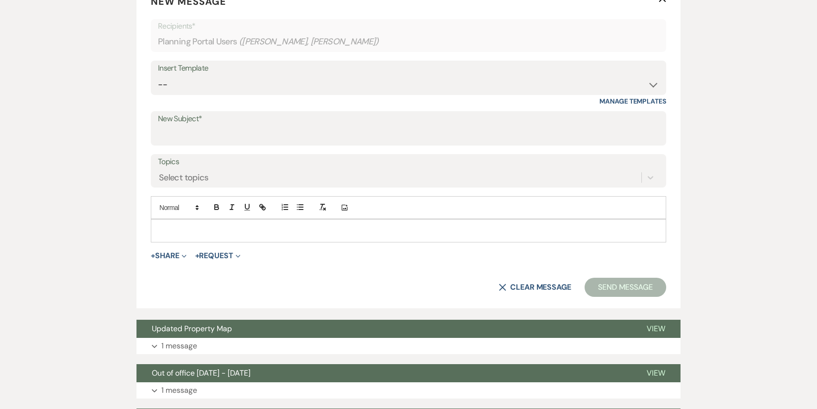
scroll to position [354, 0]
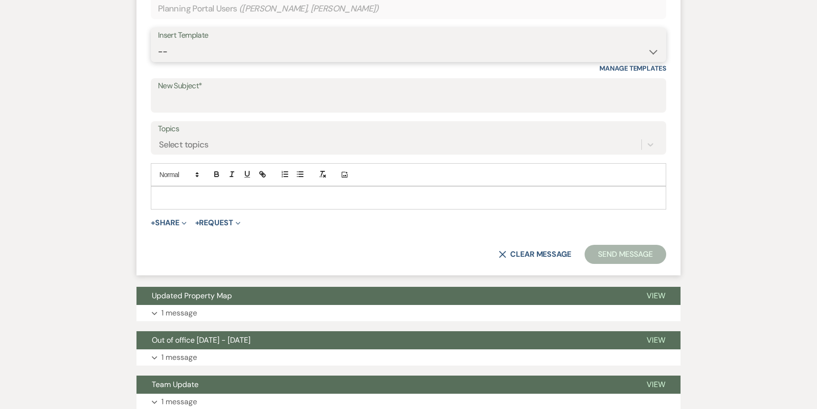
click at [345, 50] on select "-- Weven Planning Portal Introduction (Booked Events) 1st planning email ([PERS…" at bounding box center [408, 51] width 501 height 19
click at [158, 42] on select "-- Weven Planning Portal Introduction (Booked Events) 1st planning email ([PERS…" at bounding box center [408, 51] width 501 height 19
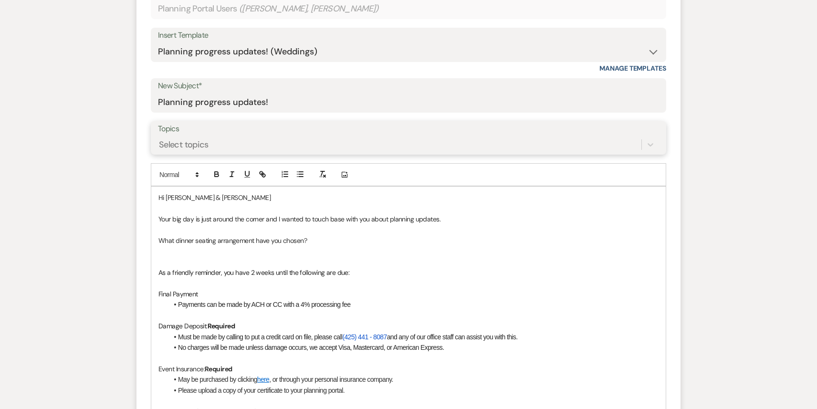
click at [331, 138] on div "Select topics" at bounding box center [400, 145] width 484 height 17
click at [690, 126] on div "Messages Tasks Payments Vendors Rental Overview Timeline Docs & Files Contacts …" at bounding box center [408, 405] width 817 height 1177
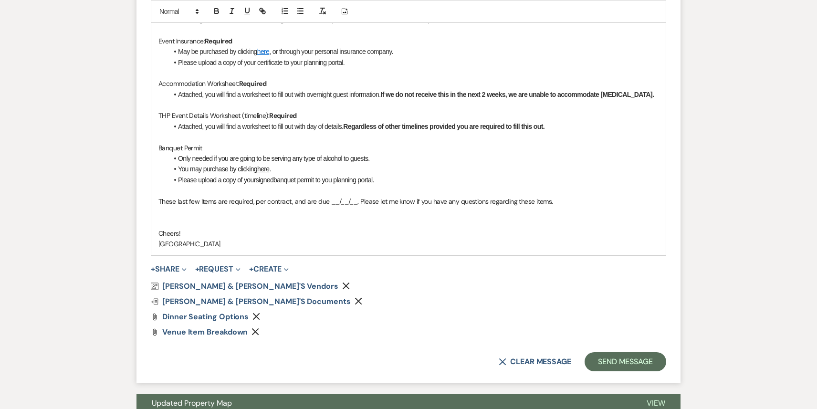
scroll to position [687, 0]
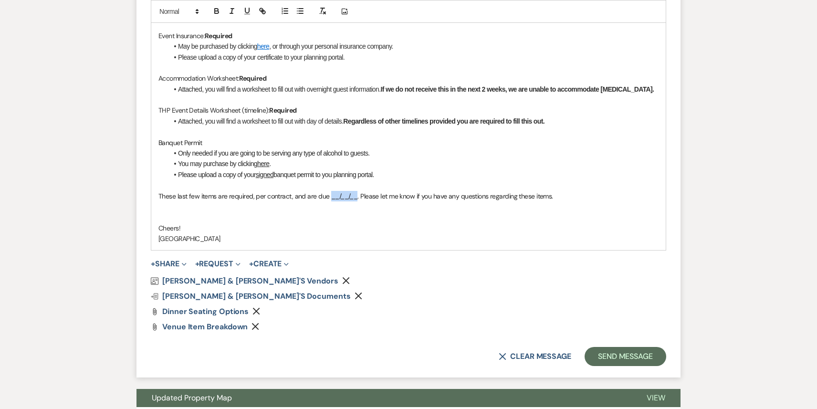
drag, startPoint x: 355, startPoint y: 196, endPoint x: 328, endPoint y: 198, distance: 26.3
click at [328, 198] on span "These last few items are required, per contract, and are due __/__/__. Please l…" at bounding box center [355, 196] width 395 height 9
click at [620, 356] on button "Send Message" at bounding box center [626, 356] width 82 height 19
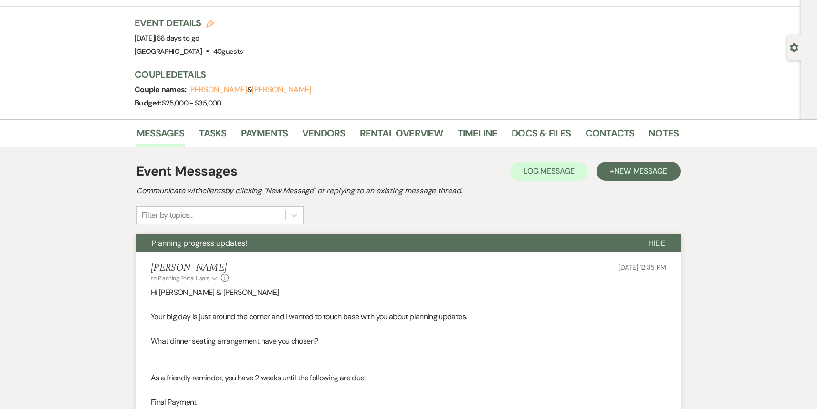
scroll to position [0, 0]
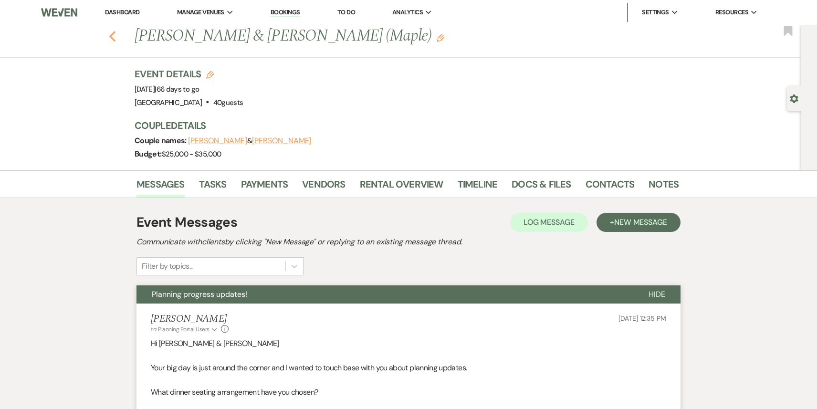
click at [112, 36] on icon "Previous" at bounding box center [112, 36] width 7 height 11
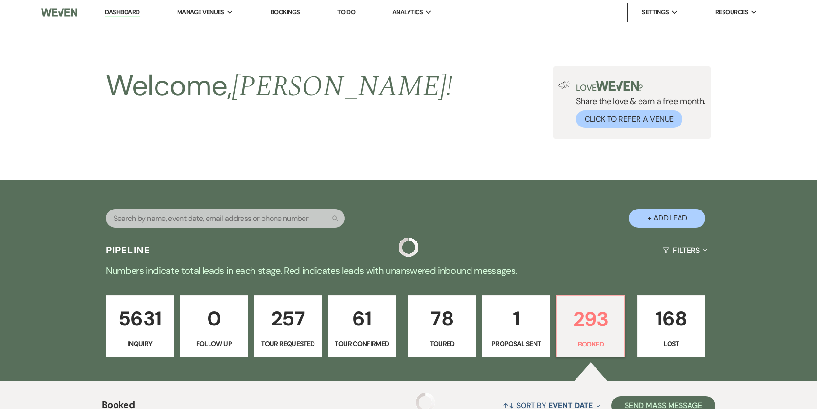
scroll to position [1851, 0]
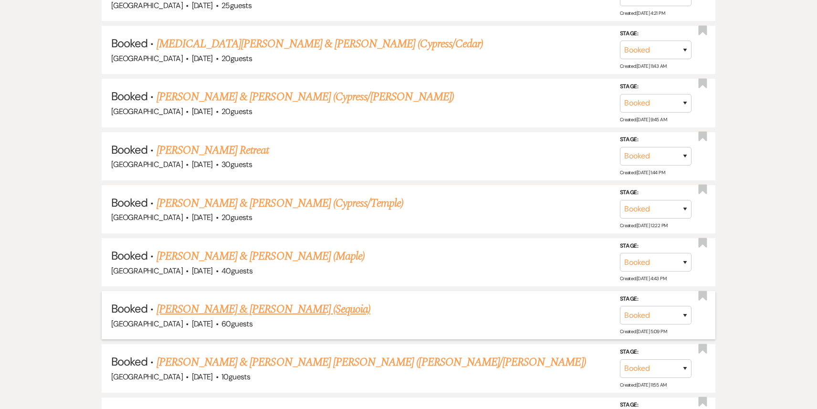
click at [250, 301] on link "[PERSON_NAME] & [PERSON_NAME] (Sequoia)" at bounding box center [264, 309] width 214 height 17
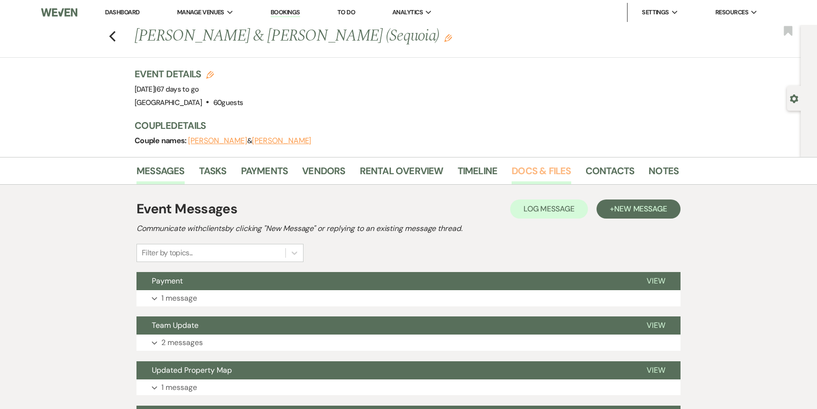
click at [534, 174] on link "Docs & Files" at bounding box center [541, 173] width 59 height 21
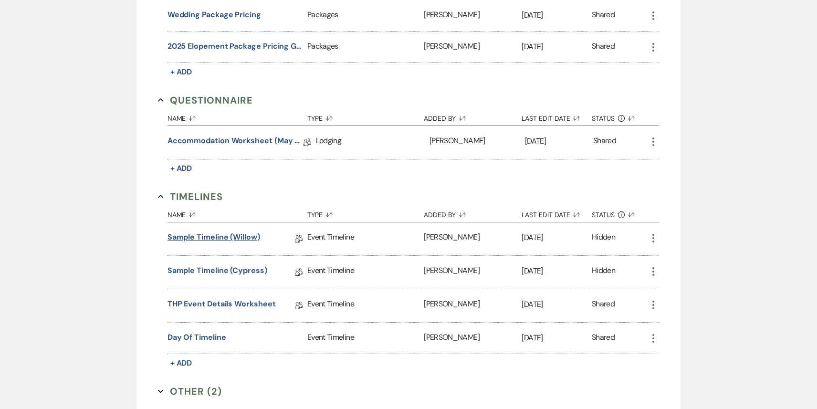
scroll to position [723, 0]
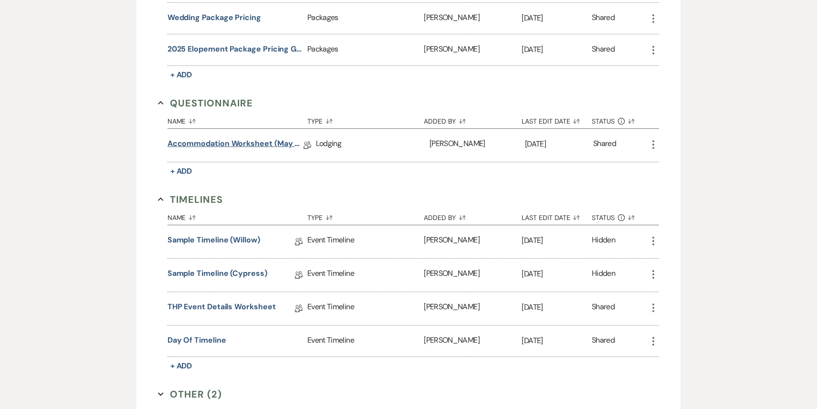
click at [242, 142] on link "Accommodation Worksheet (May - October)" at bounding box center [236, 145] width 136 height 15
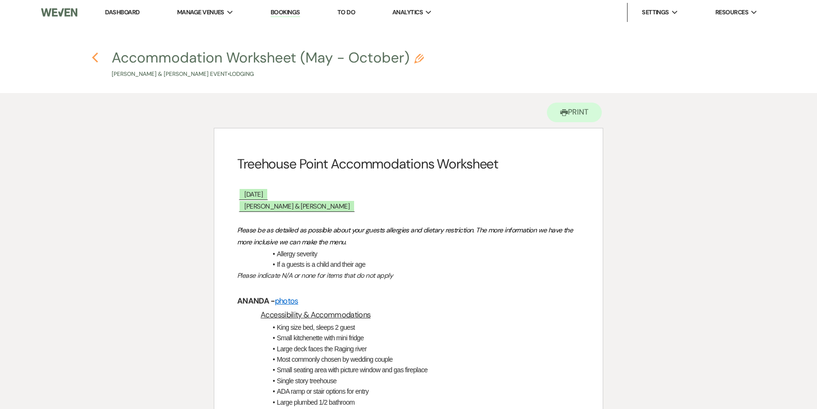
click at [96, 52] on icon "Previous" at bounding box center [95, 57] width 7 height 11
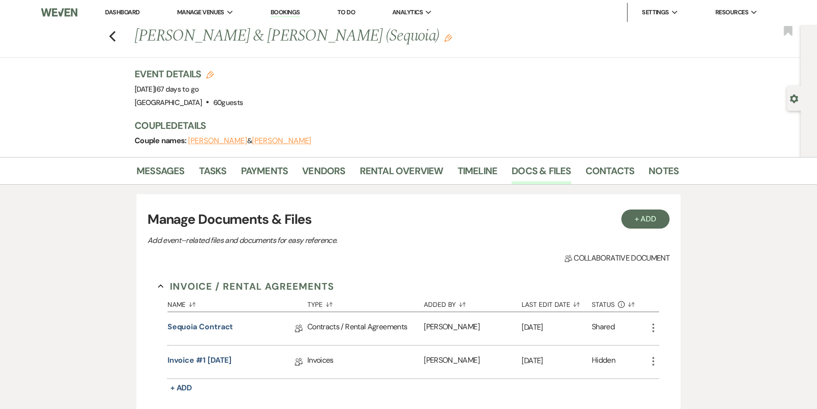
scroll to position [723, 0]
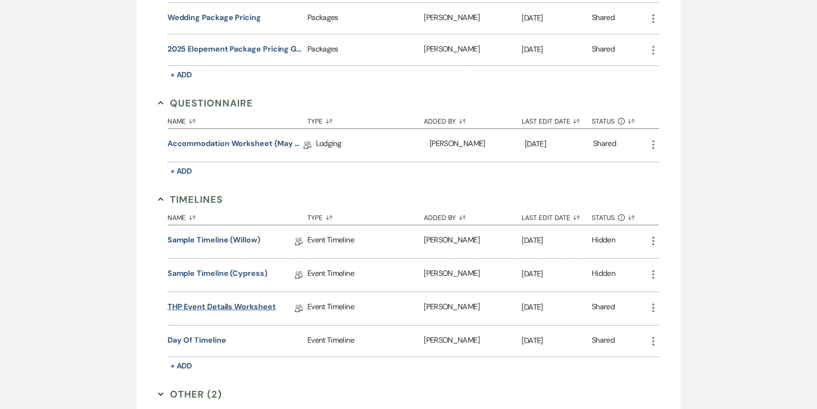
click at [246, 301] on link "THP Event Details Worksheet" at bounding box center [222, 308] width 108 height 15
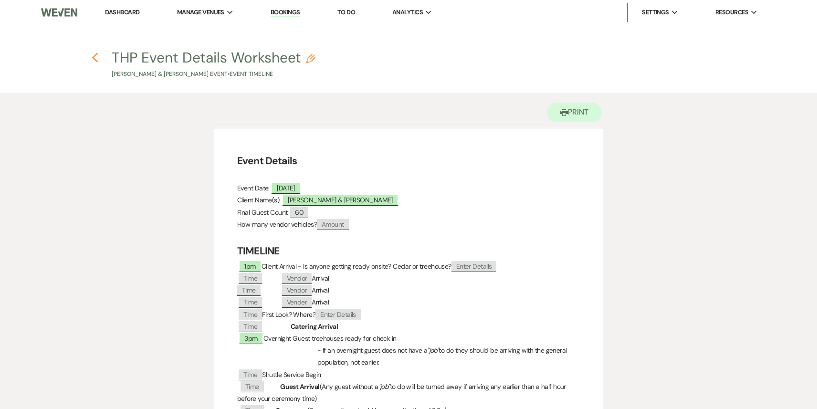
click at [94, 53] on icon "Previous" at bounding box center [95, 57] width 7 height 11
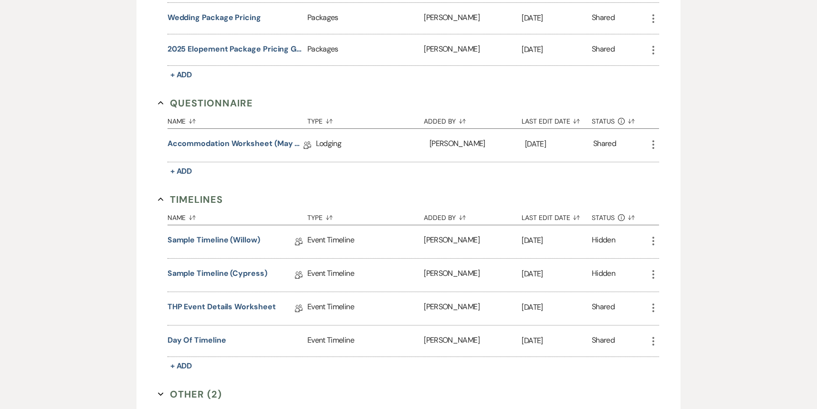
click at [654, 238] on use "button" at bounding box center [653, 241] width 2 height 9
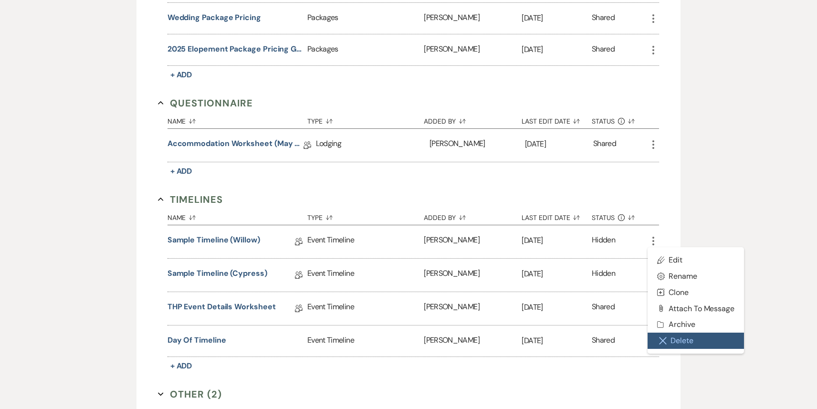
click at [684, 342] on button "Close Delete X Delete" at bounding box center [696, 341] width 96 height 16
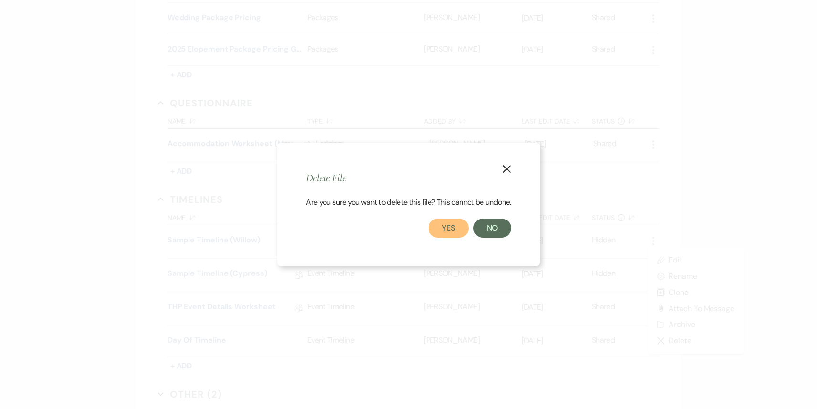
click at [450, 232] on button "Yes" at bounding box center [449, 228] width 40 height 19
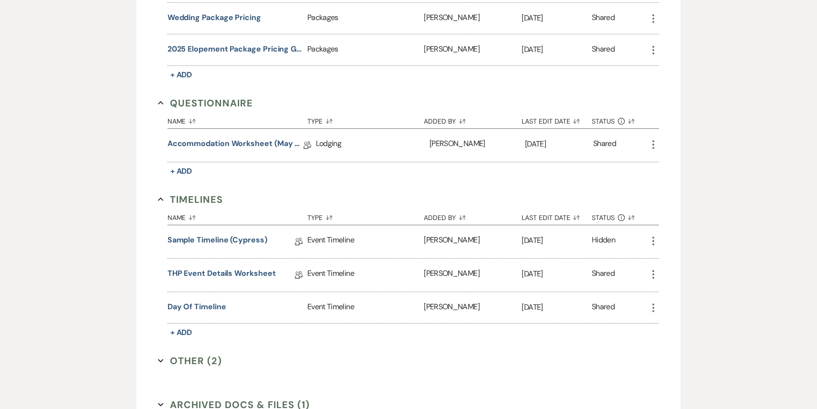
click at [656, 235] on icon "More" at bounding box center [653, 240] width 11 height 11
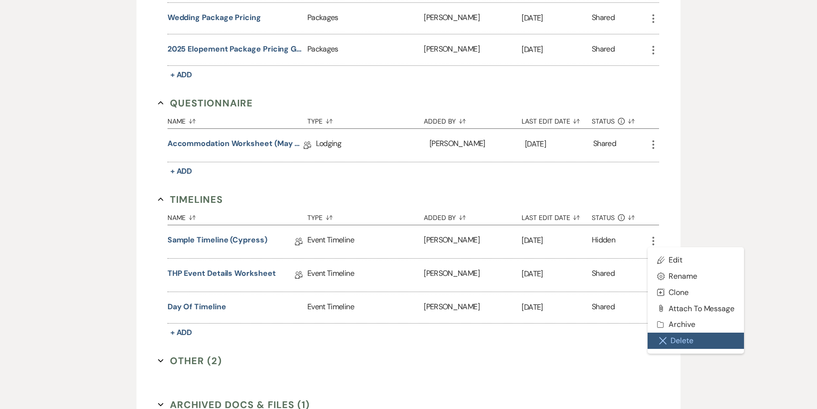
click at [686, 341] on button "Close Delete X Delete" at bounding box center [696, 341] width 96 height 16
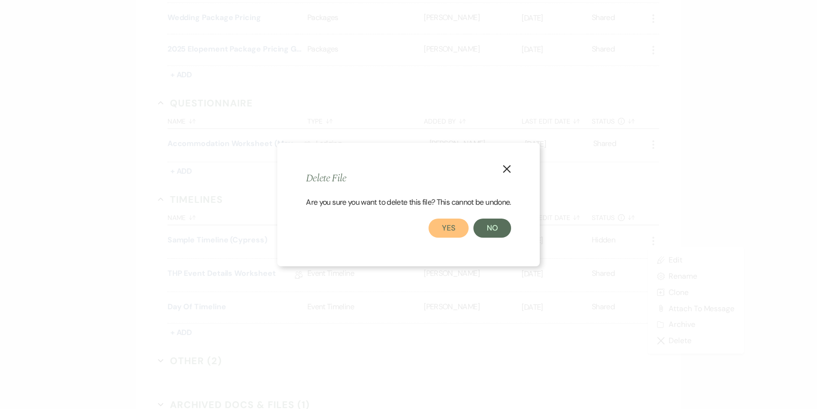
click at [445, 228] on button "Yes" at bounding box center [449, 228] width 40 height 19
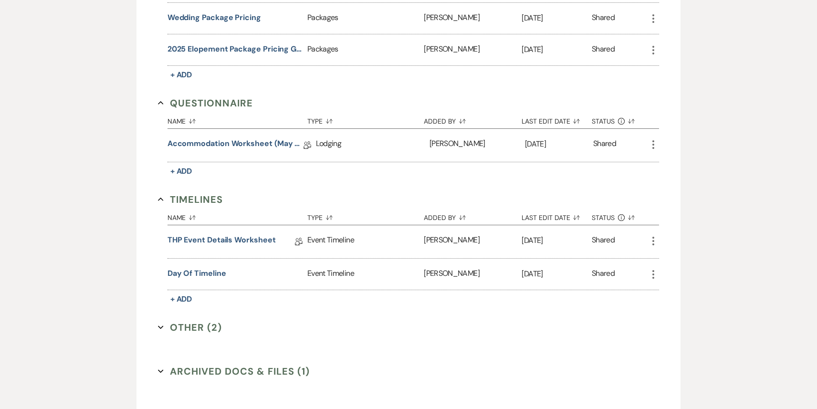
click at [207, 263] on div "Day of timeline" at bounding box center [238, 274] width 140 height 31
click at [207, 274] on button "Day of timeline" at bounding box center [197, 273] width 59 height 11
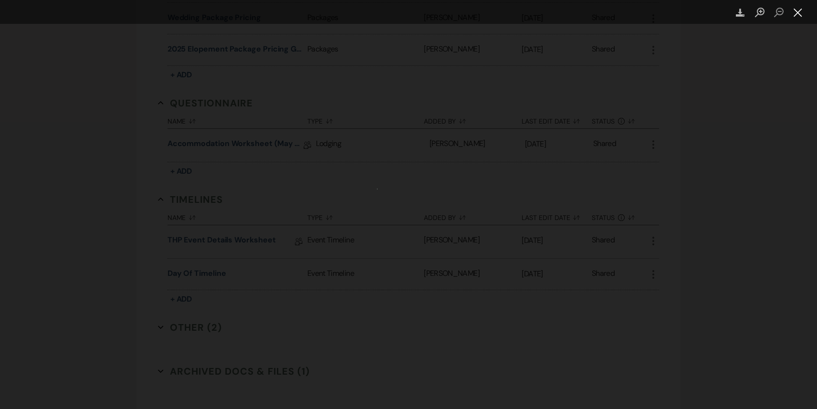
click at [794, 15] on button "Close lightbox" at bounding box center [798, 12] width 19 height 17
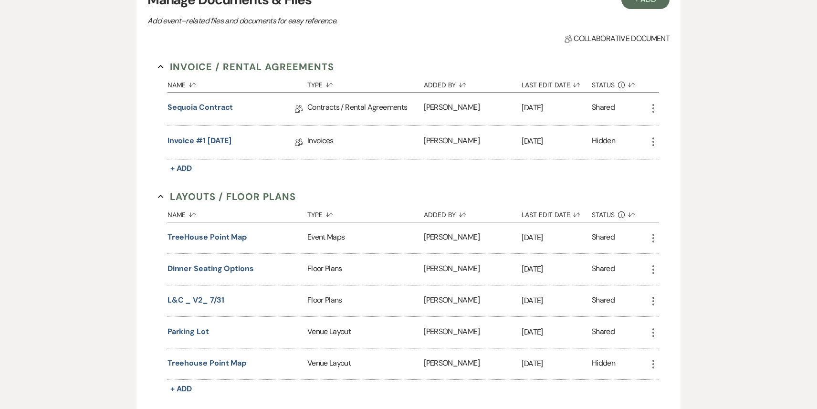
scroll to position [0, 0]
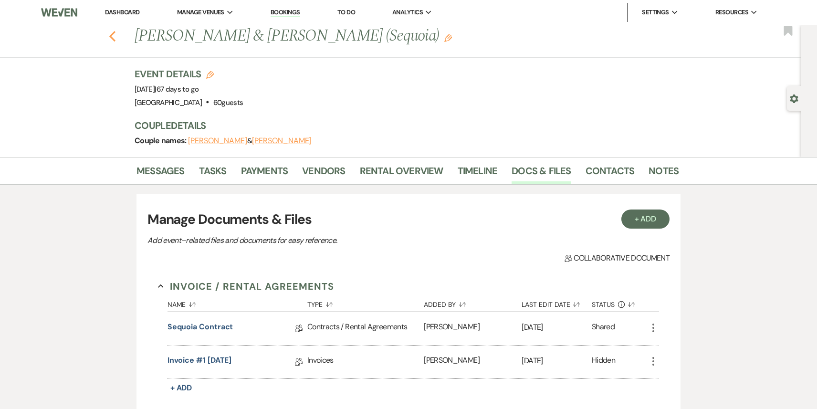
click at [112, 39] on use "button" at bounding box center [112, 36] width 6 height 11
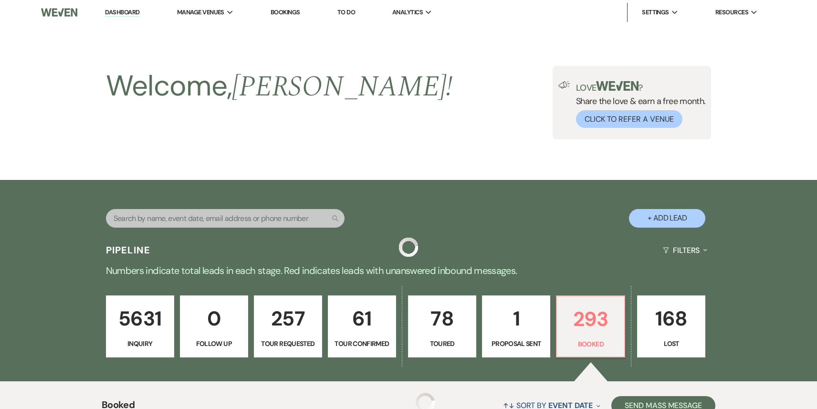
scroll to position [1851, 0]
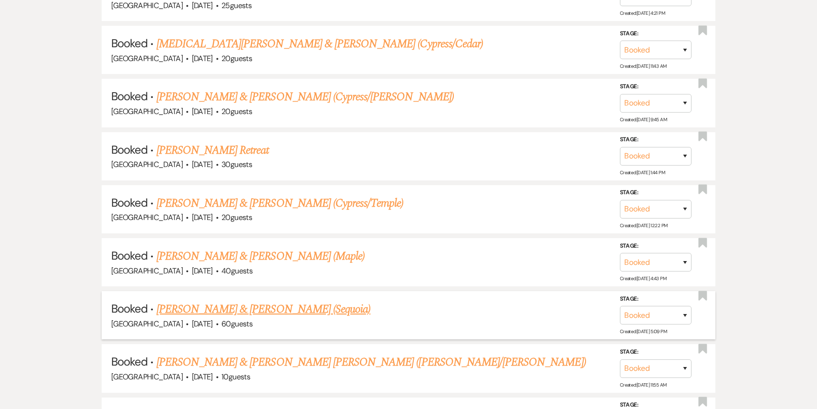
click at [291, 301] on link "[PERSON_NAME] & [PERSON_NAME] (Sequoia)" at bounding box center [264, 309] width 214 height 17
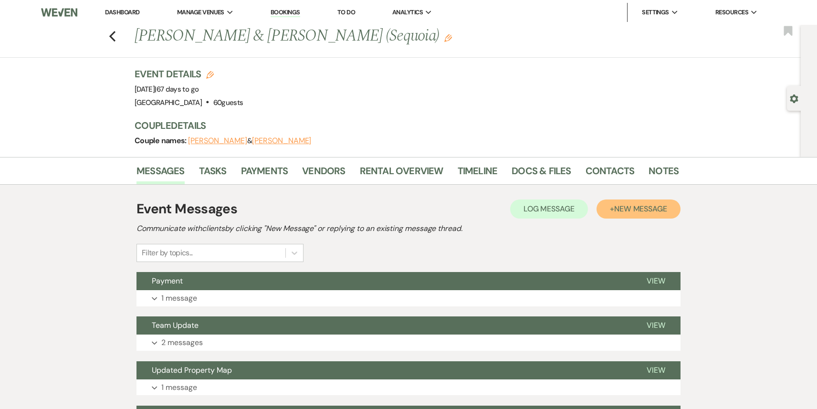
click at [648, 209] on span "New Message" at bounding box center [640, 209] width 53 height 10
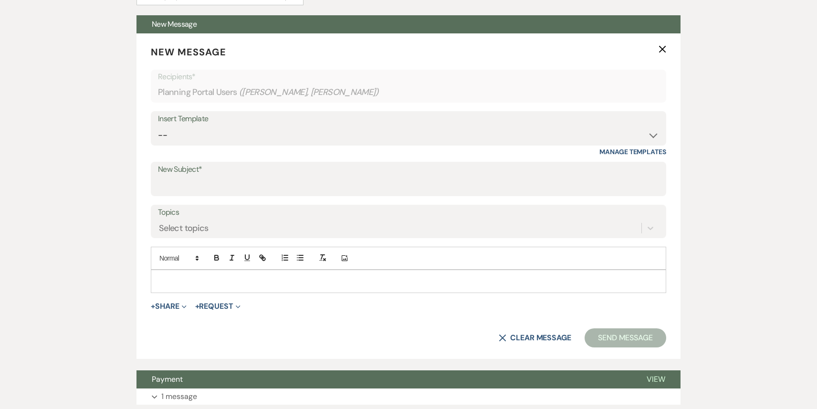
scroll to position [323, 0]
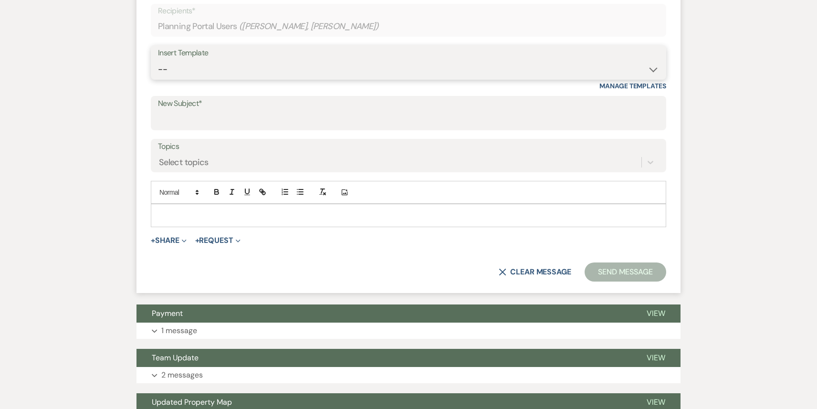
click at [309, 61] on select "-- Weven Planning Portal Introduction (Booked Events) 1st planning email ([PERS…" at bounding box center [408, 69] width 501 height 19
click at [158, 60] on select "-- Weven Planning Portal Introduction (Booked Events) 1st planning email ([PERS…" at bounding box center [408, 69] width 501 height 19
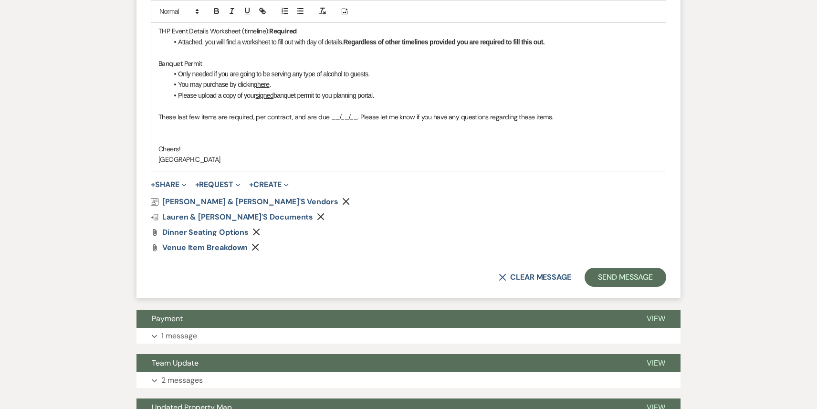
scroll to position [796, 0]
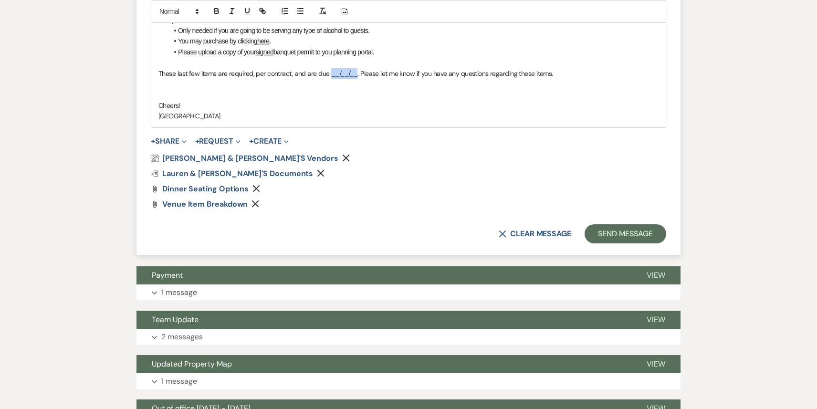
drag, startPoint x: 355, startPoint y: 74, endPoint x: 329, endPoint y: 73, distance: 25.8
click at [329, 73] on span "These last few items are required, per contract, and are due __/__/__. Please l…" at bounding box center [355, 73] width 395 height 9
click at [615, 232] on button "Send Message" at bounding box center [626, 233] width 82 height 19
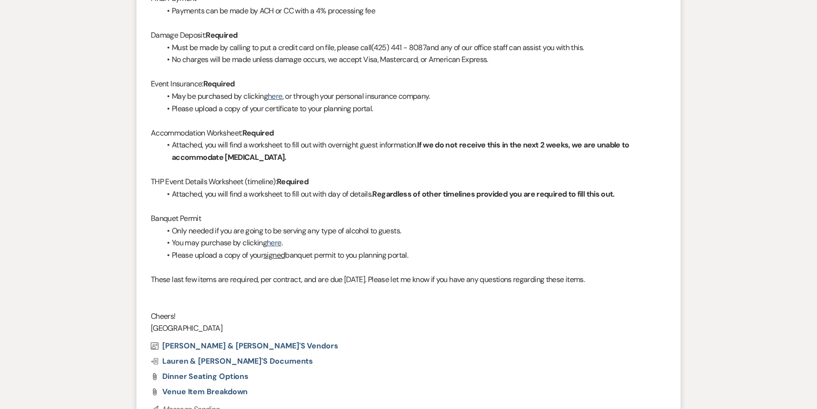
scroll to position [0, 0]
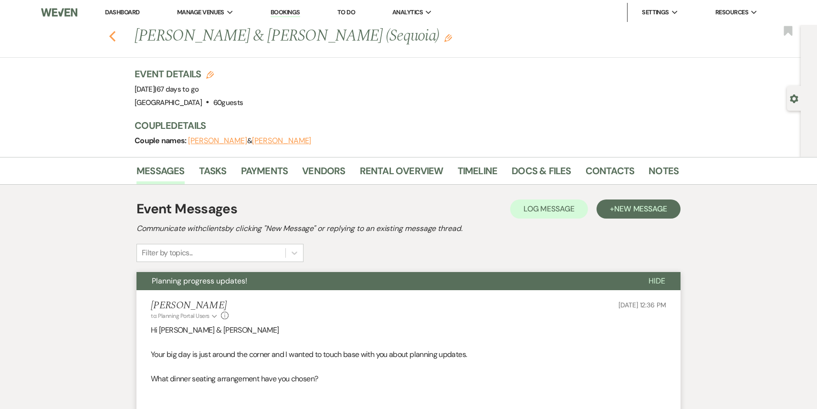
click at [115, 35] on icon "Previous" at bounding box center [112, 36] width 7 height 11
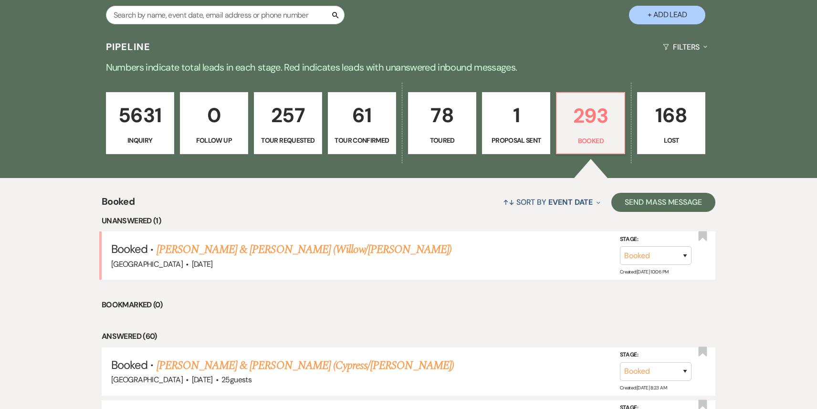
scroll to position [193, 0]
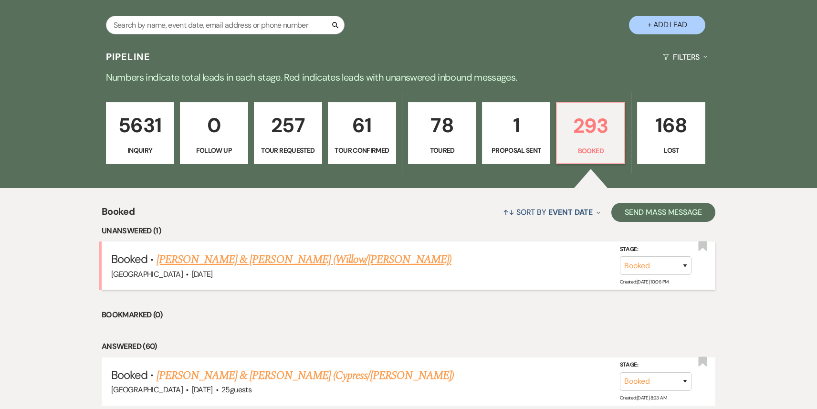
click at [246, 261] on link "[PERSON_NAME] & [PERSON_NAME] (Willow/[PERSON_NAME])" at bounding box center [304, 259] width 295 height 17
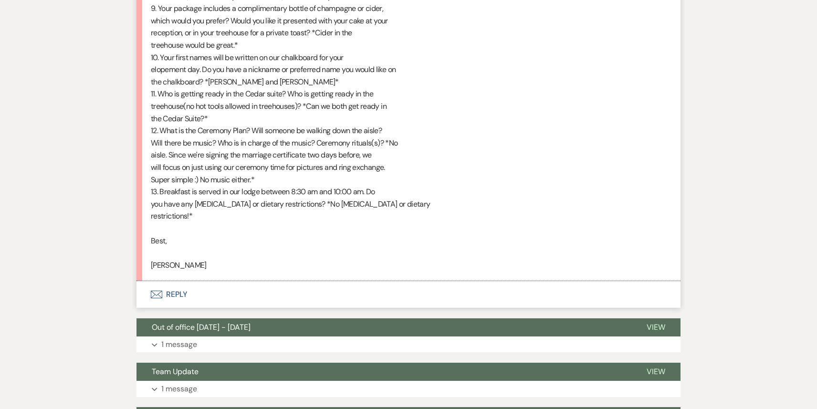
scroll to position [2525, 0]
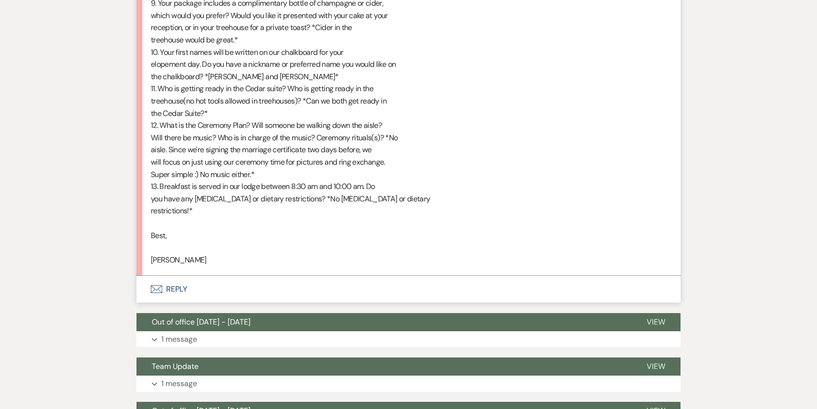
click at [231, 276] on button "Envelope Reply" at bounding box center [409, 289] width 544 height 27
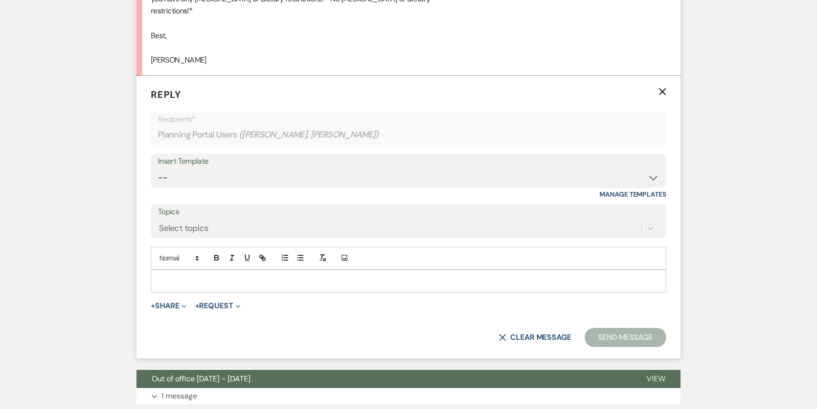
scroll to position [2727, 0]
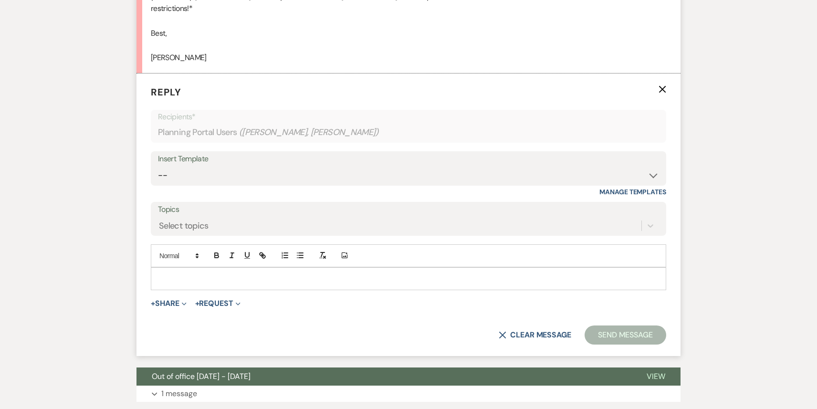
click at [227, 281] on form "Reply X Recipients* Planning Portal Users ( [PERSON_NAME], [PERSON_NAME] ) Inse…" at bounding box center [409, 215] width 544 height 283
click at [231, 274] on p at bounding box center [408, 279] width 500 height 11
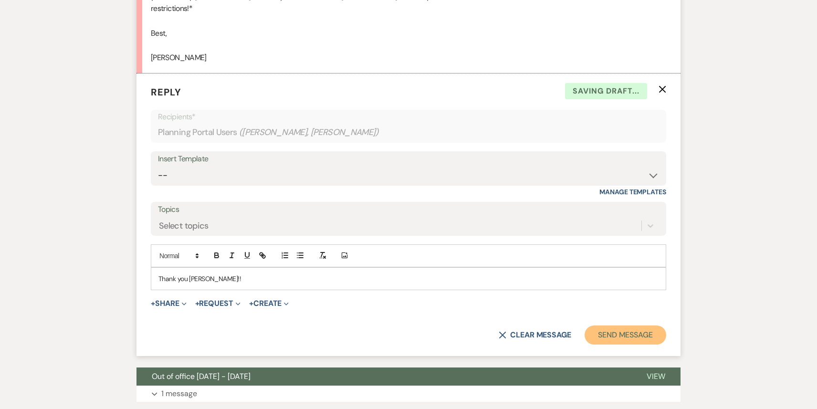
click at [626, 327] on button "Send Message" at bounding box center [626, 335] width 82 height 19
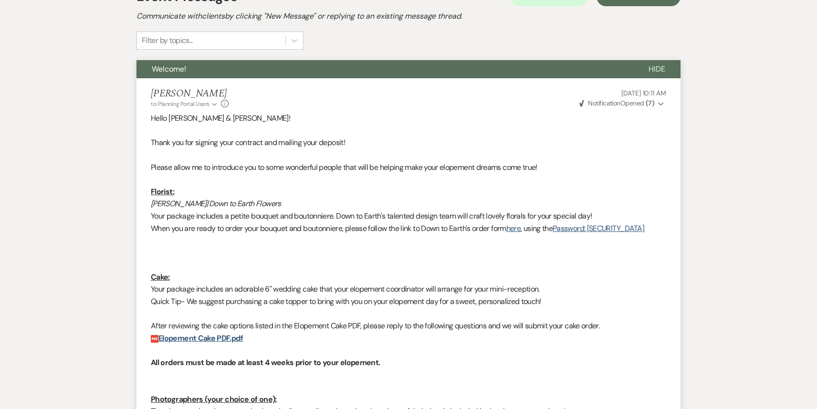
scroll to position [0, 0]
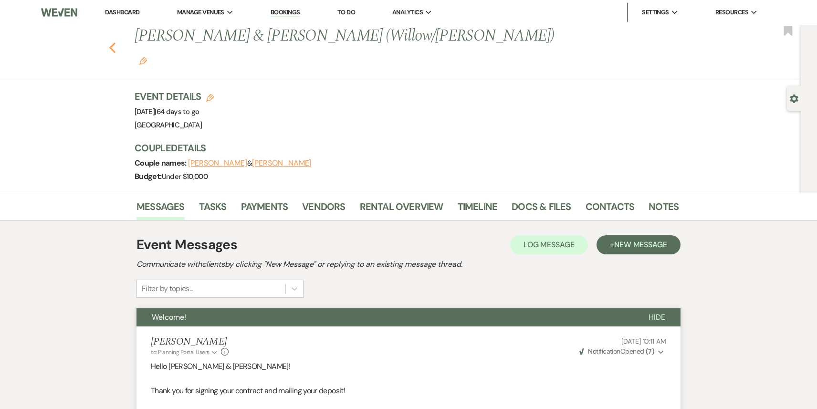
click at [111, 42] on use "button" at bounding box center [112, 47] width 6 height 11
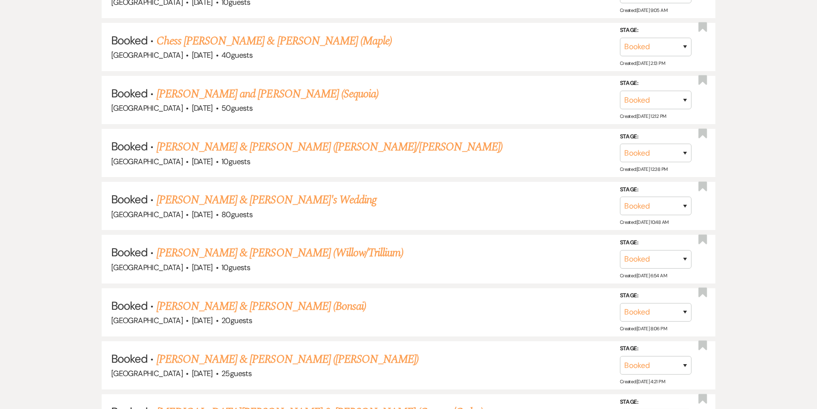
scroll to position [1441, 0]
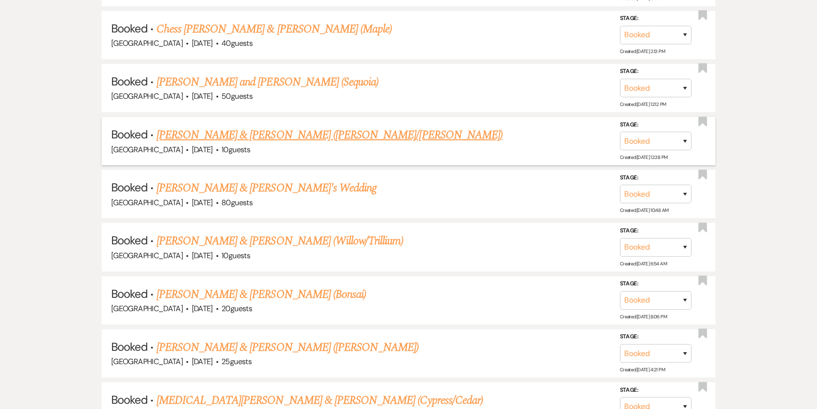
click at [313, 126] on link "[PERSON_NAME] & [PERSON_NAME] ([PERSON_NAME]/[PERSON_NAME])" at bounding box center [330, 134] width 346 height 17
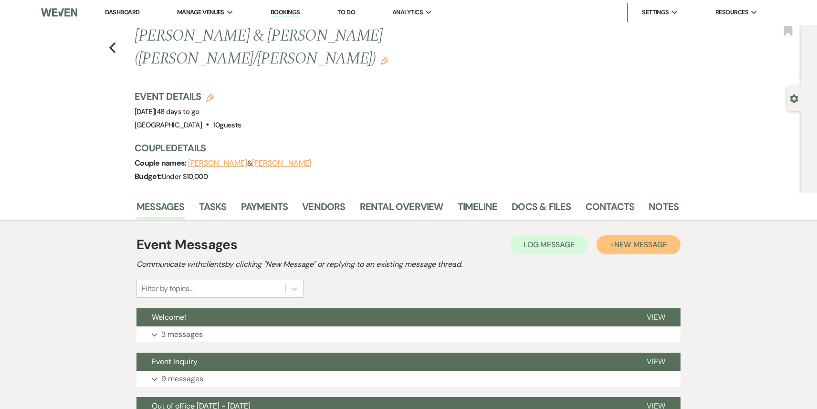
click at [628, 235] on button "+ New Message" at bounding box center [639, 244] width 84 height 19
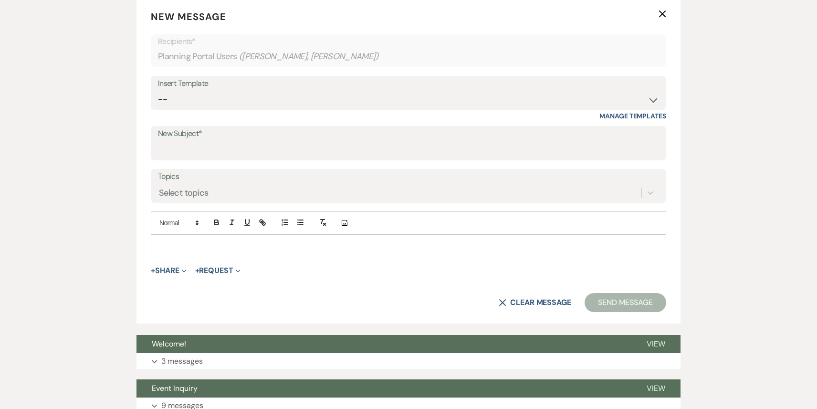
scroll to position [339, 0]
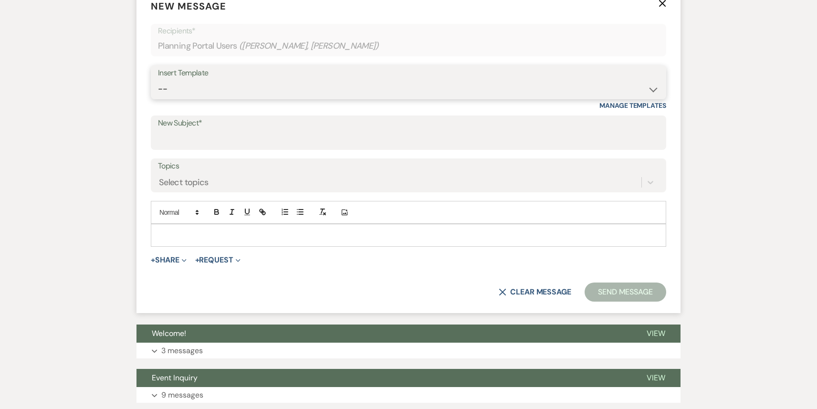
click at [372, 80] on select "-- Weven Planning Portal Introduction (Booked Events) 1st planning email ([PERS…" at bounding box center [408, 89] width 501 height 19
click at [158, 80] on select "-- Weven Planning Portal Introduction (Booked Events) 1st planning email ([PERS…" at bounding box center [408, 89] width 501 height 19
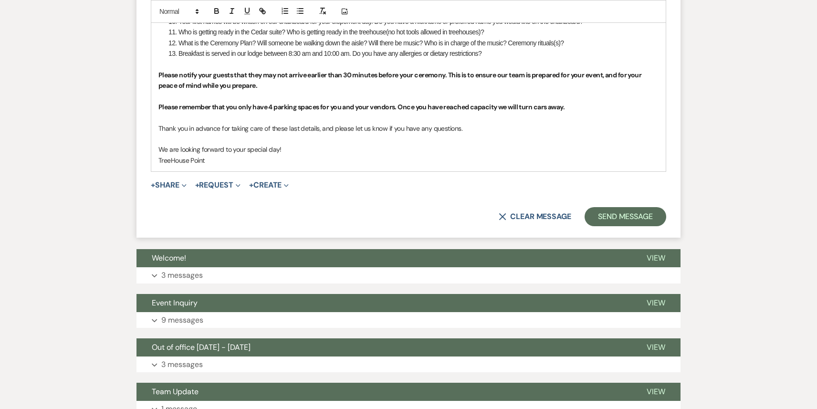
scroll to position [924, 0]
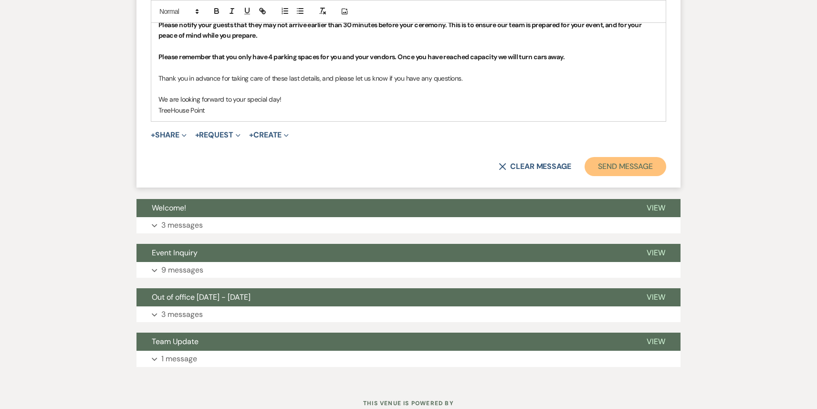
click at [632, 157] on button "Send Message" at bounding box center [626, 166] width 82 height 19
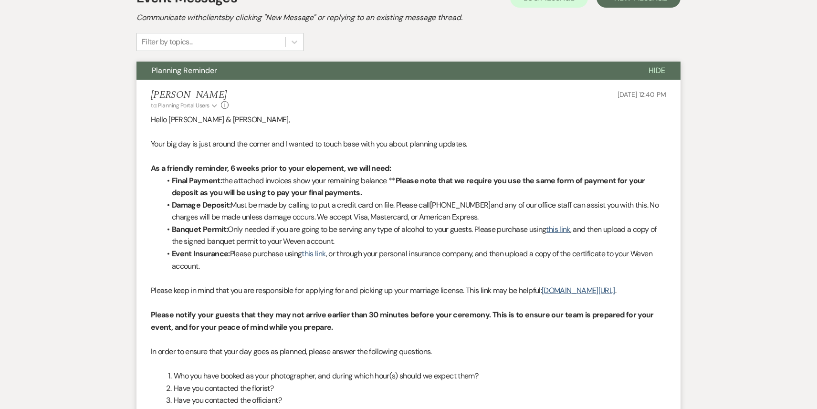
scroll to position [0, 0]
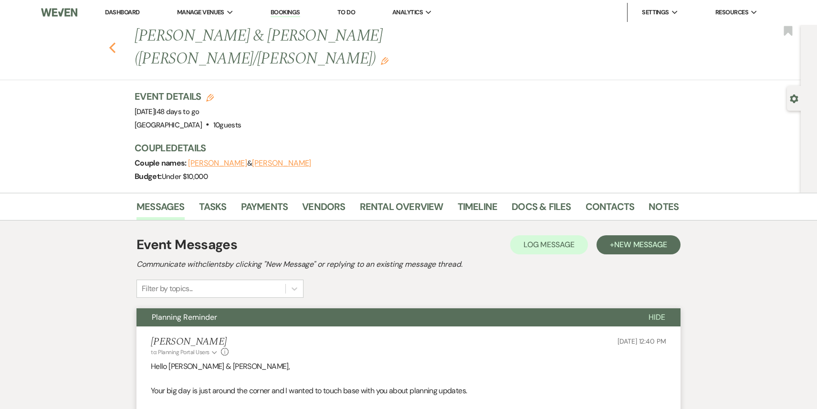
click at [112, 42] on icon "Previous" at bounding box center [112, 47] width 7 height 11
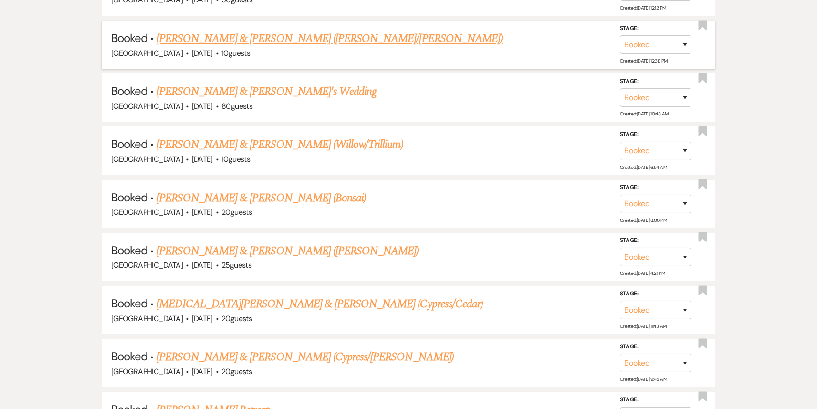
scroll to position [1549, 0]
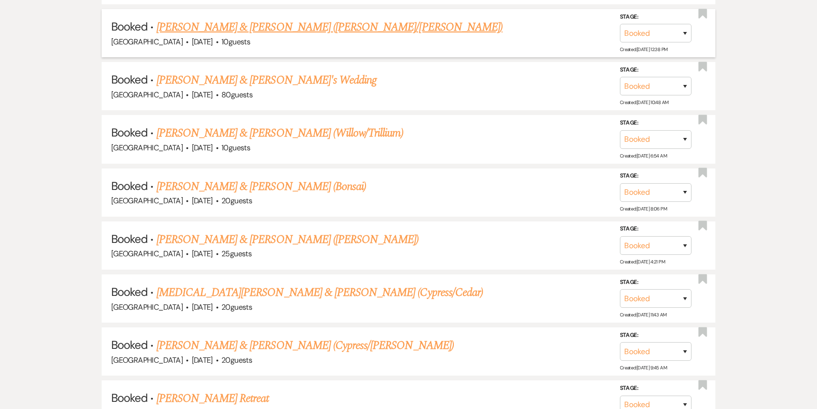
click at [305, 126] on link "[PERSON_NAME] & [PERSON_NAME] (Willow/Trillium)" at bounding box center [280, 133] width 247 height 17
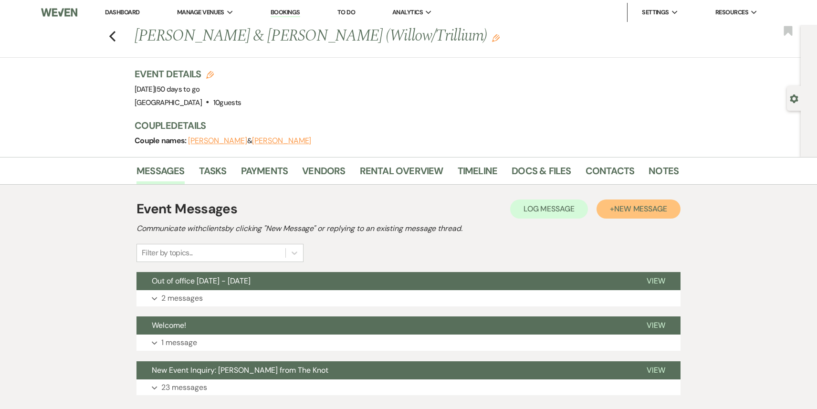
click at [631, 212] on span "New Message" at bounding box center [640, 209] width 53 height 10
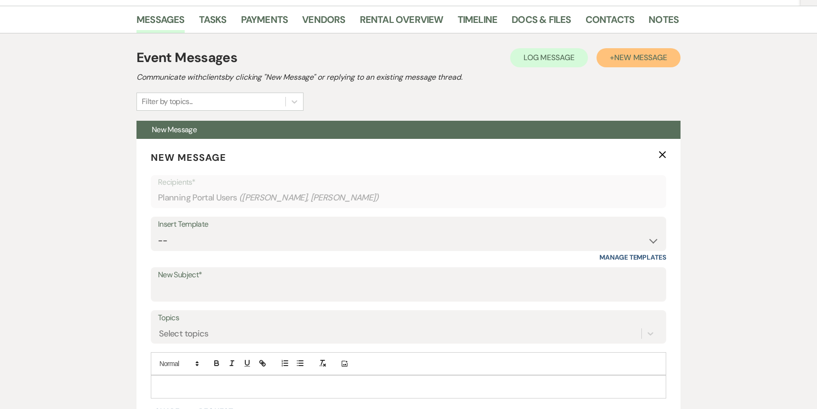
scroll to position [160, 0]
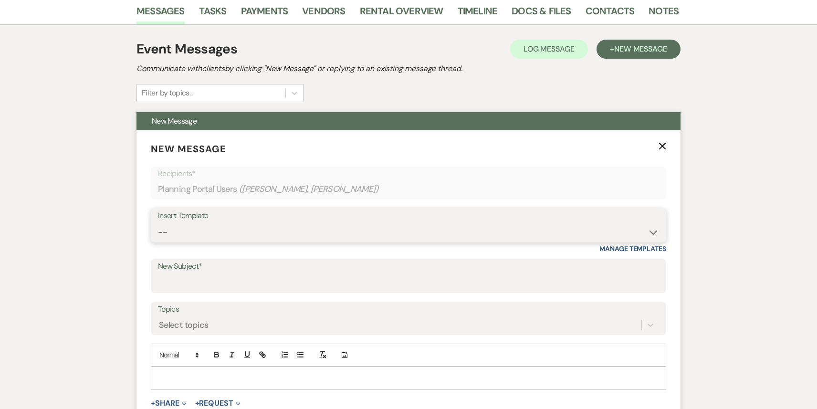
click at [362, 232] on select "-- Weven Planning Portal Introduction (Booked Events) 1st planning email ([PERS…" at bounding box center [408, 232] width 501 height 19
click at [158, 223] on select "-- Weven Planning Portal Introduction (Booked Events) 1st planning email ([PERS…" at bounding box center [408, 232] width 501 height 19
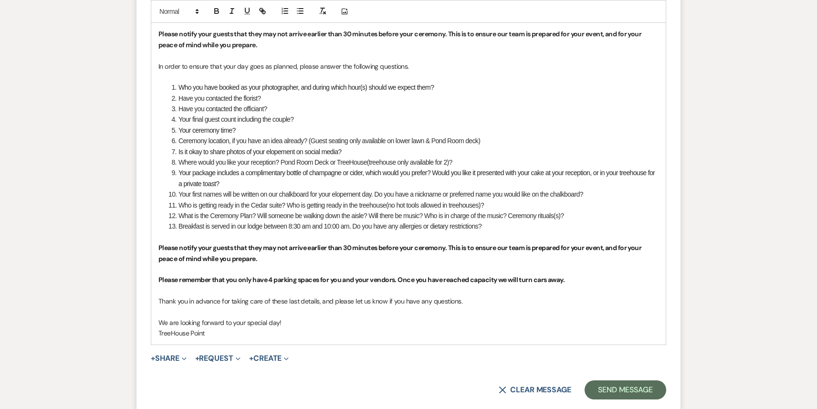
scroll to position [797, 0]
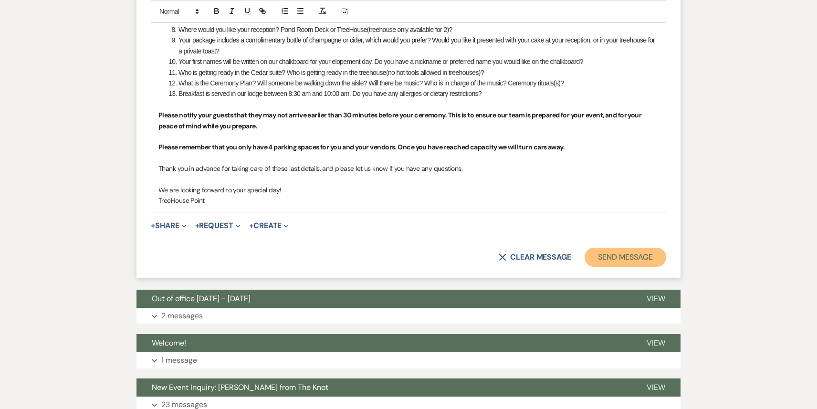
click at [607, 260] on button "Send Message" at bounding box center [626, 257] width 82 height 19
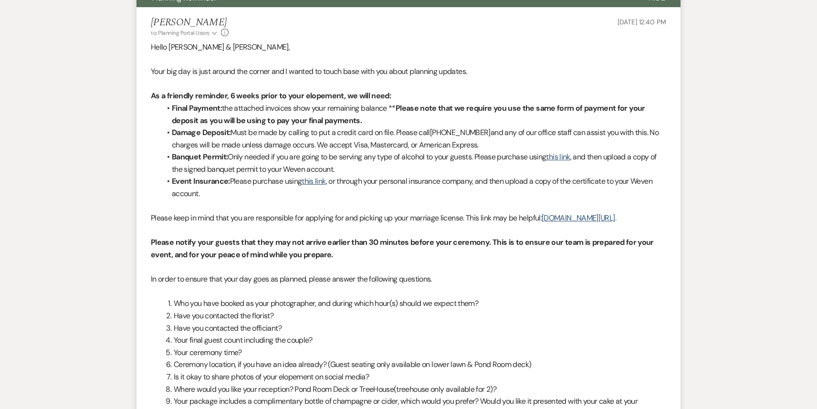
scroll to position [0, 0]
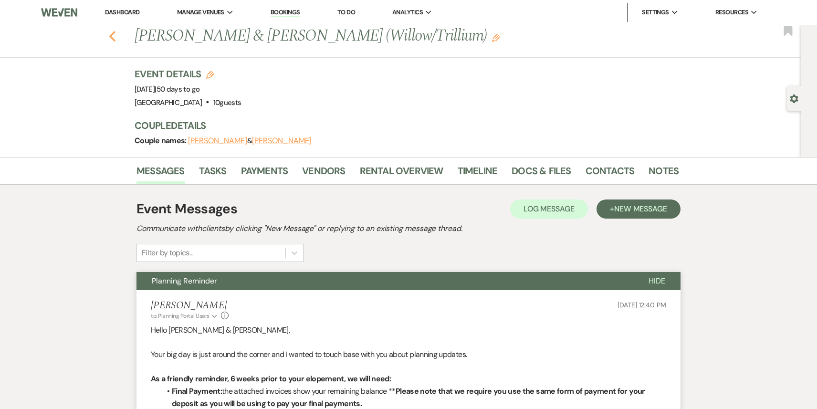
click at [112, 38] on use "button" at bounding box center [112, 36] width 6 height 11
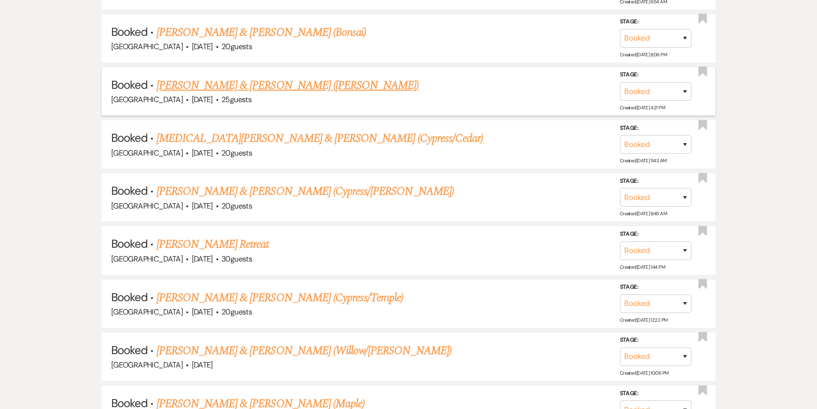
scroll to position [1707, 0]
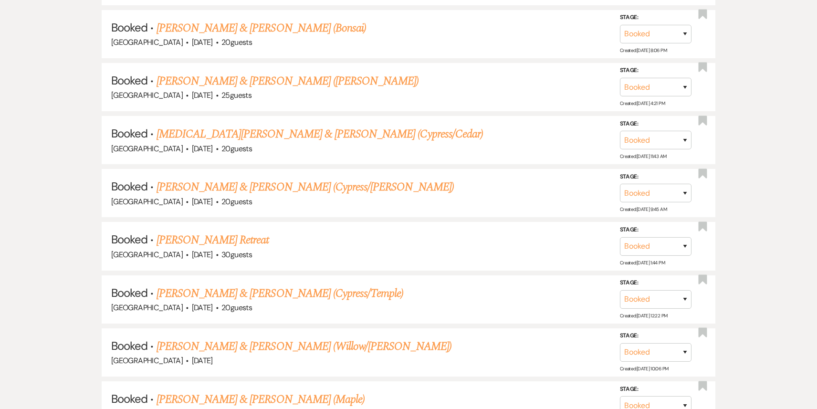
click at [284, 126] on link "[MEDICAL_DATA][PERSON_NAME] & [PERSON_NAME] (Cypress/Cedar)" at bounding box center [320, 134] width 326 height 17
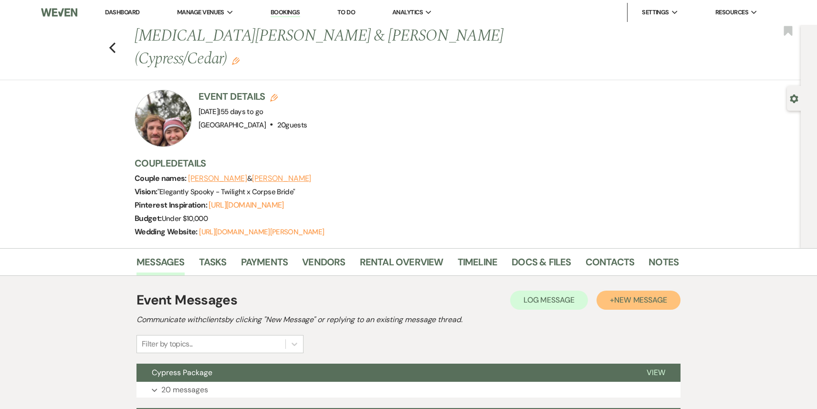
click at [633, 295] on span "New Message" at bounding box center [640, 300] width 53 height 10
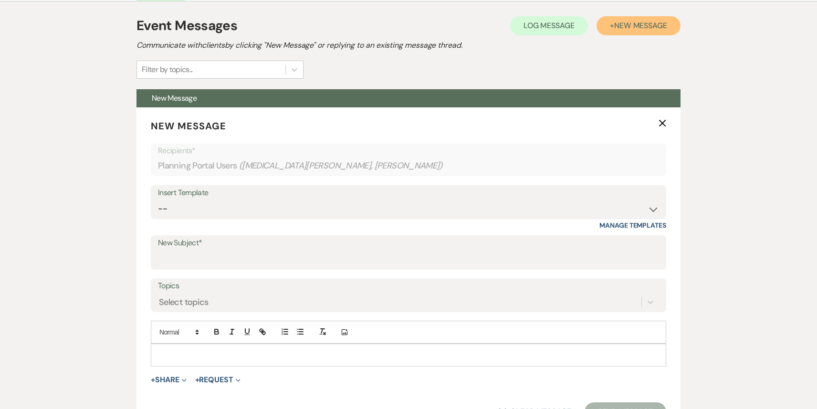
scroll to position [323, 0]
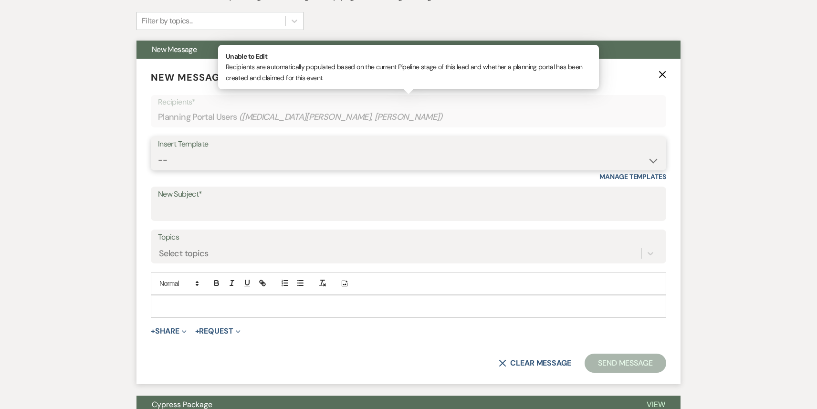
click at [358, 151] on select "-- Weven Planning Portal Introduction (Booked Events) 1st planning email ([PERS…" at bounding box center [408, 160] width 501 height 19
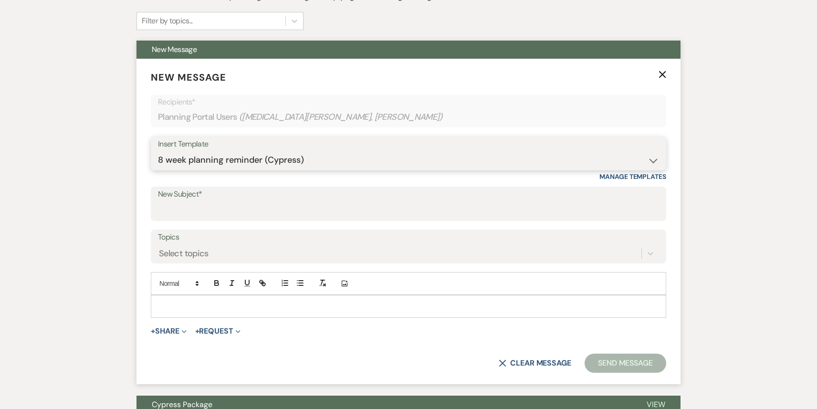
click at [158, 151] on select "-- Weven Planning Portal Introduction (Booked Events) 1st planning email ([PERS…" at bounding box center [408, 160] width 501 height 19
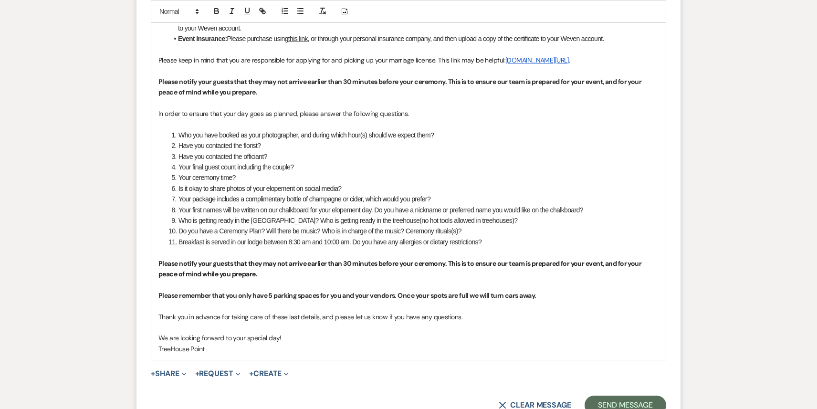
scroll to position [708, 0]
click at [629, 396] on button "Send Message" at bounding box center [626, 405] width 82 height 19
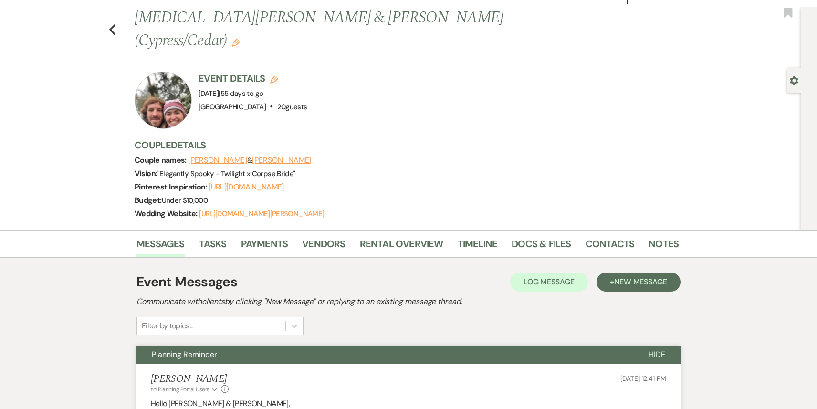
scroll to position [0, 0]
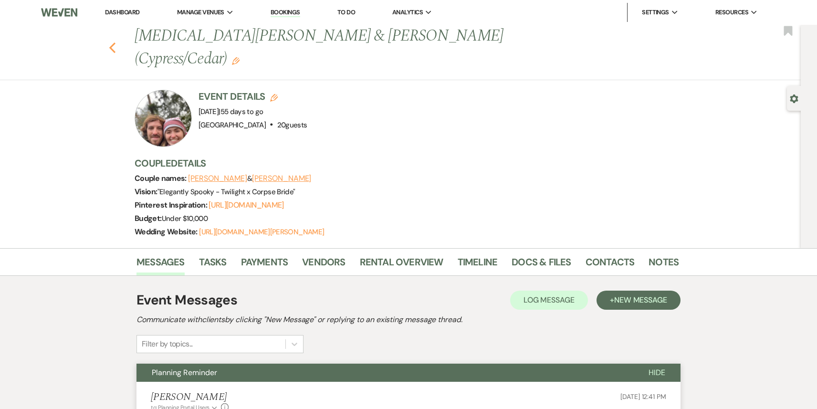
click at [111, 42] on use "button" at bounding box center [112, 47] width 6 height 11
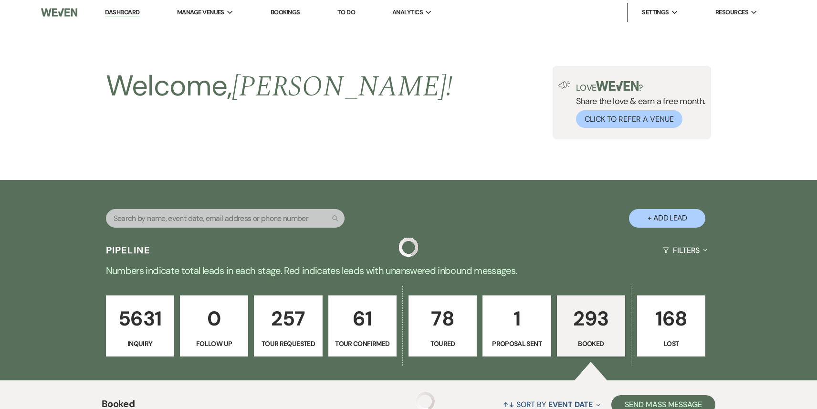
scroll to position [1707, 0]
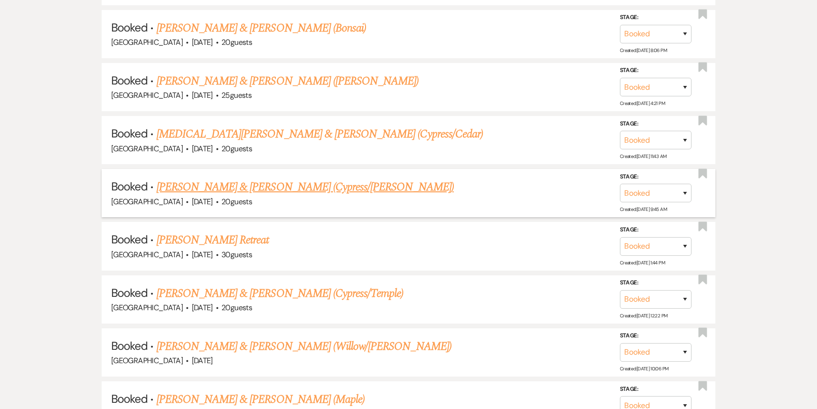
click at [261, 179] on link "[PERSON_NAME] & [PERSON_NAME] (Cypress/[PERSON_NAME])" at bounding box center [305, 187] width 297 height 17
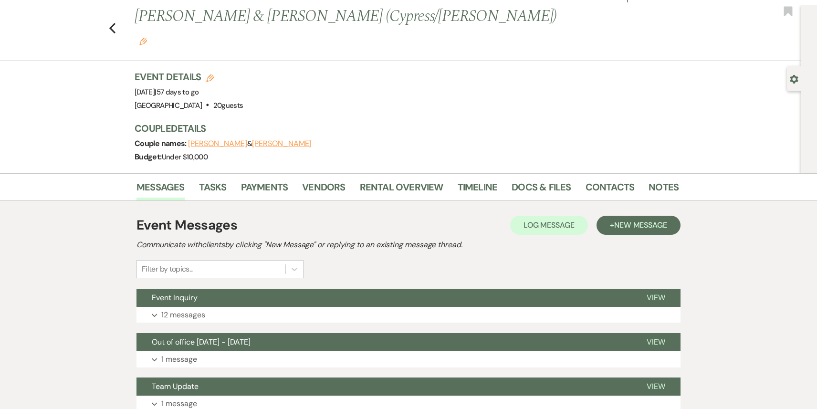
scroll to position [23, 0]
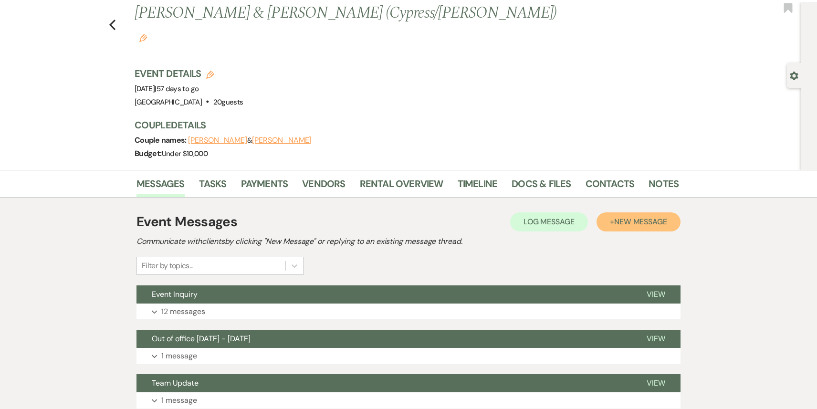
click at [632, 217] on span "New Message" at bounding box center [640, 222] width 53 height 10
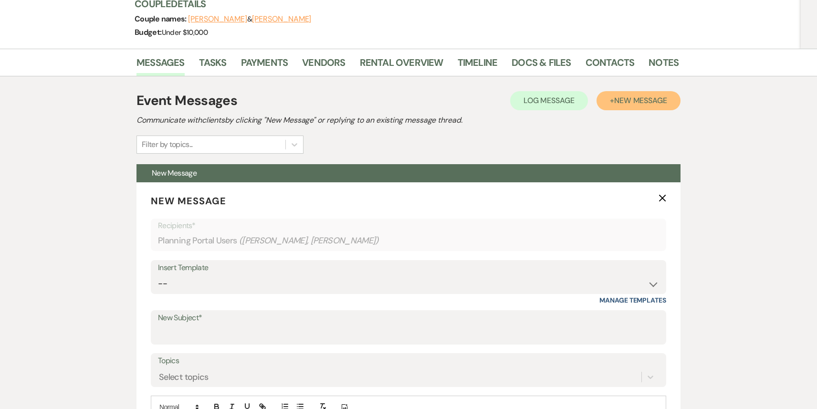
scroll to position [242, 0]
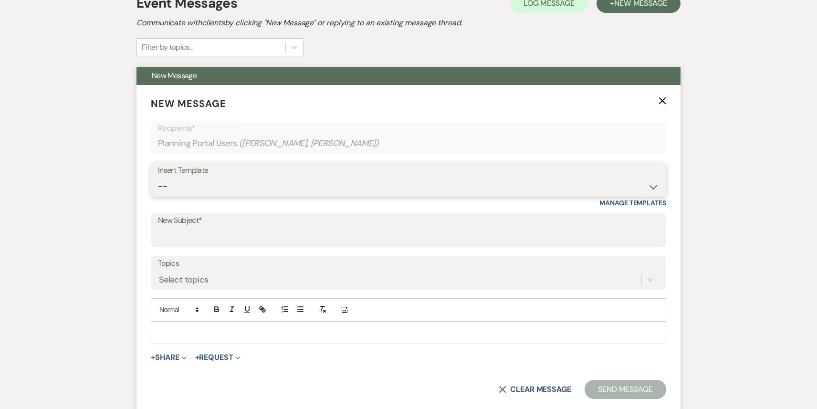
click at [352, 177] on select "-- Weven Planning Portal Introduction (Booked Events) 1st planning email ([PERS…" at bounding box center [408, 186] width 501 height 19
click at [158, 177] on select "-- Weven Planning Portal Introduction (Booked Events) 1st planning email ([PERS…" at bounding box center [408, 186] width 501 height 19
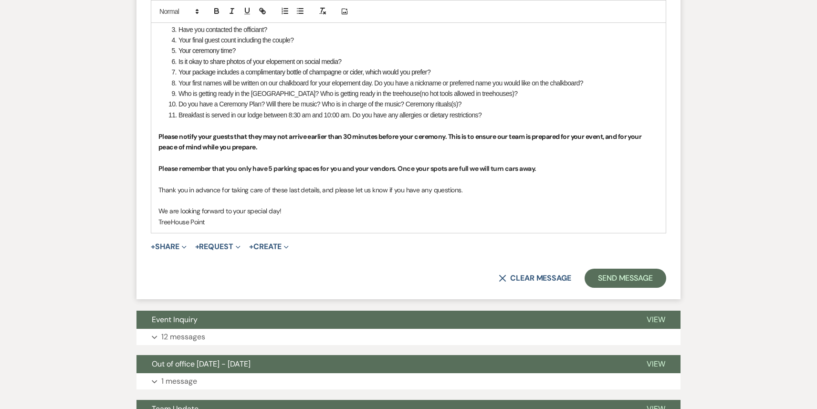
scroll to position [781, 0]
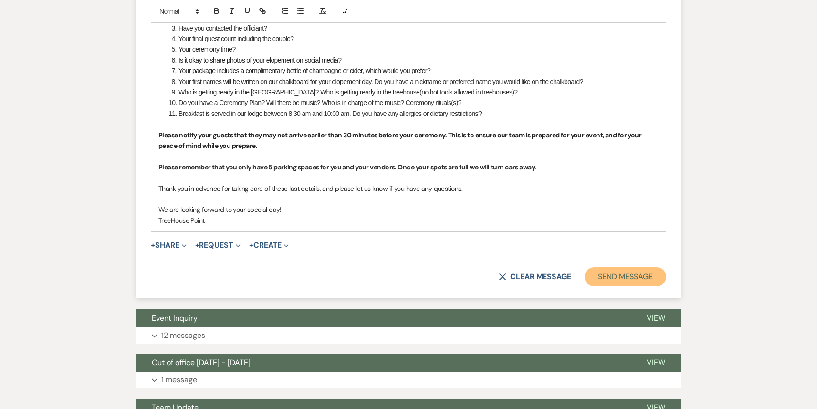
click at [648, 267] on button "Send Message" at bounding box center [626, 276] width 82 height 19
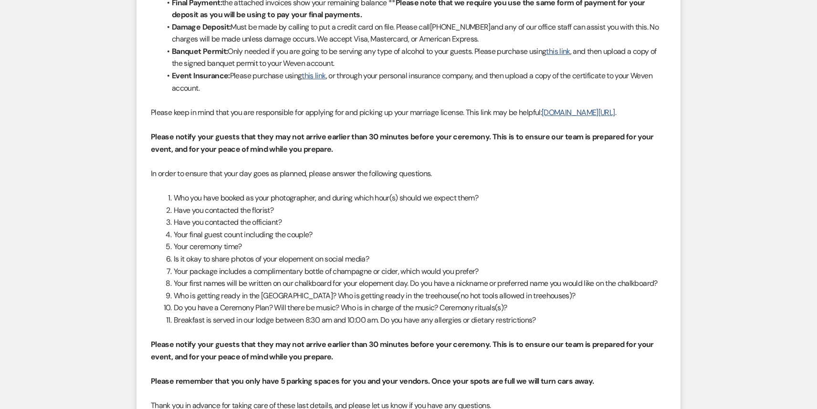
scroll to position [0, 0]
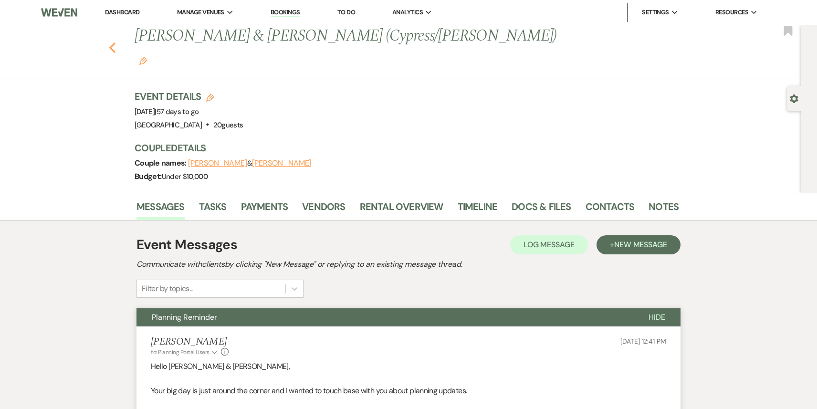
click at [112, 42] on use "button" at bounding box center [112, 47] width 6 height 11
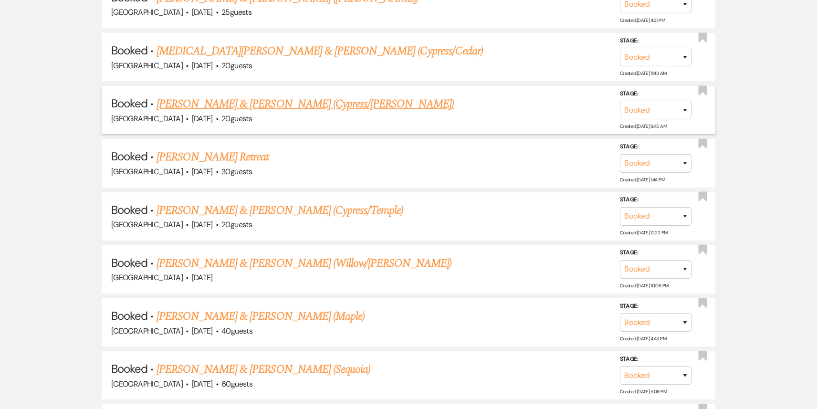
scroll to position [1807, 0]
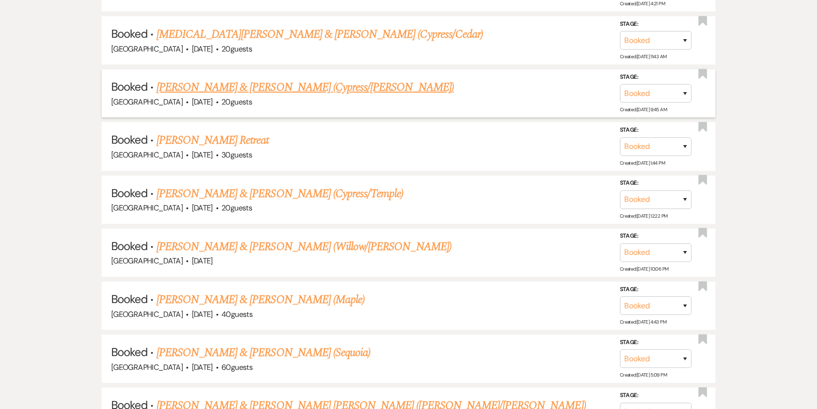
click at [319, 185] on link "[PERSON_NAME] & [PERSON_NAME] (Cypress/Temple)" at bounding box center [280, 193] width 247 height 17
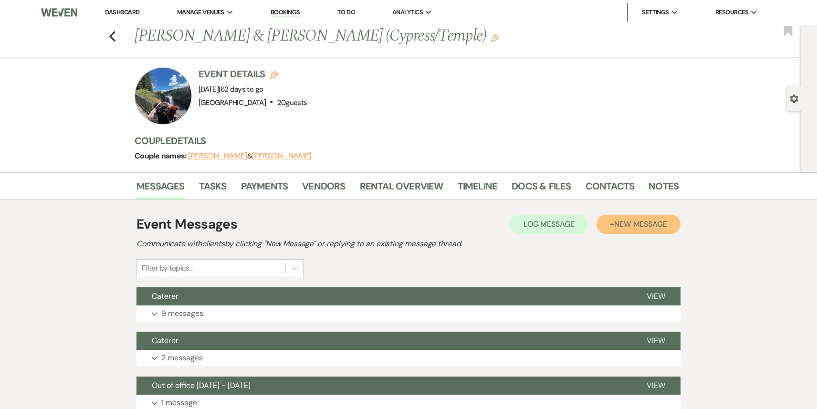
click at [623, 223] on span "New Message" at bounding box center [640, 224] width 53 height 10
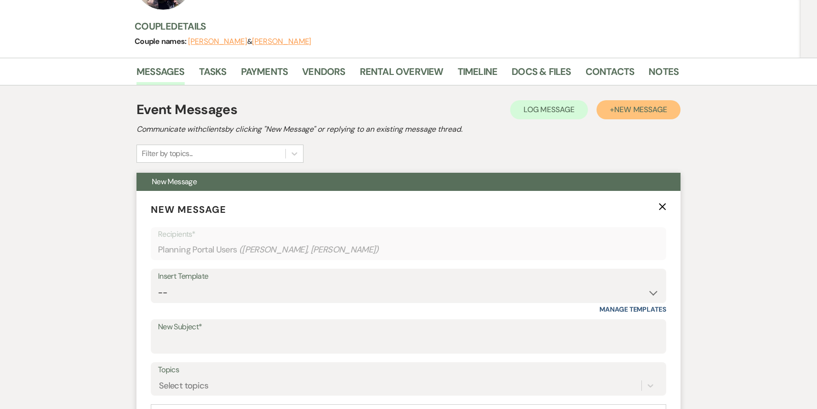
scroll to position [286, 0]
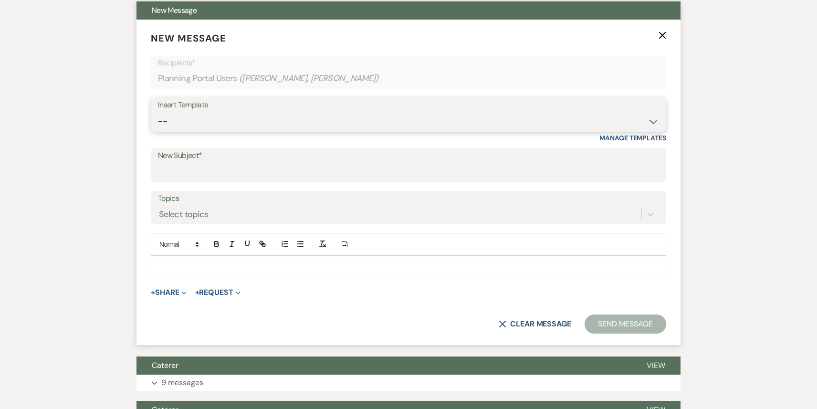
click at [353, 128] on select "-- Weven Planning Portal Introduction (Booked Events) 1st planning email ([PERS…" at bounding box center [408, 121] width 501 height 19
click at [158, 112] on select "-- Weven Planning Portal Introduction (Booked Events) 1st planning email ([PERS…" at bounding box center [408, 121] width 501 height 19
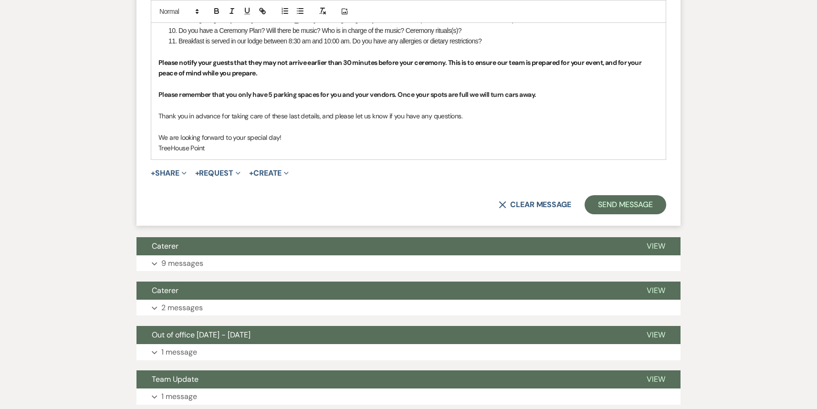
scroll to position [923, 0]
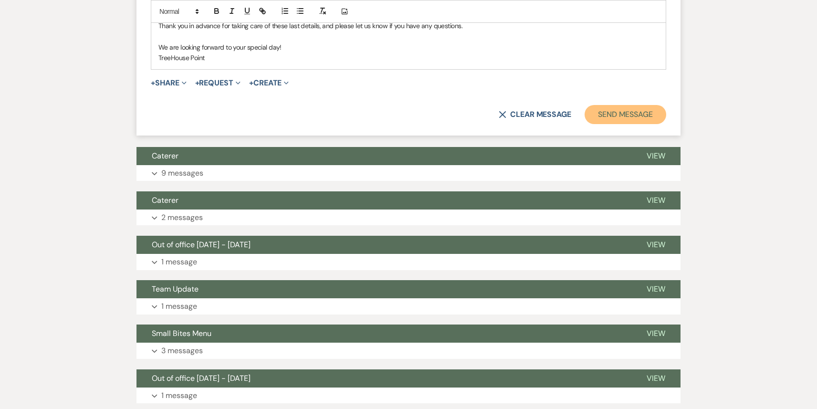
click at [637, 111] on button "Send Message" at bounding box center [626, 114] width 82 height 19
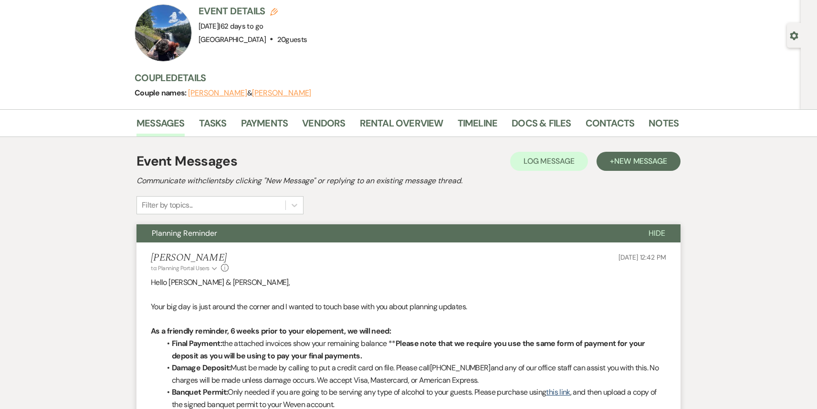
scroll to position [0, 0]
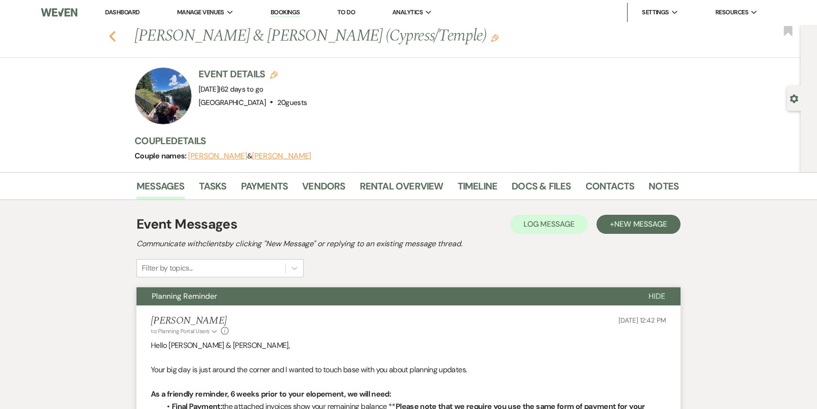
click at [111, 36] on use "button" at bounding box center [112, 36] width 6 height 11
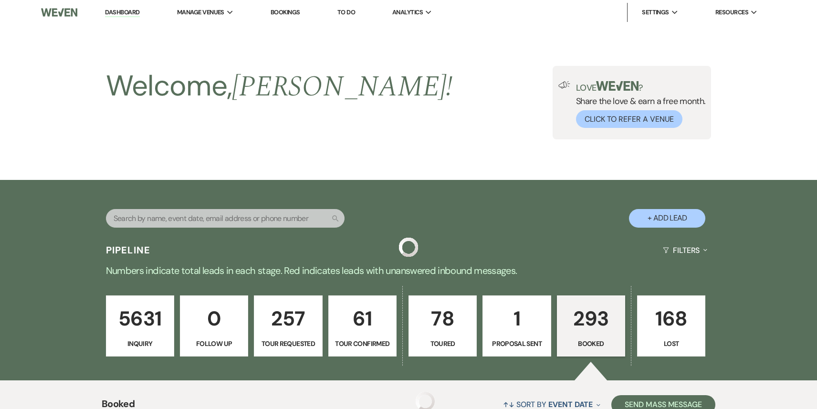
scroll to position [1807, 0]
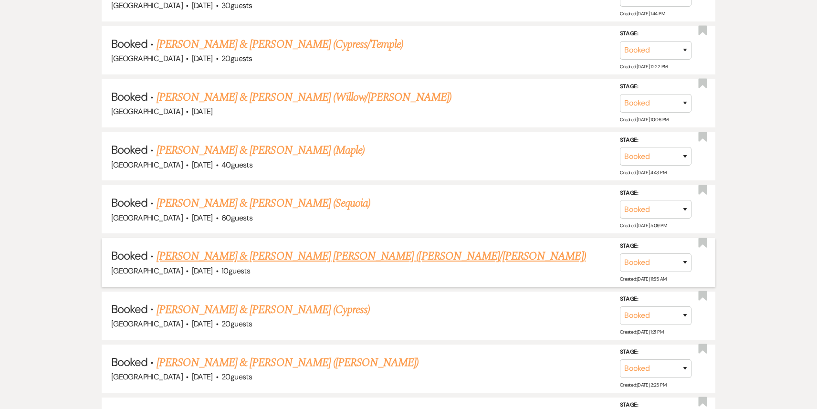
click at [281, 248] on link "[PERSON_NAME] & [PERSON_NAME] [PERSON_NAME] ([PERSON_NAME]/[PERSON_NAME])" at bounding box center [372, 256] width 430 height 17
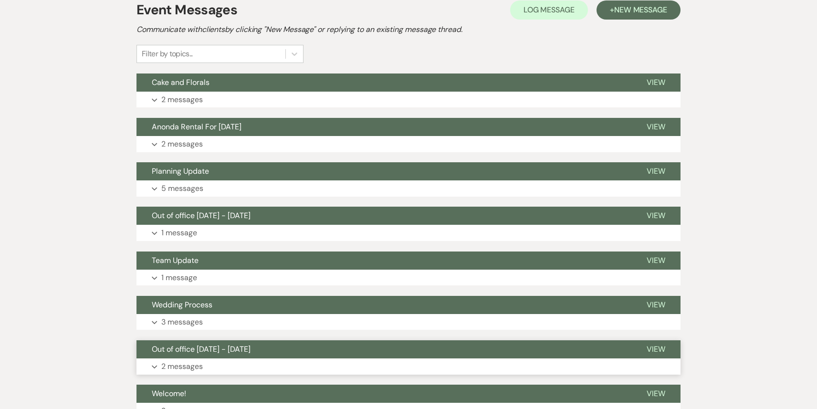
scroll to position [11, 0]
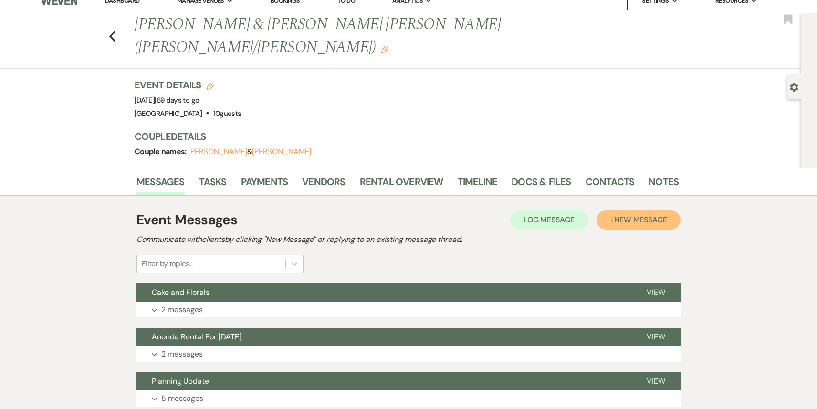
click at [637, 215] on span "New Message" at bounding box center [640, 220] width 53 height 10
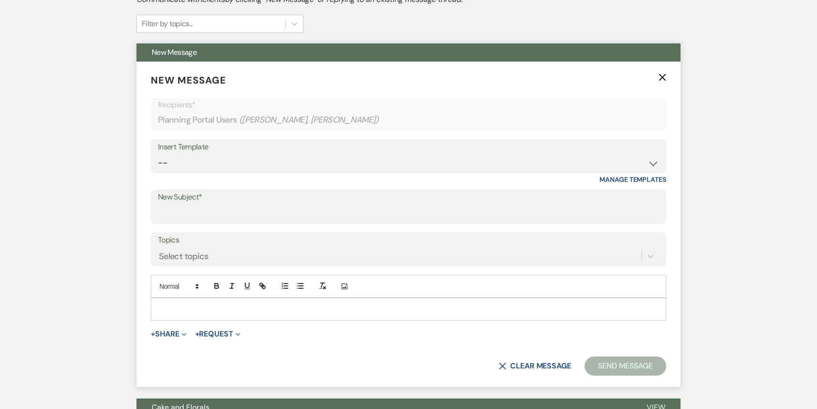
scroll to position [279, 0]
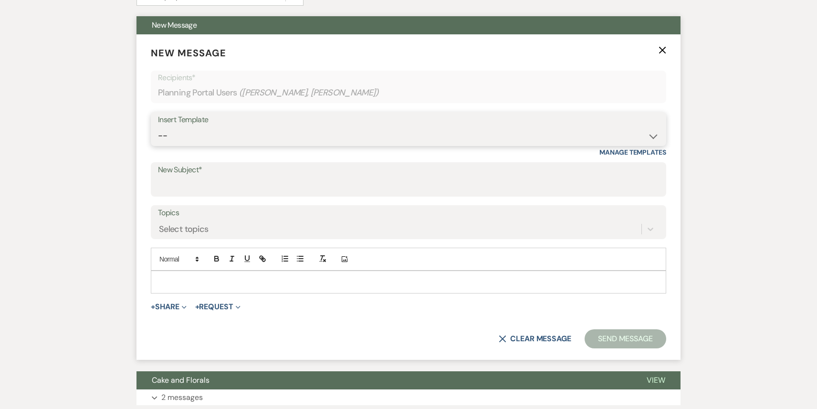
click at [361, 126] on select "-- Weven Planning Portal Introduction (Booked Events) 1st planning email ([PERS…" at bounding box center [408, 135] width 501 height 19
click at [158, 126] on select "-- Weven Planning Portal Introduction (Booked Events) 1st planning email ([PERS…" at bounding box center [408, 135] width 501 height 19
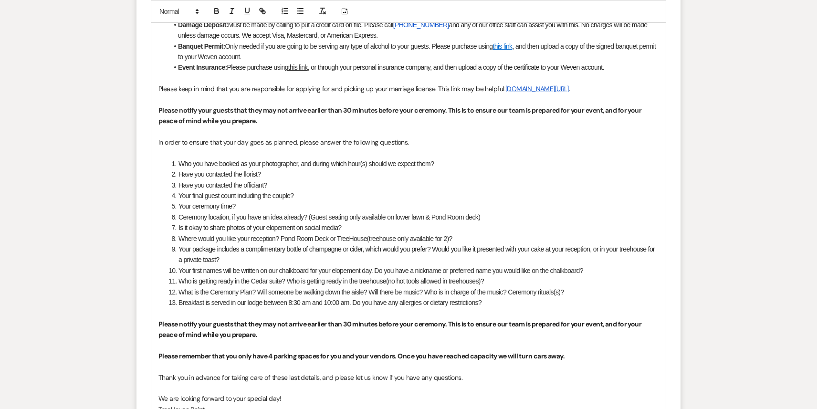
scroll to position [688, 0]
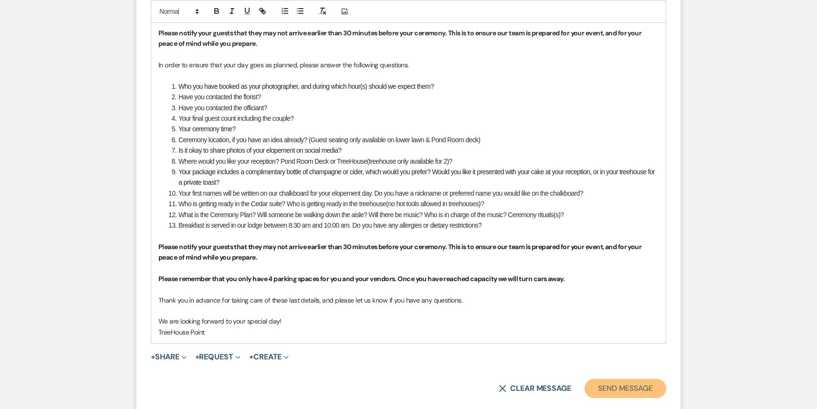
click at [602, 379] on button "Send Message" at bounding box center [626, 388] width 82 height 19
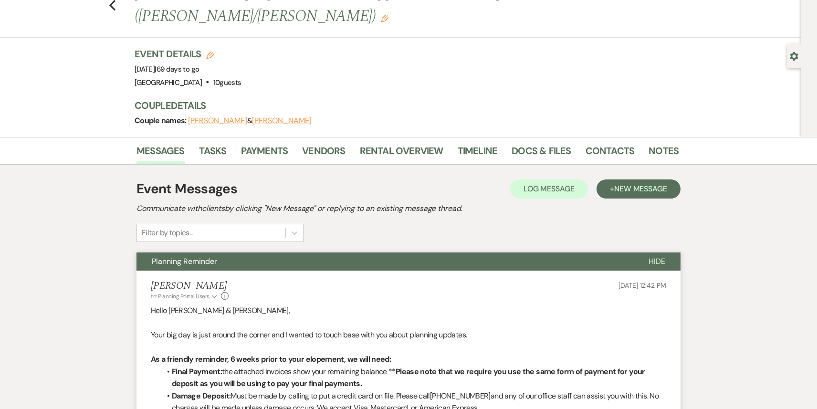
scroll to position [0, 0]
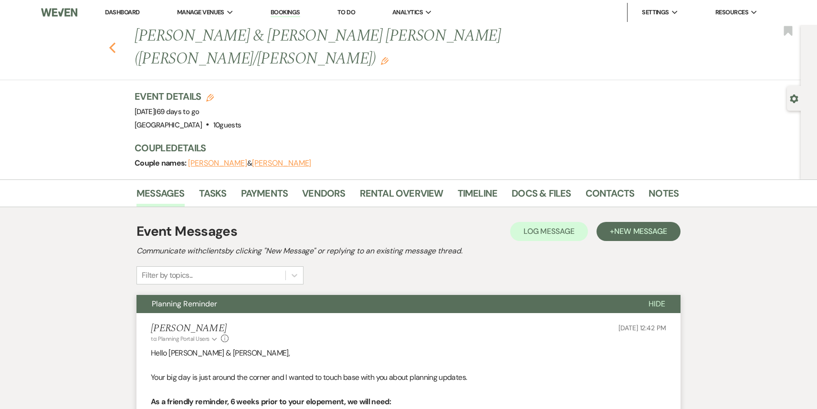
click at [110, 42] on icon "Previous" at bounding box center [112, 47] width 7 height 11
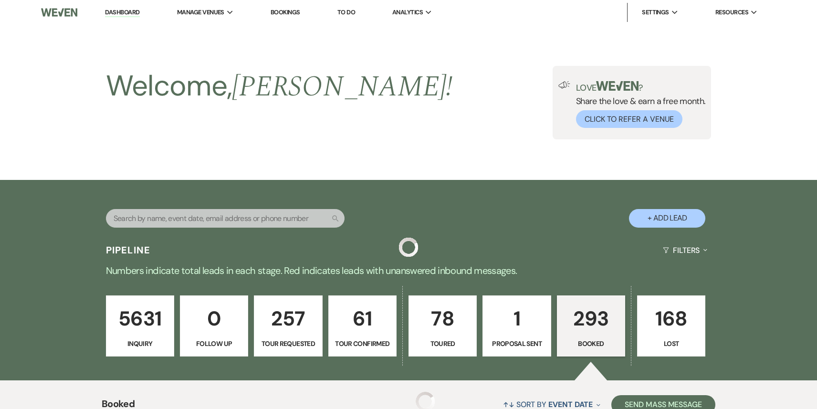
scroll to position [1957, 0]
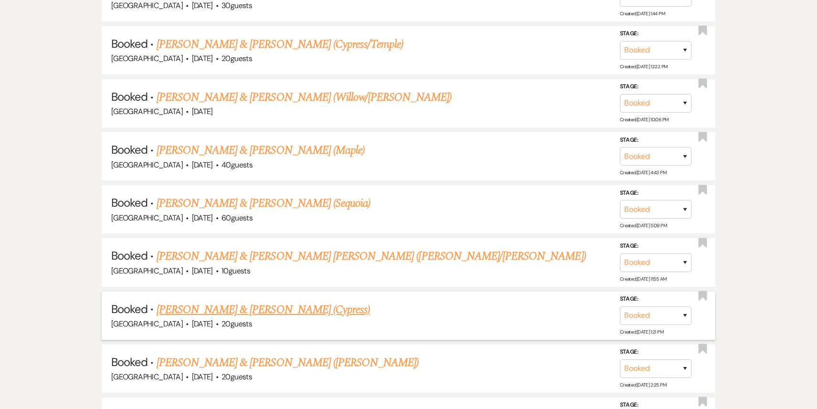
click at [320, 302] on link "[PERSON_NAME] & [PERSON_NAME] (Cypress)" at bounding box center [264, 309] width 214 height 17
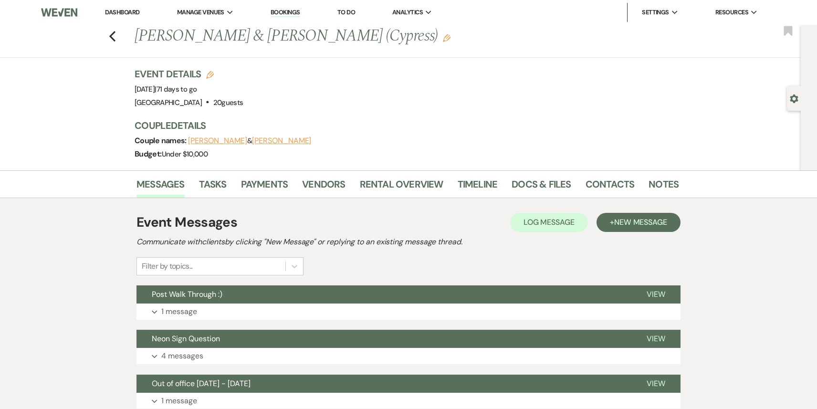
click at [637, 231] on div "Event Messages Log Log Message + New Message" at bounding box center [409, 222] width 544 height 20
click at [635, 223] on span "New Message" at bounding box center [640, 222] width 53 height 10
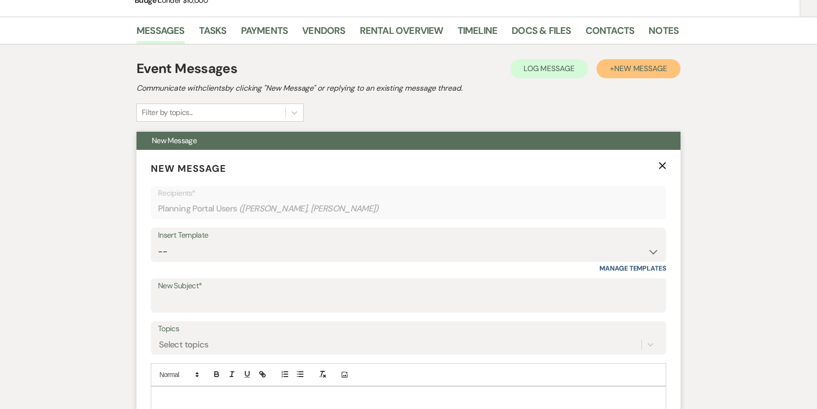
scroll to position [254, 0]
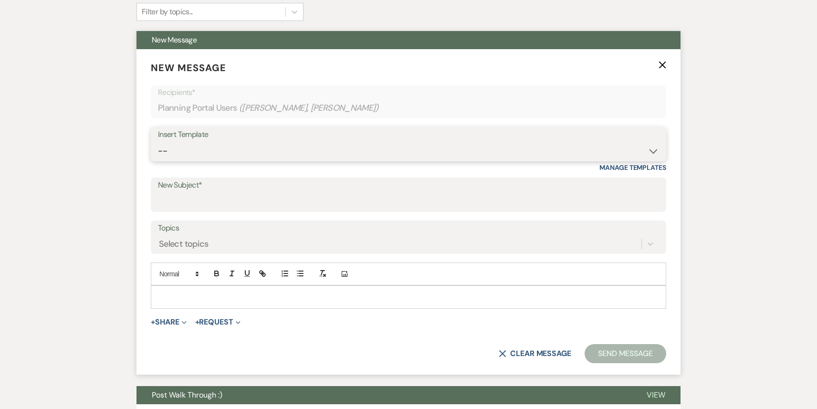
click at [271, 150] on select "-- Weven Planning Portal Introduction (Booked Events) 1st planning email ([PERS…" at bounding box center [408, 151] width 501 height 19
click at [158, 142] on select "-- Weven Planning Portal Introduction (Booked Events) 1st planning email ([PERS…" at bounding box center [408, 151] width 501 height 19
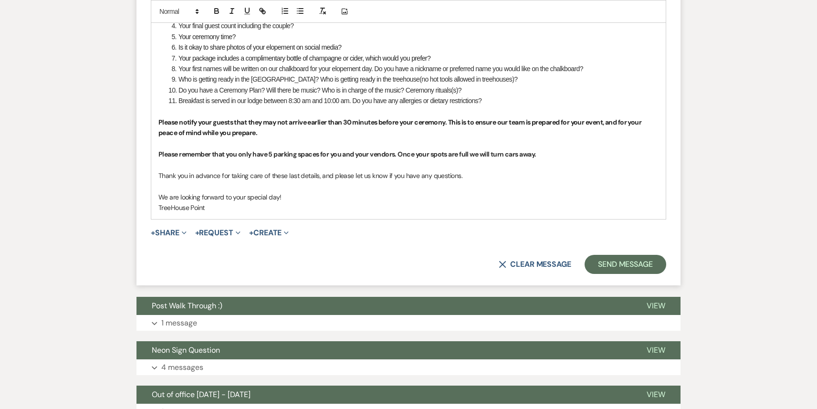
scroll to position [808, 0]
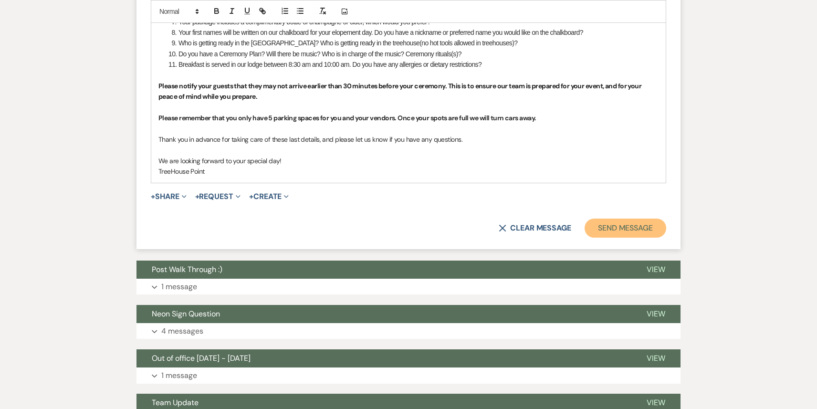
click at [631, 228] on button "Send Message" at bounding box center [626, 228] width 82 height 19
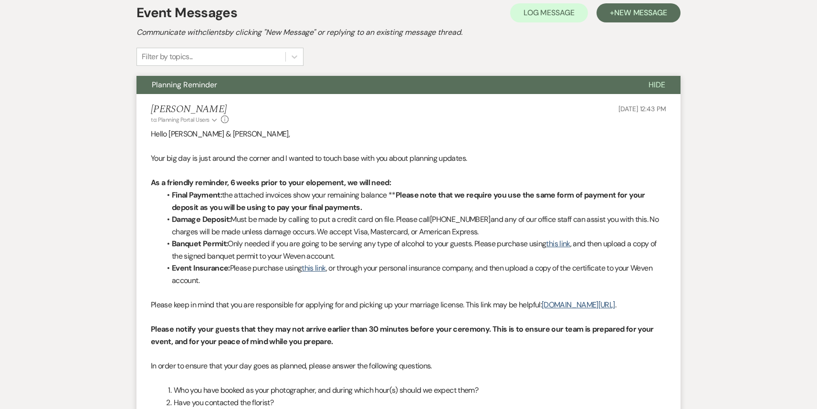
scroll to position [0, 0]
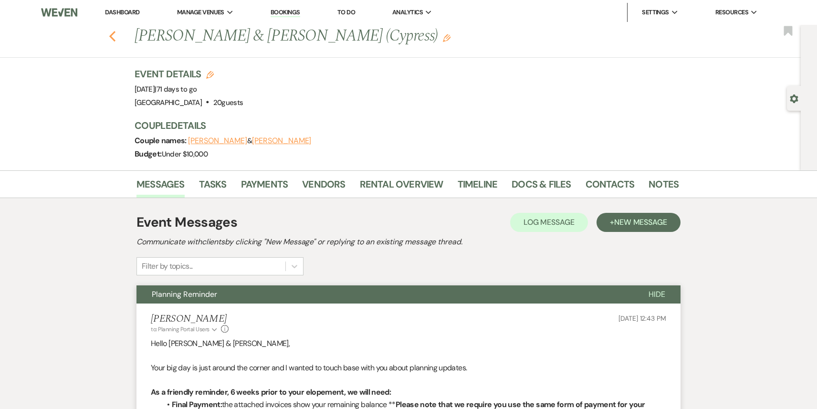
click at [113, 37] on icon "Previous" at bounding box center [112, 36] width 7 height 11
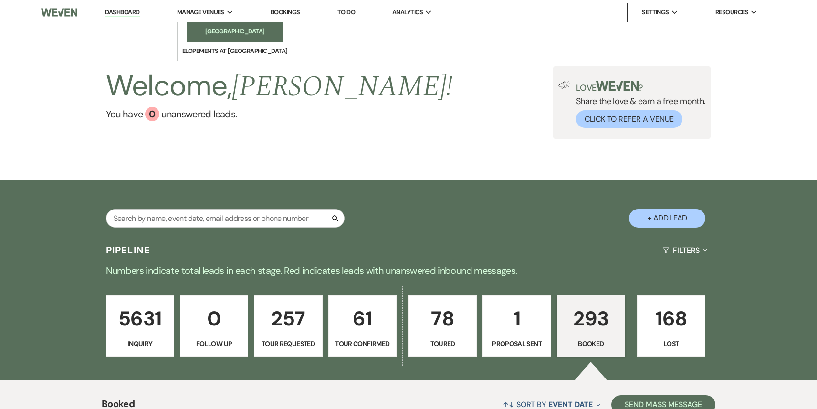
click at [233, 35] on li "[GEOGRAPHIC_DATA]" at bounding box center [235, 32] width 86 height 10
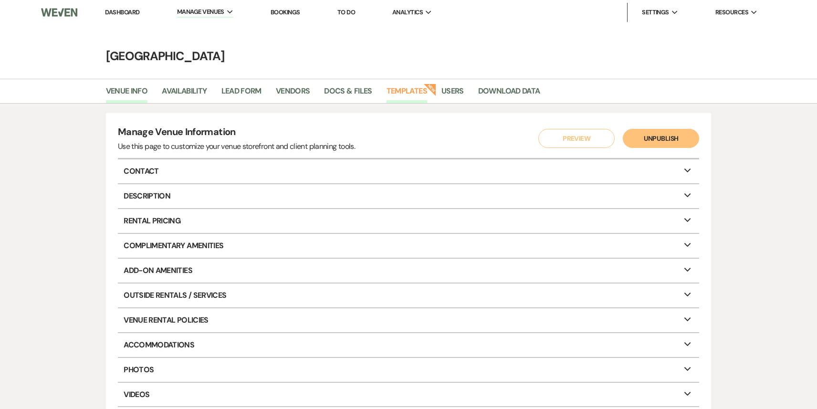
click at [404, 93] on link "Templates" at bounding box center [407, 94] width 41 height 18
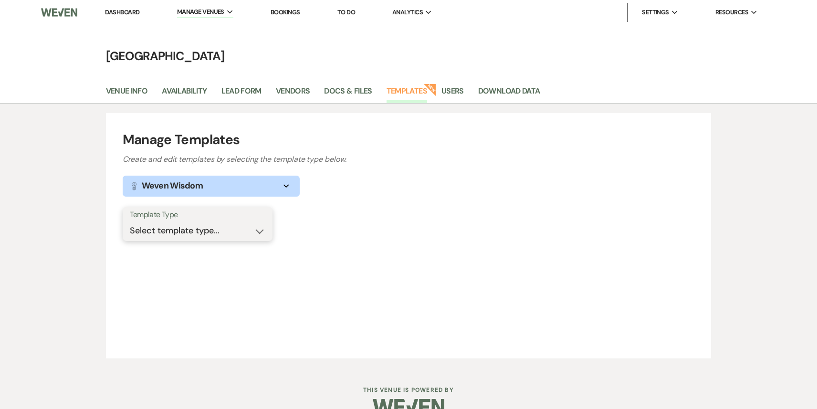
click at [218, 239] on select "Select template type... Task List Message Templates Payment Plan Inventory Item…" at bounding box center [198, 230] width 136 height 19
click at [130, 221] on select "Select template type... Task List Message Templates Payment Plan Inventory Item…" at bounding box center [198, 230] width 136 height 19
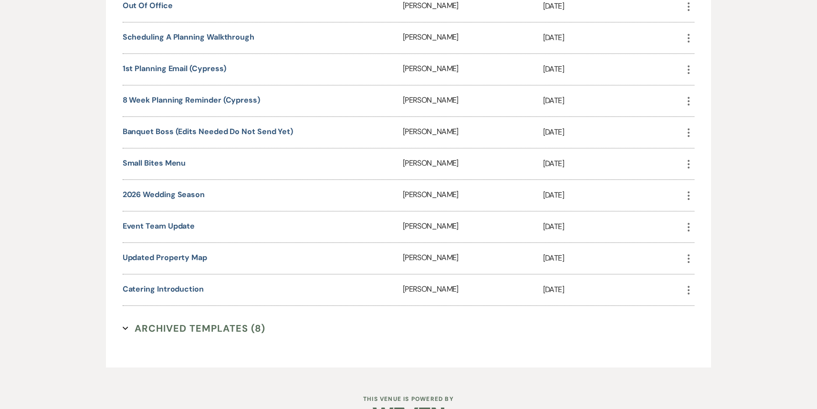
scroll to position [665, 0]
click at [223, 94] on link "8 week planning reminder (Cypress)" at bounding box center [191, 99] width 137 height 10
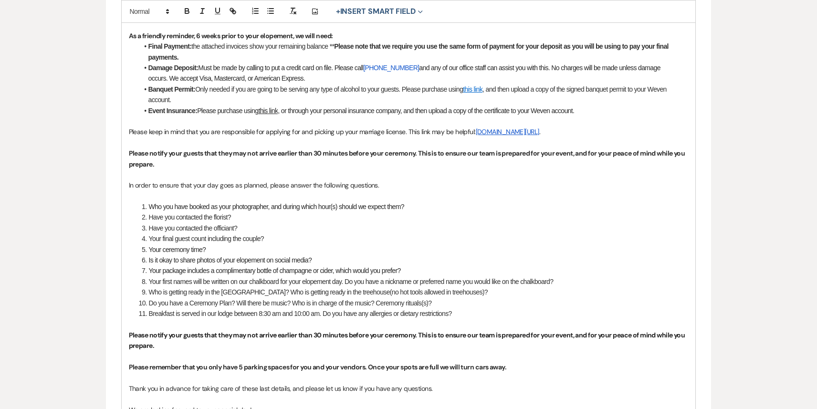
scroll to position [411, 0]
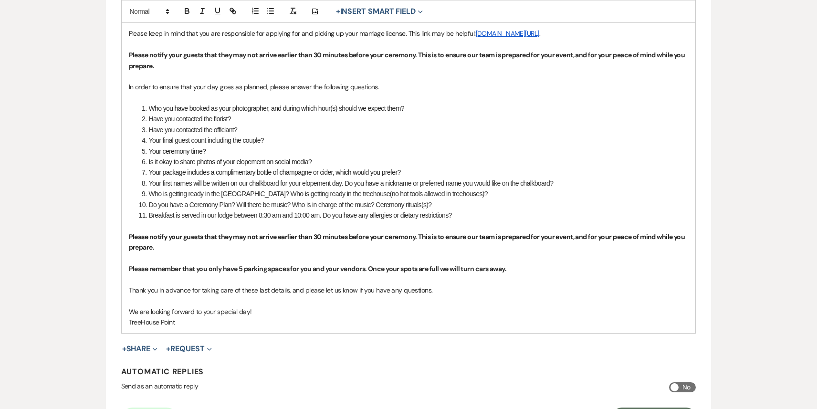
click at [252, 194] on li "Who is getting ready in the [GEOGRAPHIC_DATA]? Who is getting ready in the tree…" at bounding box center [414, 194] width 550 height 11
click at [463, 191] on li "Who is getting ready in the Cedar Suite? Who is getting ready in the treehouse(…" at bounding box center [414, 194] width 550 height 11
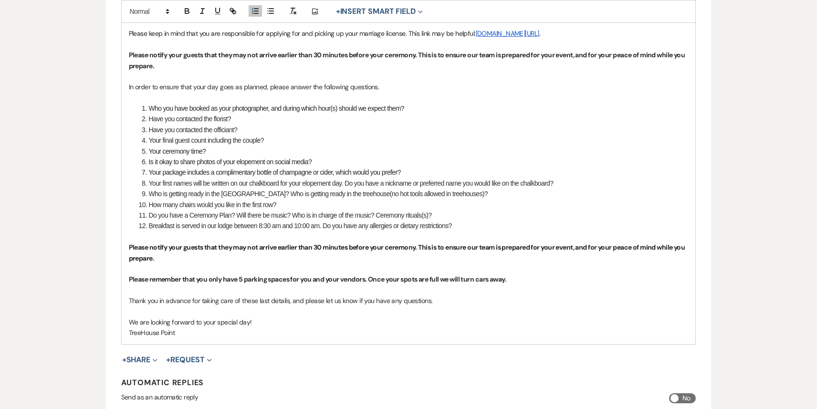
click at [215, 172] on span "Your package includes a complimentary bottle of champagne or cider, which would…" at bounding box center [275, 172] width 252 height 8
click at [258, 173] on span "Your package includes 2 complimentary bottle of champagne or cider, which would…" at bounding box center [275, 172] width 252 height 8
click at [275, 173] on span "Your package includes 2 complimentary bottle of champagne or cider, which would…" at bounding box center [275, 172] width 252 height 8
click at [282, 204] on li "How many chairs would you like in the first row?" at bounding box center [414, 205] width 550 height 11
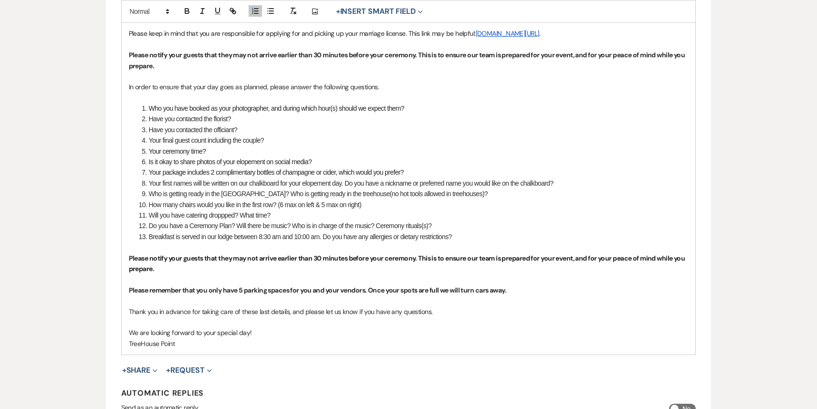
click at [226, 215] on li "Will you have catering droppped? What time?" at bounding box center [414, 215] width 550 height 11
click at [280, 213] on li "Will you have catering dropped? What time?" at bounding box center [414, 215] width 550 height 11
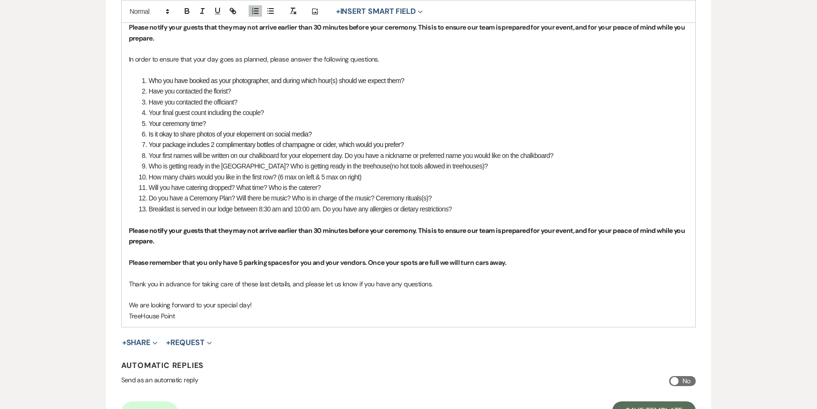
scroll to position [445, 0]
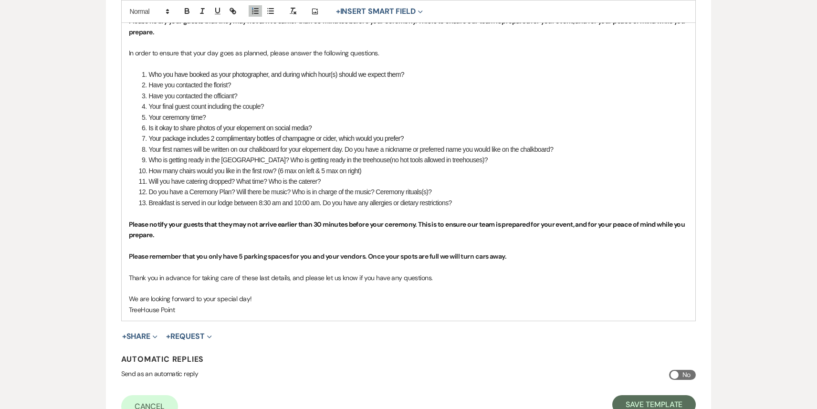
click at [286, 191] on li "Do you have a Ceremony Plan? Will there be music? Who is in charge of the music…" at bounding box center [414, 192] width 550 height 11
click at [368, 170] on li "How many chairs would you like in the first row? (6 max on left & 5 max on righ…" at bounding box center [414, 171] width 550 height 11
click at [463, 163] on li "Who is getting ready in the Cedar Suite? Who is getting ready in the treehouse(…" at bounding box center [414, 160] width 550 height 11
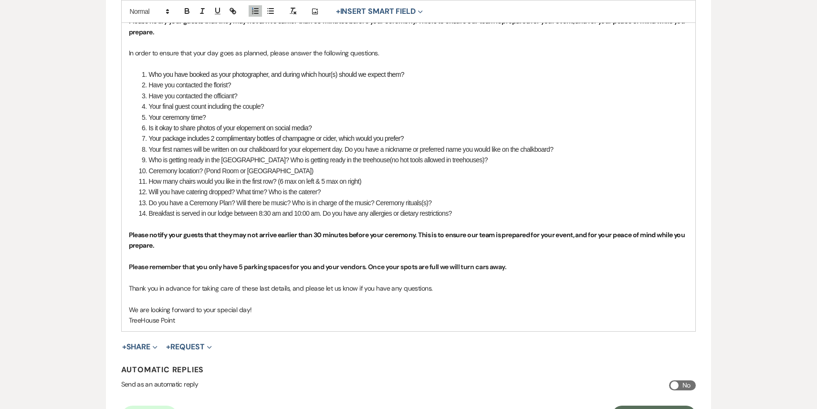
click at [371, 182] on li "How many chairs would you like in the first row? (6 max on left & 5 max on righ…" at bounding box center [414, 181] width 550 height 11
click at [329, 189] on li "Will you have catering dropped? What time? Who is the caterer?" at bounding box center [414, 192] width 550 height 11
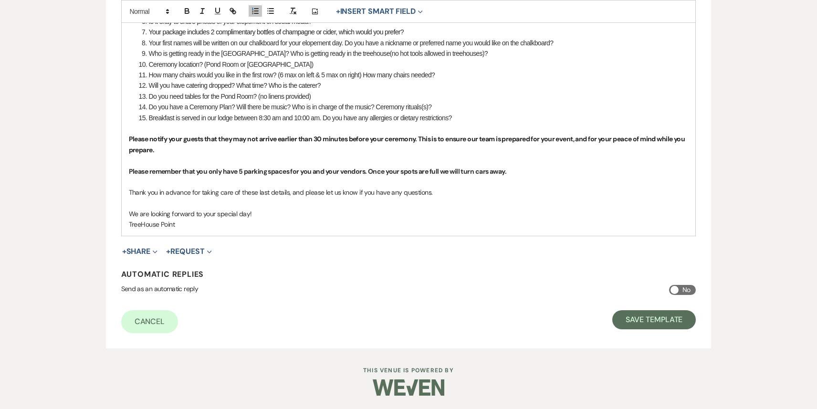
scroll to position [552, 0]
click at [656, 319] on button "Save Template" at bounding box center [654, 319] width 84 height 19
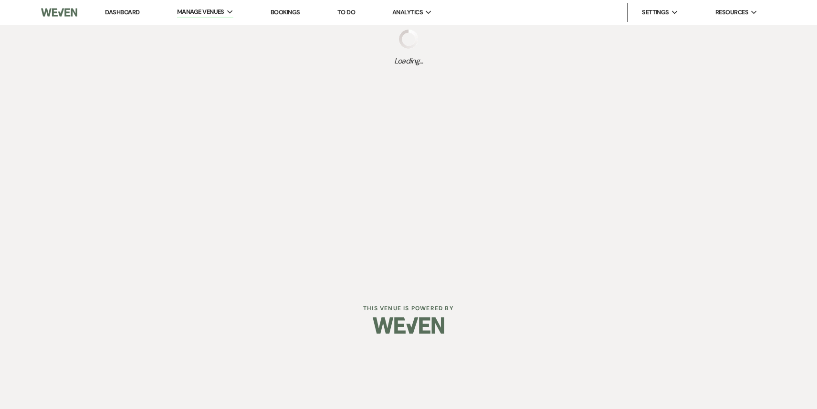
select select "Message Templates"
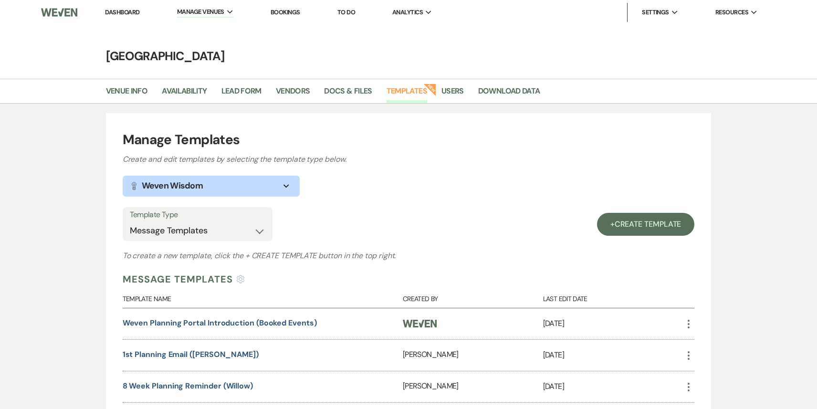
click at [120, 12] on link "Dashboard" at bounding box center [122, 12] width 34 height 8
